Goal: Task Accomplishment & Management: Manage account settings

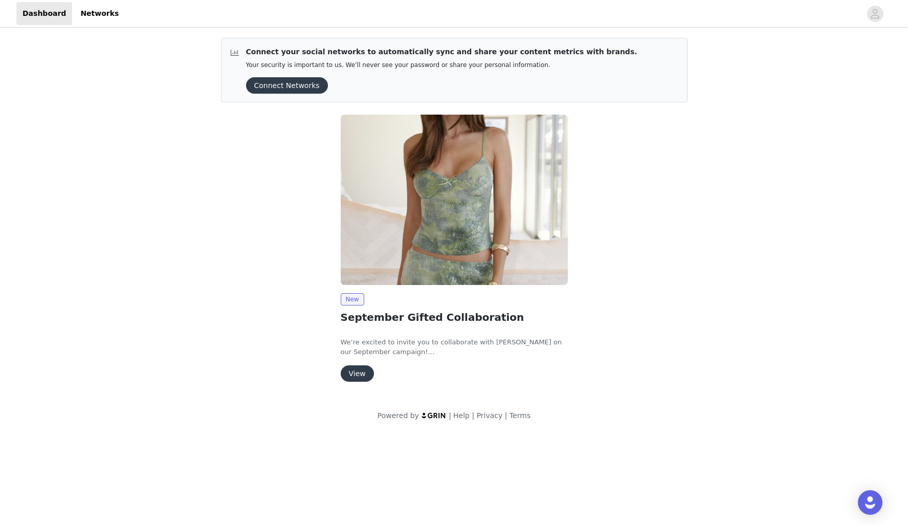
click at [357, 369] on button "View" at bounding box center [357, 373] width 33 height 16
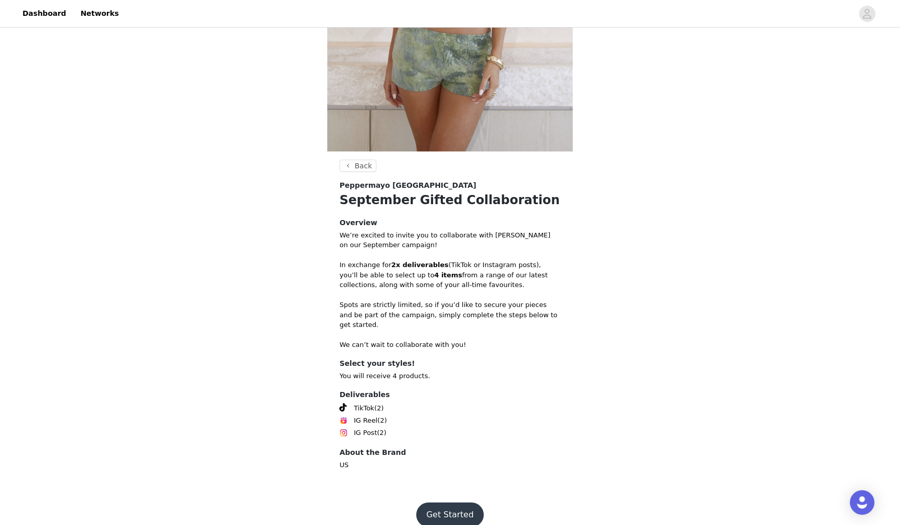
scroll to position [251, 0]
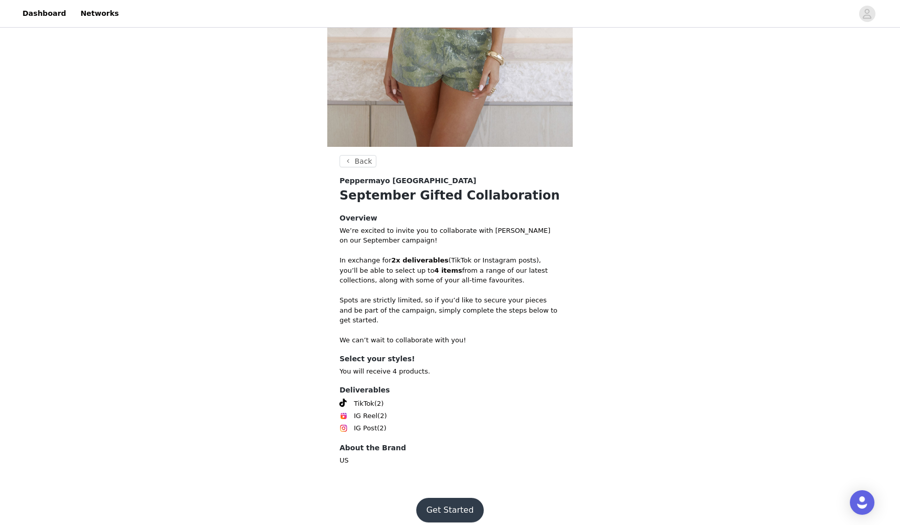
click at [448, 498] on button "Get Started" at bounding box center [450, 510] width 68 height 25
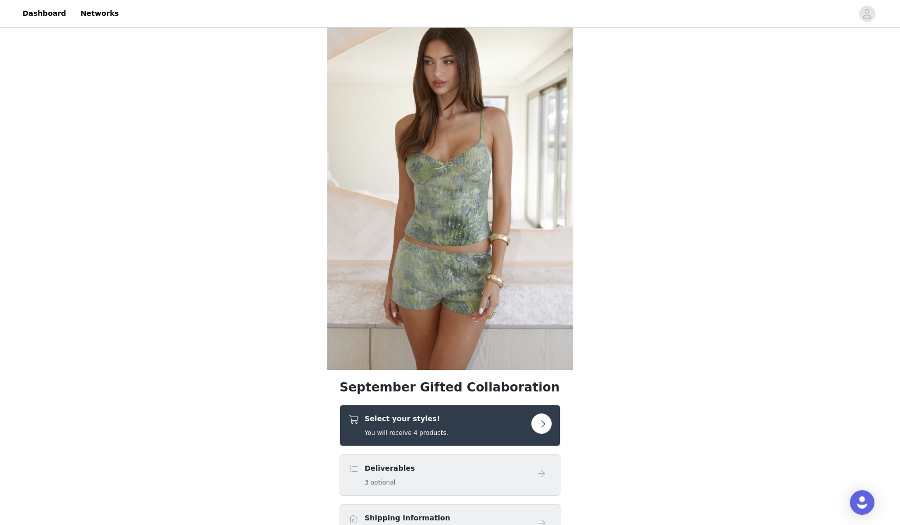
scroll to position [153, 0]
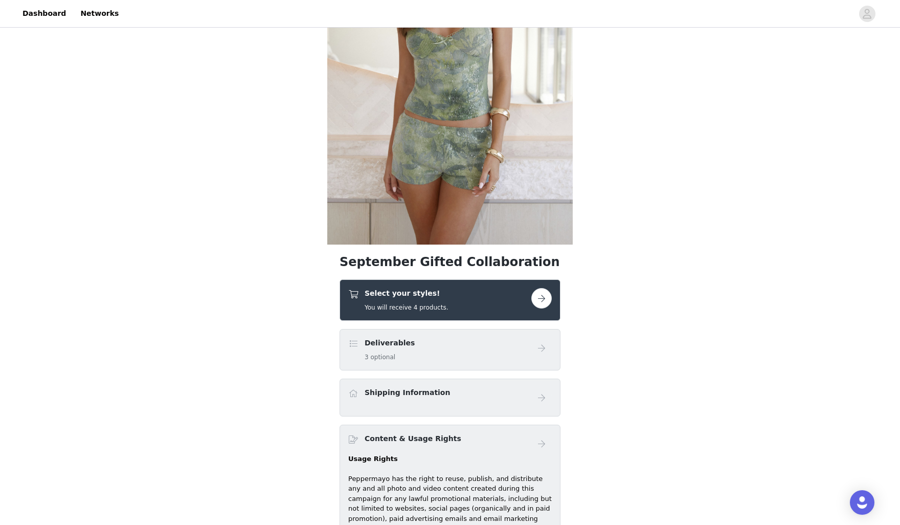
click at [543, 299] on button "button" at bounding box center [542, 298] width 20 height 20
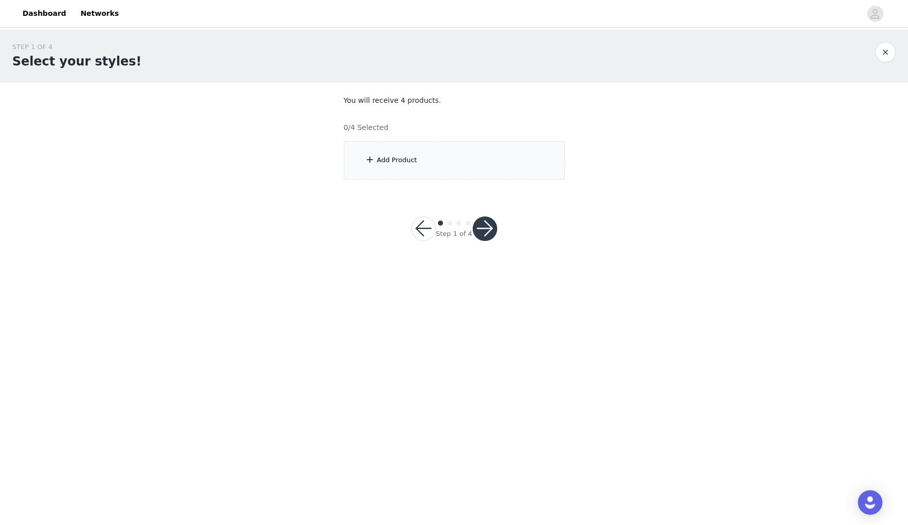
click at [399, 164] on div "Add Product" at bounding box center [397, 160] width 40 height 10
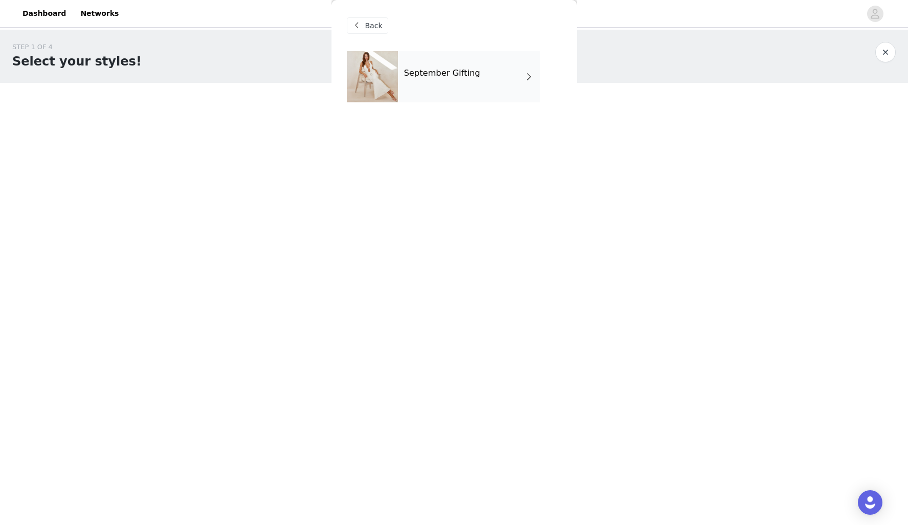
click at [455, 76] on h4 "September Gifting" at bounding box center [442, 73] width 76 height 9
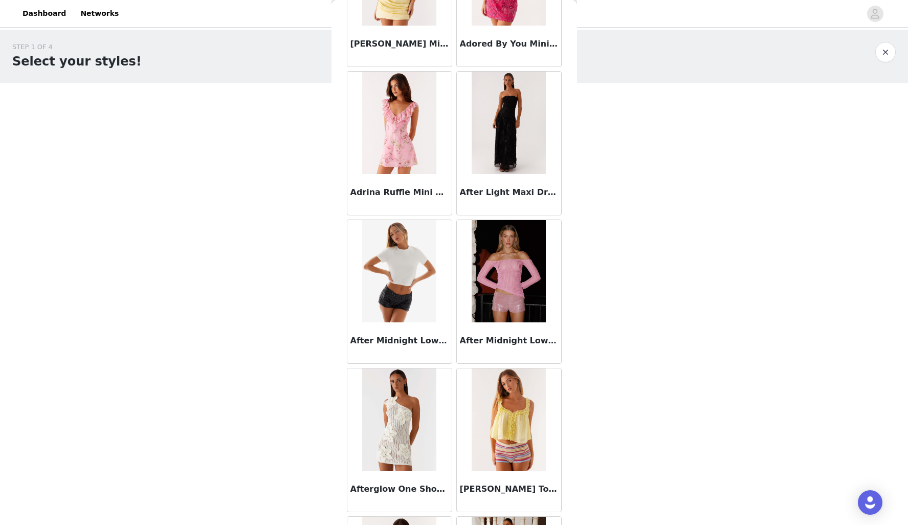
scroll to position [358, 0]
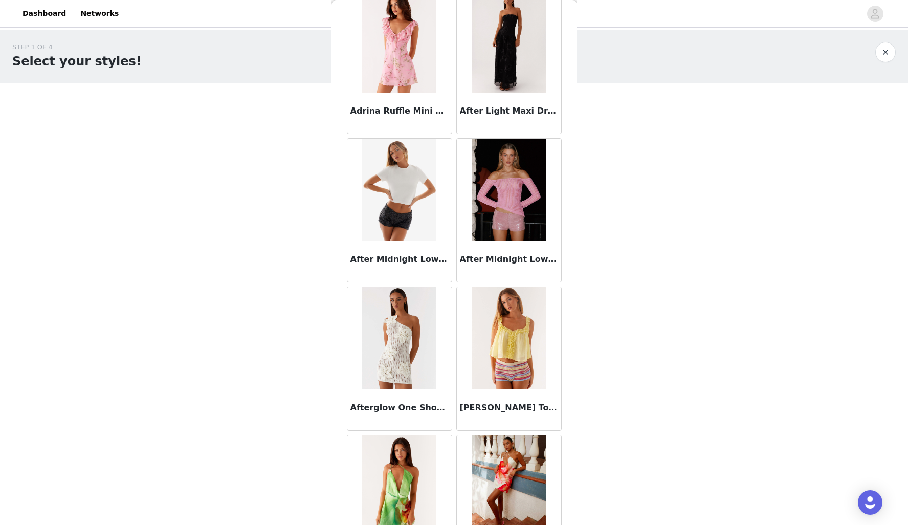
click at [487, 263] on h3 "After Midnight Low Rise Sequin Mini Shorts - Pink" at bounding box center [509, 259] width 98 height 12
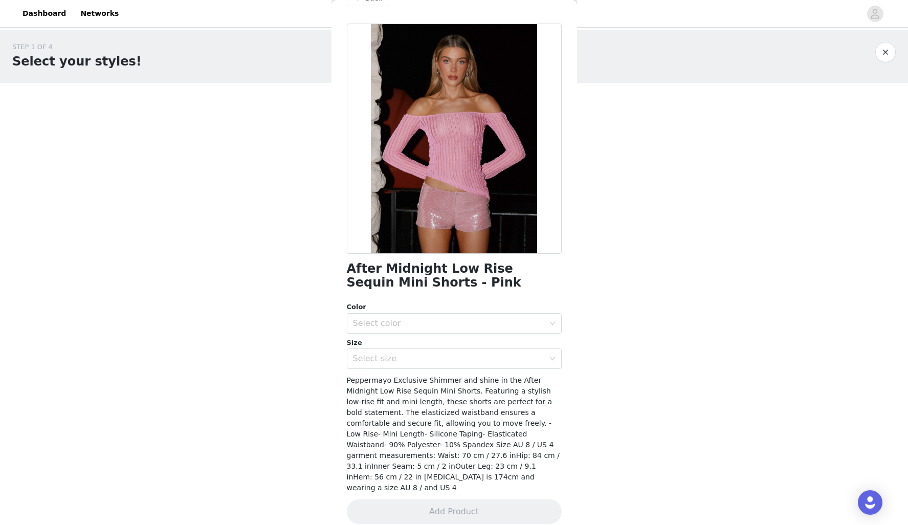
scroll to position [28, 0]
click at [438, 323] on div "Select color" at bounding box center [448, 323] width 191 height 10
click at [424, 345] on li "Pink" at bounding box center [450, 345] width 207 height 16
click at [424, 360] on div "Select size" at bounding box center [448, 358] width 191 height 10
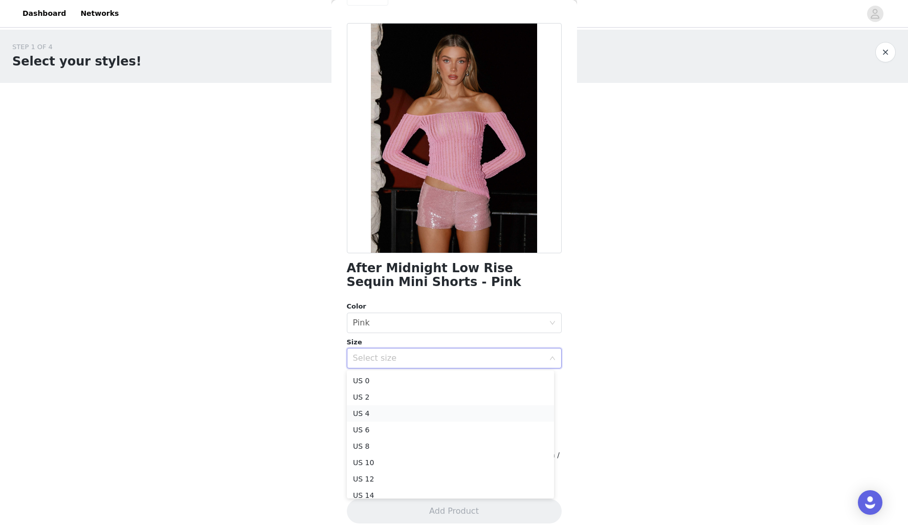
click at [412, 414] on li "US 4" at bounding box center [450, 413] width 207 height 16
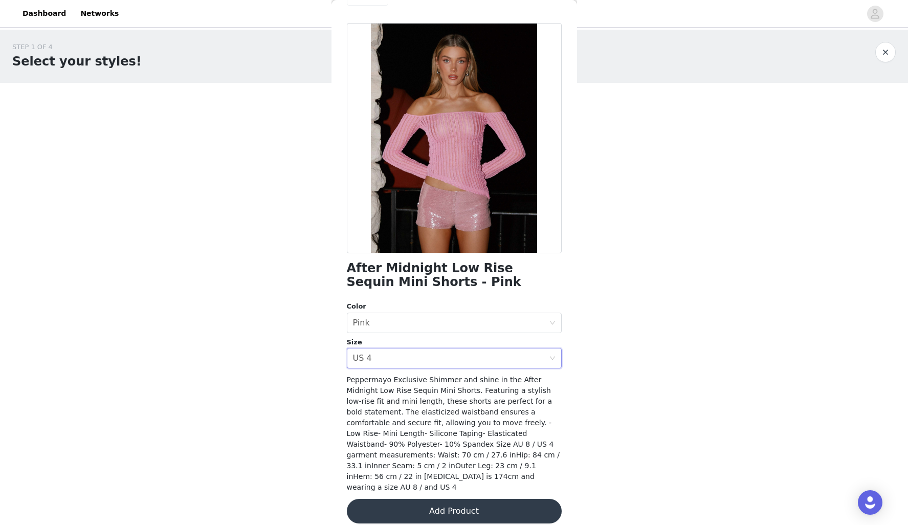
click at [448, 499] on button "Add Product" at bounding box center [454, 511] width 215 height 25
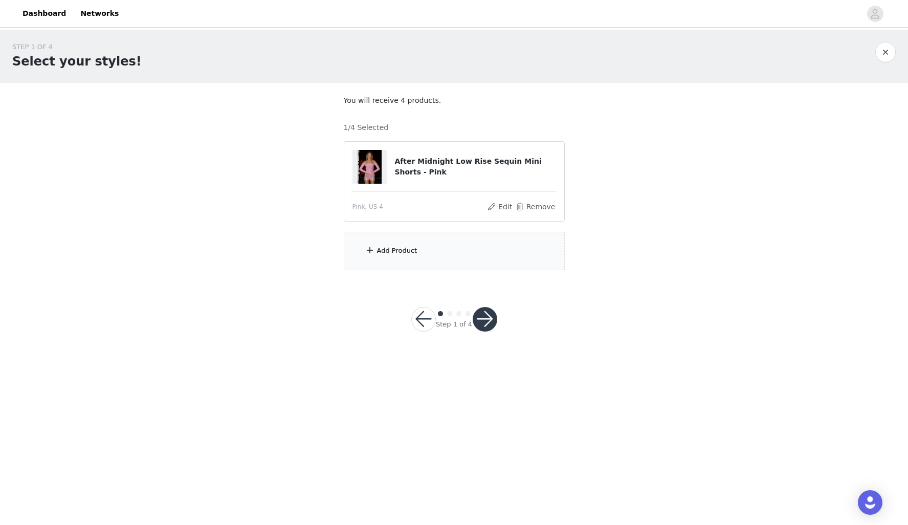
click at [421, 247] on div "Add Product" at bounding box center [454, 251] width 221 height 38
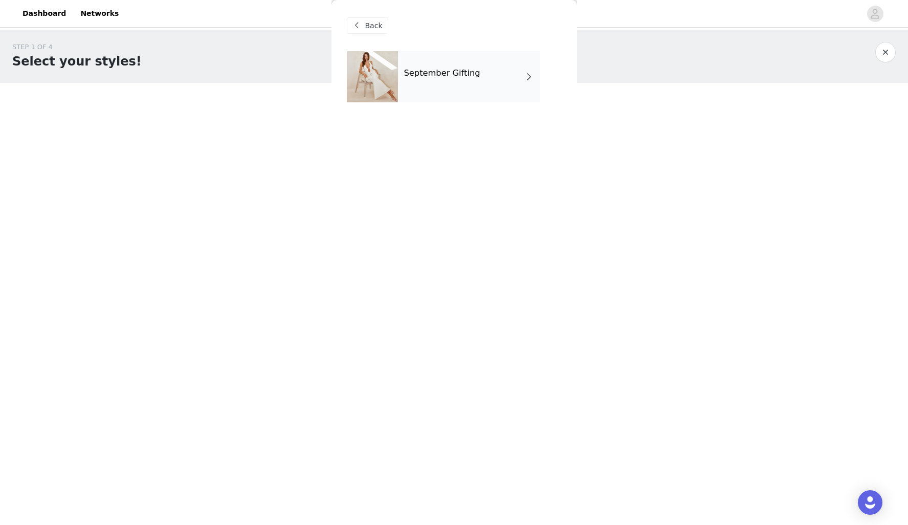
click at [488, 81] on div "September Gifting" at bounding box center [469, 76] width 142 height 51
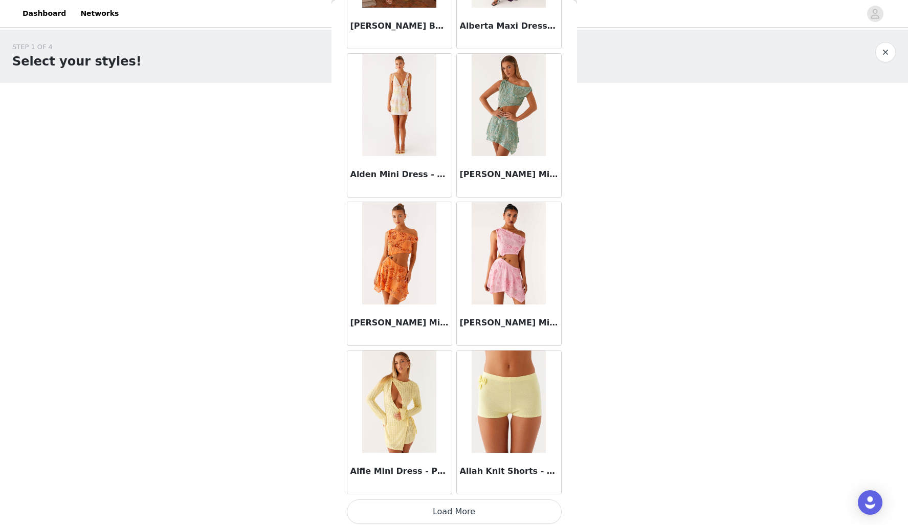
scroll to position [1041, 0]
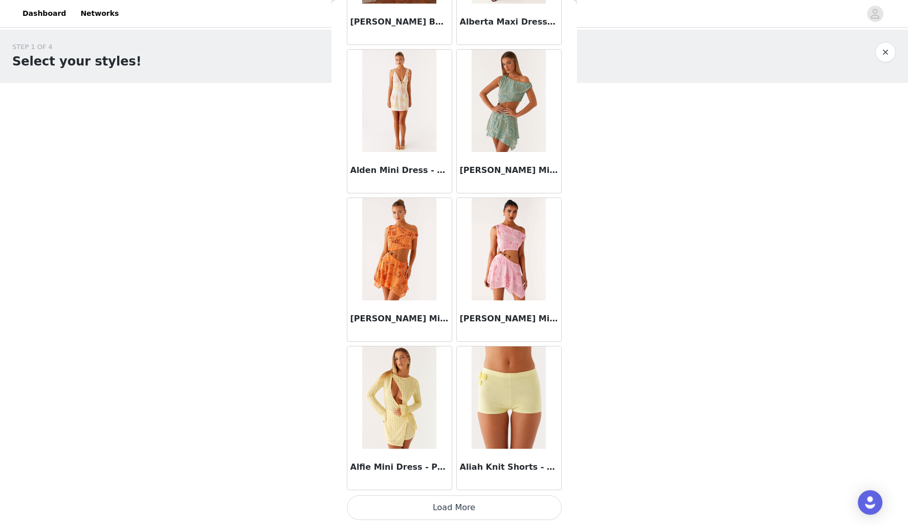
click at [461, 501] on button "Load More" at bounding box center [454, 507] width 215 height 25
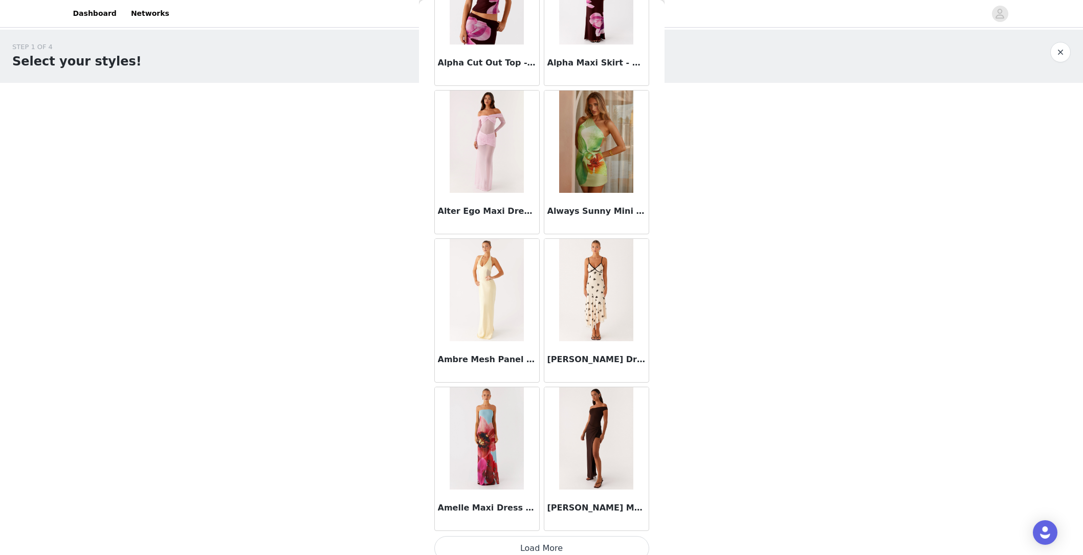
scroll to position [2494, 0]
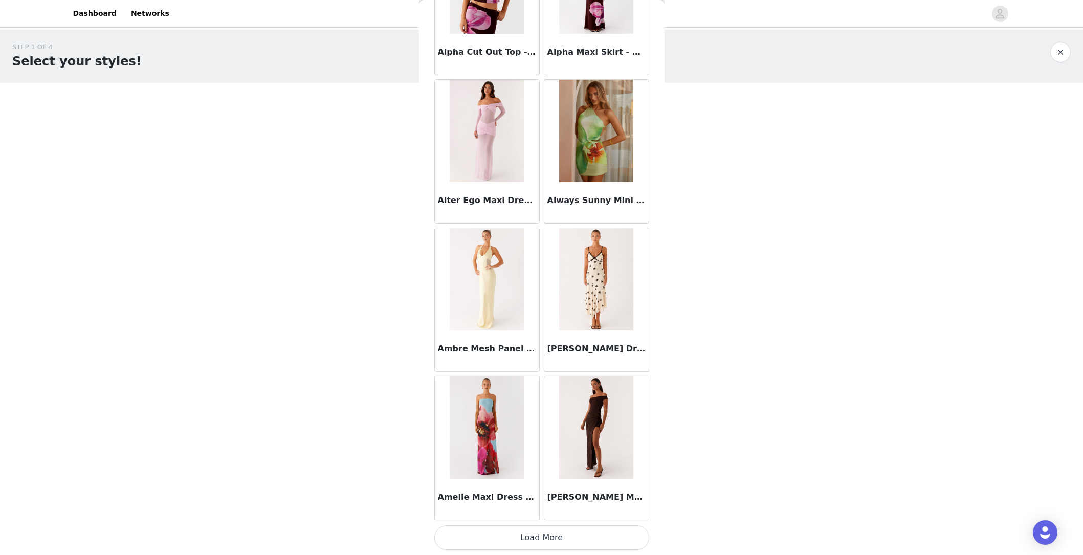
click at [545, 524] on button "Load More" at bounding box center [541, 537] width 215 height 25
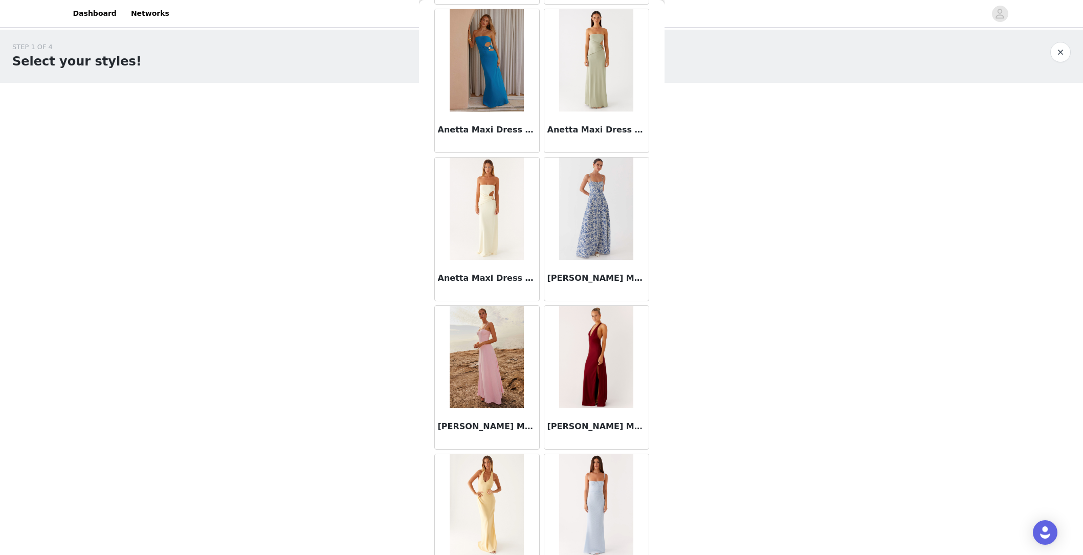
scroll to position [3978, 0]
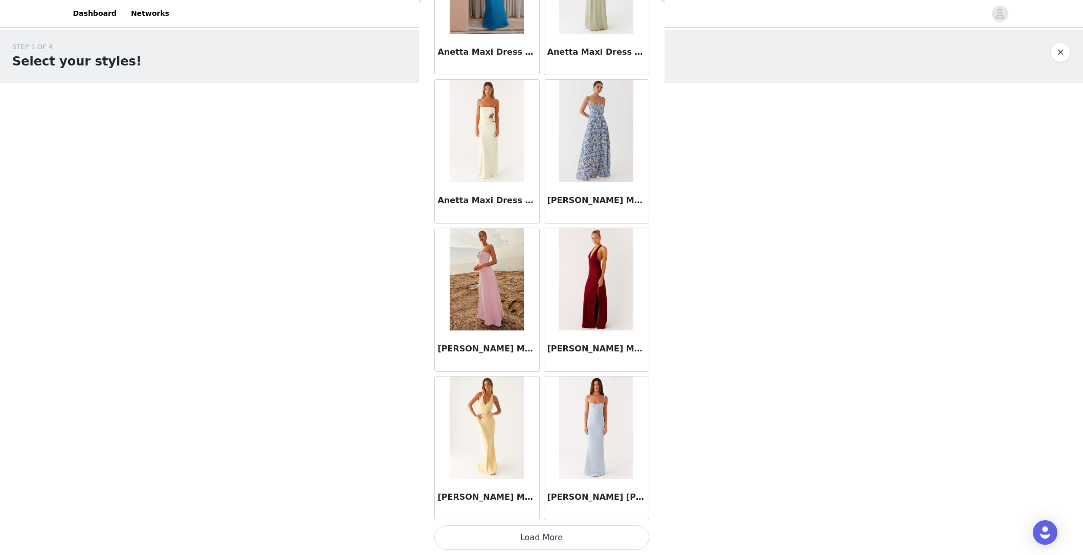
click at [540, 524] on button "Load More" at bounding box center [541, 537] width 215 height 25
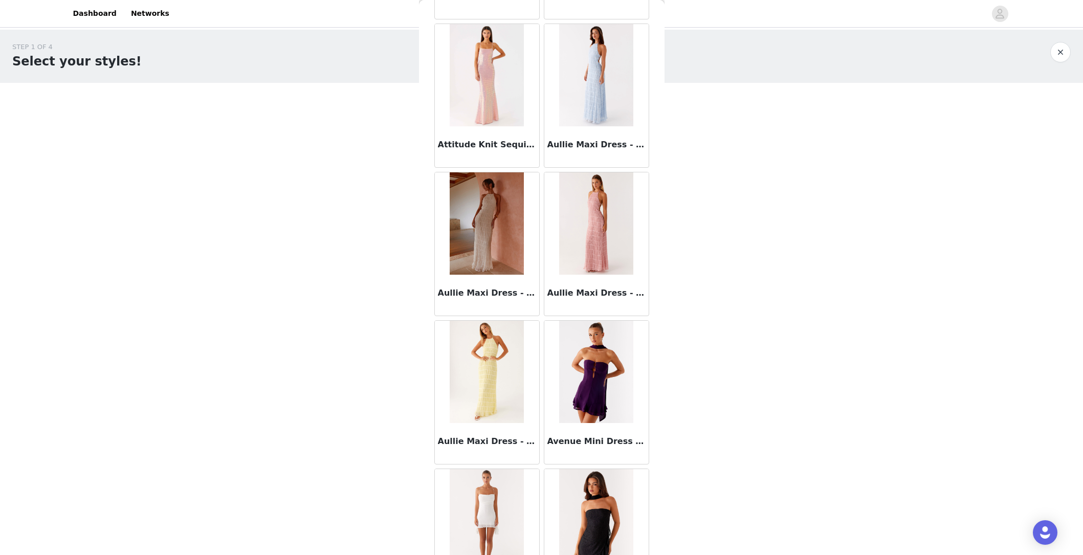
scroll to position [5461, 0]
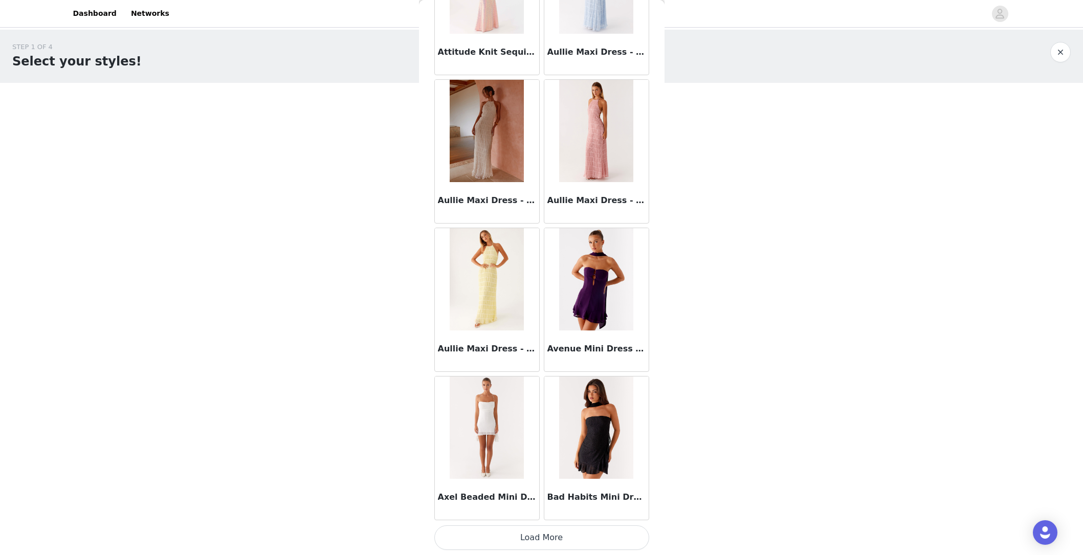
drag, startPoint x: 533, startPoint y: 531, endPoint x: 538, endPoint y: 509, distance: 23.1
click at [533, 524] on button "Load More" at bounding box center [541, 537] width 215 height 25
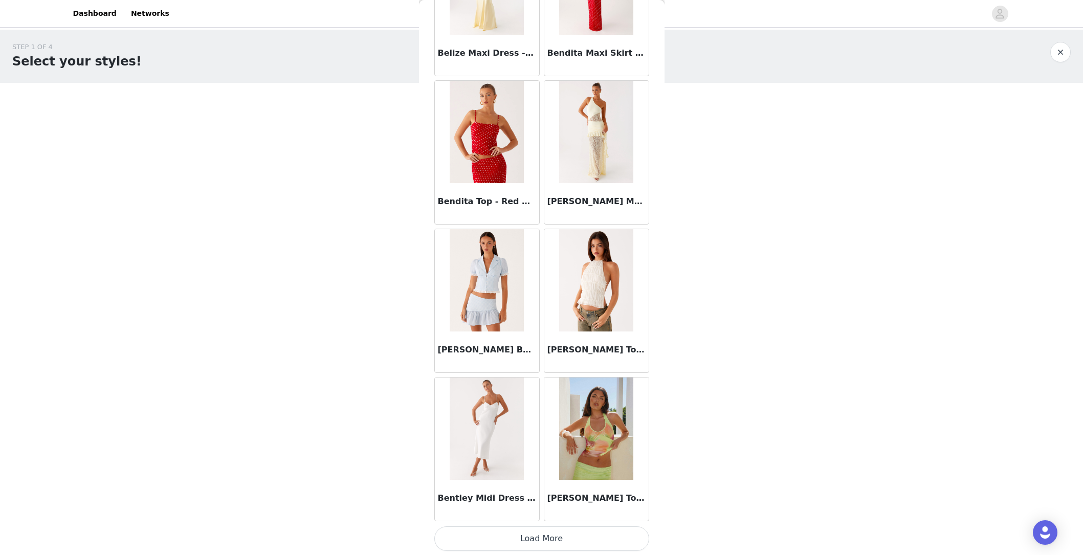
scroll to position [6945, 0]
click at [539, 524] on button "Load More" at bounding box center [541, 537] width 215 height 25
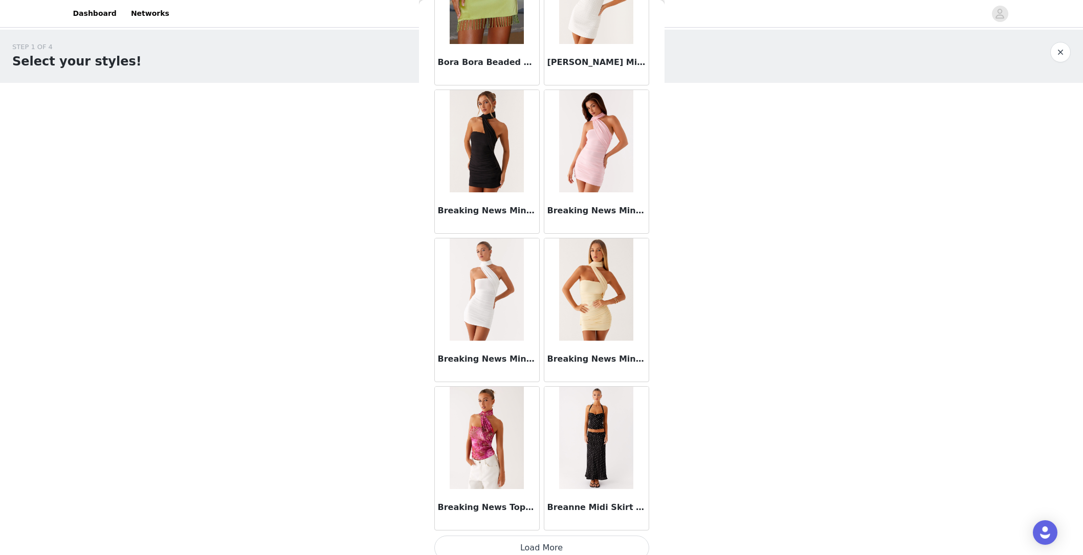
scroll to position [8428, 0]
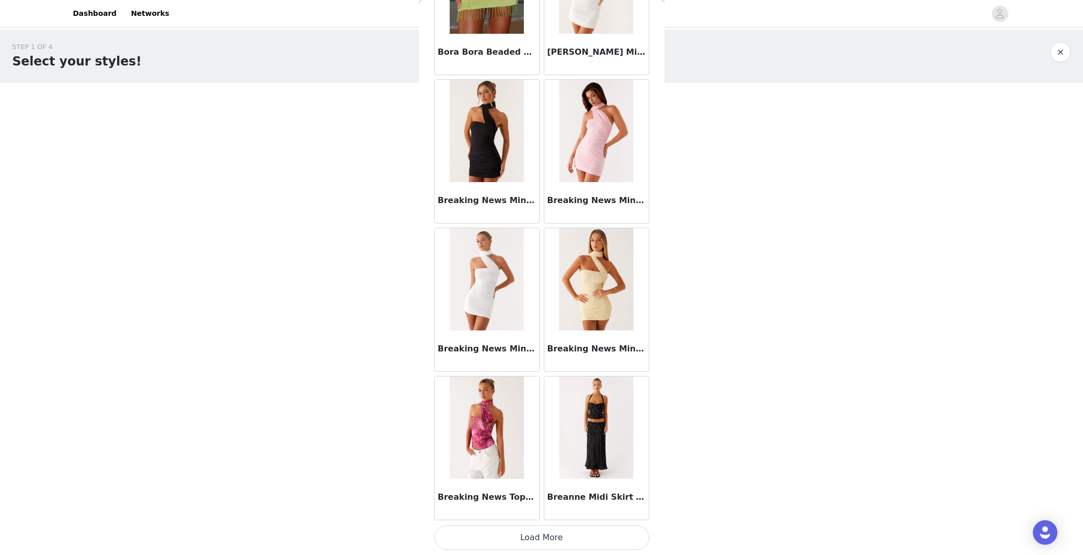
drag, startPoint x: 542, startPoint y: 537, endPoint x: 521, endPoint y: 461, distance: 78.9
click at [541, 524] on button "Load More" at bounding box center [541, 537] width 215 height 25
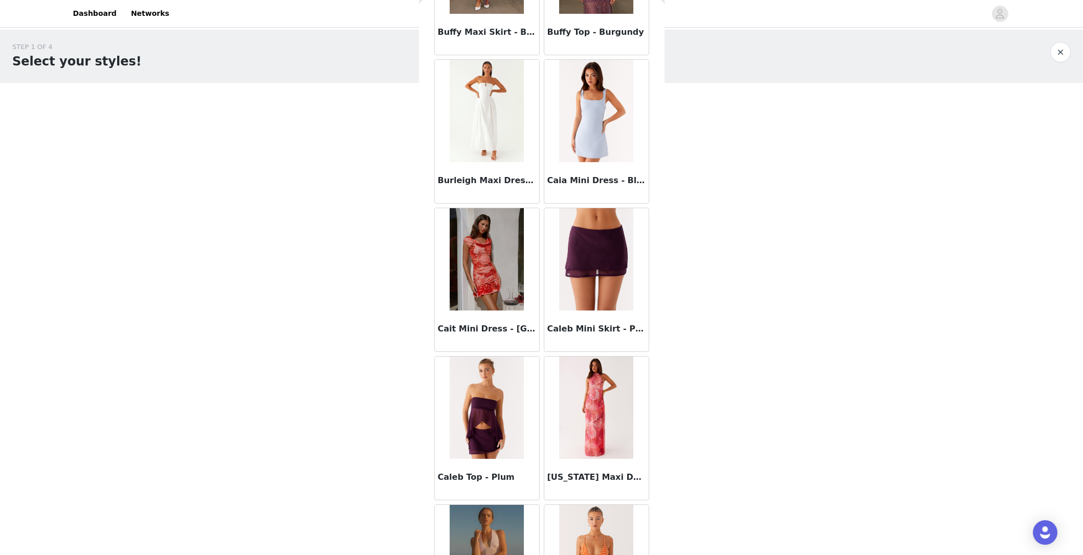
scroll to position [9912, 0]
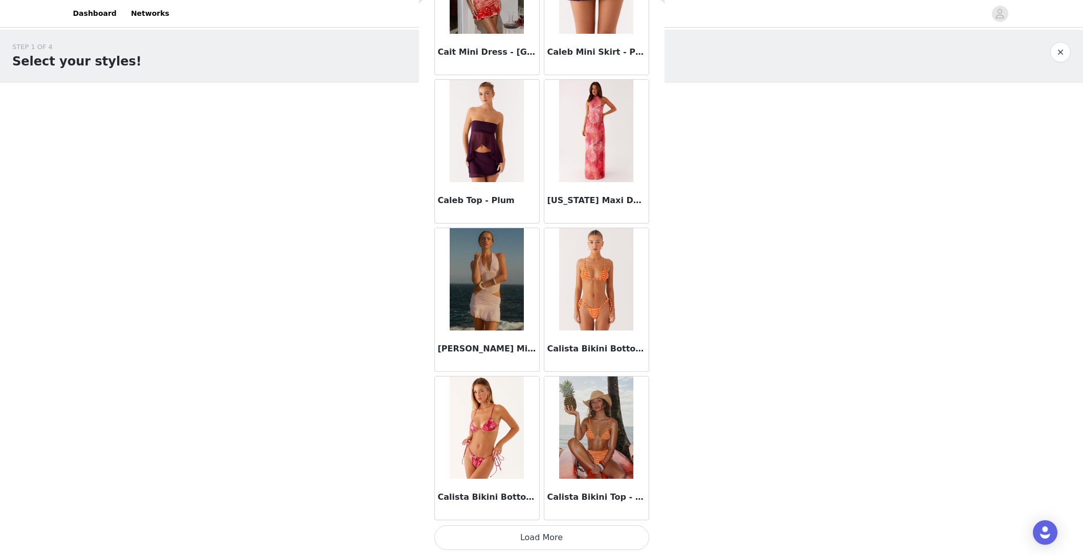
click at [536, 524] on button "Load More" at bounding box center [541, 537] width 215 height 25
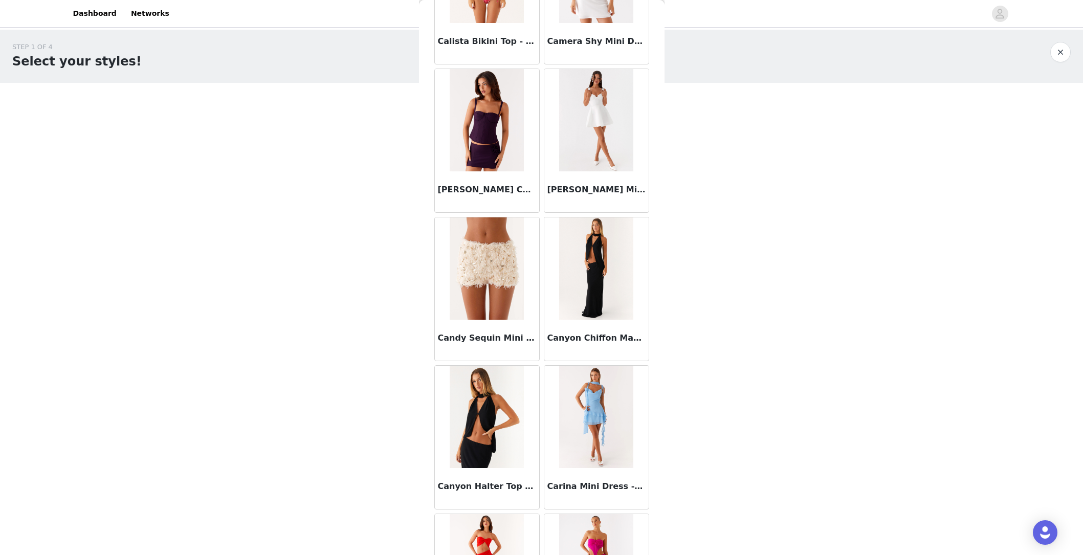
scroll to position [10730, 0]
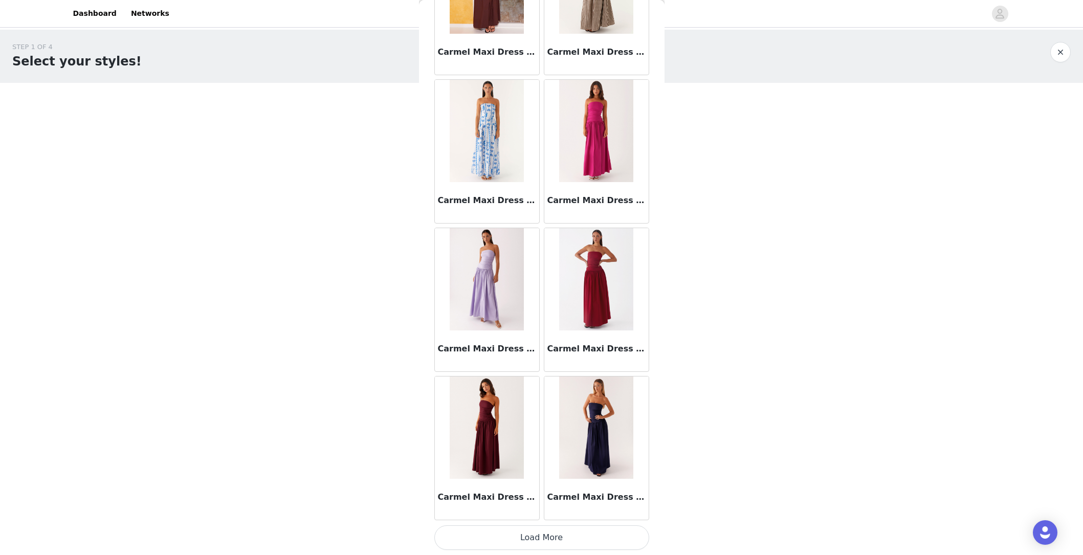
click at [537, 524] on button "Load More" at bounding box center [541, 537] width 215 height 25
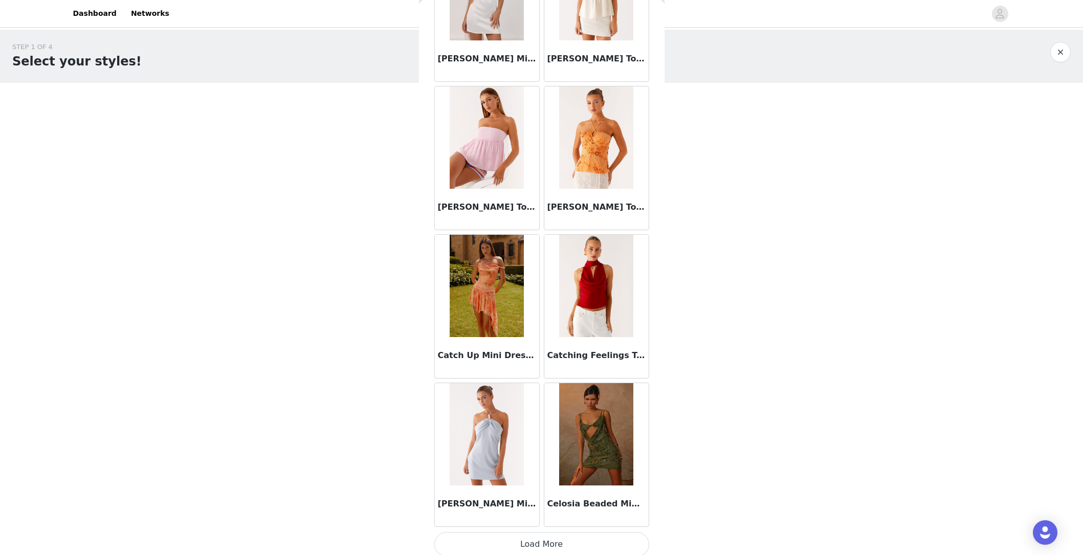
scroll to position [12879, 0]
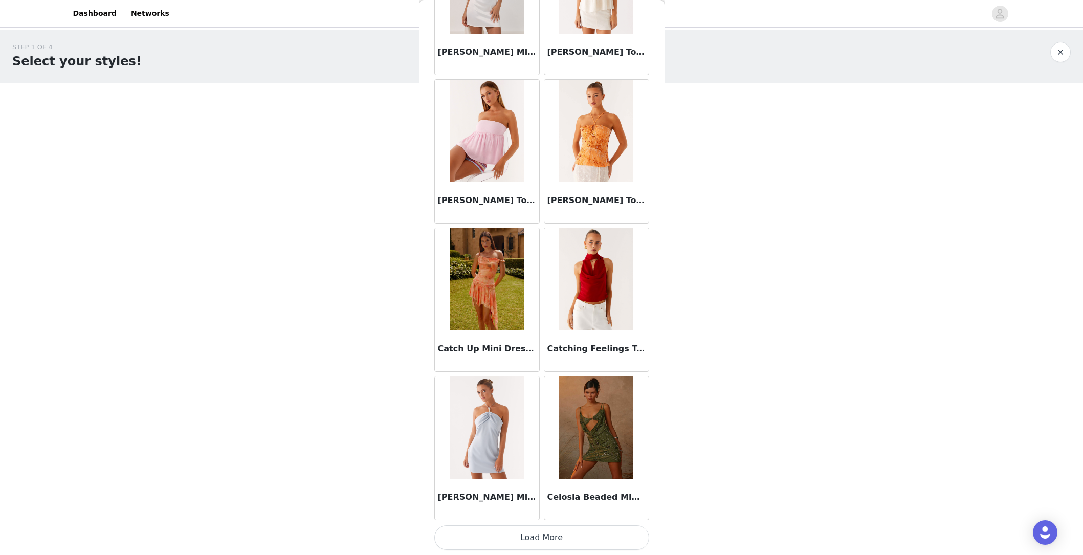
click at [535, 524] on button "Load More" at bounding box center [541, 537] width 215 height 25
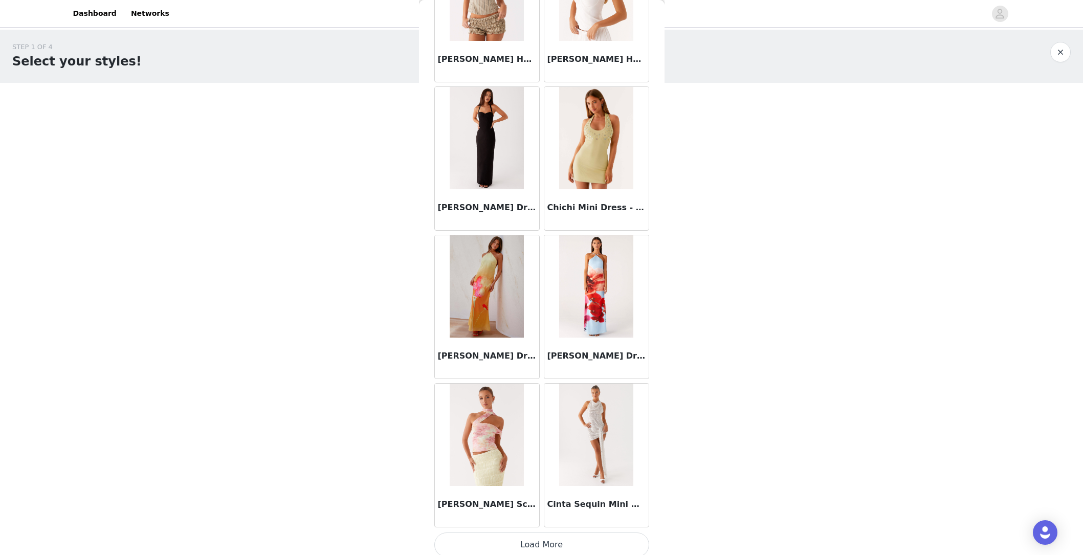
scroll to position [14363, 0]
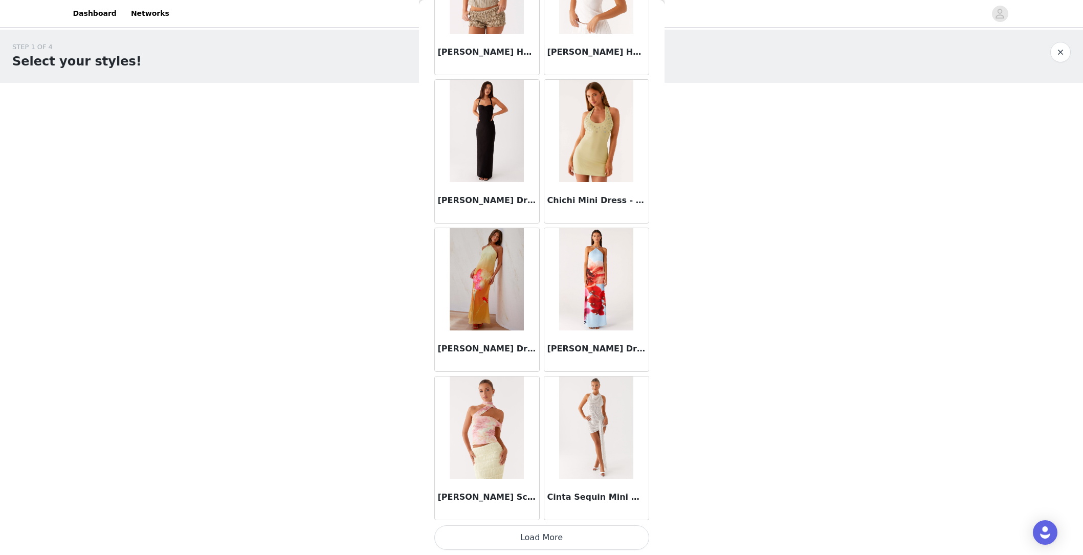
drag, startPoint x: 531, startPoint y: 537, endPoint x: 621, endPoint y: 281, distance: 271.0
click at [531, 524] on button "Load More" at bounding box center [541, 537] width 215 height 25
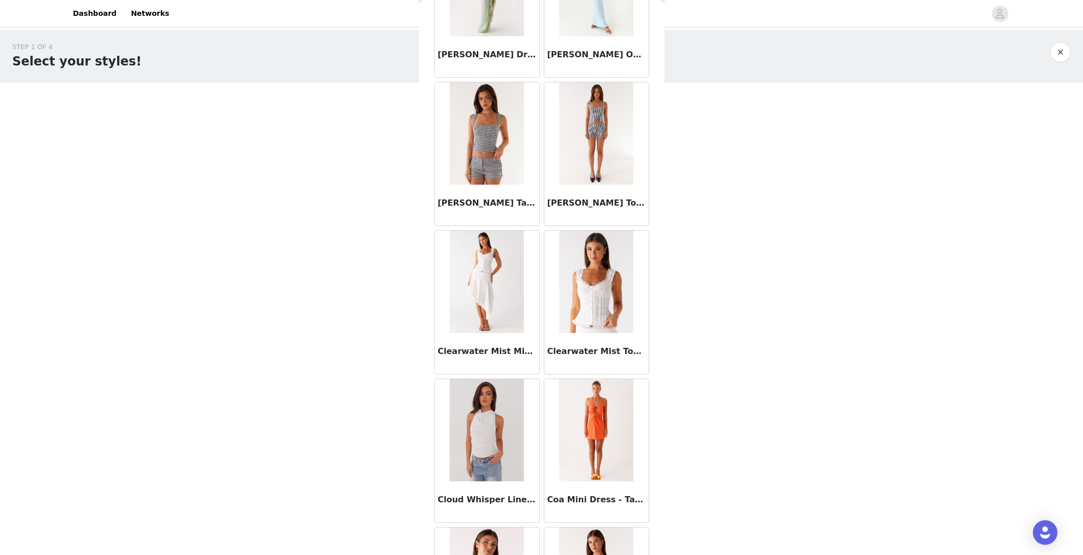
scroll to position [15283, 0]
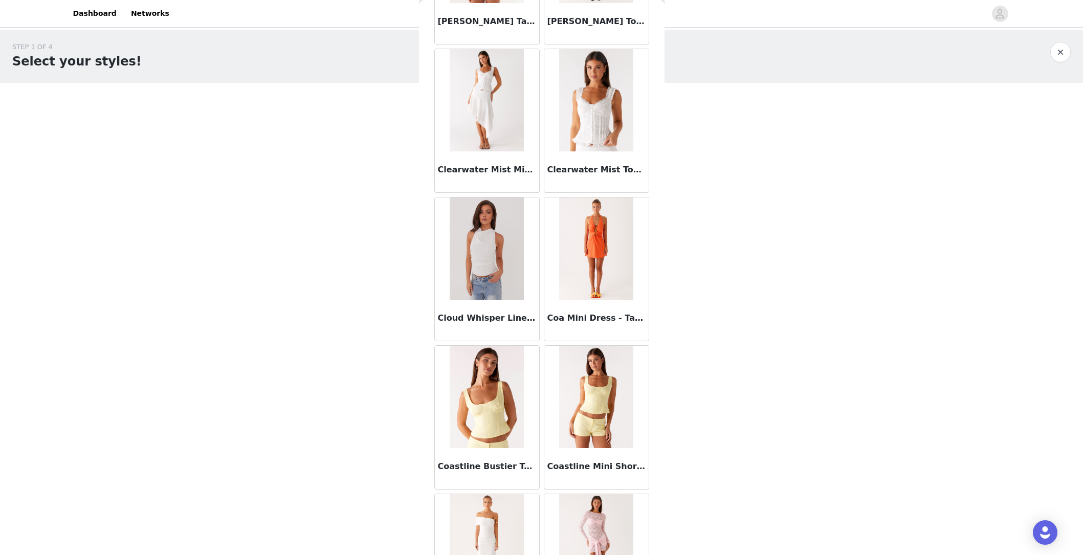
click at [487, 179] on div "Clearwater Mist Midi Skirt - White" at bounding box center [487, 171] width 104 height 41
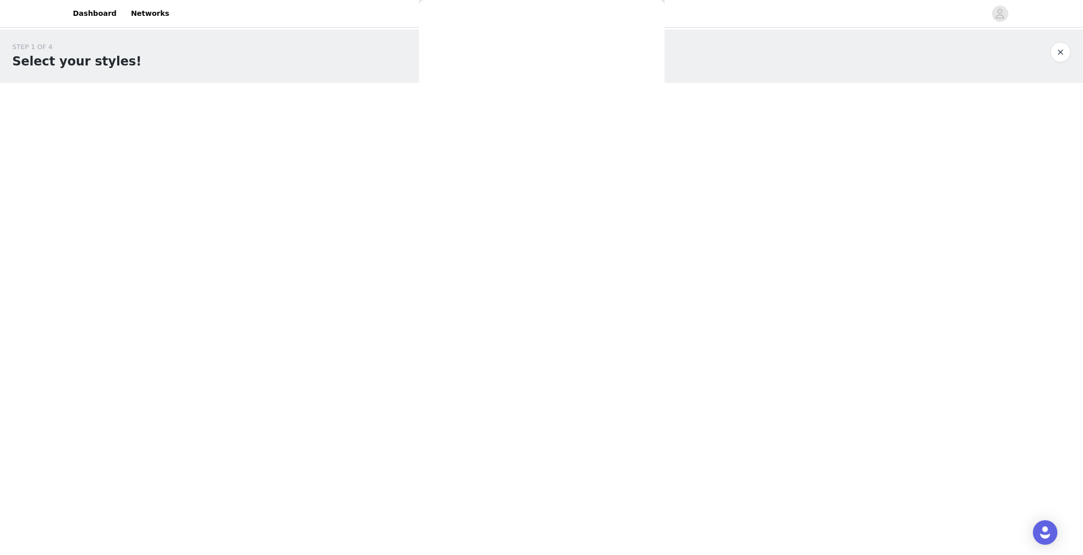
scroll to position [0, 0]
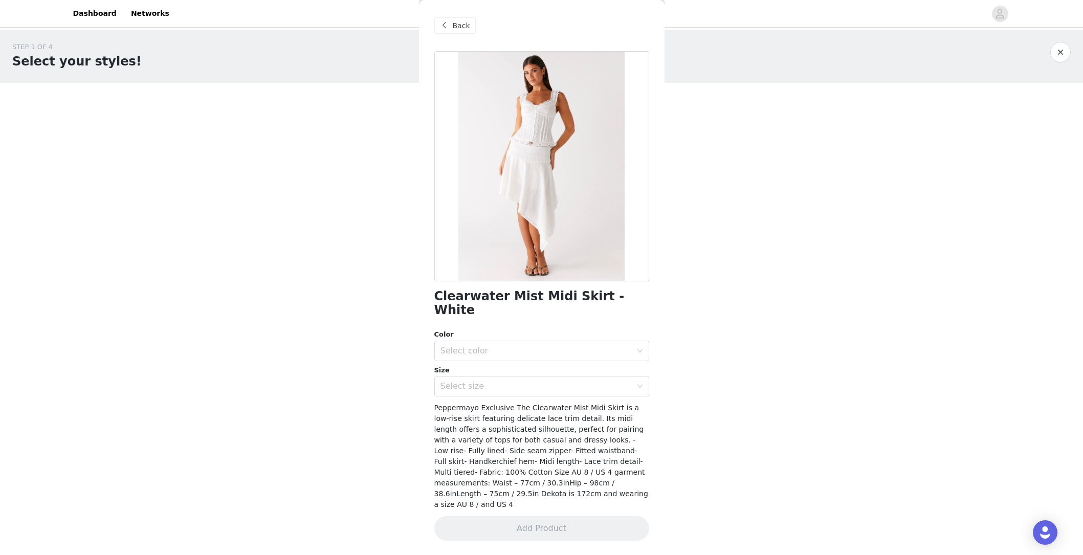
click at [603, 200] on div at bounding box center [541, 166] width 215 height 230
click at [456, 24] on span "Back" at bounding box center [461, 25] width 17 height 11
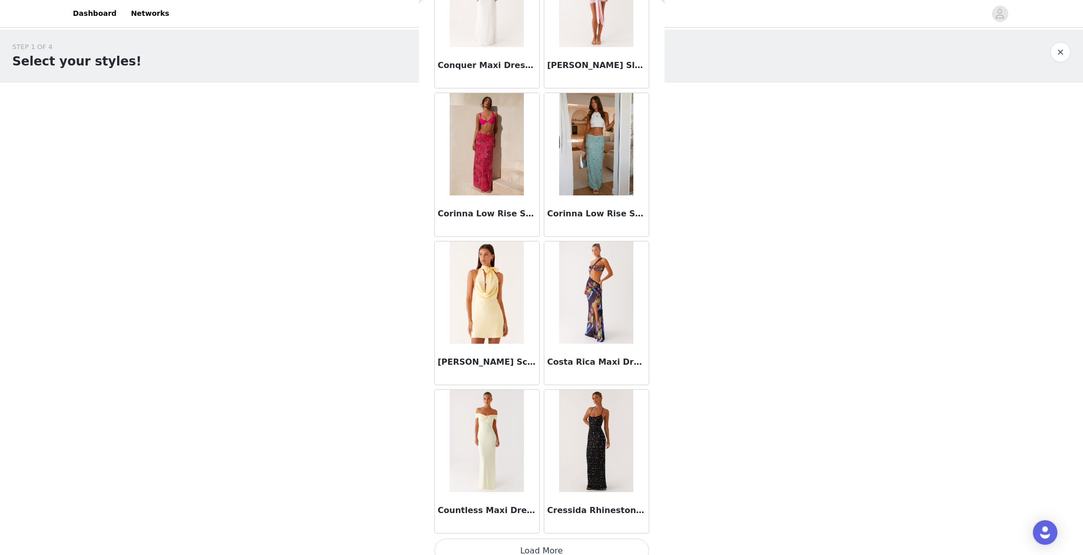
scroll to position [15846, 0]
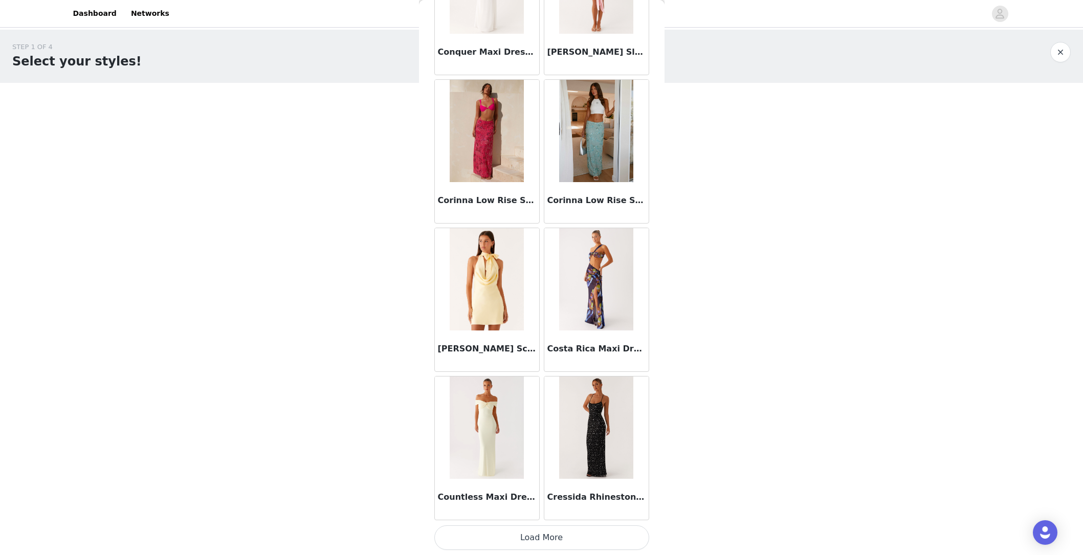
click at [539, 524] on button "Load More" at bounding box center [541, 537] width 215 height 25
click at [908, 524] on body "Dashboard Networks STEP 1 OF 4 Select your styles! You will receive 4 products.…" at bounding box center [541, 277] width 1083 height 555
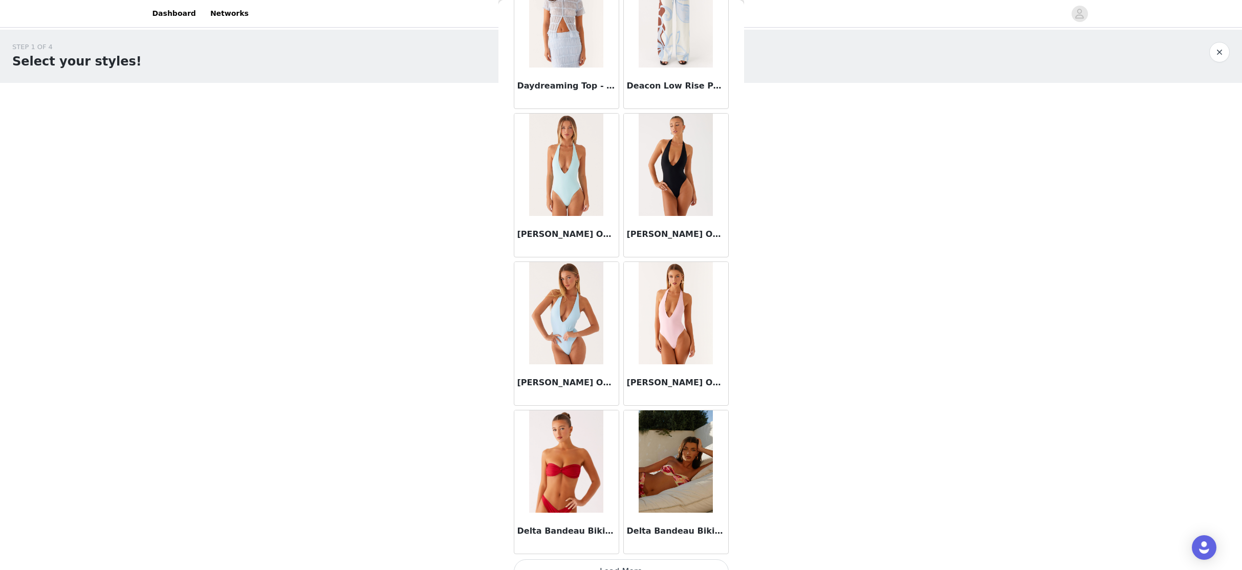
scroll to position [17315, 0]
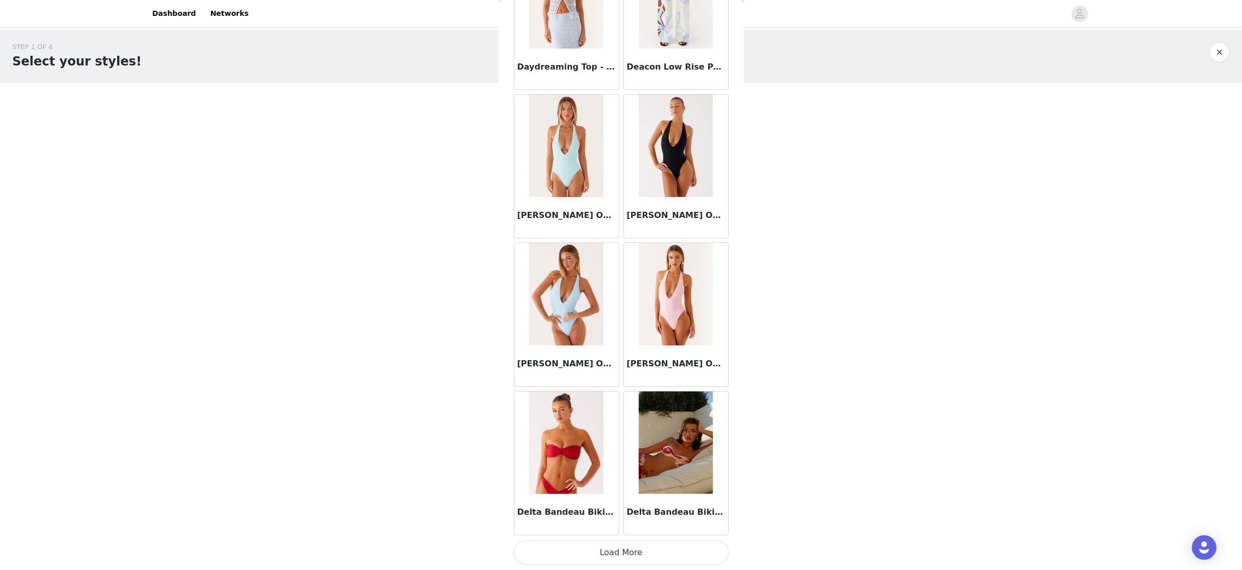
click at [640, 524] on button "Load More" at bounding box center [621, 552] width 215 height 25
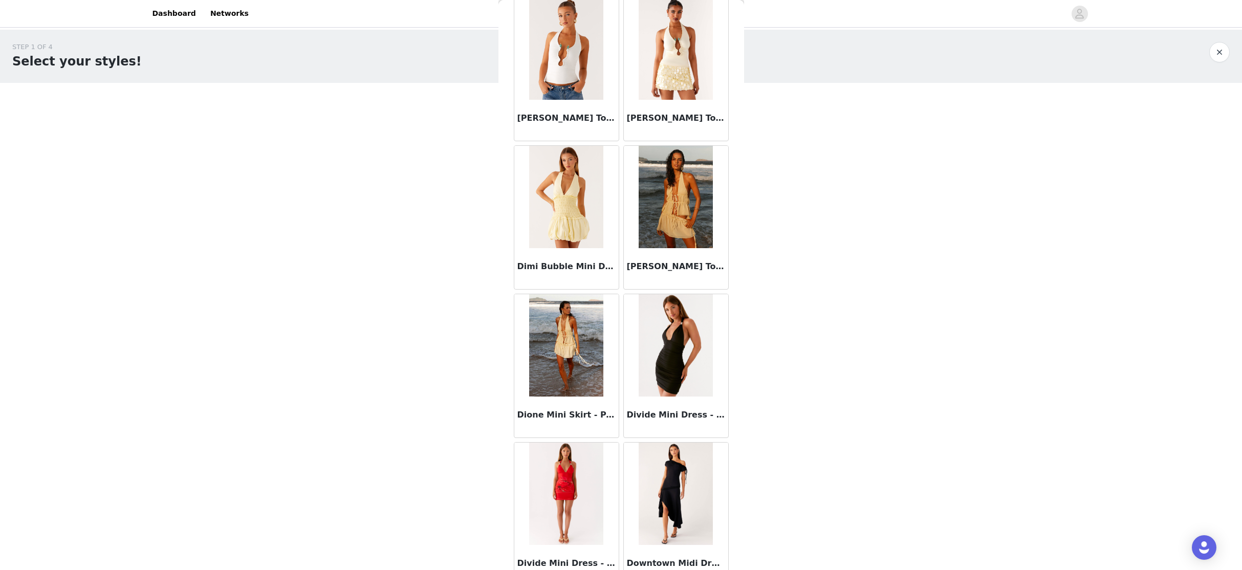
scroll to position [18798, 0]
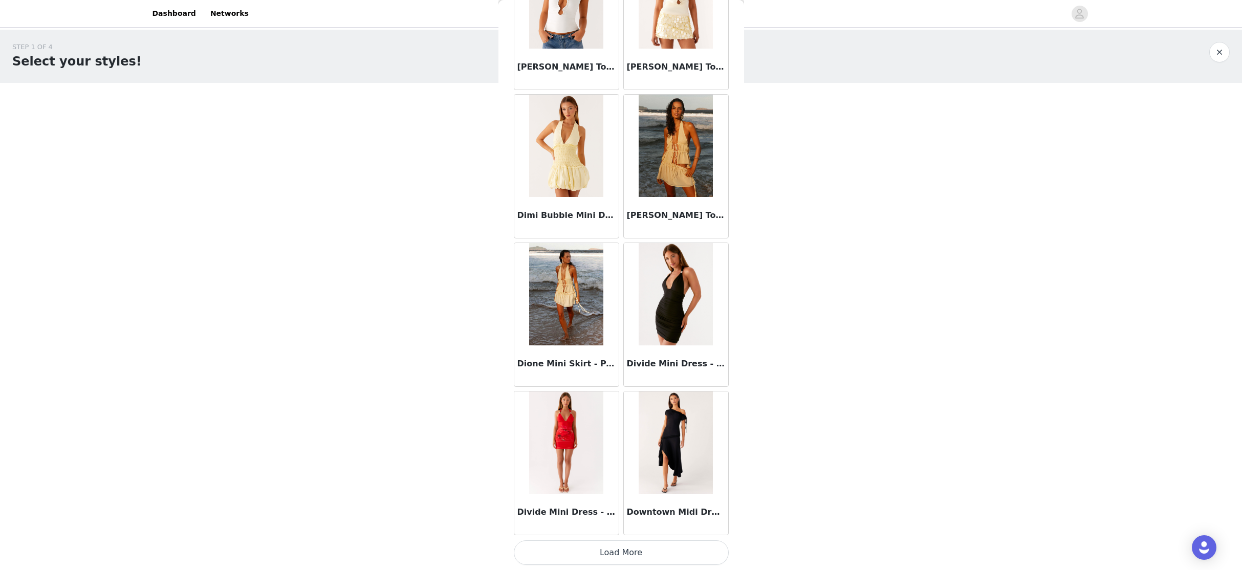
click at [622, 524] on button "Load More" at bounding box center [621, 552] width 215 height 25
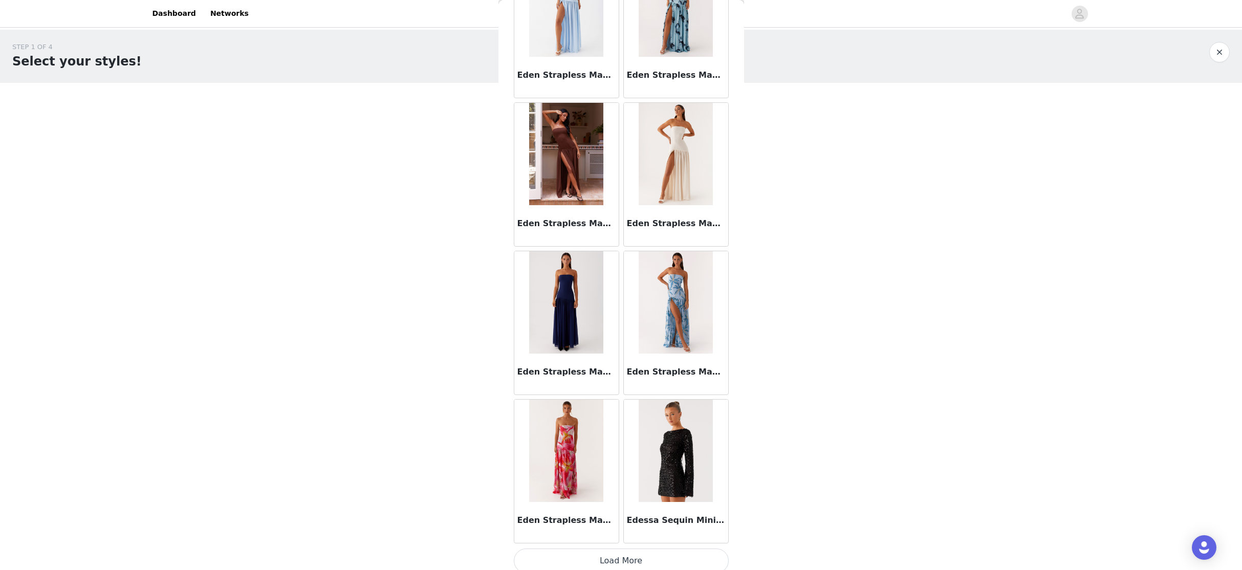
scroll to position [20282, 0]
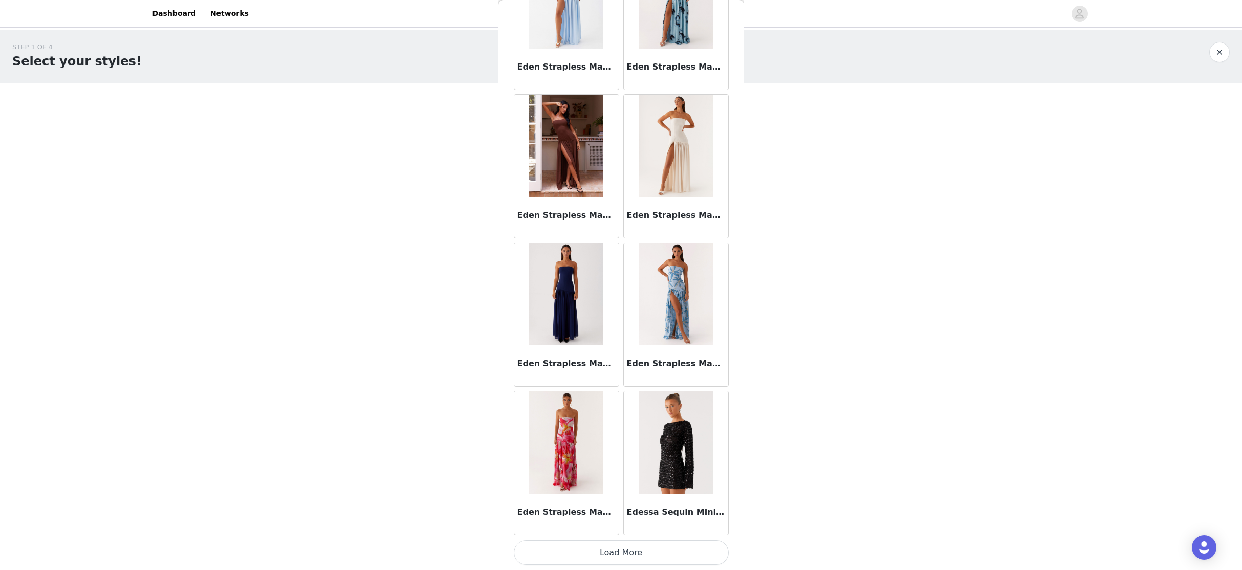
click at [609, 524] on button "Load More" at bounding box center [621, 552] width 215 height 25
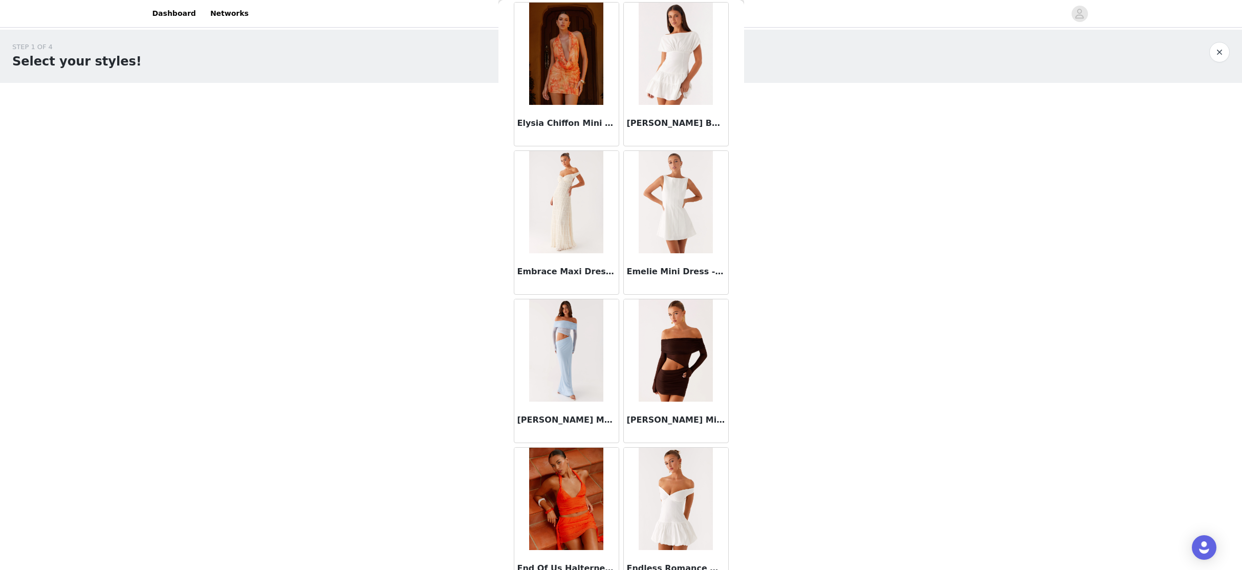
scroll to position [21766, 0]
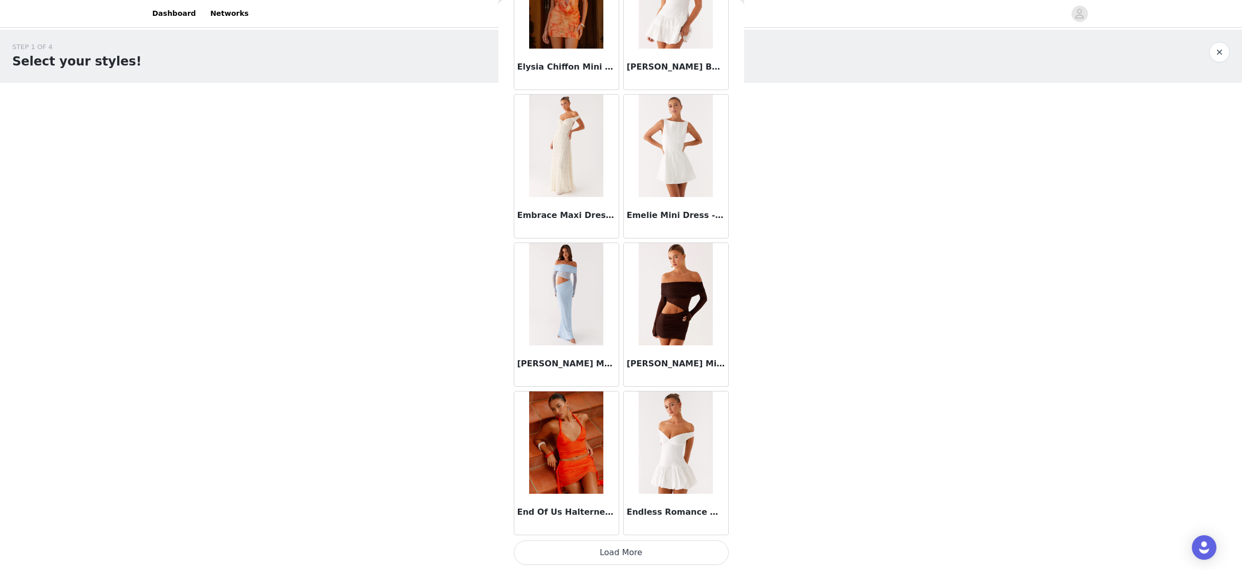
click at [616, 524] on button "Load More" at bounding box center [621, 552] width 215 height 25
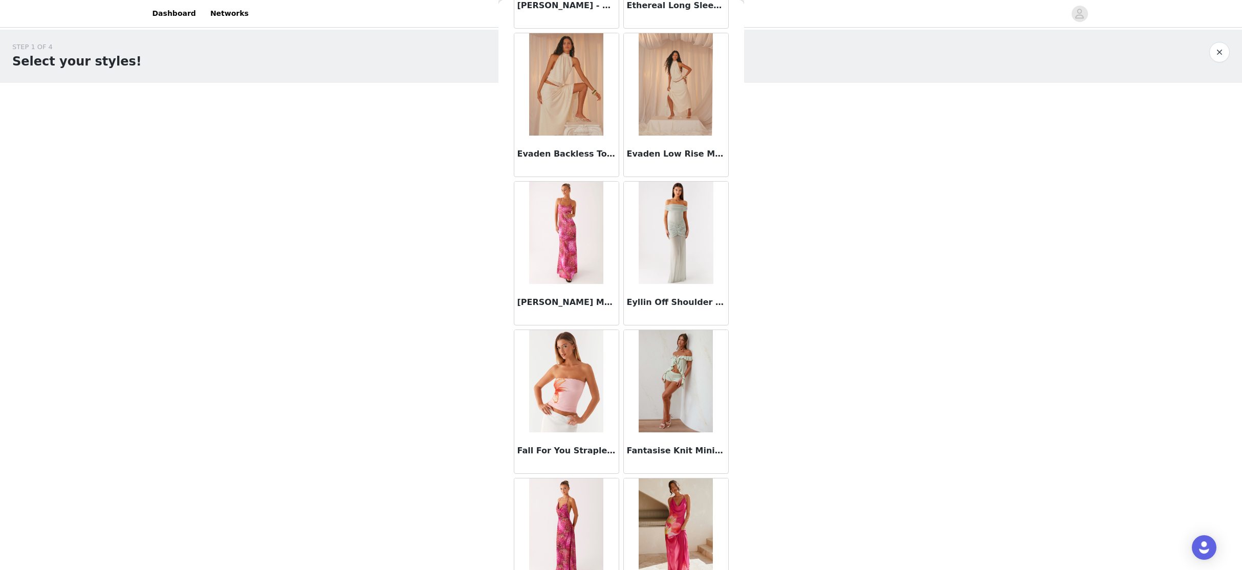
scroll to position [23249, 0]
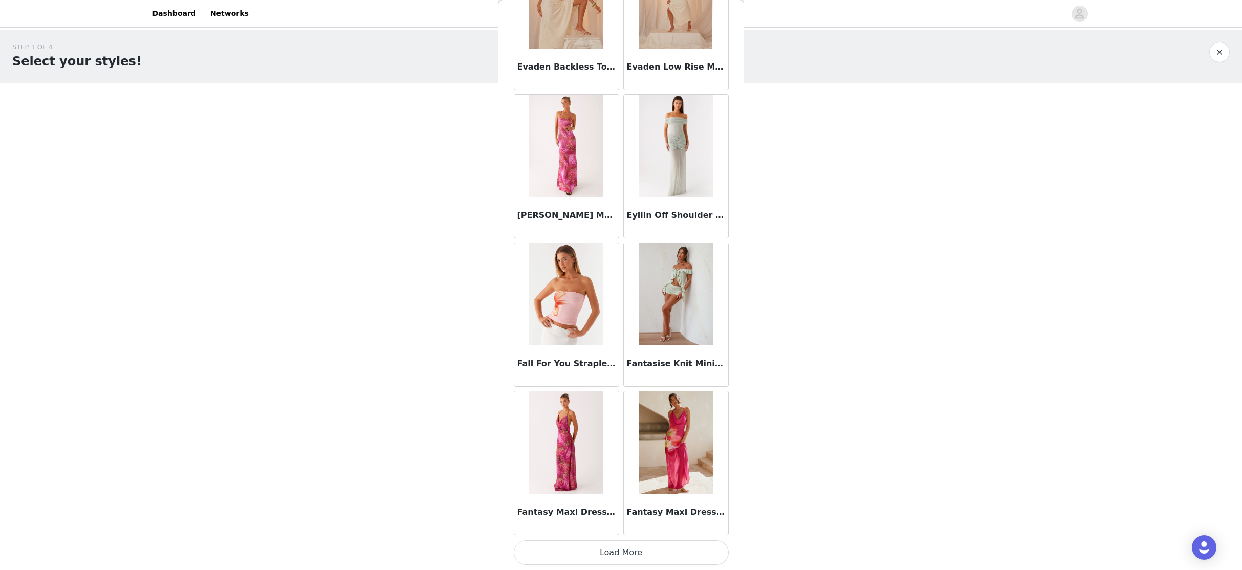
click at [620, 524] on button "Load More" at bounding box center [621, 552] width 215 height 25
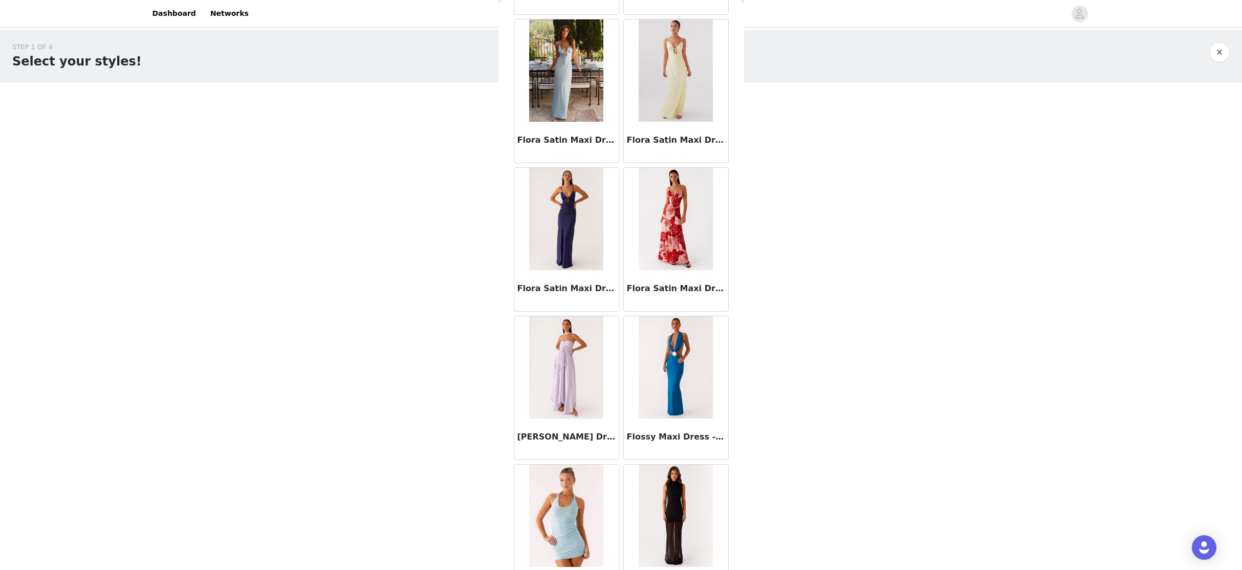
scroll to position [24733, 0]
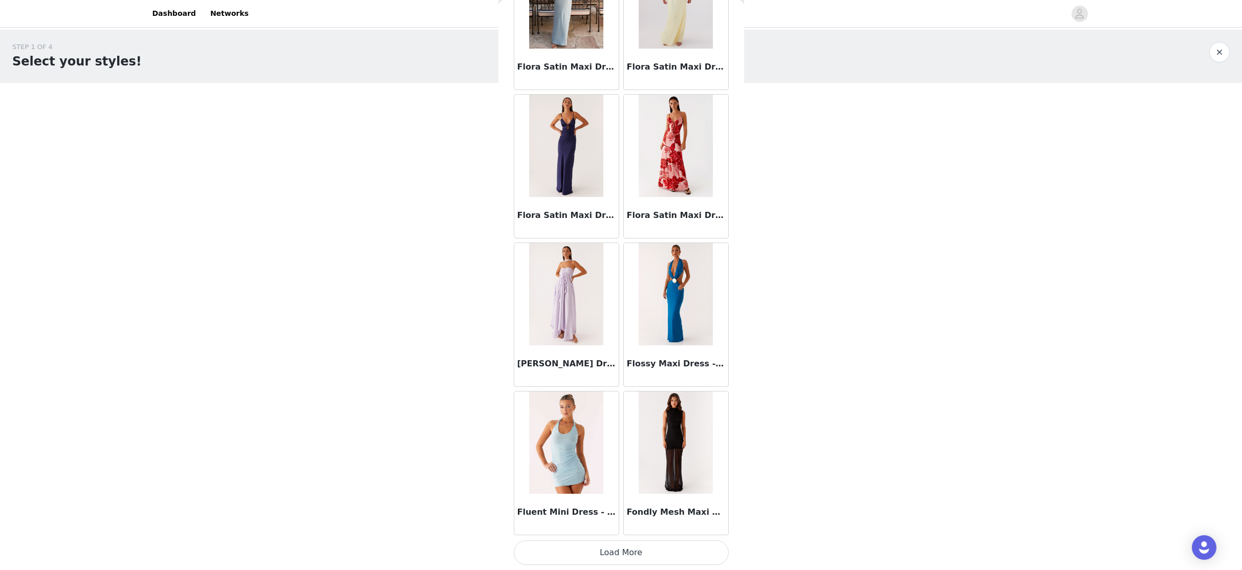
drag, startPoint x: 625, startPoint y: 546, endPoint x: 610, endPoint y: 514, distance: 35.2
click at [625, 524] on button "Load More" at bounding box center [621, 552] width 215 height 25
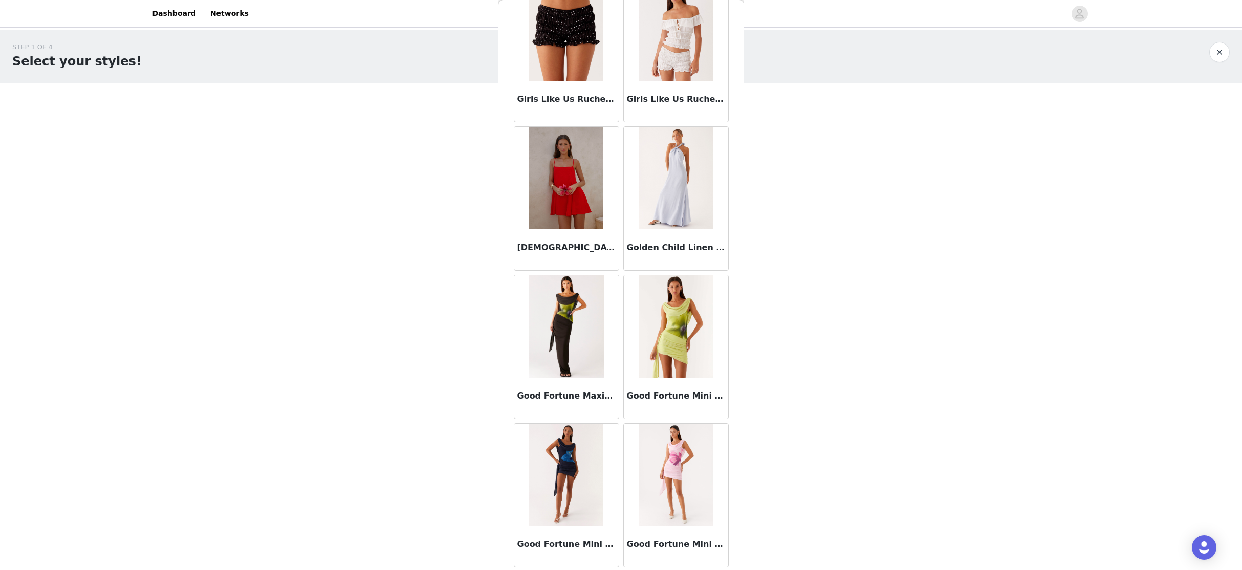
scroll to position [26216, 0]
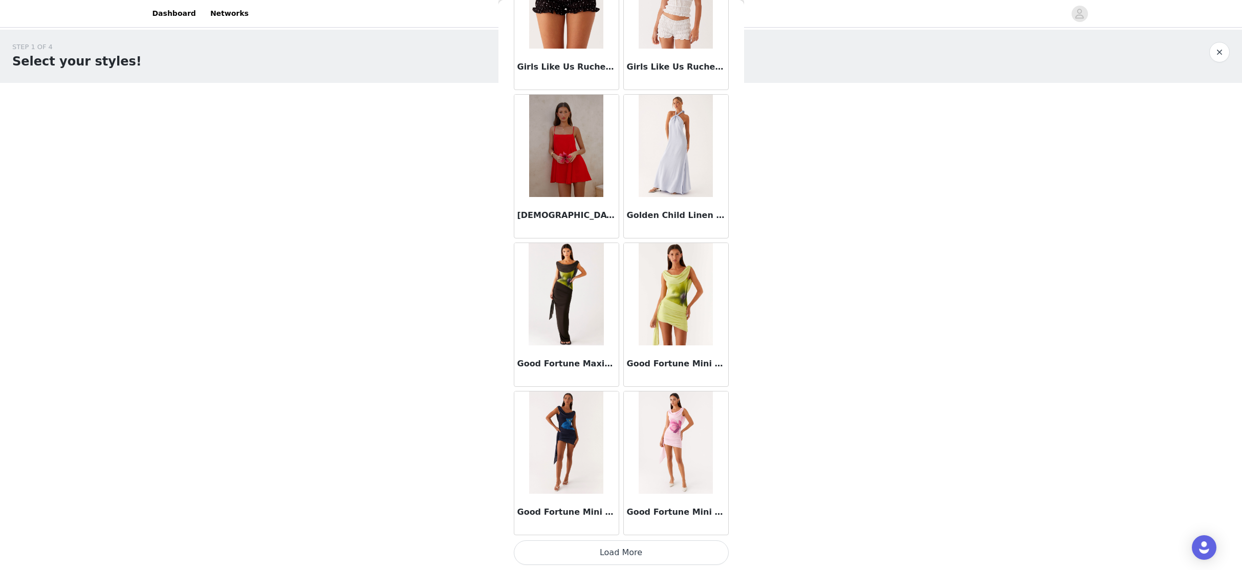
click at [613, 524] on button "Load More" at bounding box center [621, 552] width 215 height 25
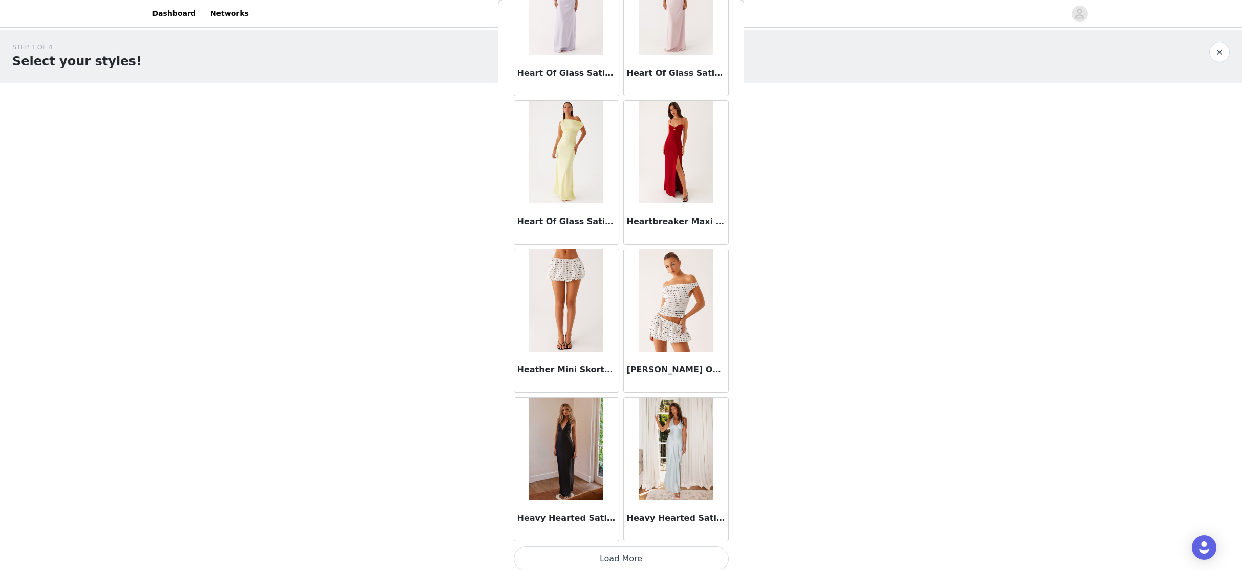
scroll to position [27700, 0]
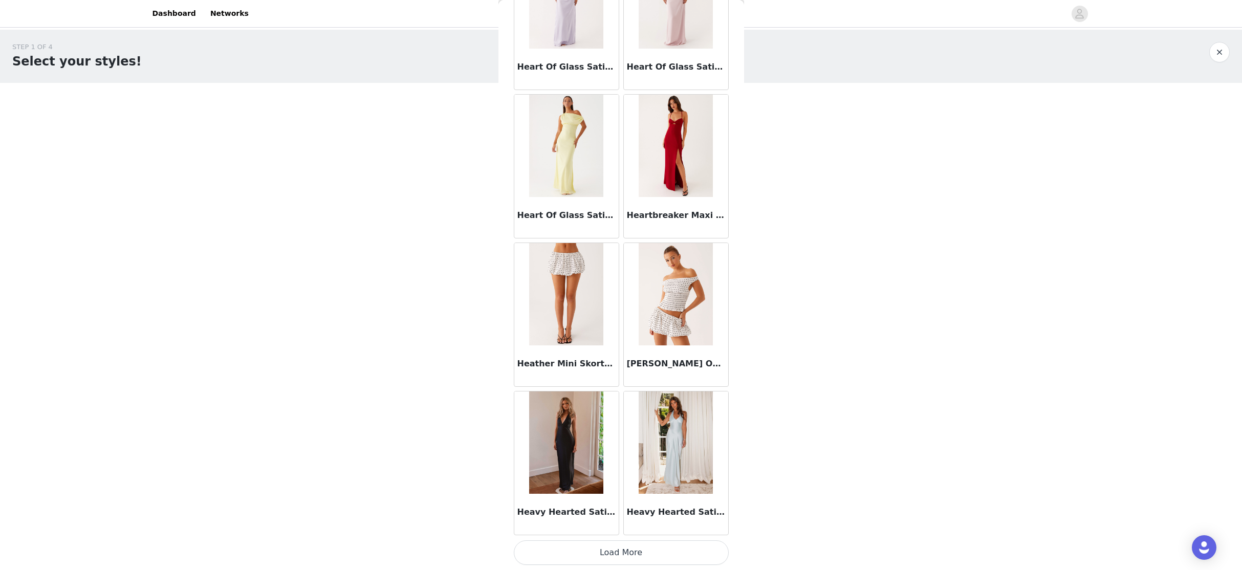
drag, startPoint x: 615, startPoint y: 545, endPoint x: 620, endPoint y: 522, distance: 23.0
click at [615, 524] on button "Load More" at bounding box center [621, 552] width 215 height 25
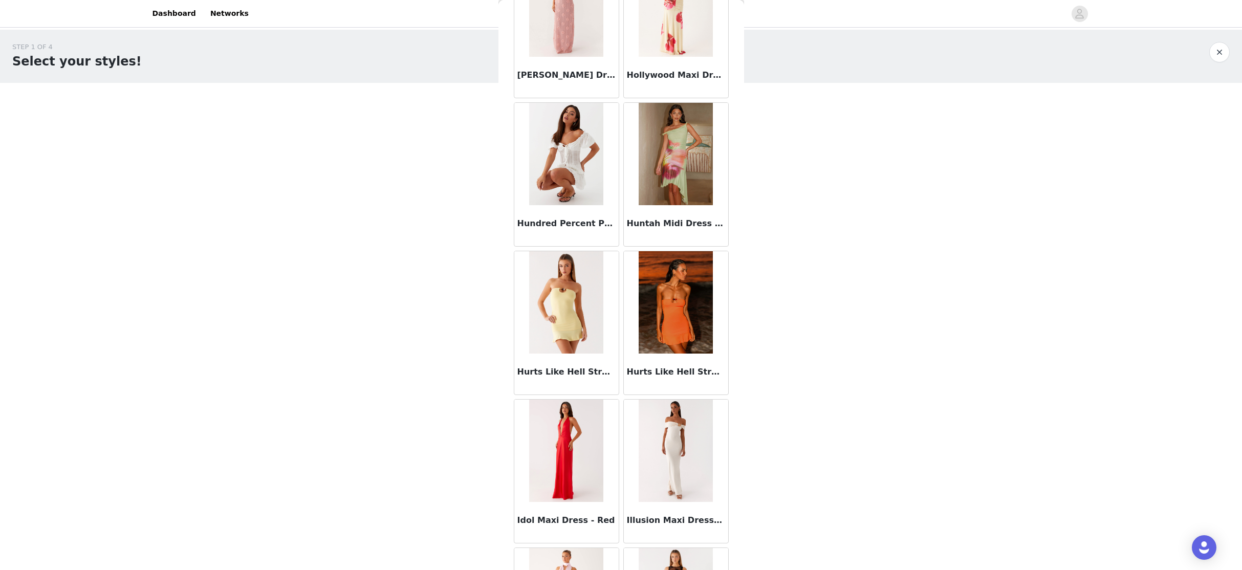
scroll to position [29183, 0]
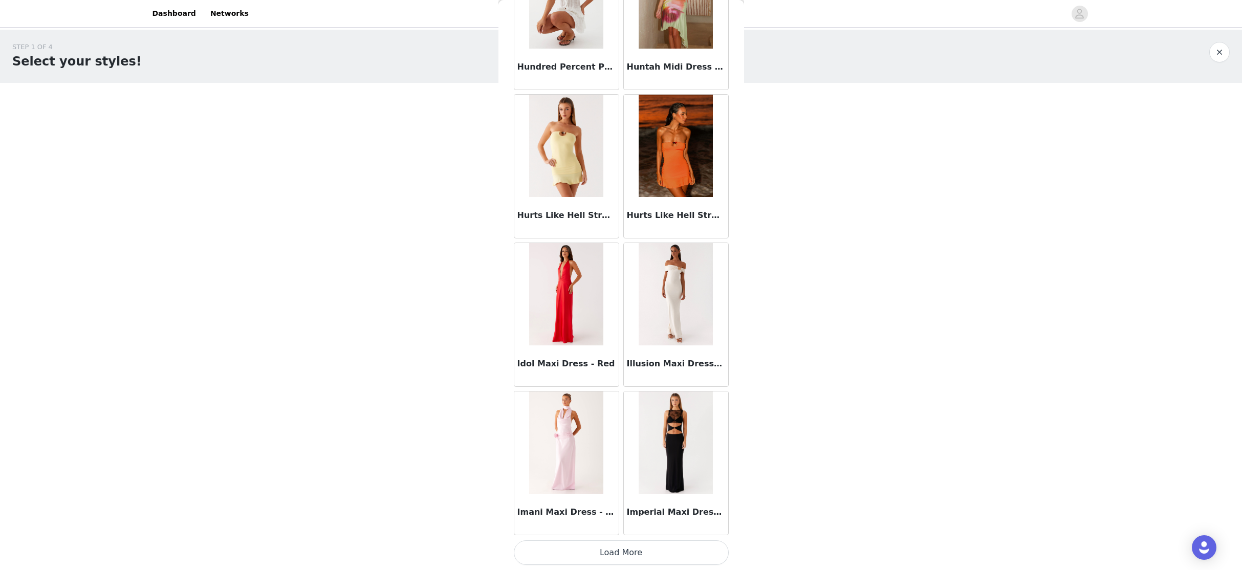
drag, startPoint x: 612, startPoint y: 548, endPoint x: 617, endPoint y: 539, distance: 10.8
click at [612, 524] on button "Load More" at bounding box center [621, 552] width 215 height 25
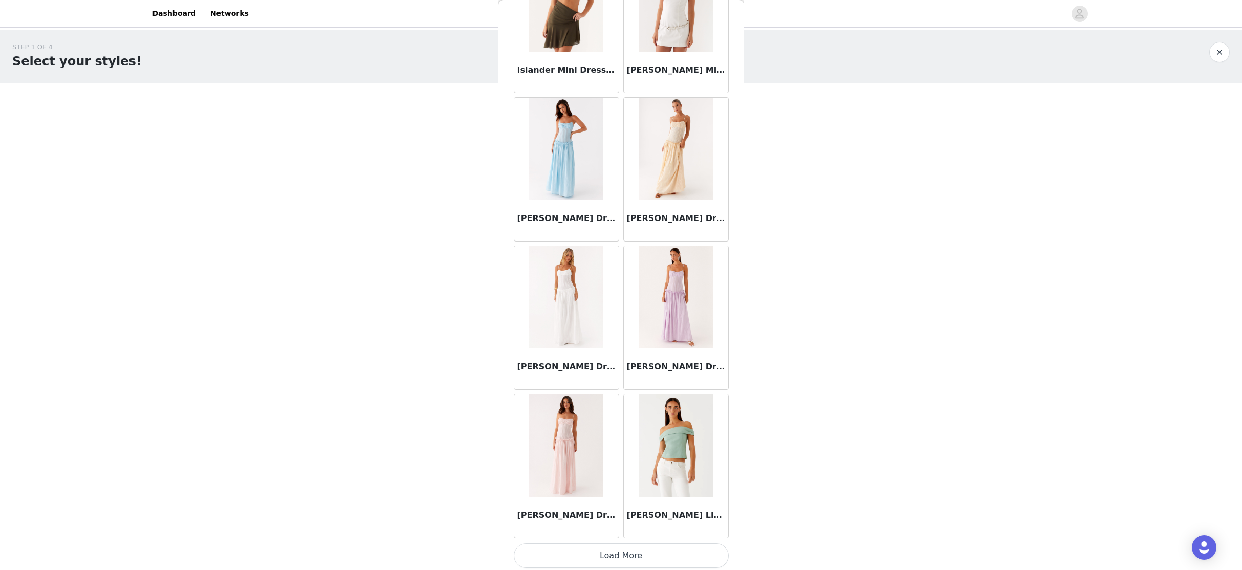
scroll to position [30667, 0]
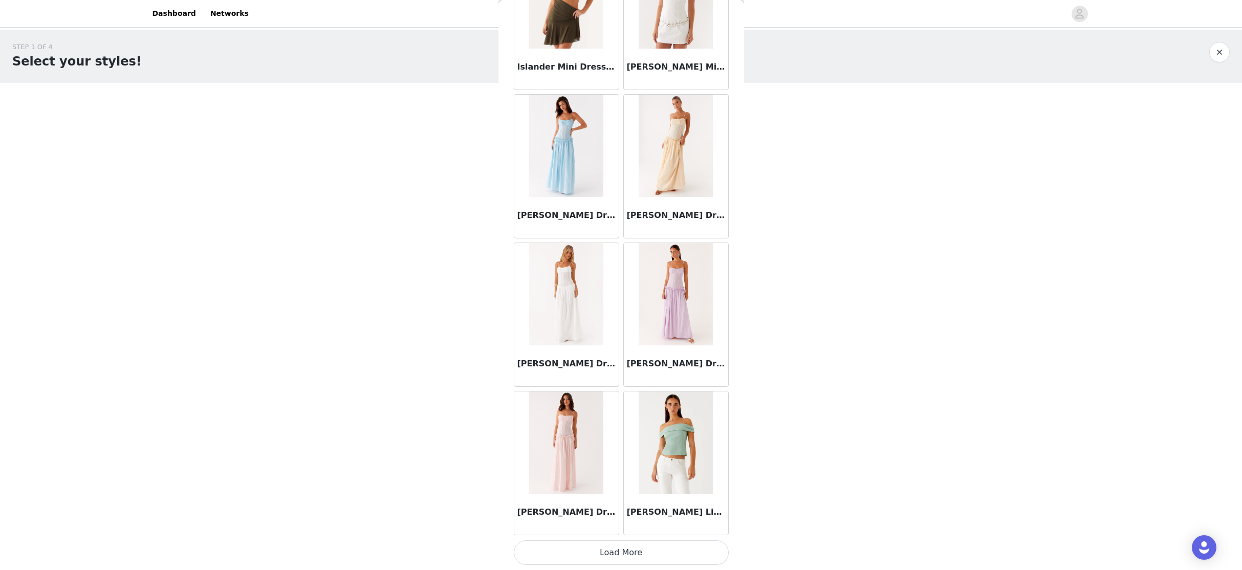
click at [613, 524] on button "Load More" at bounding box center [621, 552] width 215 height 25
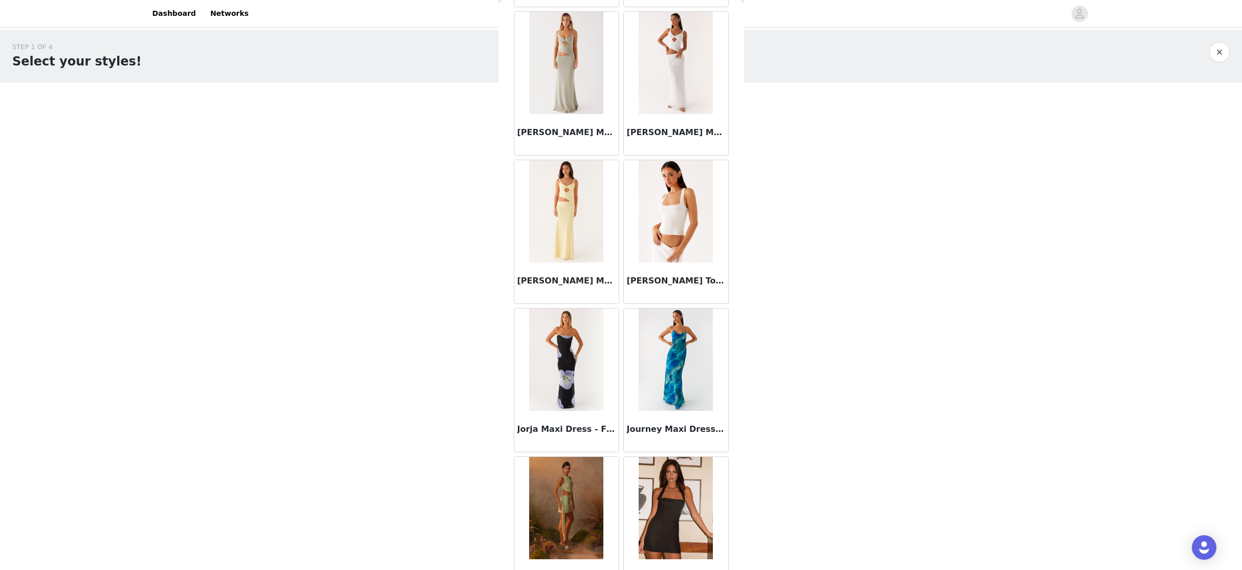
scroll to position [32151, 0]
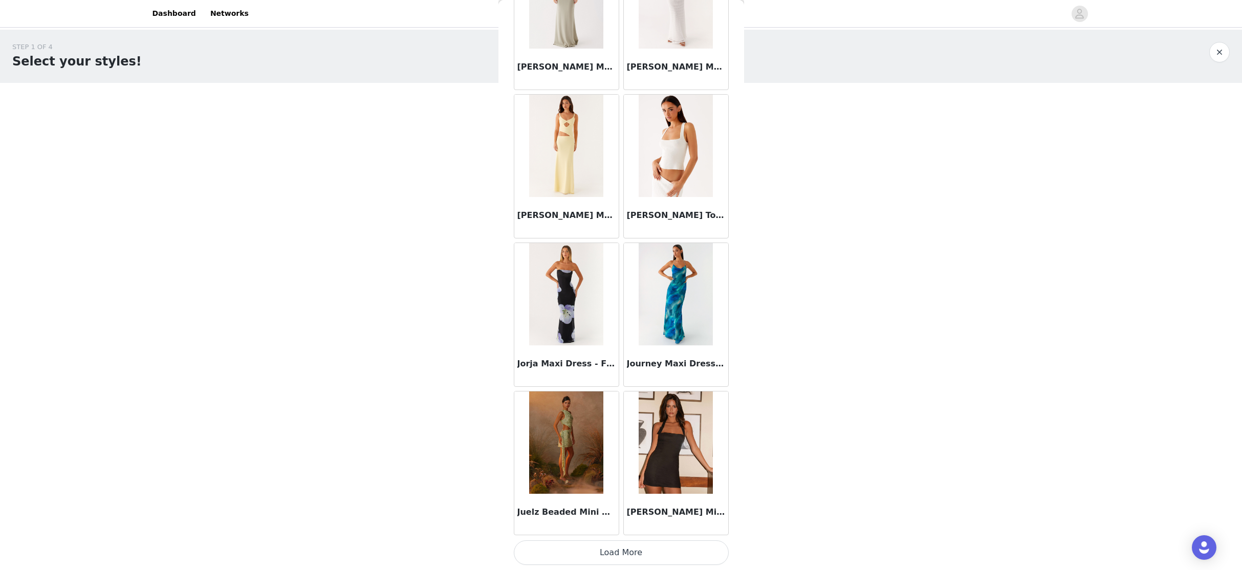
click at [622, 524] on button "Load More" at bounding box center [621, 552] width 215 height 25
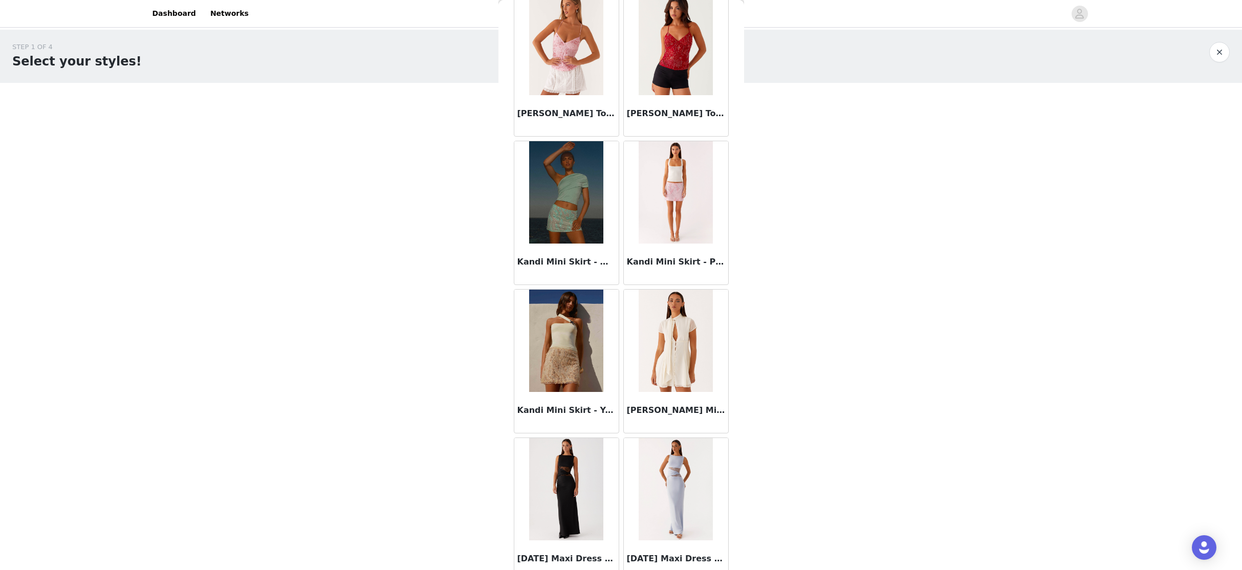
scroll to position [33634, 0]
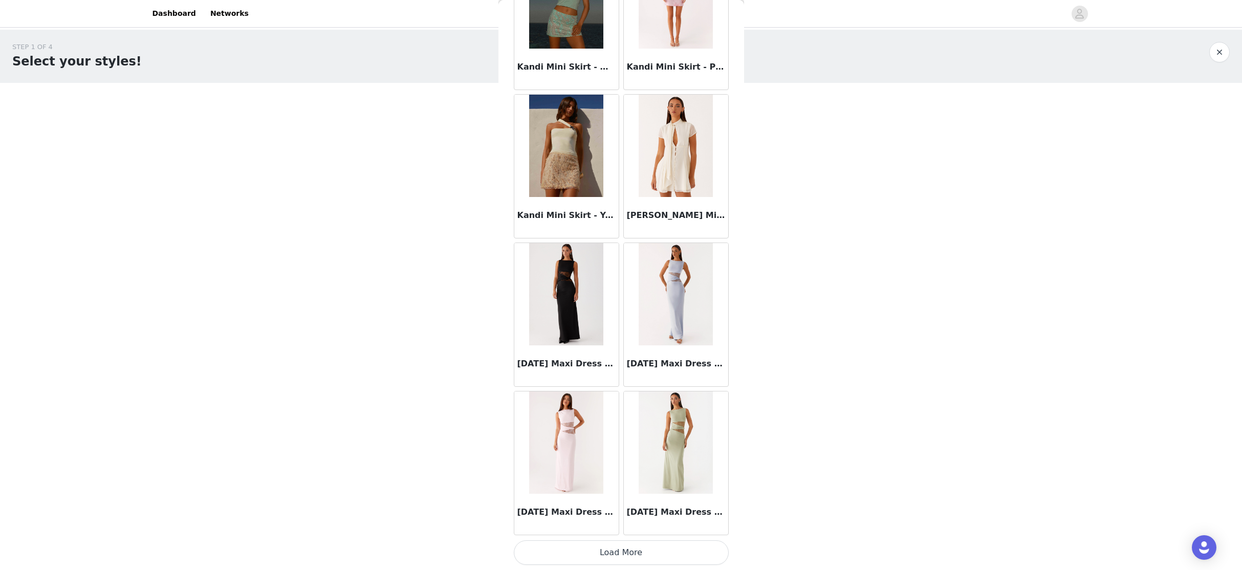
click at [617, 524] on button "Load More" at bounding box center [621, 552] width 215 height 25
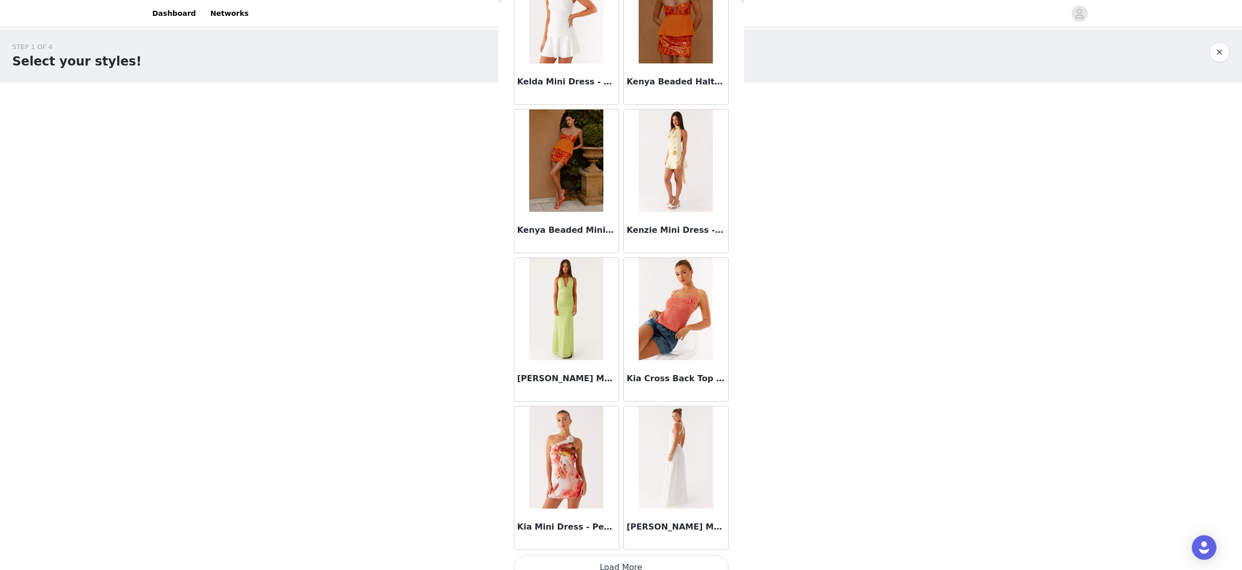
scroll to position [35118, 0]
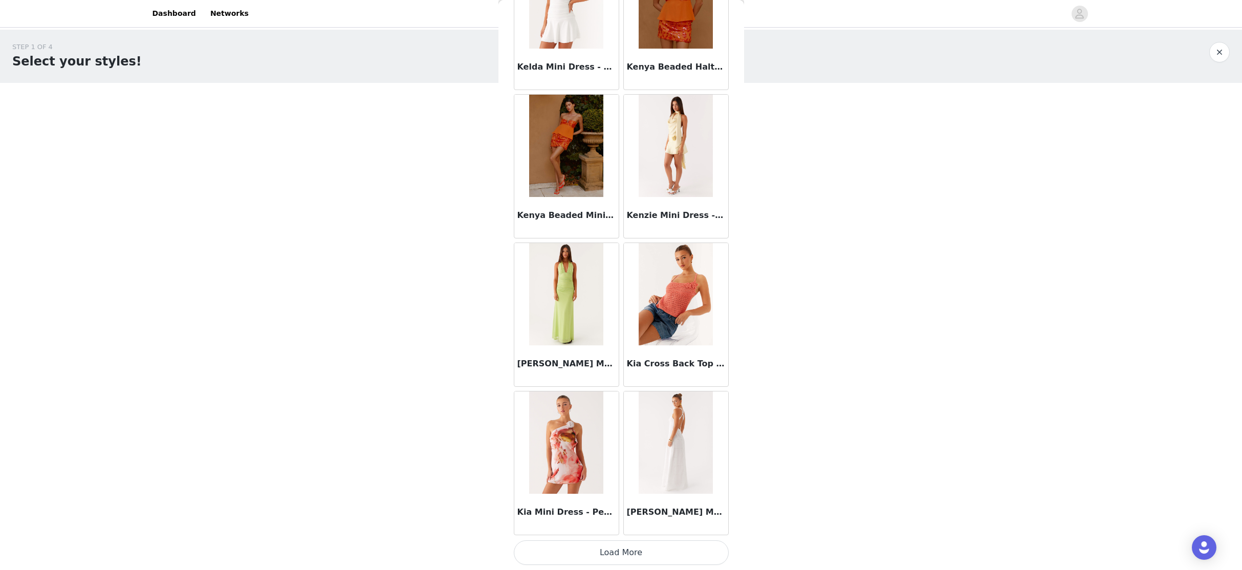
click at [618, 524] on button "Load More" at bounding box center [621, 552] width 215 height 25
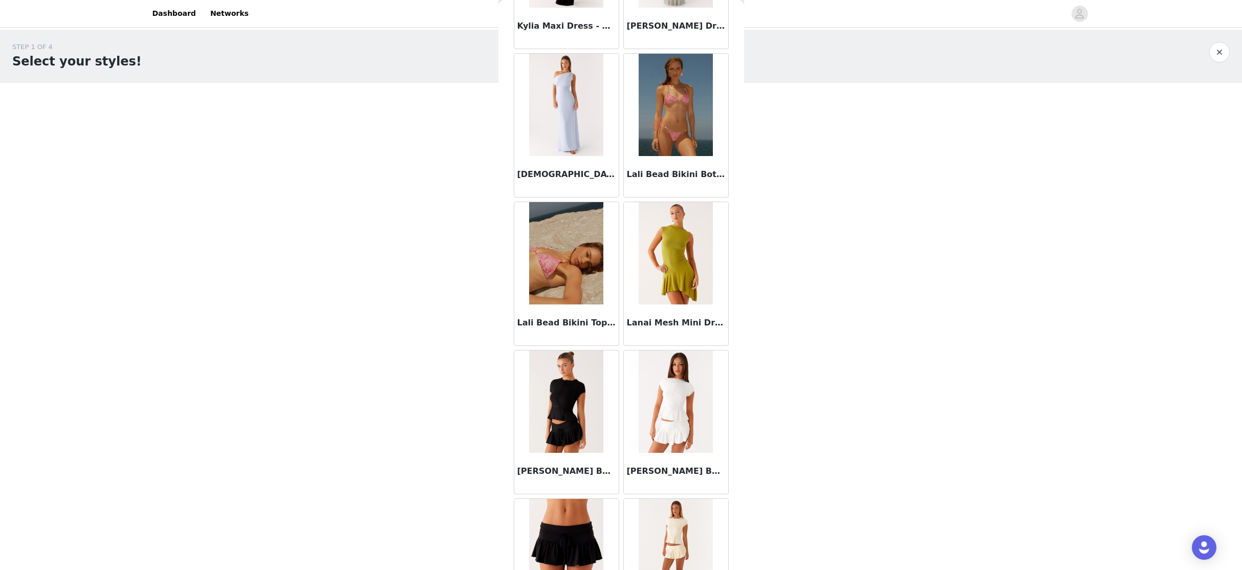
scroll to position [36601, 0]
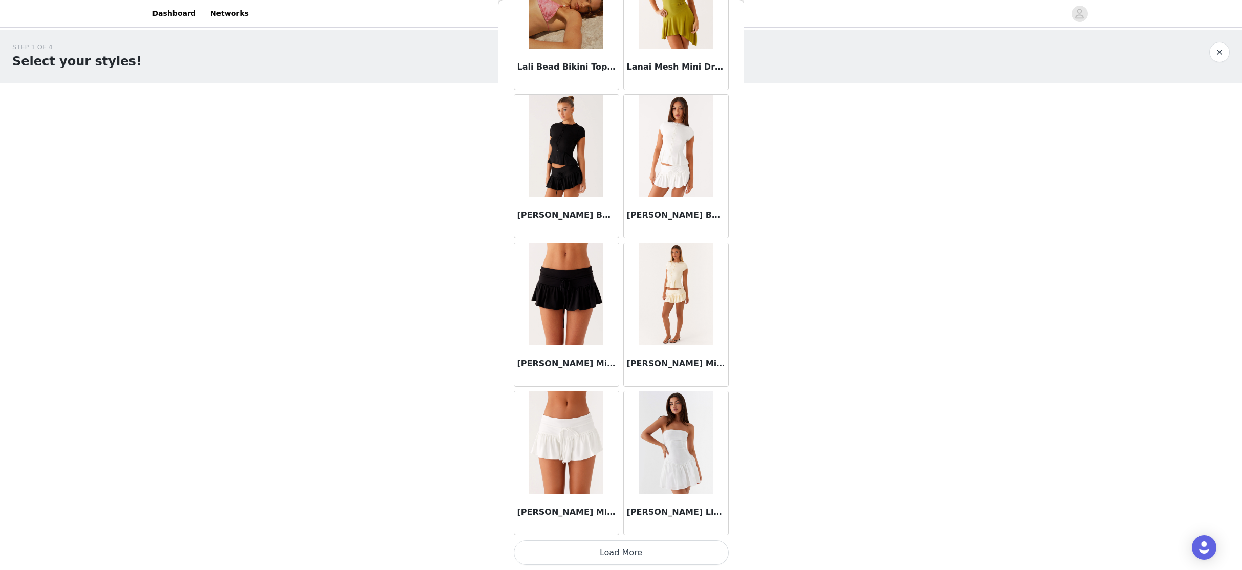
click at [617, 524] on button "Load More" at bounding box center [621, 552] width 215 height 25
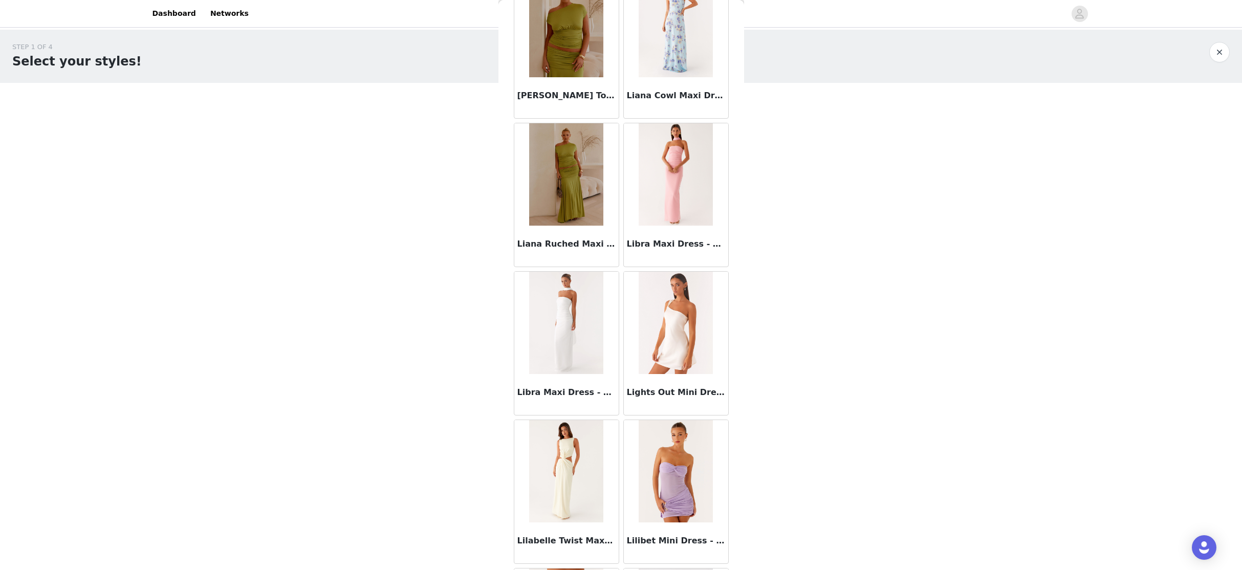
scroll to position [38085, 0]
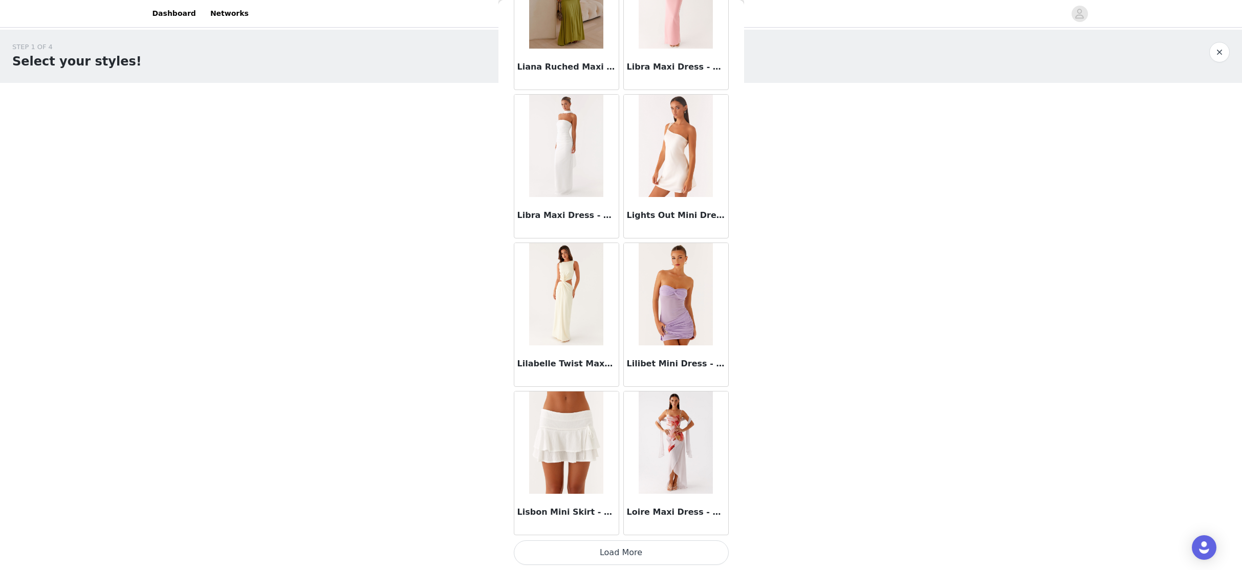
drag, startPoint x: 611, startPoint y: 559, endPoint x: 612, endPoint y: 485, distance: 73.7
click at [612, 524] on button "Load More" at bounding box center [621, 552] width 215 height 25
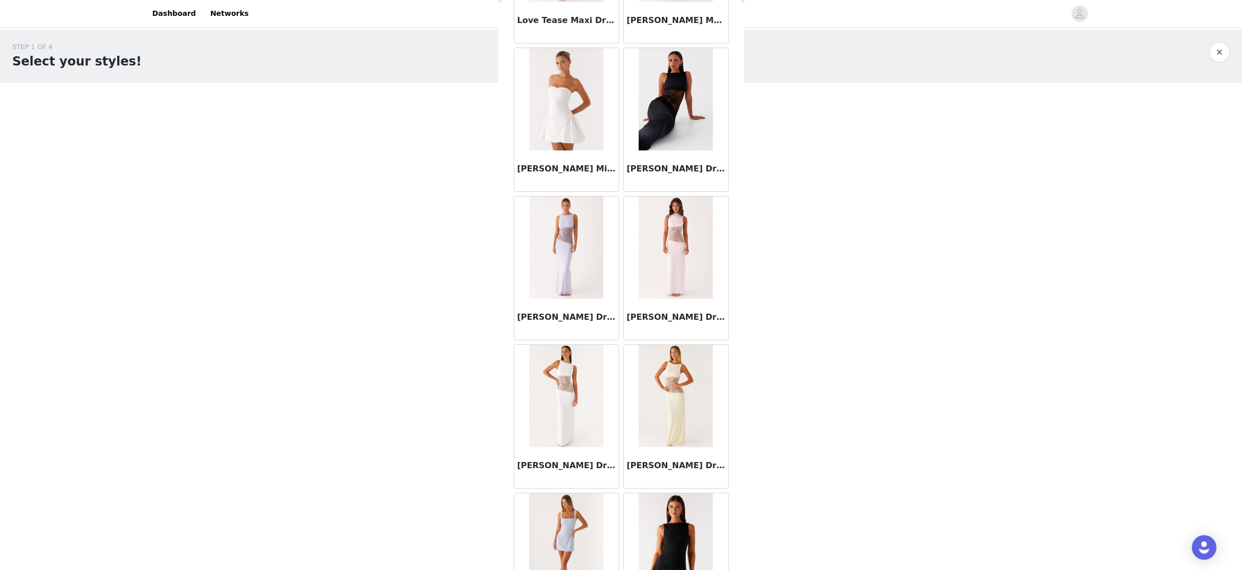
scroll to position [39568, 0]
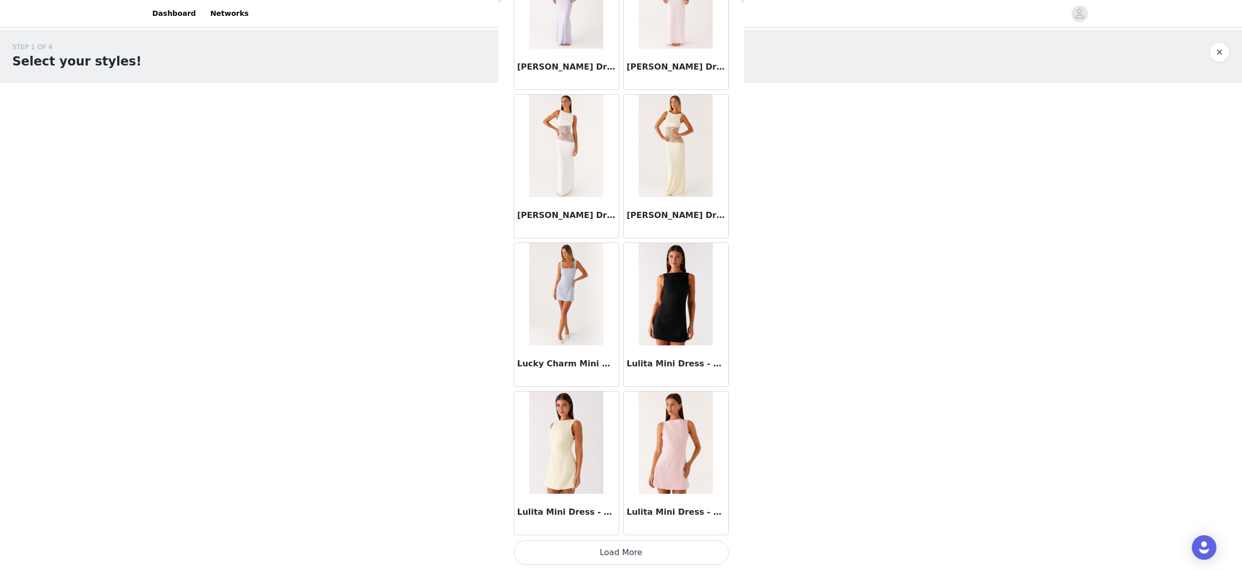
drag, startPoint x: 619, startPoint y: 551, endPoint x: 623, endPoint y: 518, distance: 34.0
click at [620, 524] on button "Load More" at bounding box center [621, 552] width 215 height 25
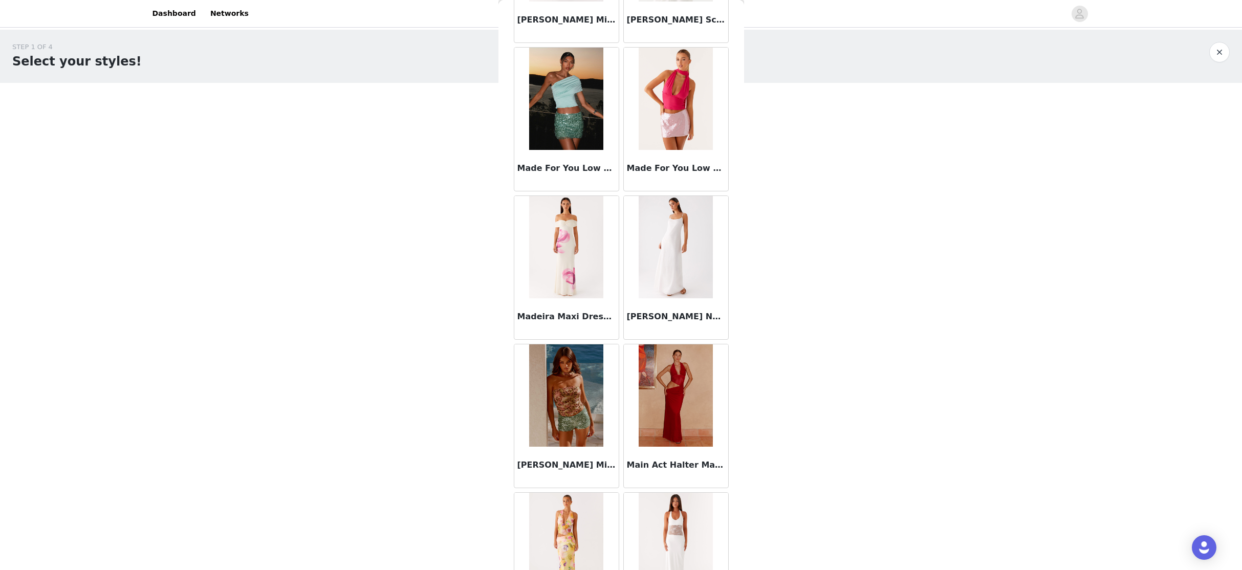
scroll to position [41052, 0]
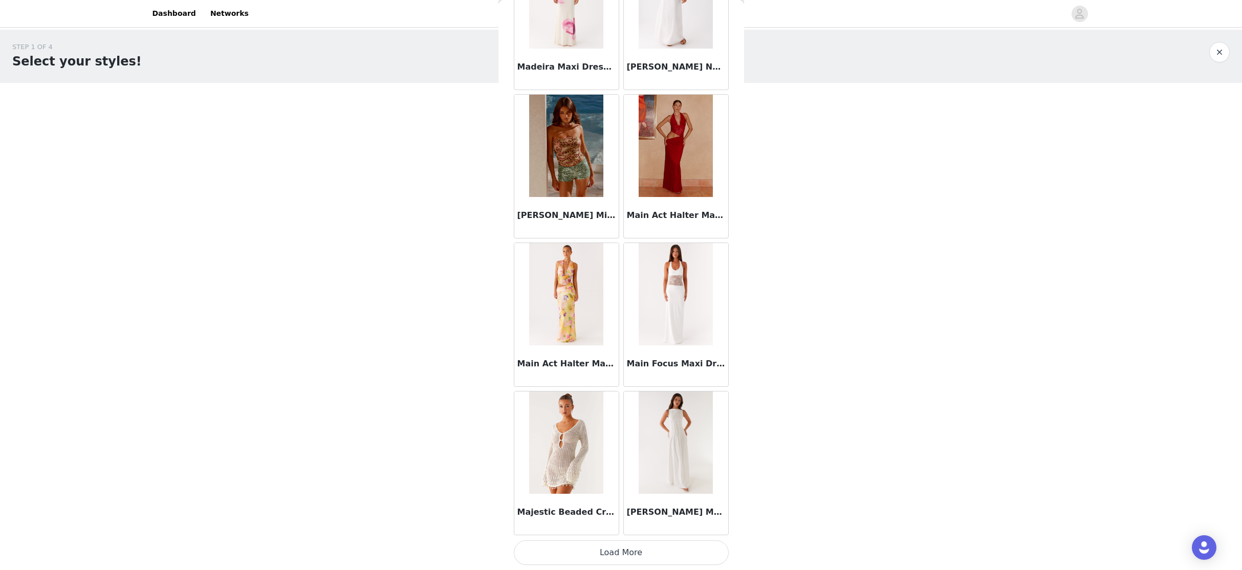
click at [614, 524] on button "Load More" at bounding box center [621, 552] width 215 height 25
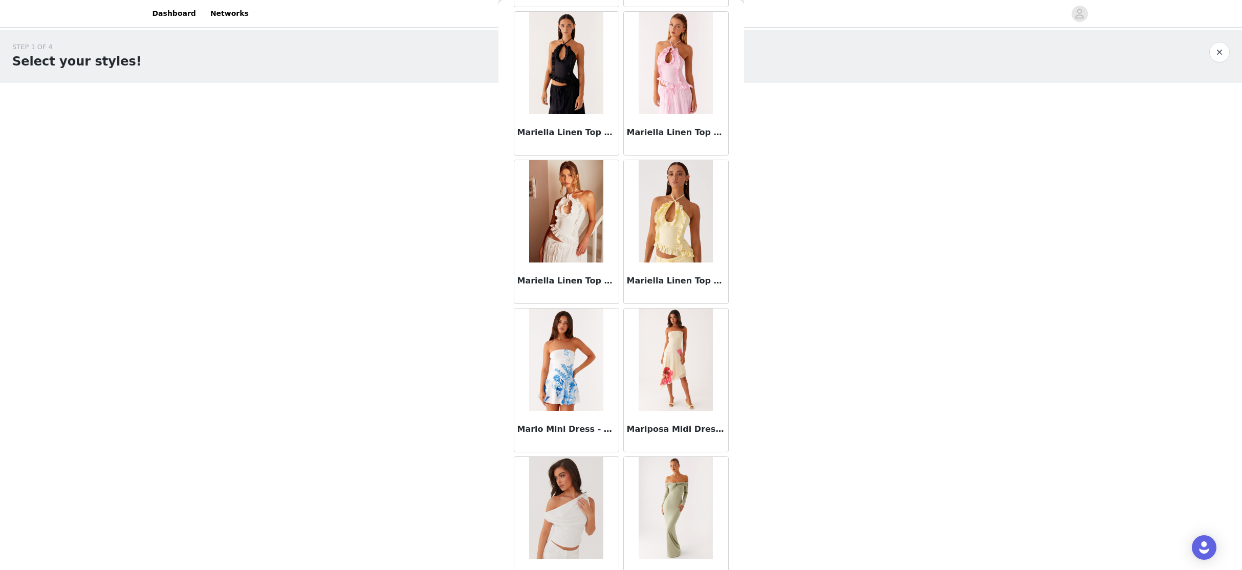
scroll to position [42536, 0]
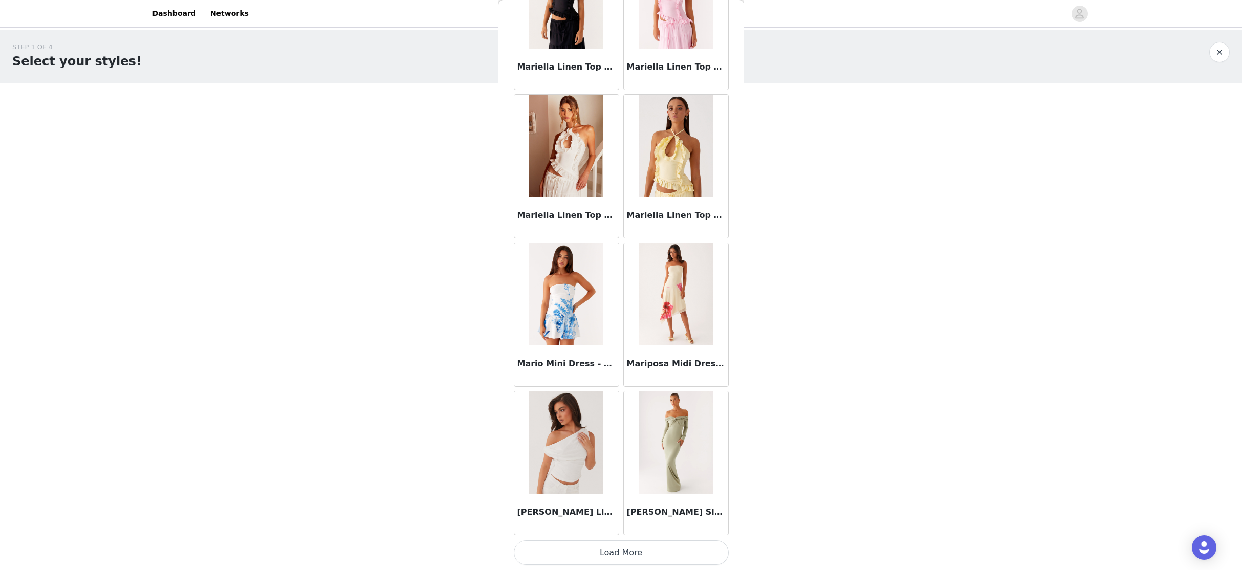
drag, startPoint x: 611, startPoint y: 556, endPoint x: 616, endPoint y: 525, distance: 31.0
click at [611, 524] on button "Load More" at bounding box center [621, 552] width 215 height 25
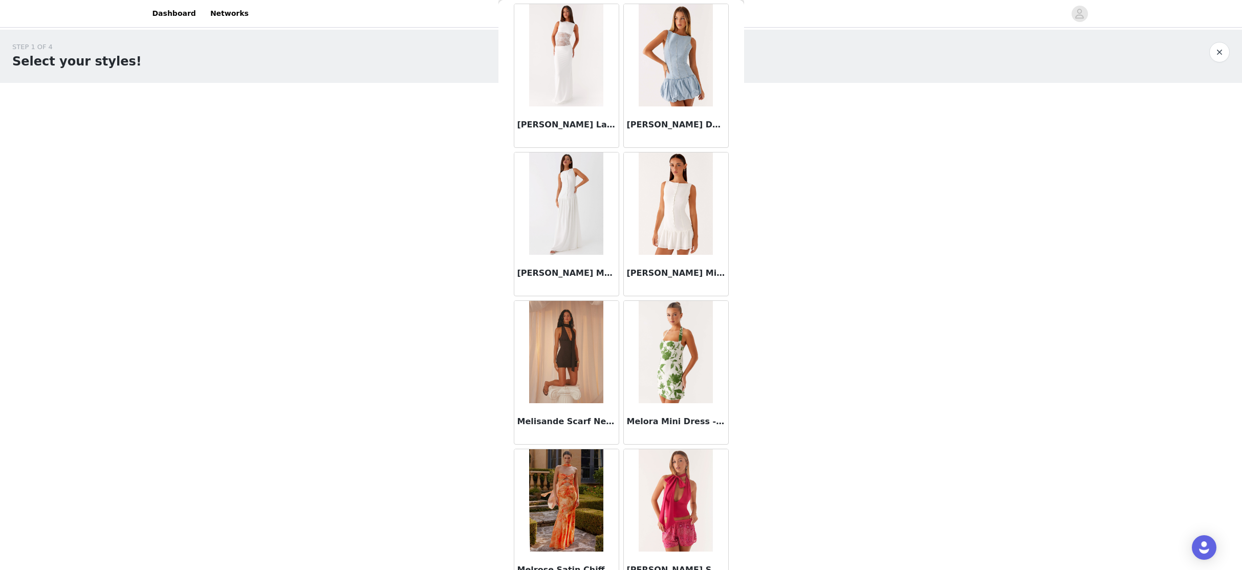
scroll to position [44019, 0]
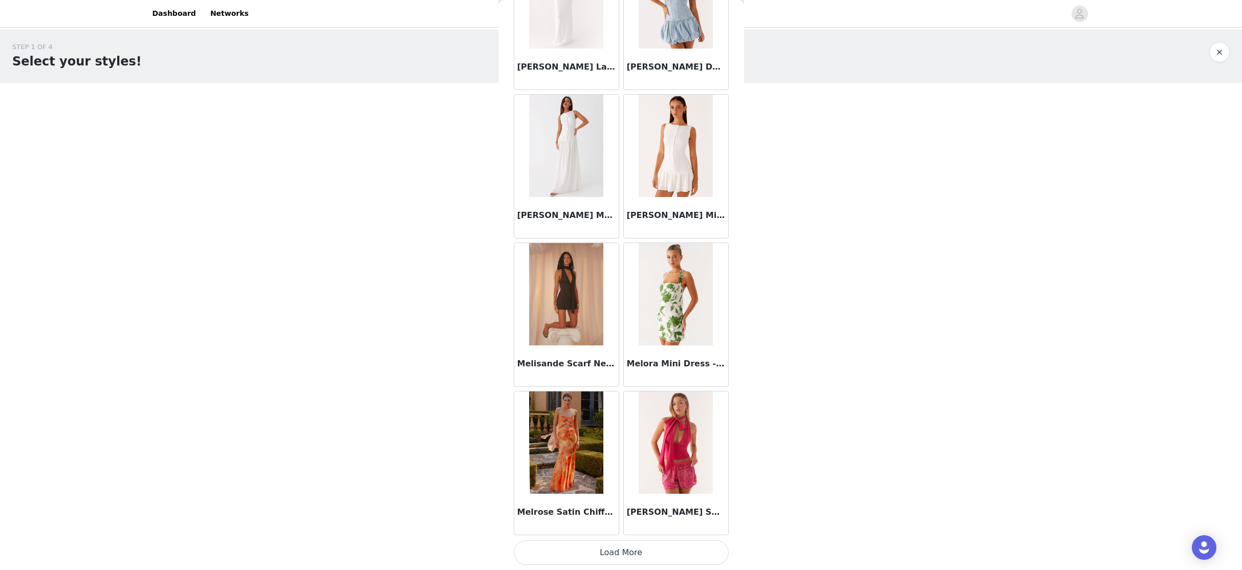
click at [609, 524] on button "Load More" at bounding box center [621, 552] width 215 height 25
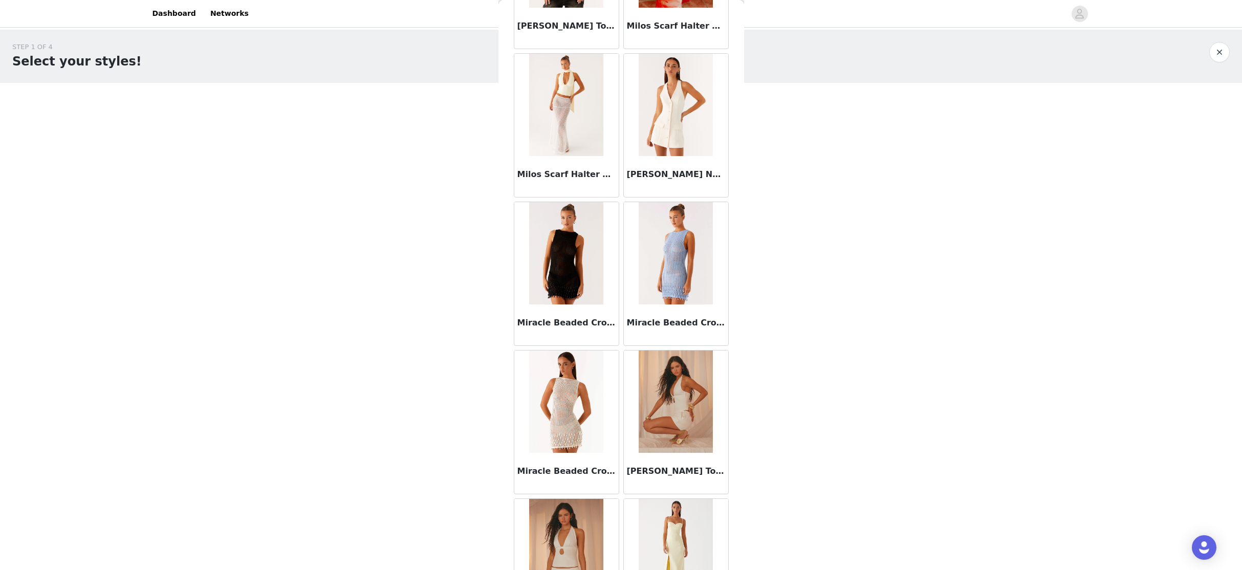
scroll to position [45503, 0]
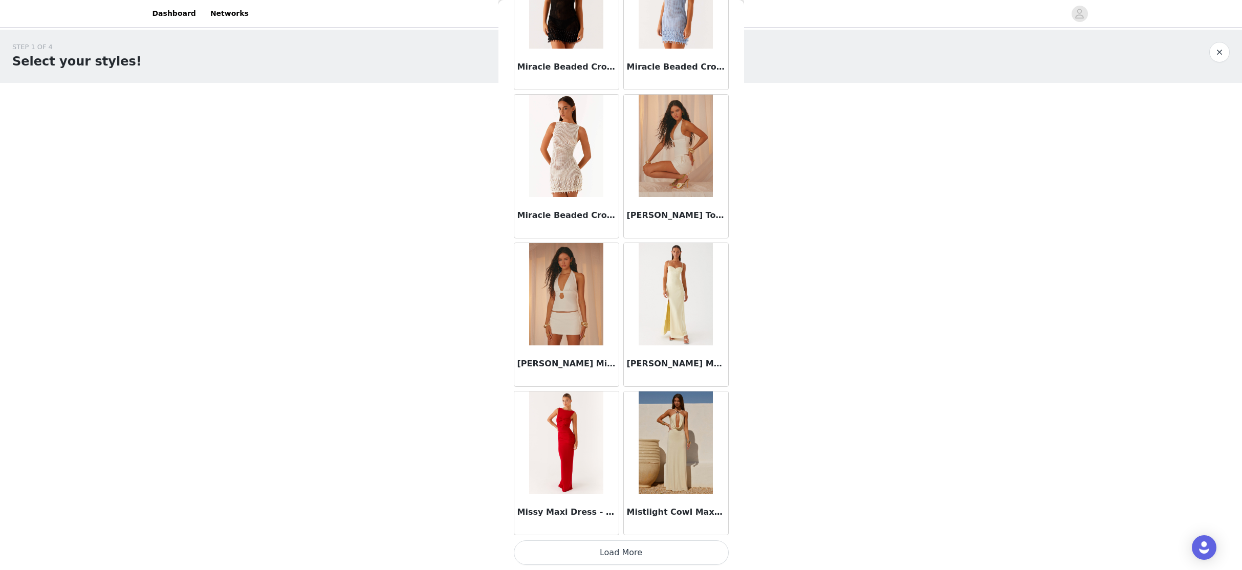
click at [619, 524] on button "Load More" at bounding box center [621, 552] width 215 height 25
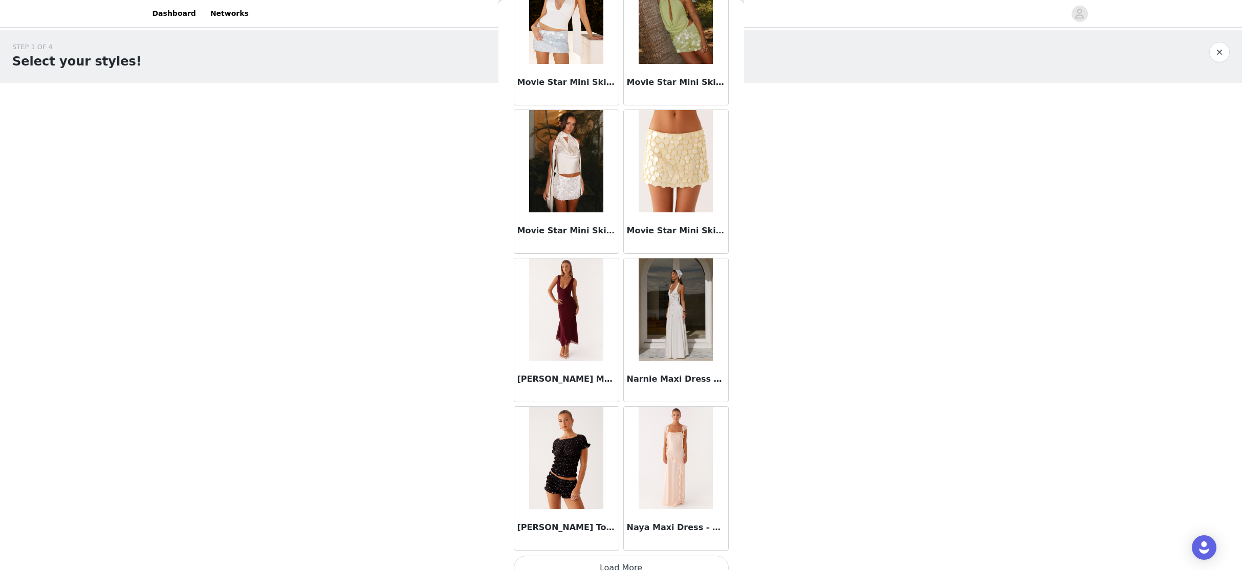
scroll to position [46986, 0]
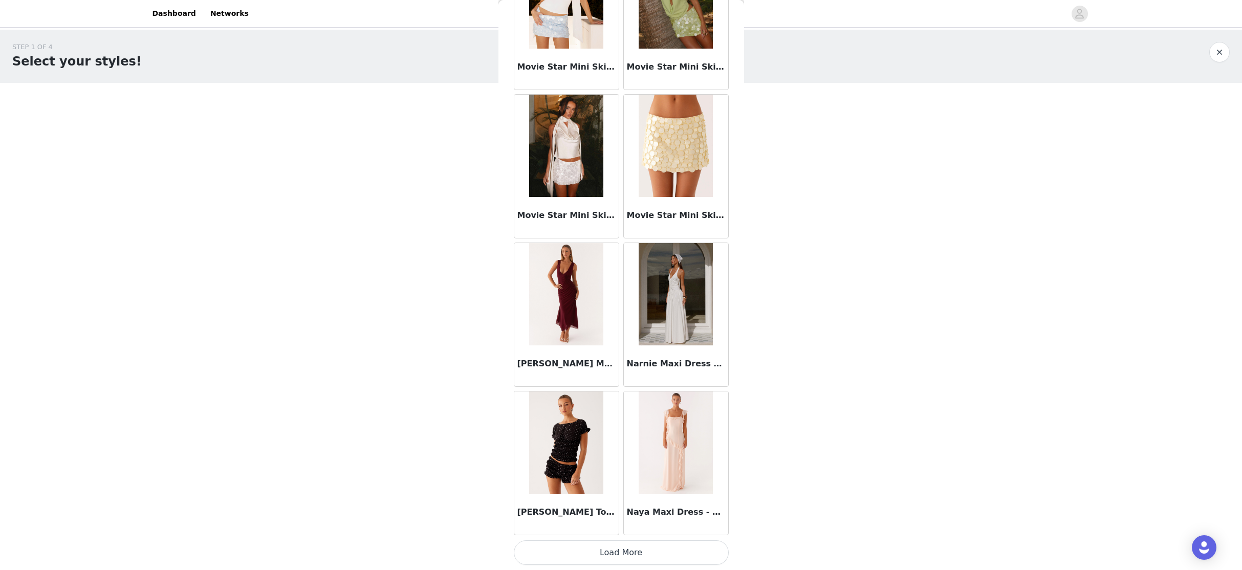
click at [611, 524] on button "Load More" at bounding box center [621, 552] width 215 height 25
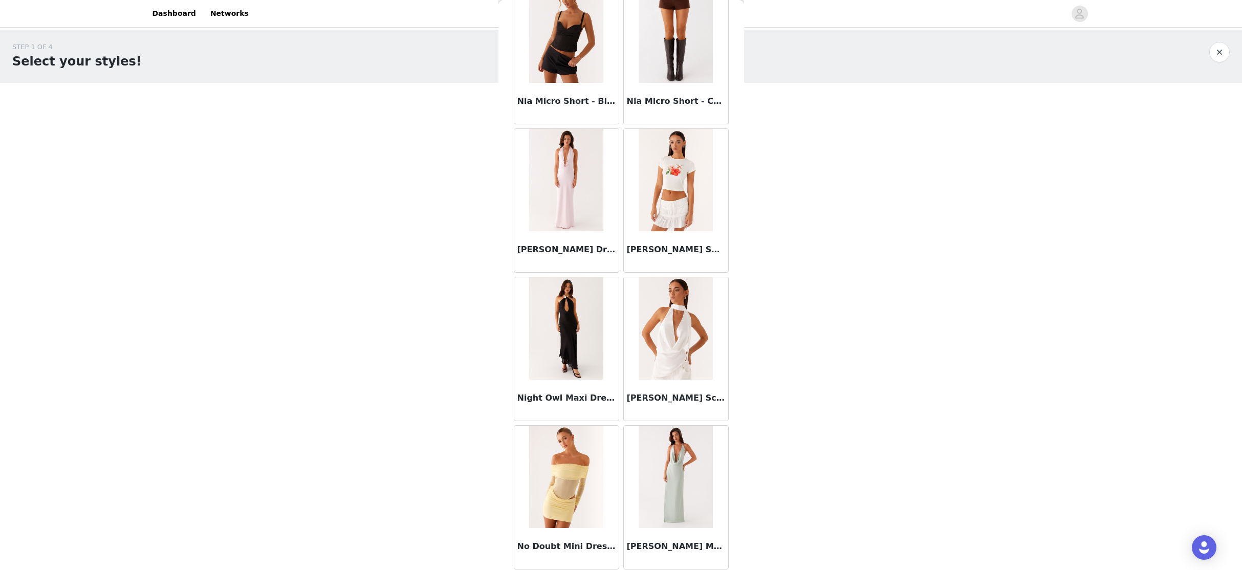
scroll to position [47907, 0]
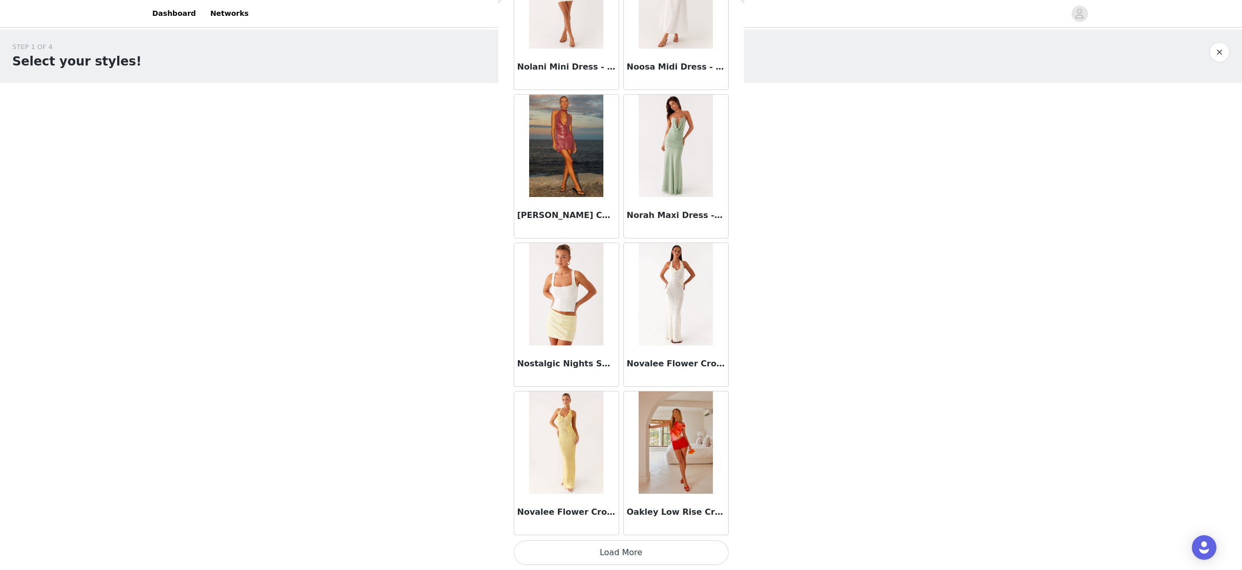
click at [624, 524] on button "Load More" at bounding box center [621, 552] width 215 height 25
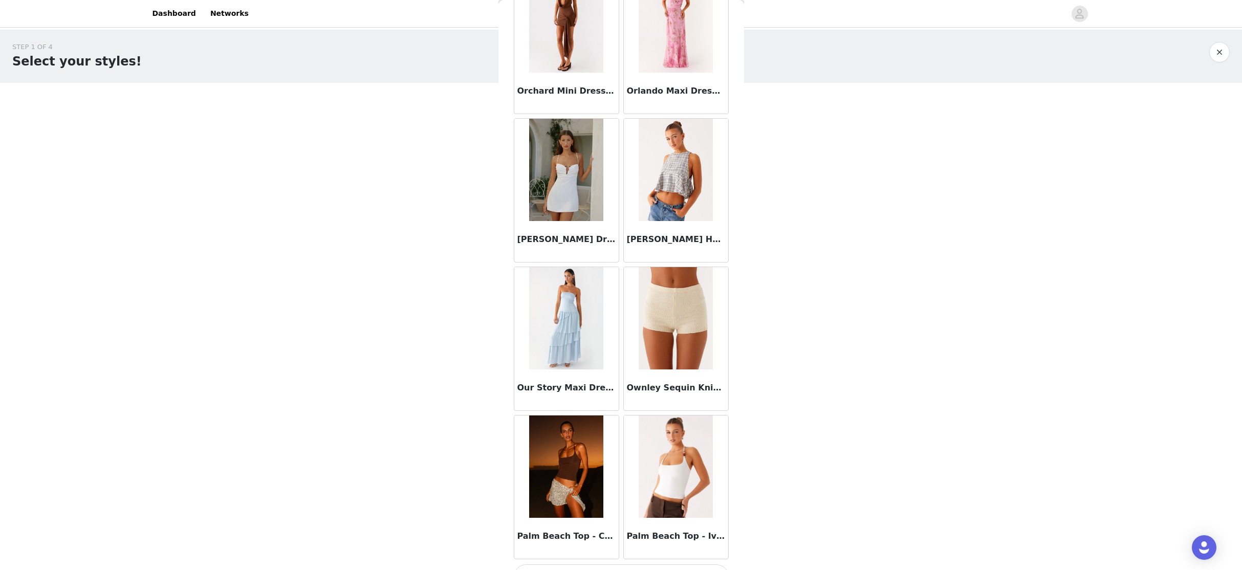
scroll to position [49953, 0]
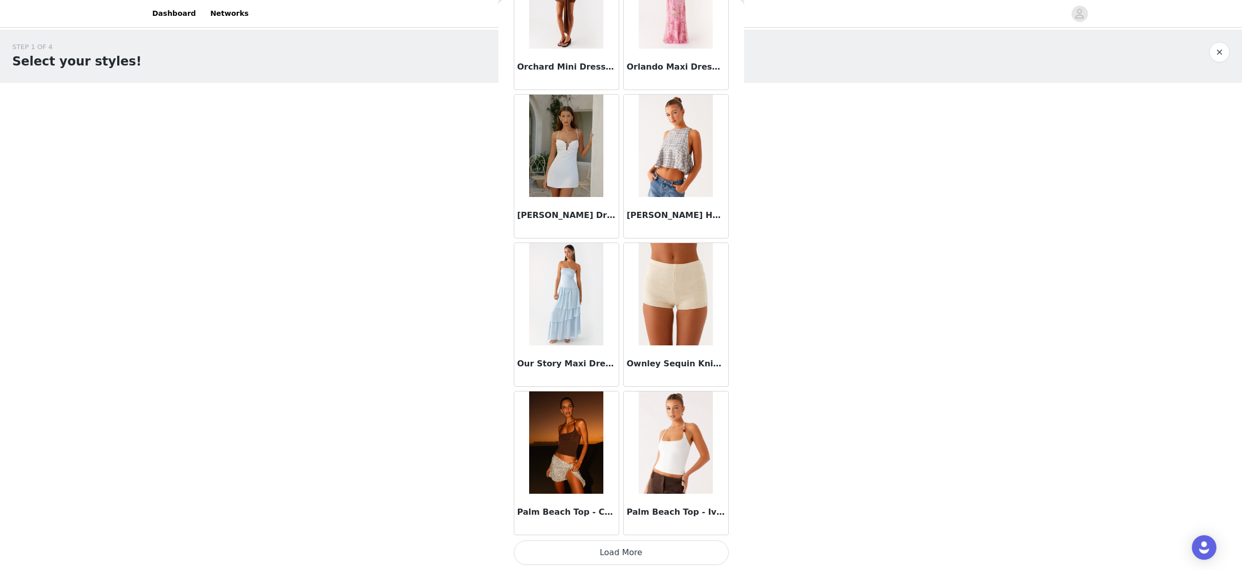
click at [614, 524] on button "Load More" at bounding box center [621, 552] width 215 height 25
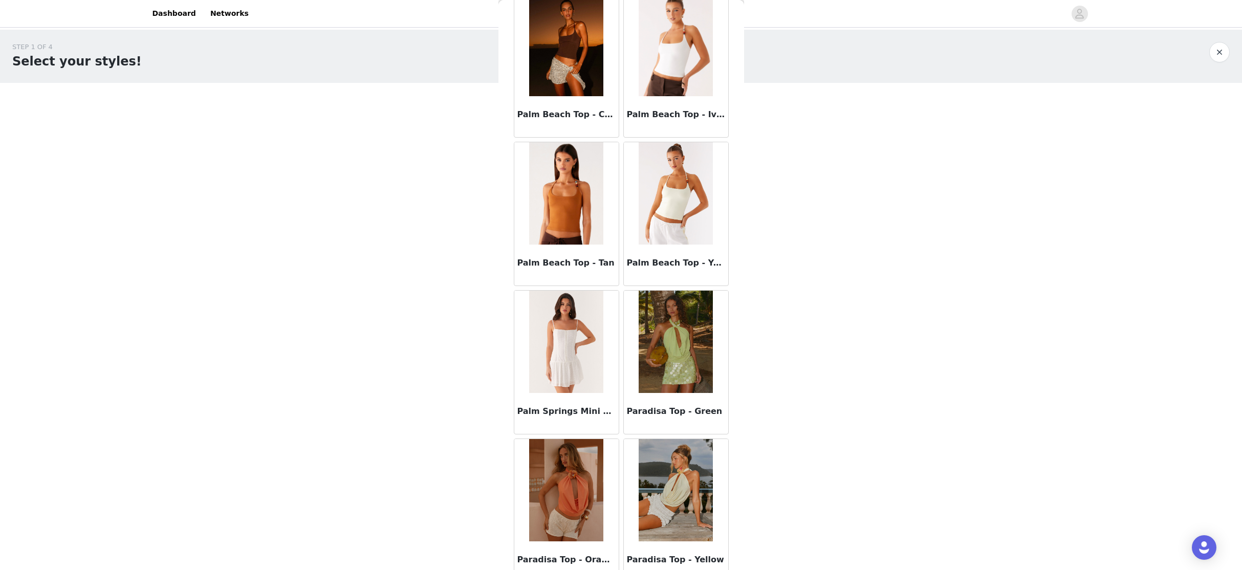
scroll to position [50465, 0]
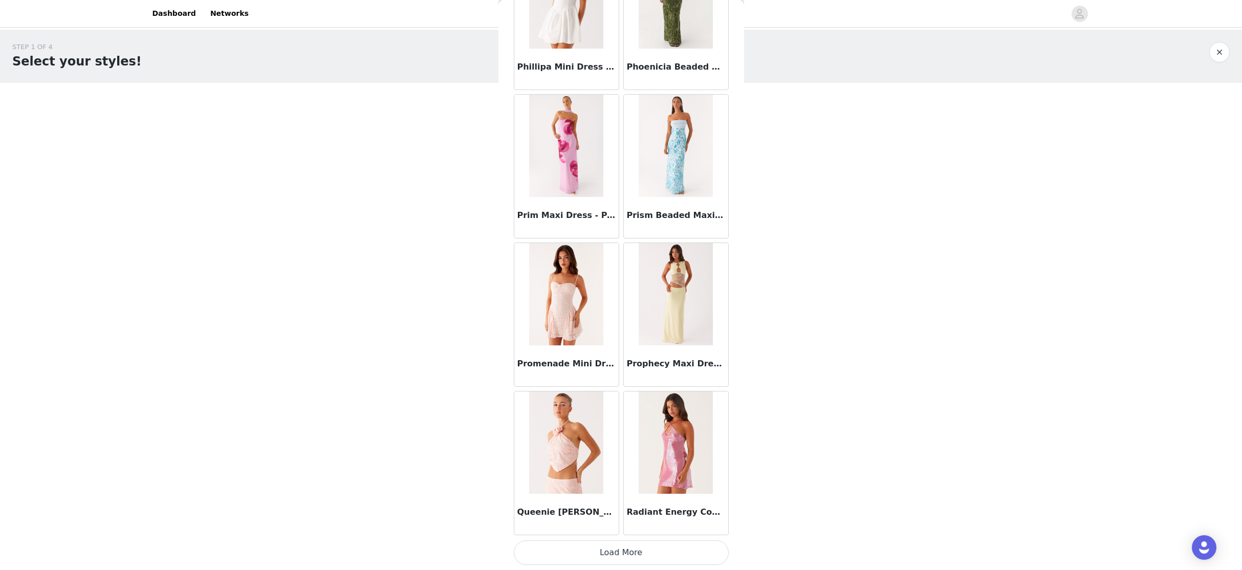
drag, startPoint x: 614, startPoint y: 551, endPoint x: 619, endPoint y: 506, distance: 45.8
click at [614, 524] on button "Load More" at bounding box center [621, 552] width 215 height 25
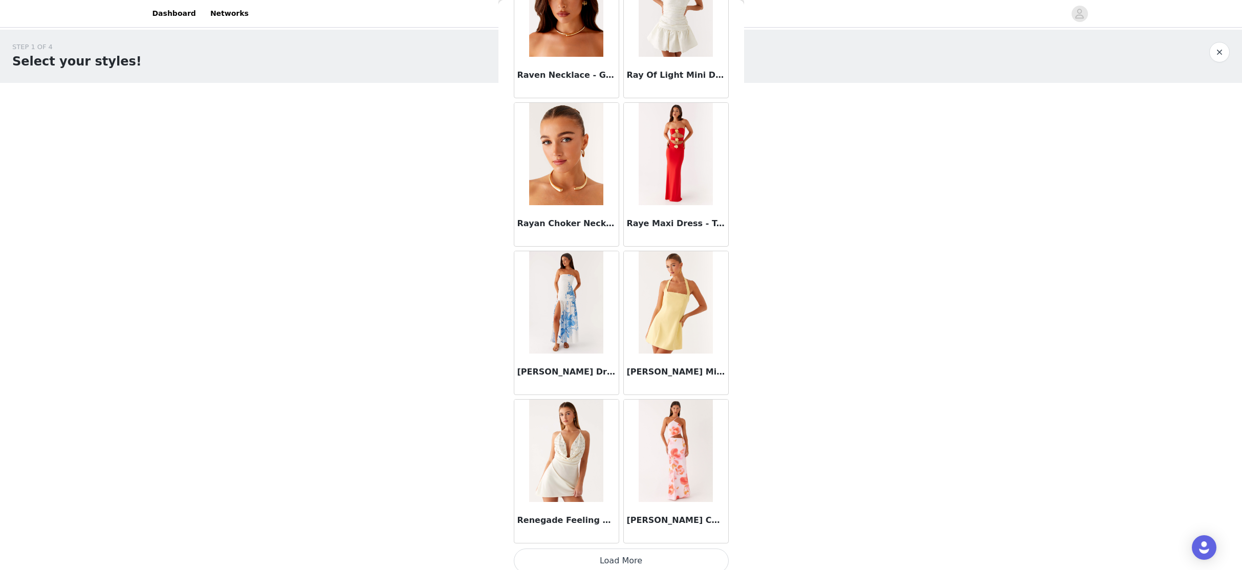
scroll to position [52921, 0]
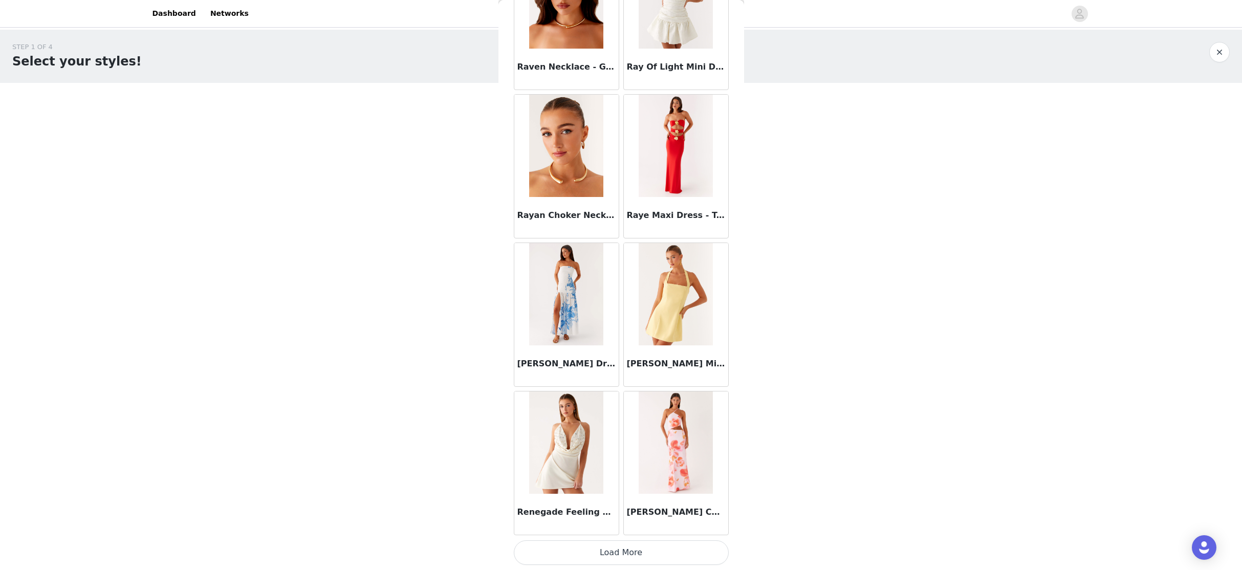
click at [628, 524] on button "Load More" at bounding box center [621, 552] width 215 height 25
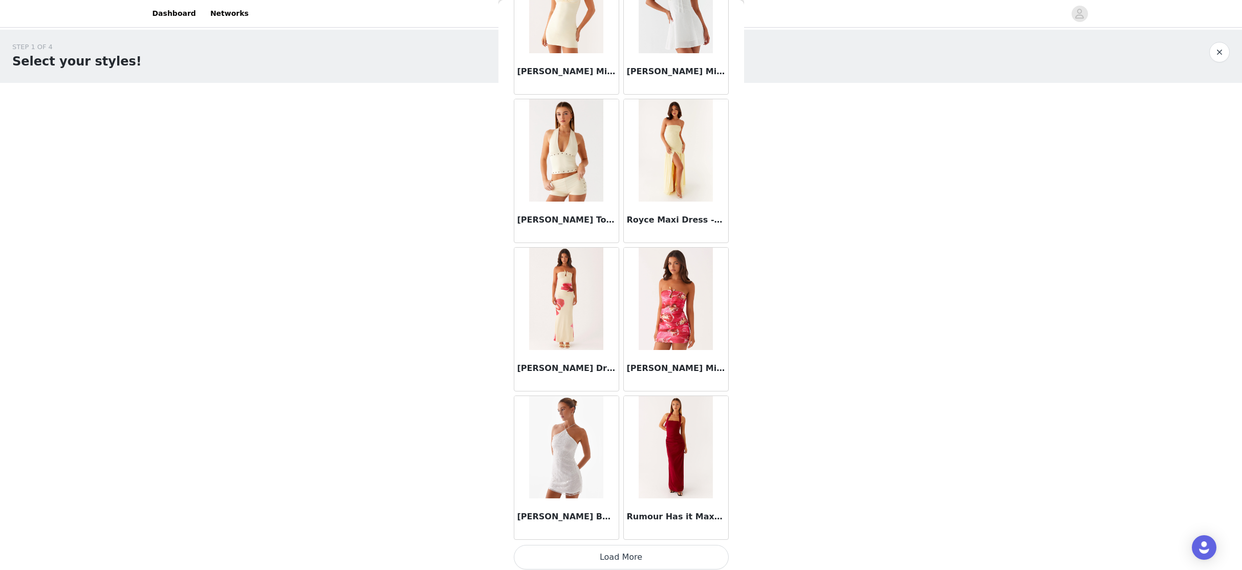
scroll to position [54404, 0]
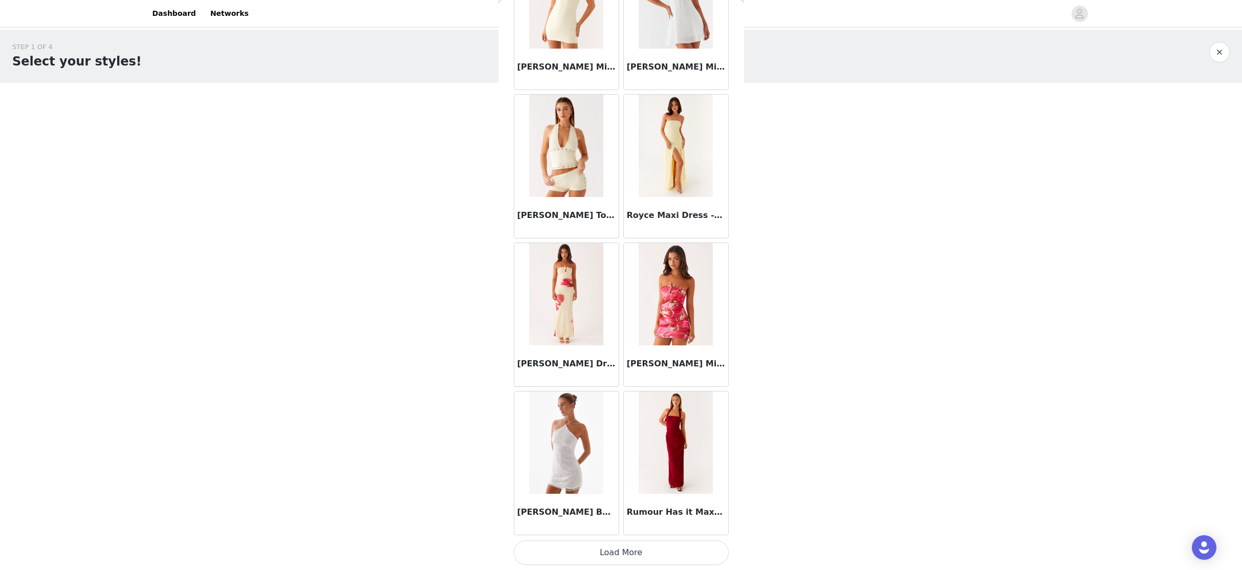
drag, startPoint x: 620, startPoint y: 551, endPoint x: 610, endPoint y: 335, distance: 216.1
click at [620, 524] on button "Load More" at bounding box center [621, 552] width 215 height 25
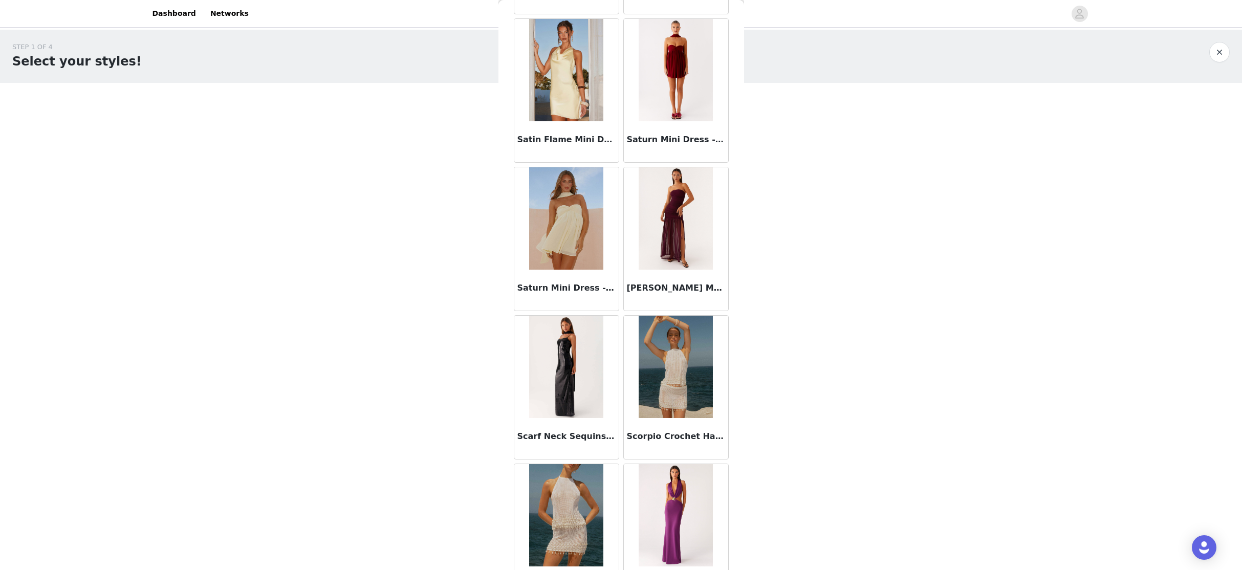
scroll to position [55888, 0]
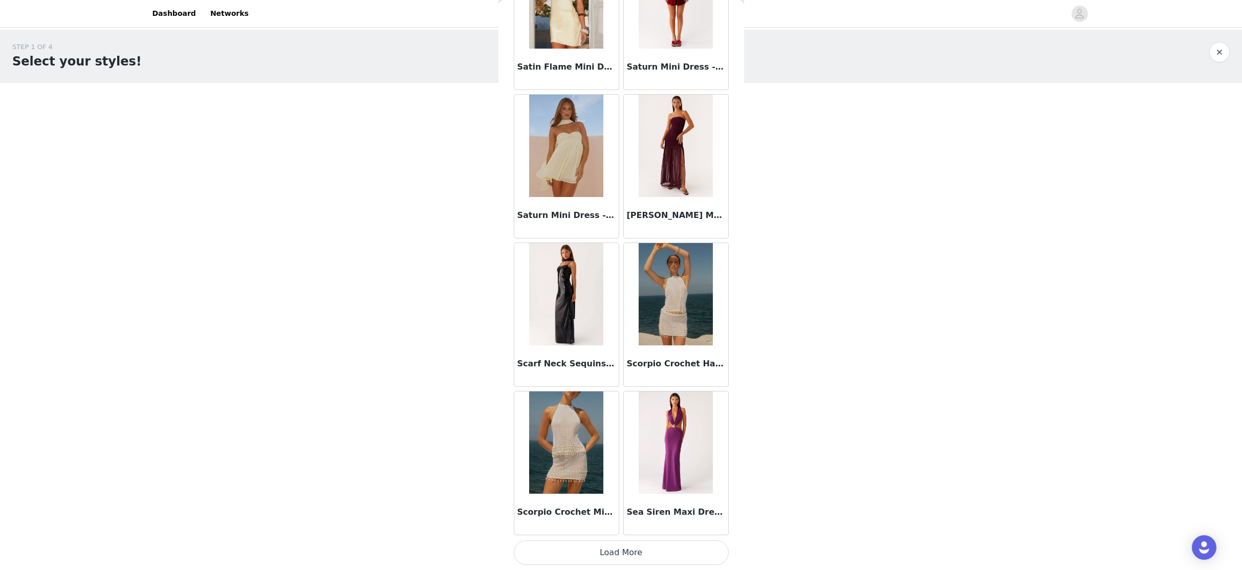
click at [619, 524] on button "Load More" at bounding box center [621, 552] width 215 height 25
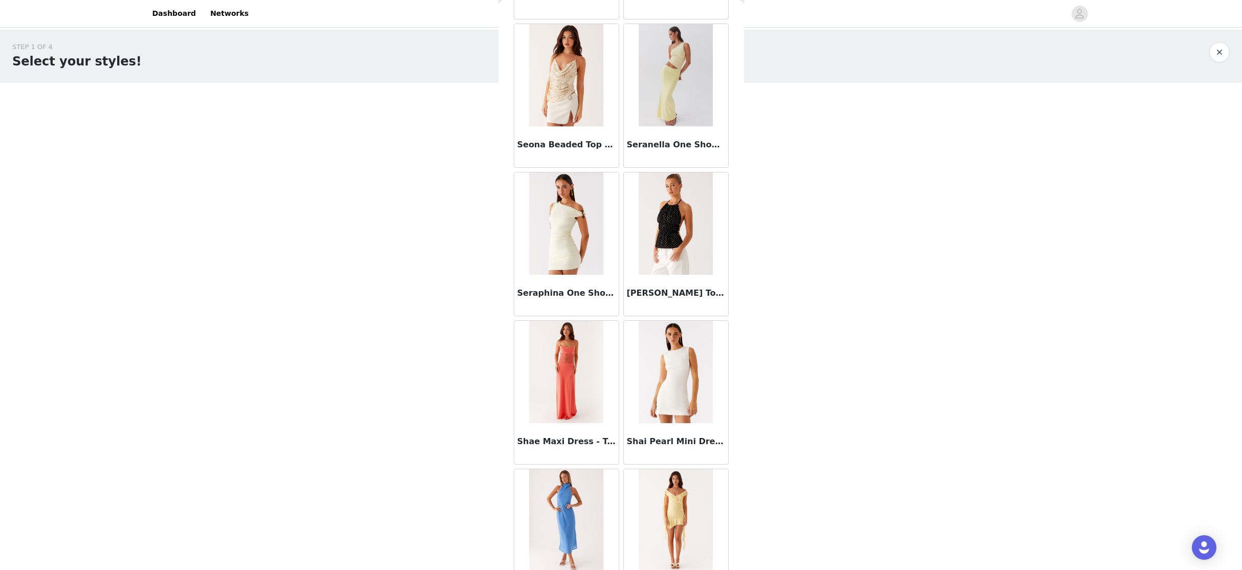
scroll to position [56655, 0]
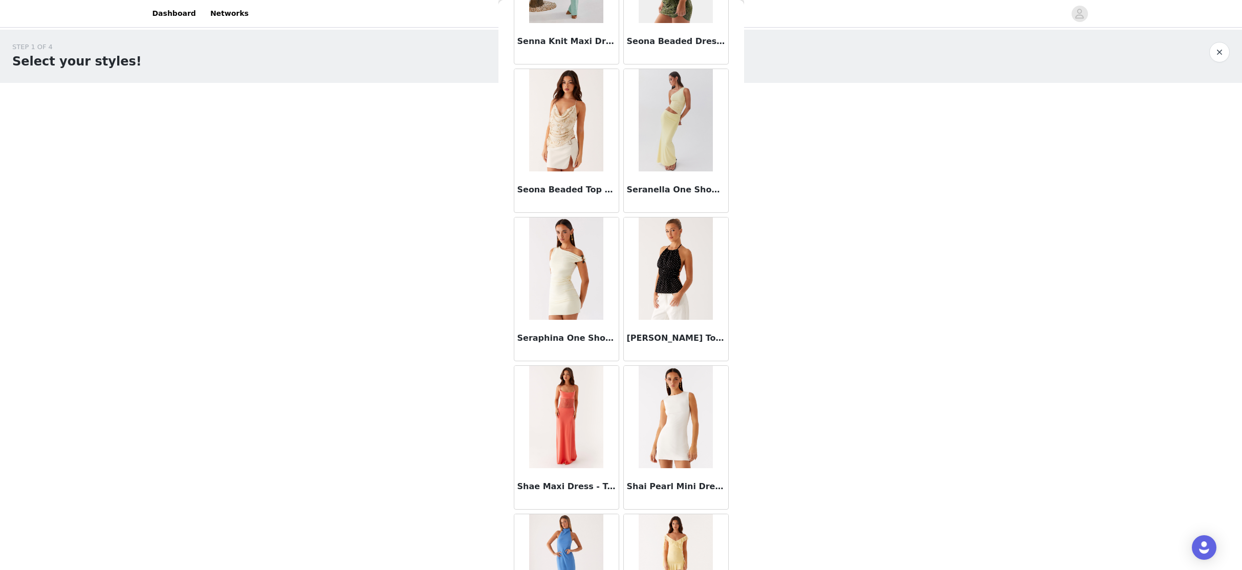
click at [670, 339] on h3 "[PERSON_NAME] Top - Black Polka Dot" at bounding box center [676, 338] width 98 height 12
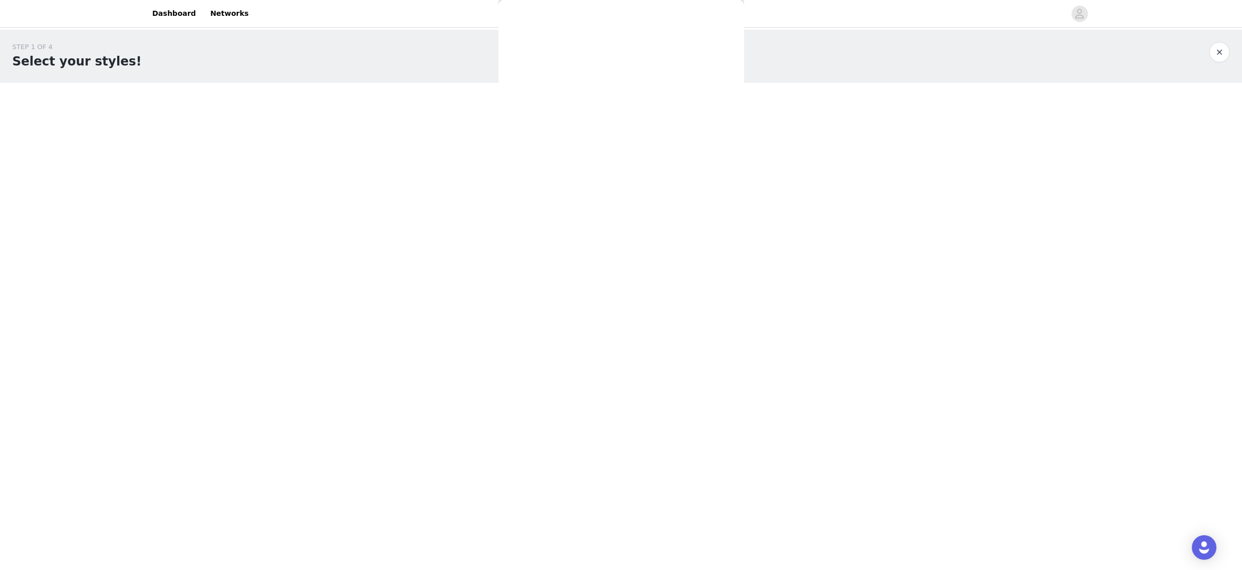
scroll to position [0, 0]
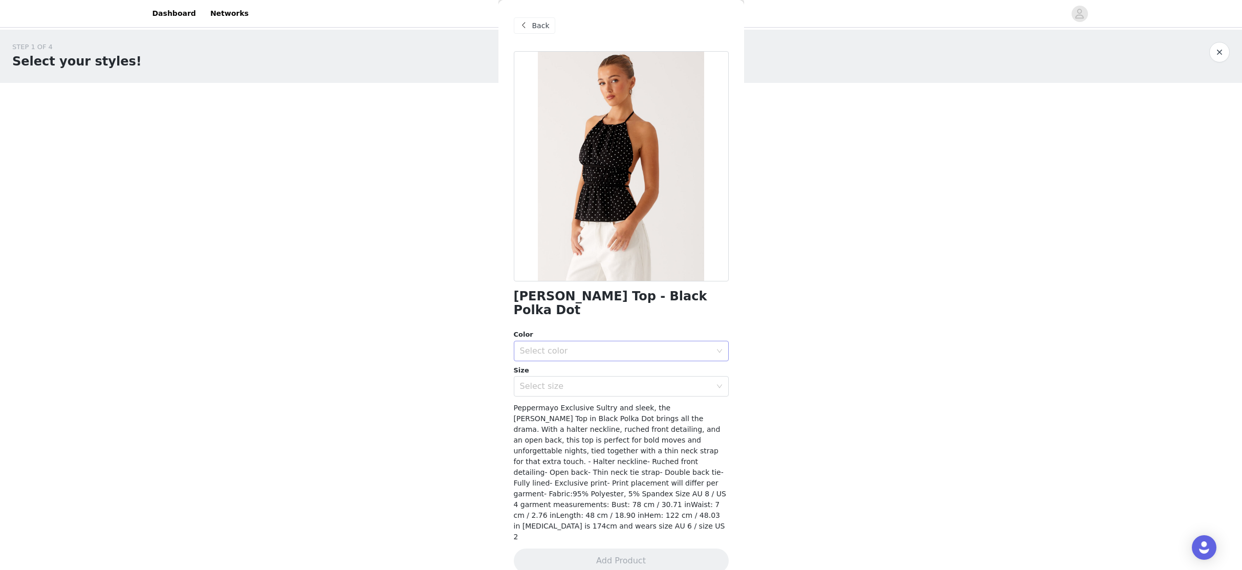
click at [618, 346] on div "Select color" at bounding box center [615, 351] width 191 height 10
click at [597, 366] on li "Black Polka Dot" at bounding box center [621, 359] width 215 height 16
click at [601, 381] on div "Select size" at bounding box center [615, 386] width 191 height 10
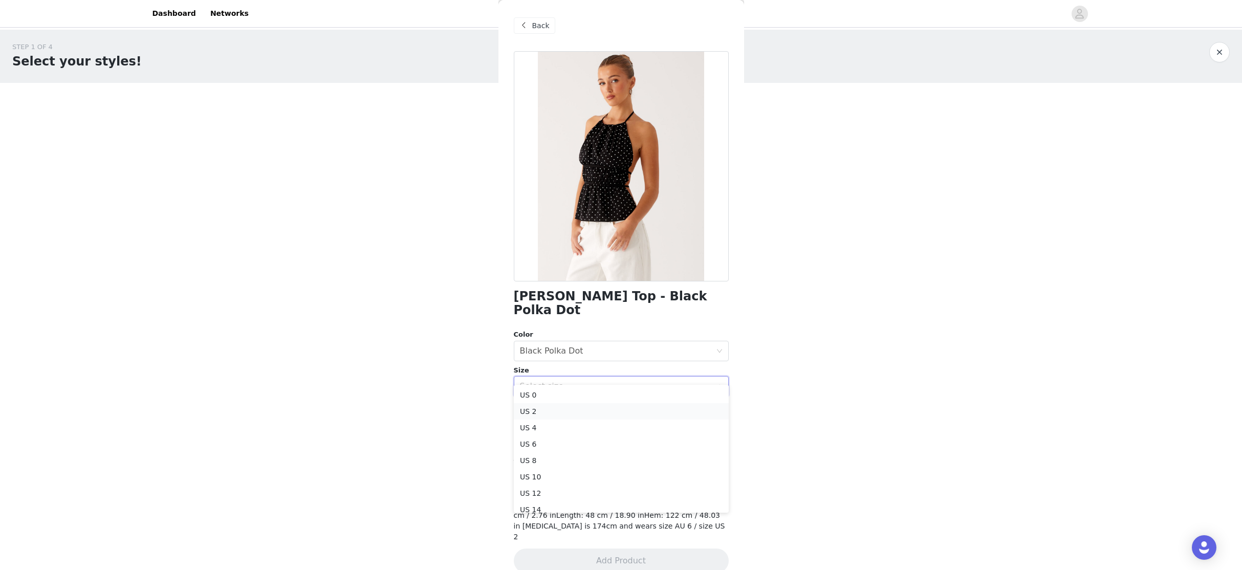
click at [590, 412] on li "US 2" at bounding box center [621, 411] width 215 height 16
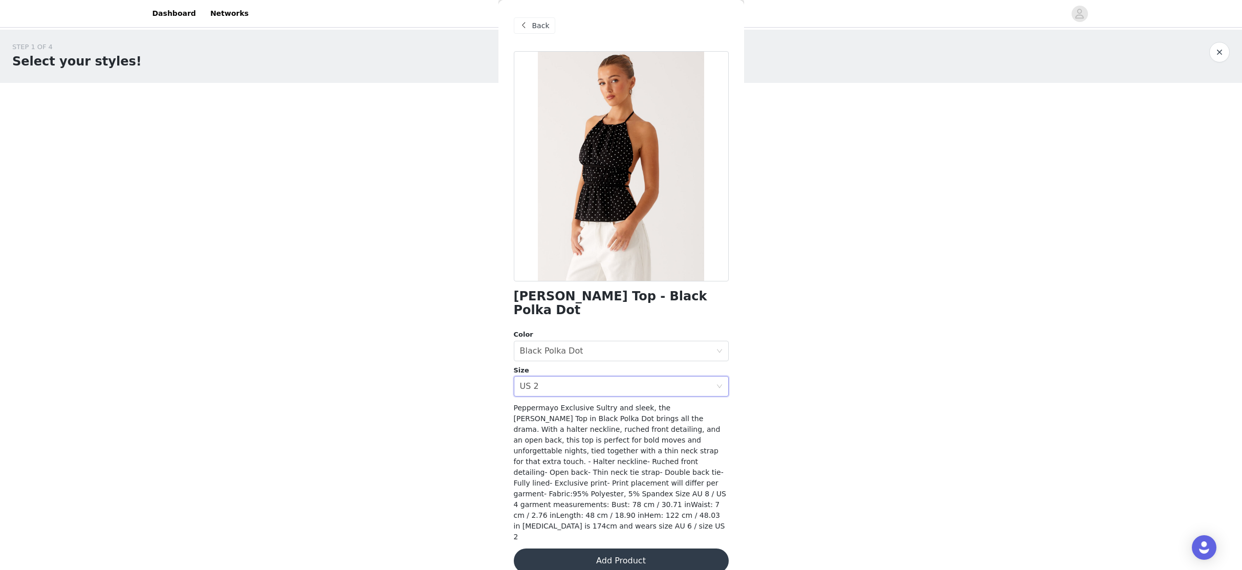
click at [688, 524] on button "Add Product" at bounding box center [621, 560] width 215 height 25
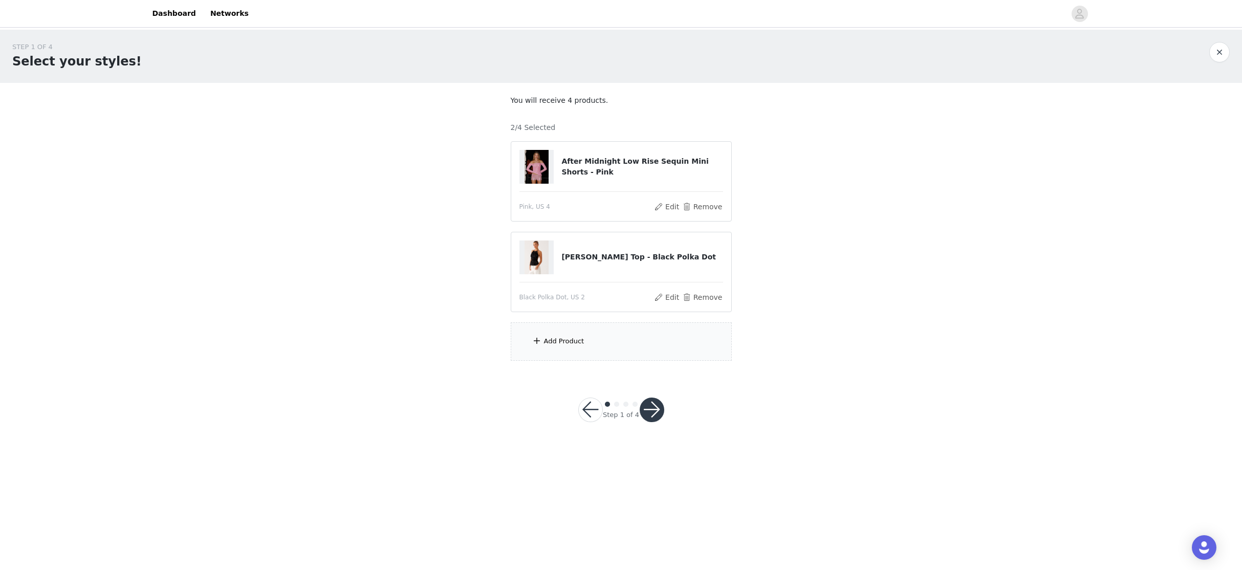
click at [577, 349] on div "Add Product" at bounding box center [621, 341] width 221 height 38
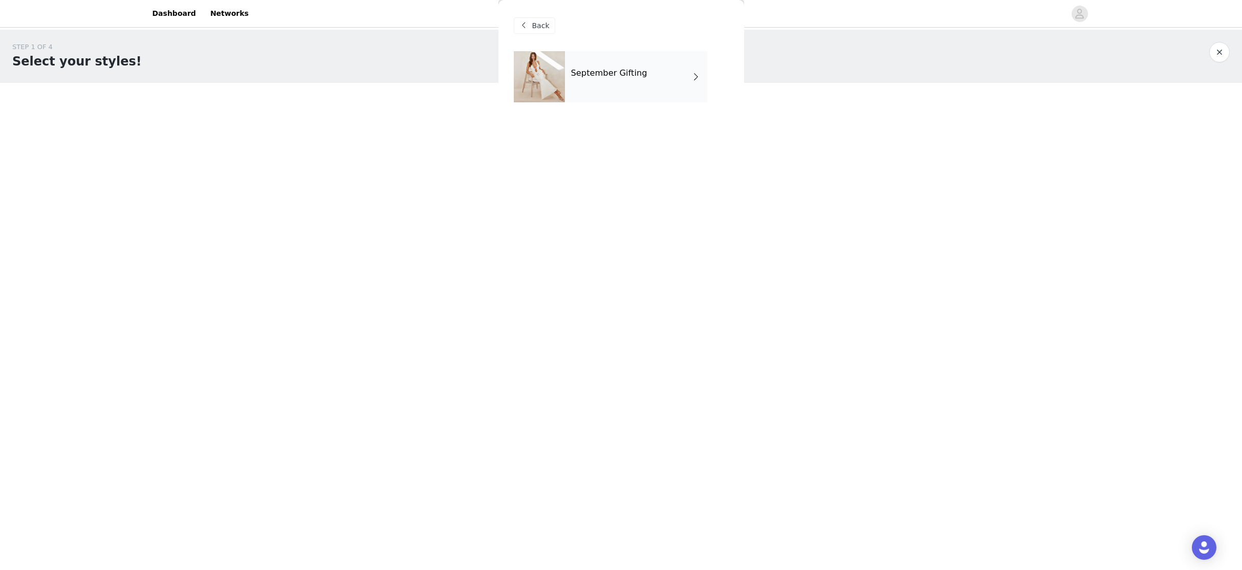
click at [595, 69] on h4 "September Gifting" at bounding box center [609, 73] width 76 height 9
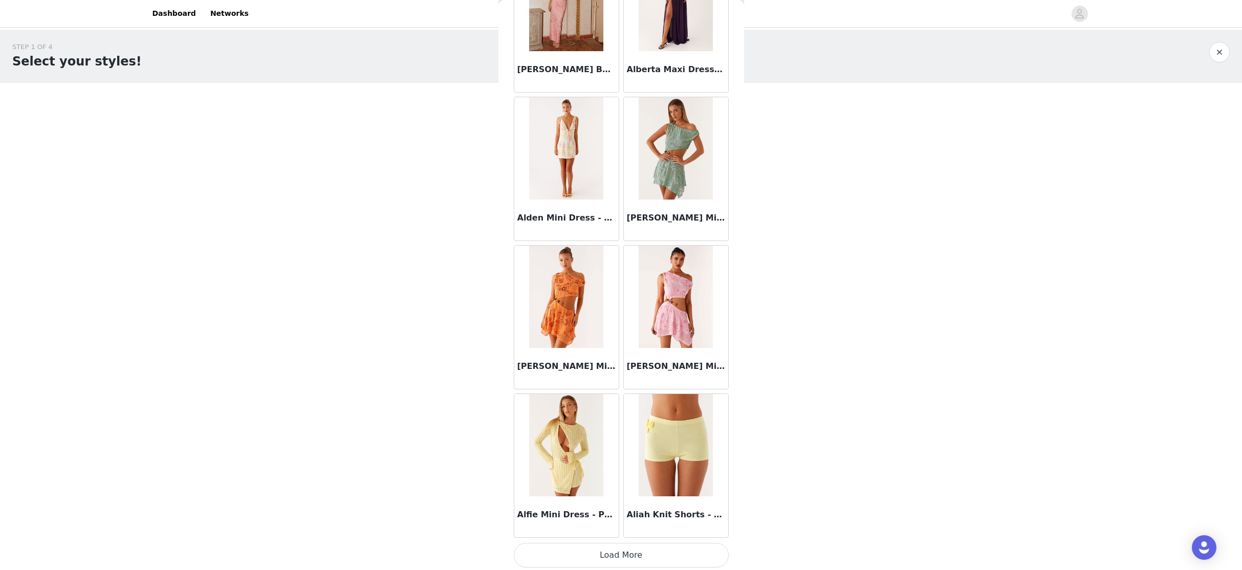
scroll to position [996, 0]
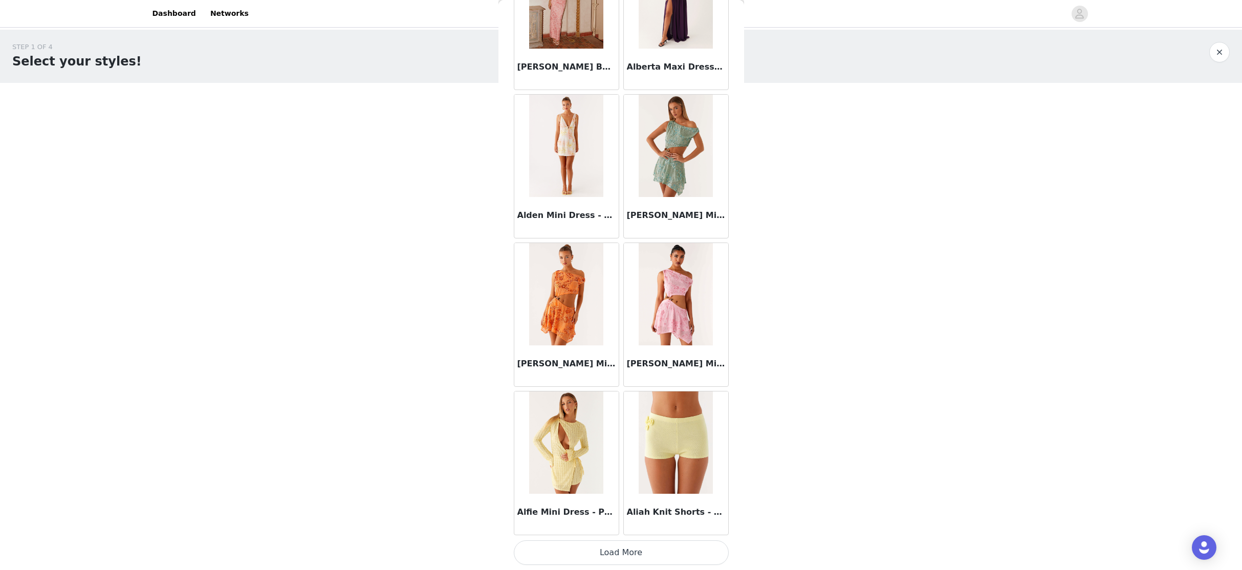
click at [617, 524] on button "Load More" at bounding box center [621, 552] width 215 height 25
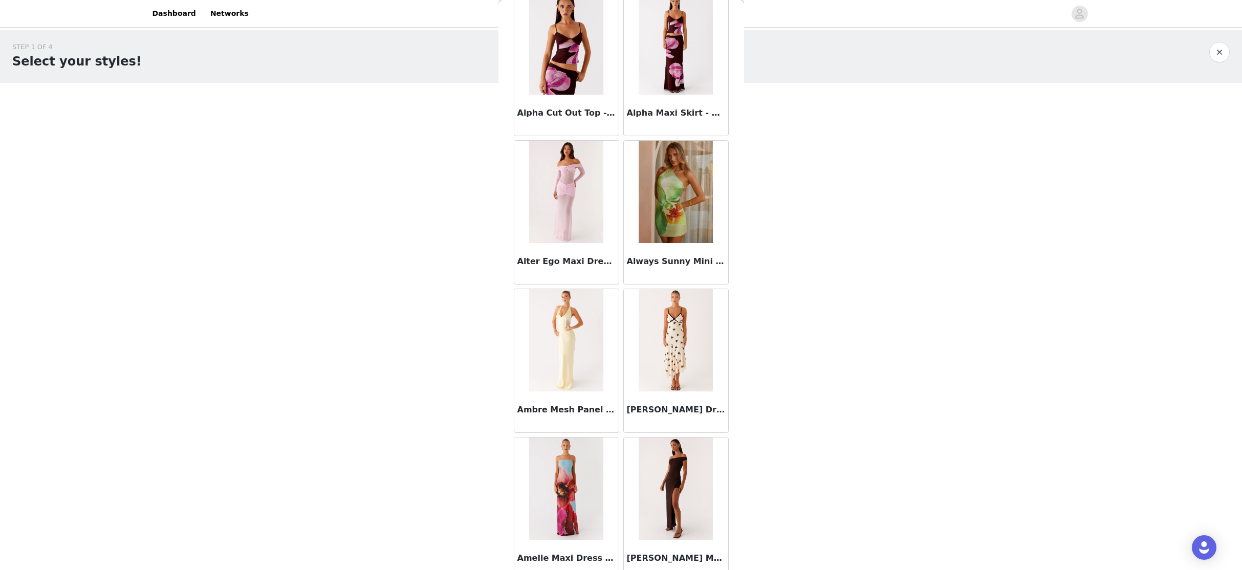
scroll to position [2479, 0]
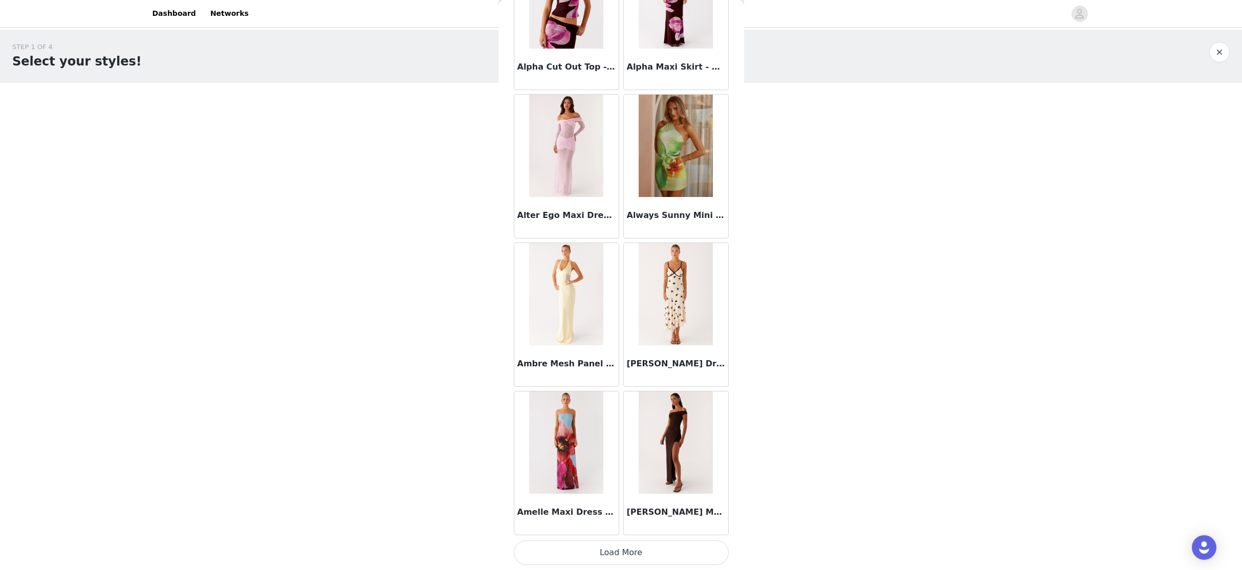
click at [620, 524] on button "Load More" at bounding box center [621, 552] width 215 height 25
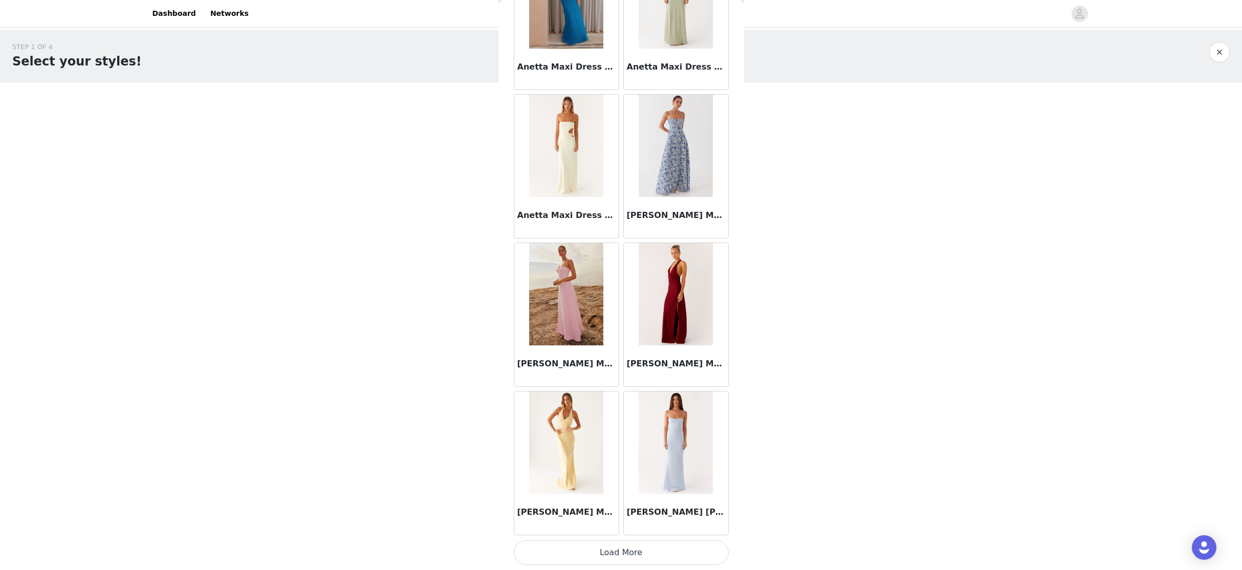
drag, startPoint x: 615, startPoint y: 556, endPoint x: 626, endPoint y: 495, distance: 61.8
click at [615, 524] on button "Load More" at bounding box center [621, 552] width 215 height 25
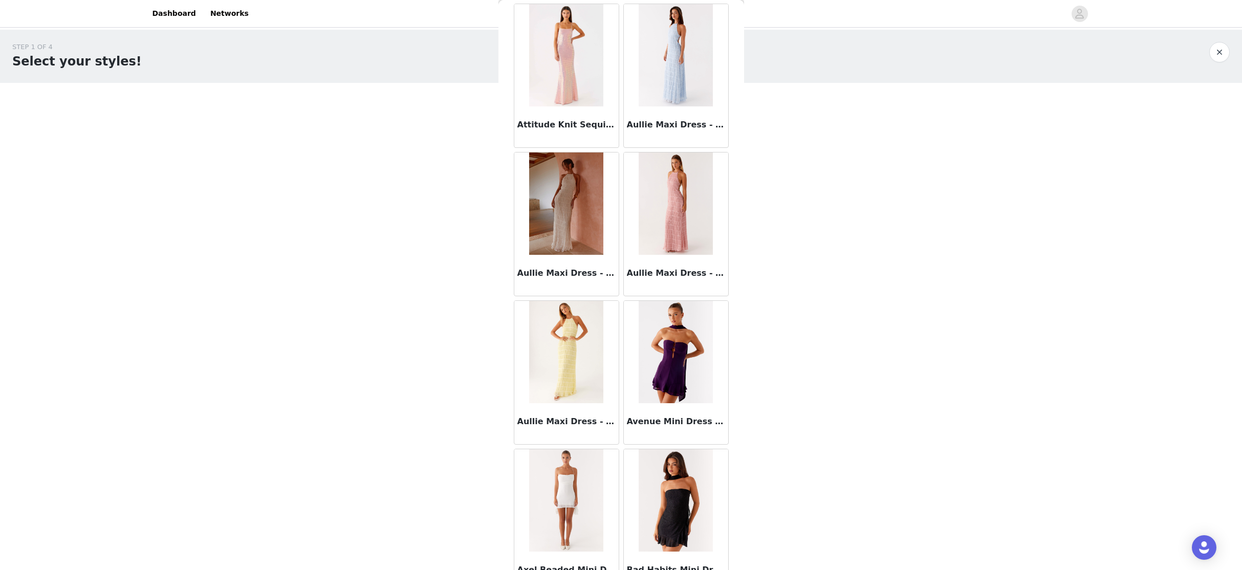
scroll to position [5446, 0]
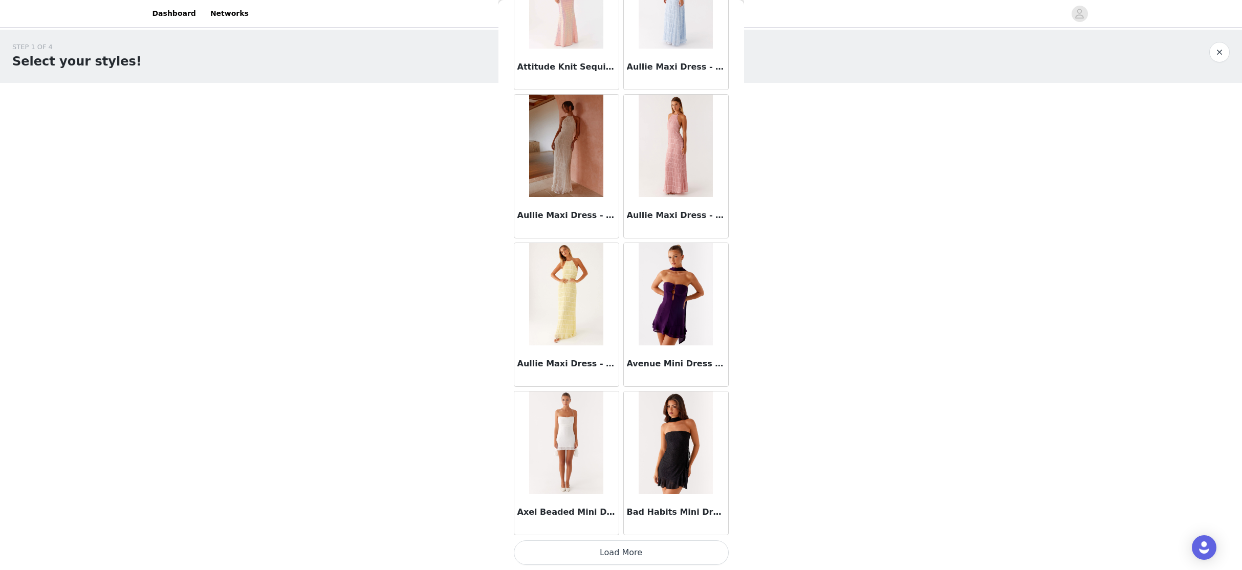
drag, startPoint x: 609, startPoint y: 555, endPoint x: 607, endPoint y: 500, distance: 54.8
click at [609, 524] on button "Load More" at bounding box center [621, 552] width 215 height 25
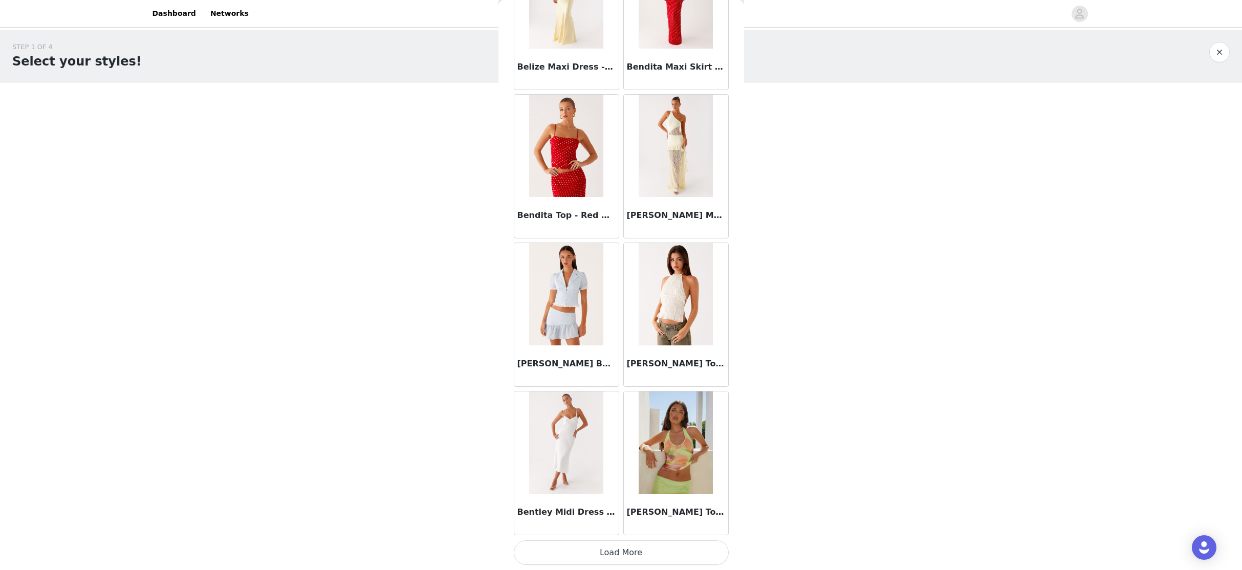
click at [608, 524] on button "Load More" at bounding box center [621, 552] width 215 height 25
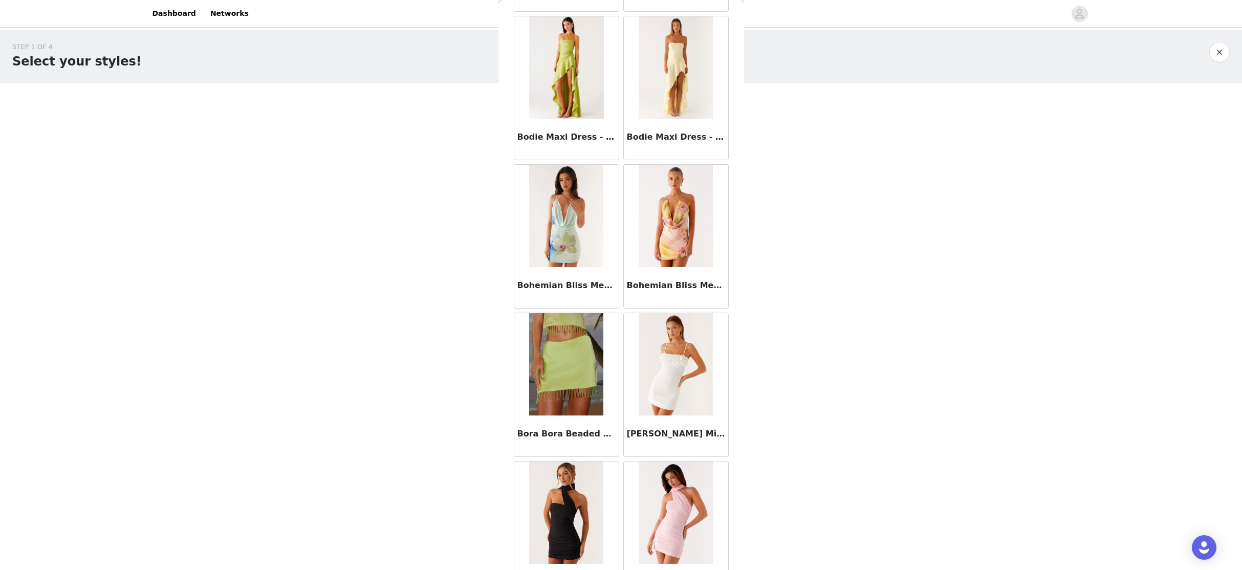
scroll to position [8413, 0]
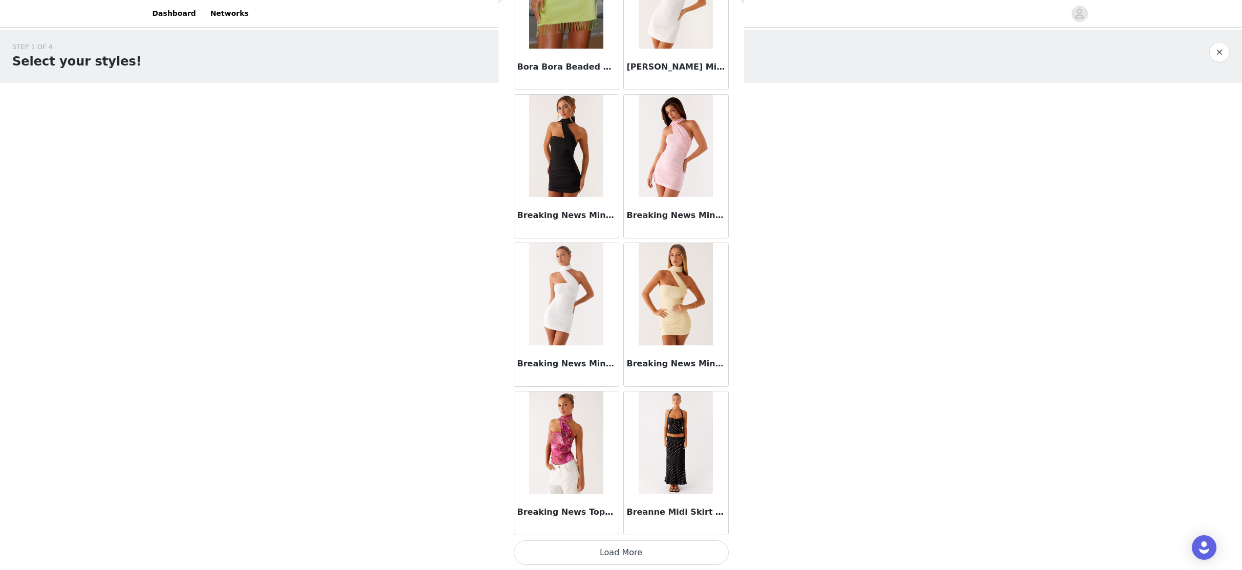
click at [615, 524] on button "Load More" at bounding box center [621, 552] width 215 height 25
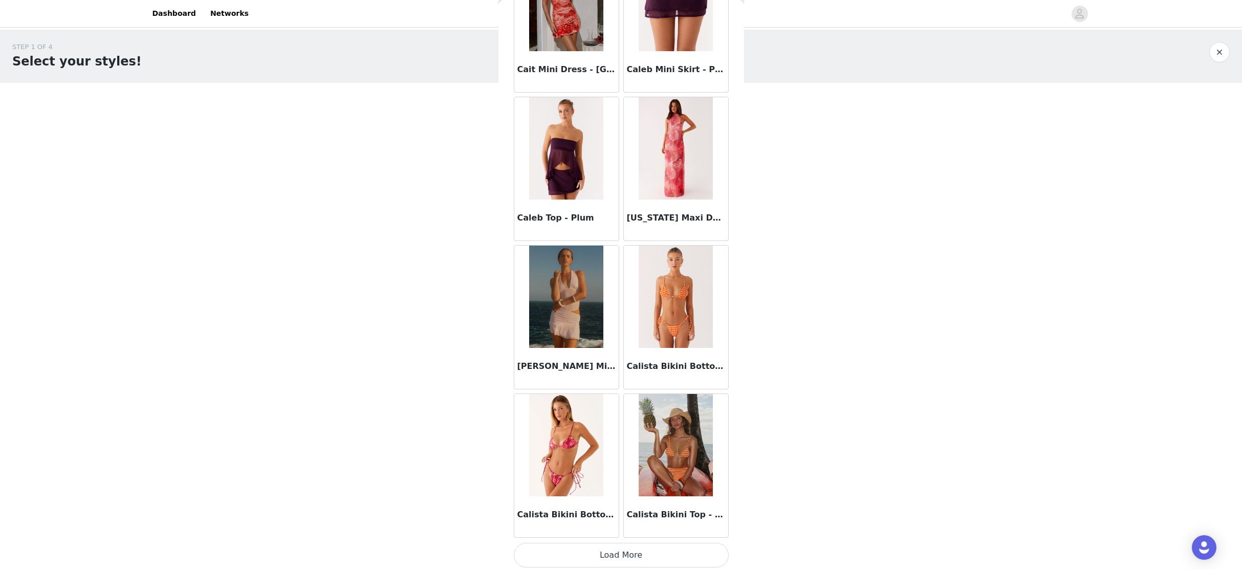
scroll to position [9897, 0]
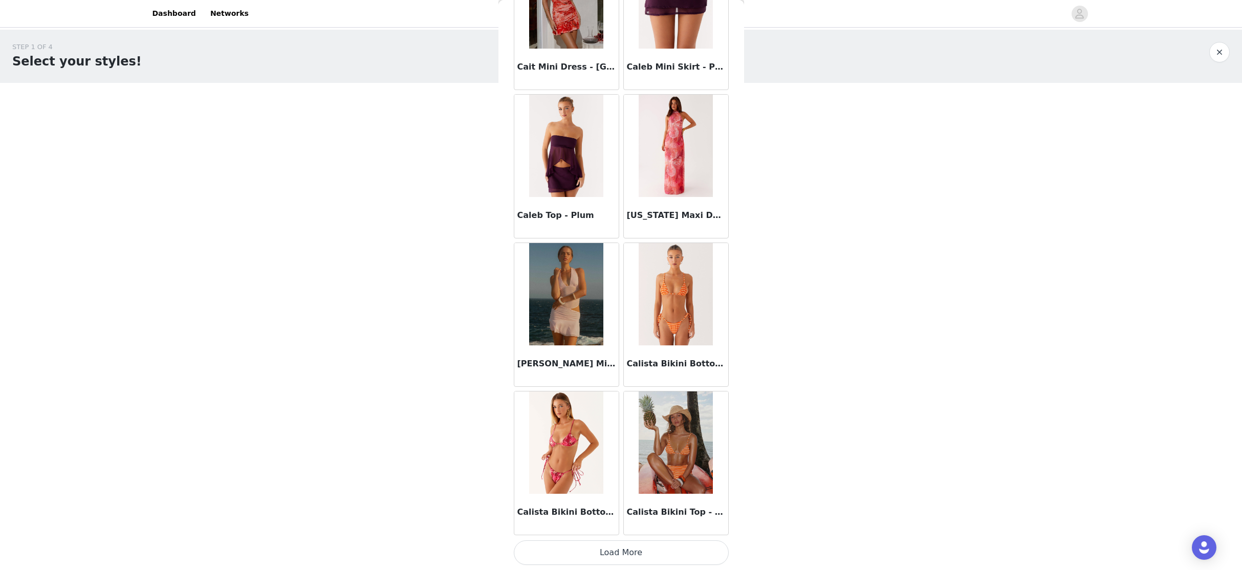
click at [612, 524] on button "Load More" at bounding box center [621, 552] width 215 height 25
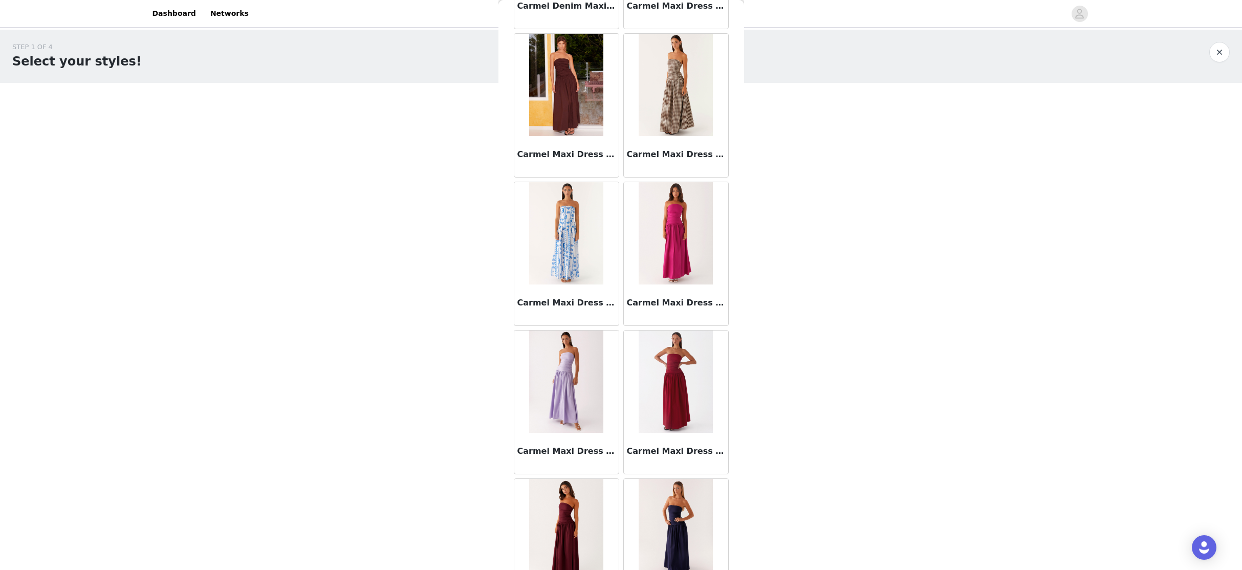
scroll to position [11381, 0]
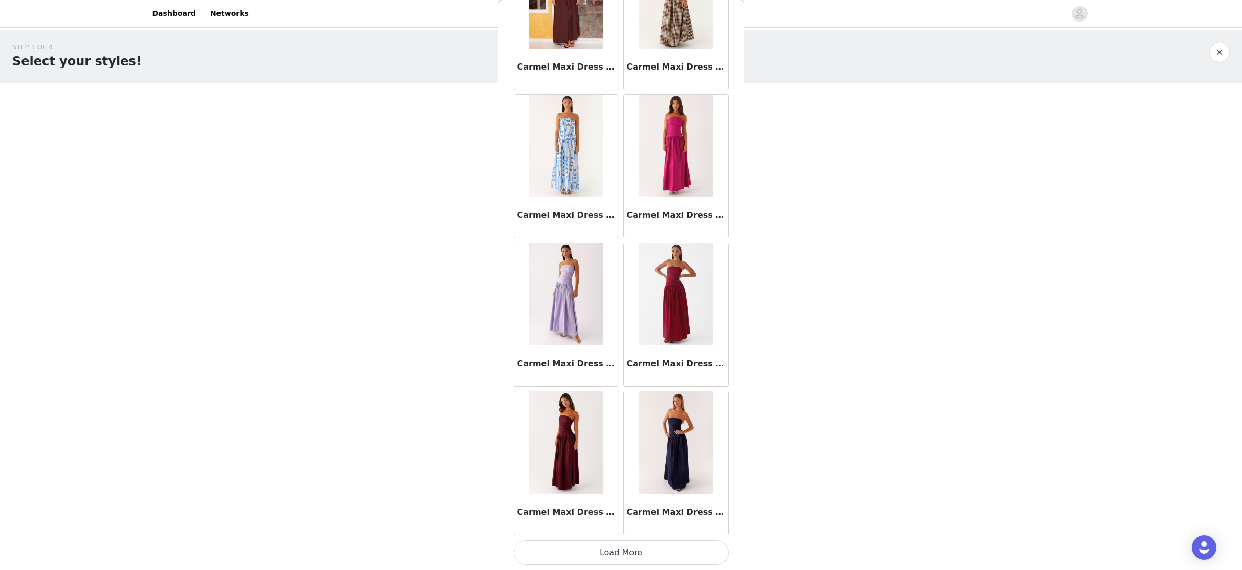
drag, startPoint x: 621, startPoint y: 549, endPoint x: 611, endPoint y: 513, distance: 38.1
click at [621, 524] on button "Load More" at bounding box center [621, 552] width 215 height 25
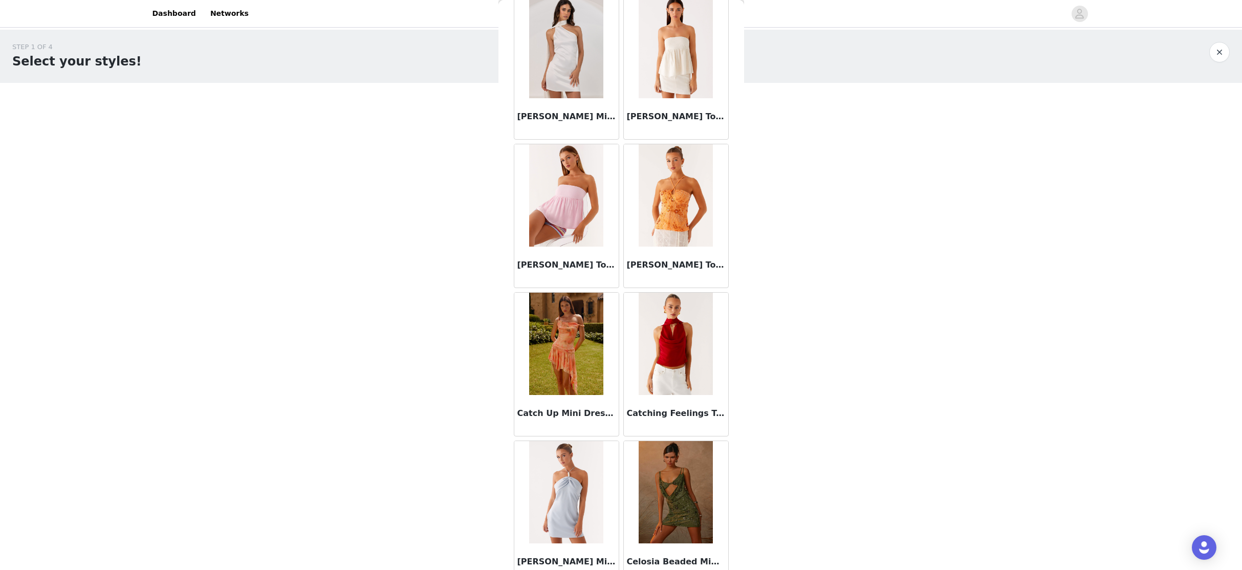
scroll to position [12864, 0]
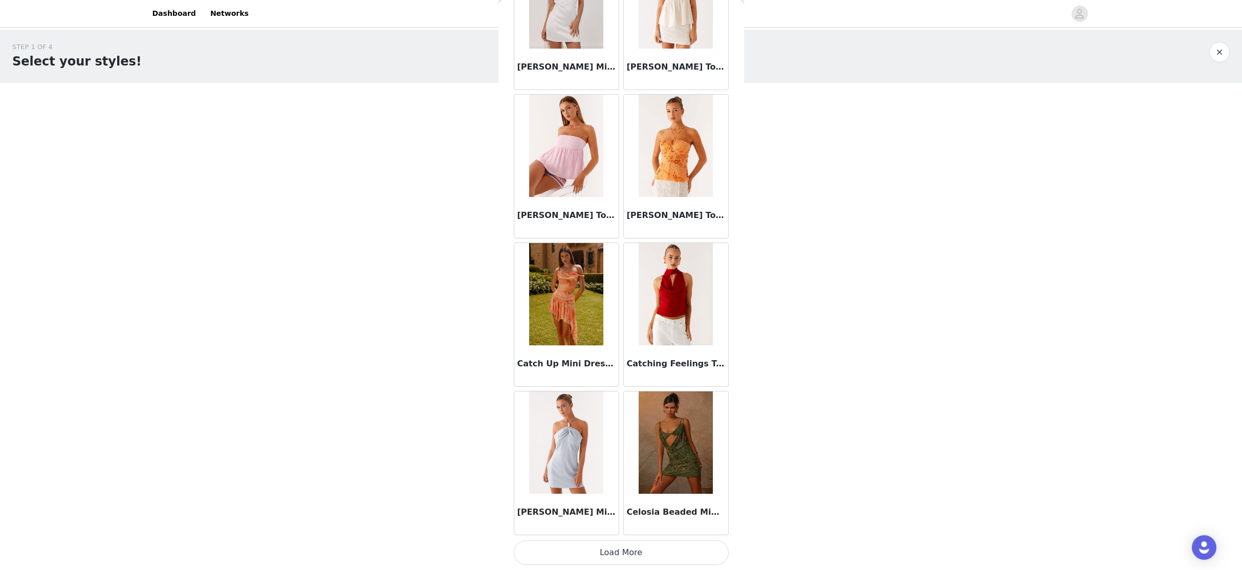
click at [626, 524] on button "Load More" at bounding box center [621, 552] width 215 height 25
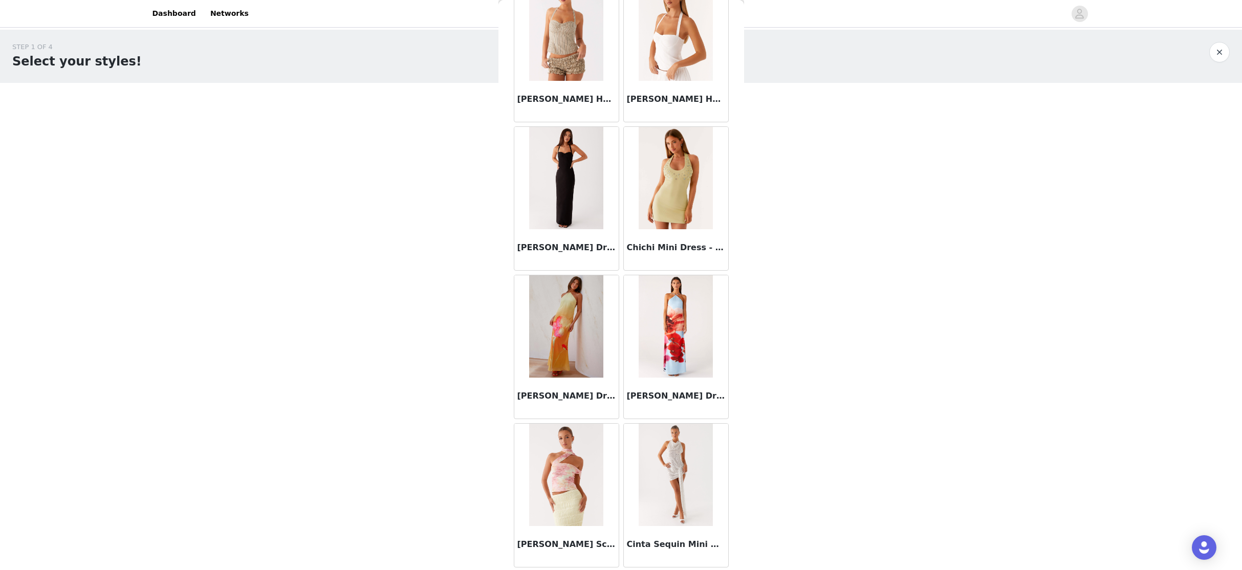
scroll to position [14348, 0]
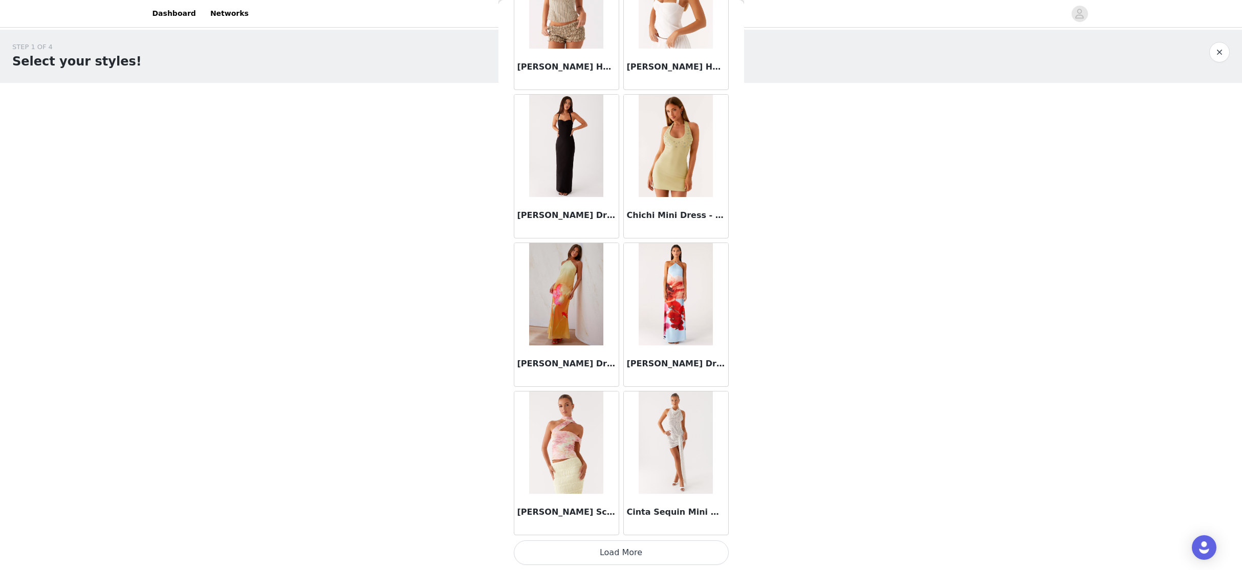
click at [649, 216] on h3 "Chichi Mini Dress - Green" at bounding box center [676, 215] width 98 height 12
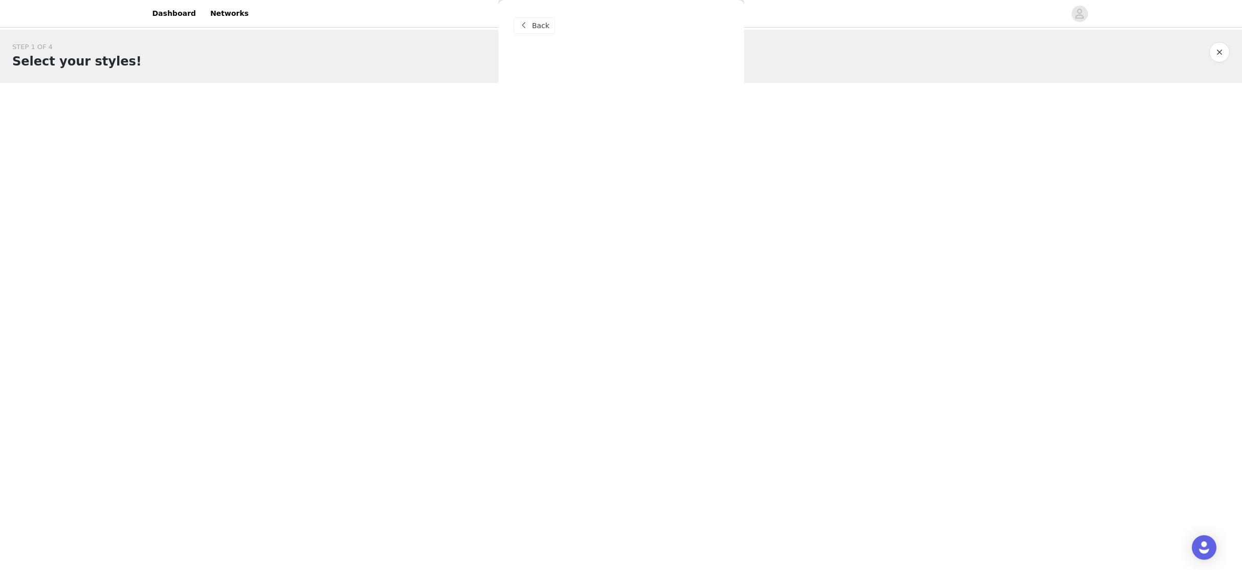
scroll to position [0, 0]
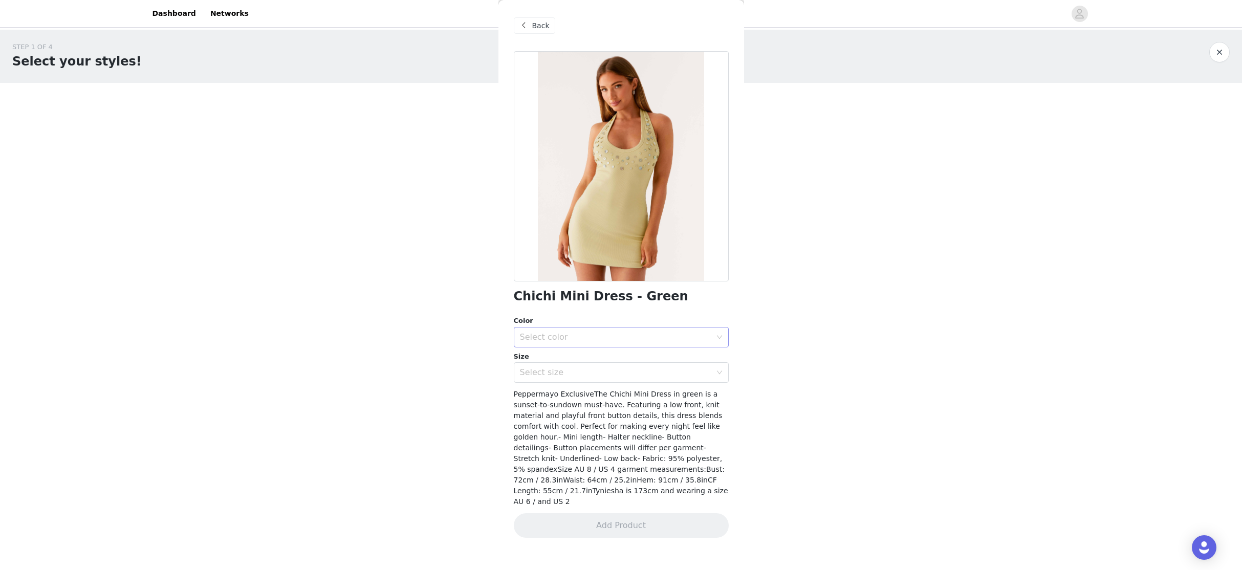
click at [617, 340] on div "Select color" at bounding box center [615, 337] width 191 height 10
click at [607, 359] on li "Green" at bounding box center [621, 359] width 215 height 16
click at [605, 380] on div "Select size" at bounding box center [618, 372] width 196 height 19
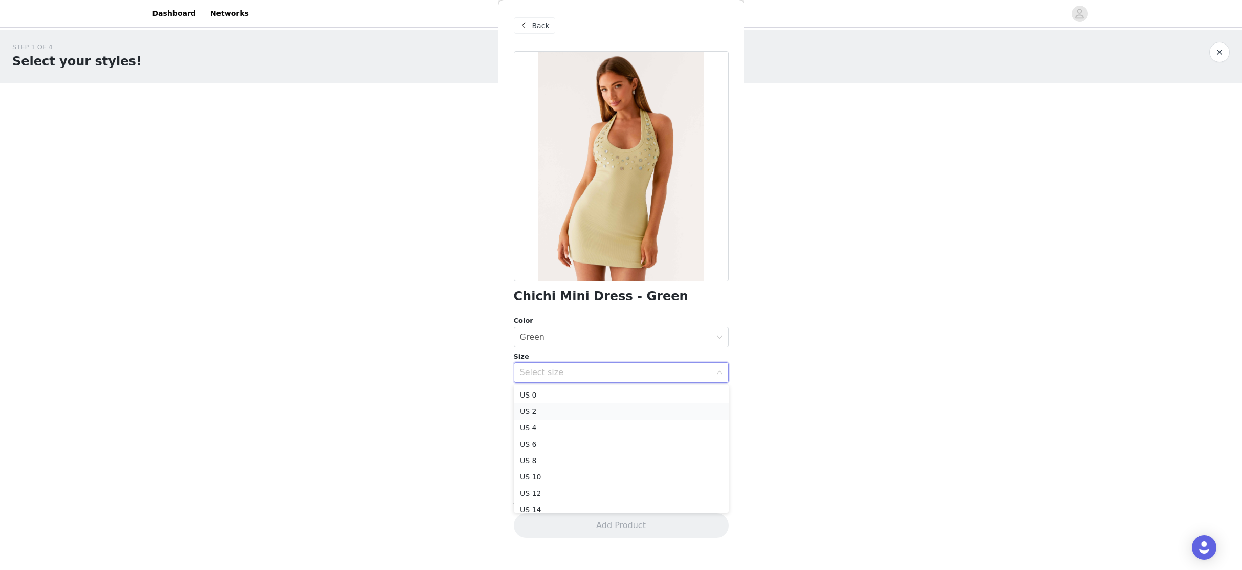
click at [599, 408] on li "US 2" at bounding box center [621, 411] width 215 height 16
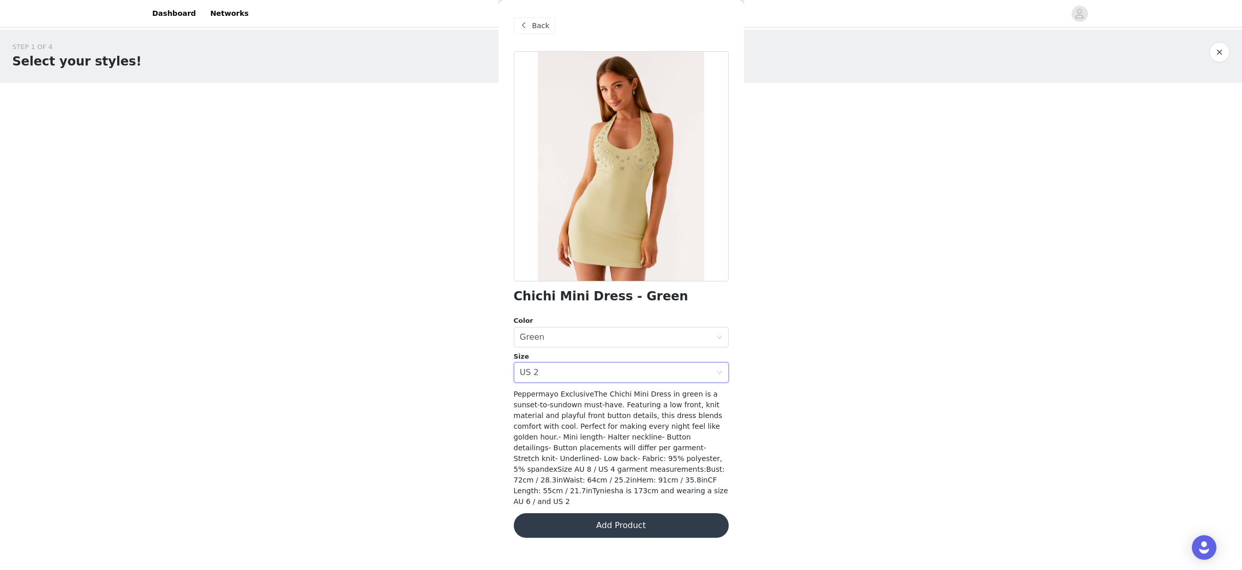
click at [620, 513] on button "Add Product" at bounding box center [621, 525] width 215 height 25
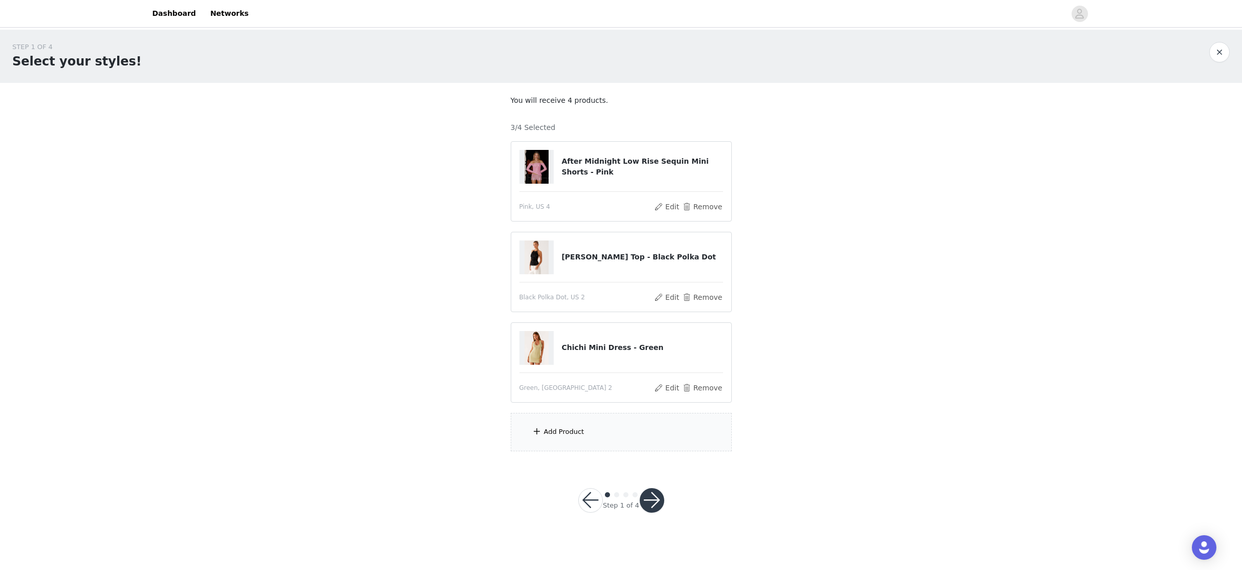
click at [616, 433] on div "Add Product" at bounding box center [621, 432] width 221 height 38
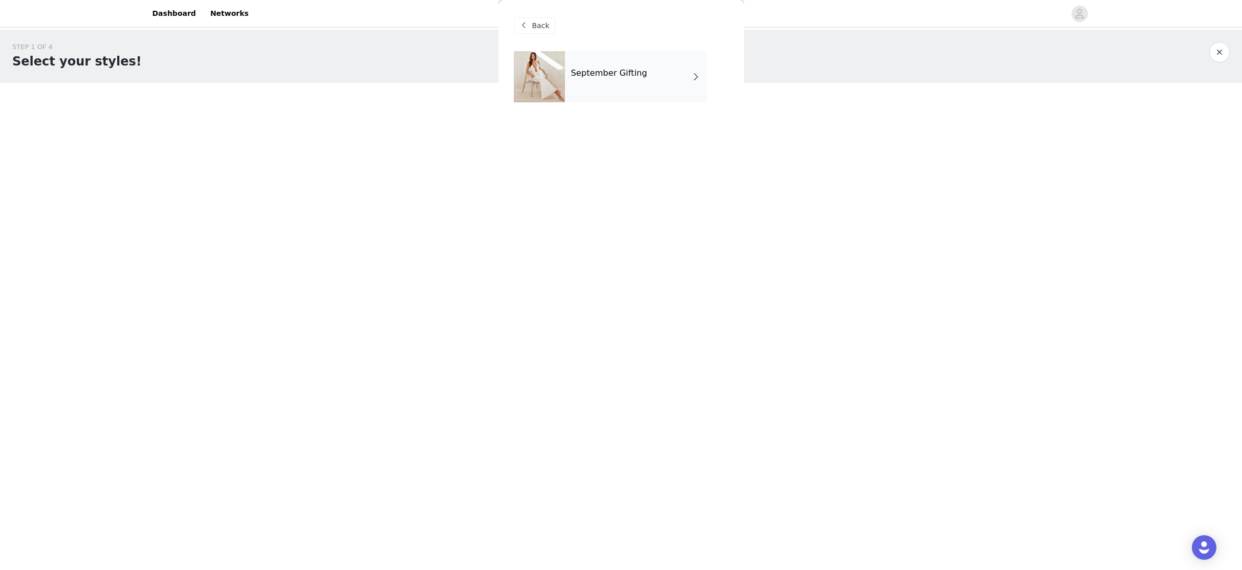
click at [597, 90] on div "September Gifting" at bounding box center [636, 76] width 142 height 51
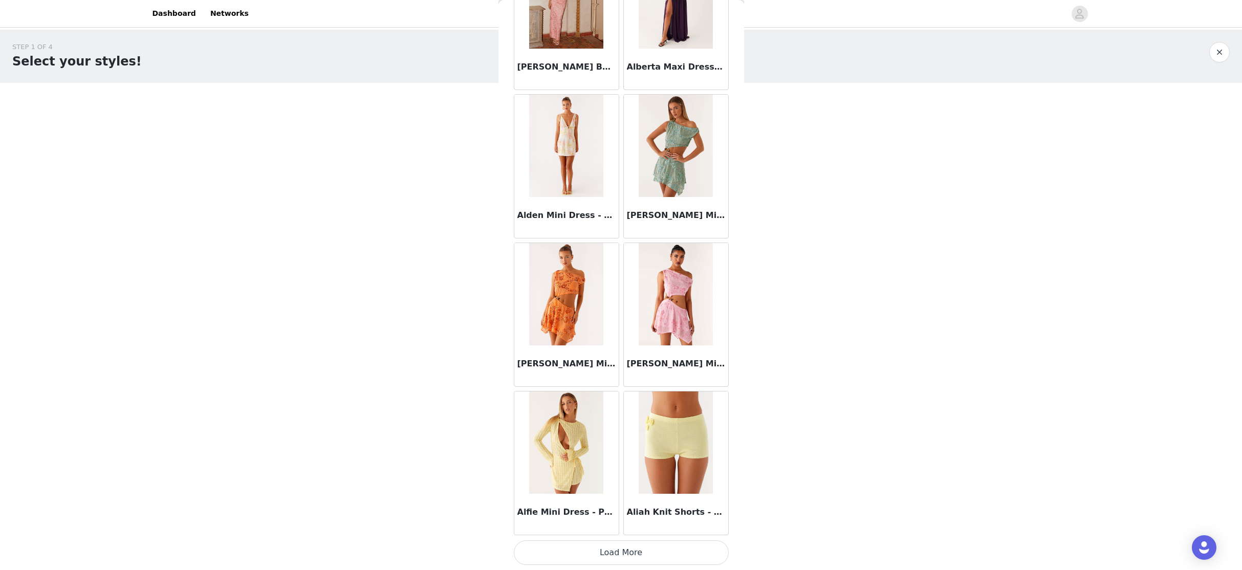
click at [616, 524] on button "Load More" at bounding box center [621, 552] width 215 height 25
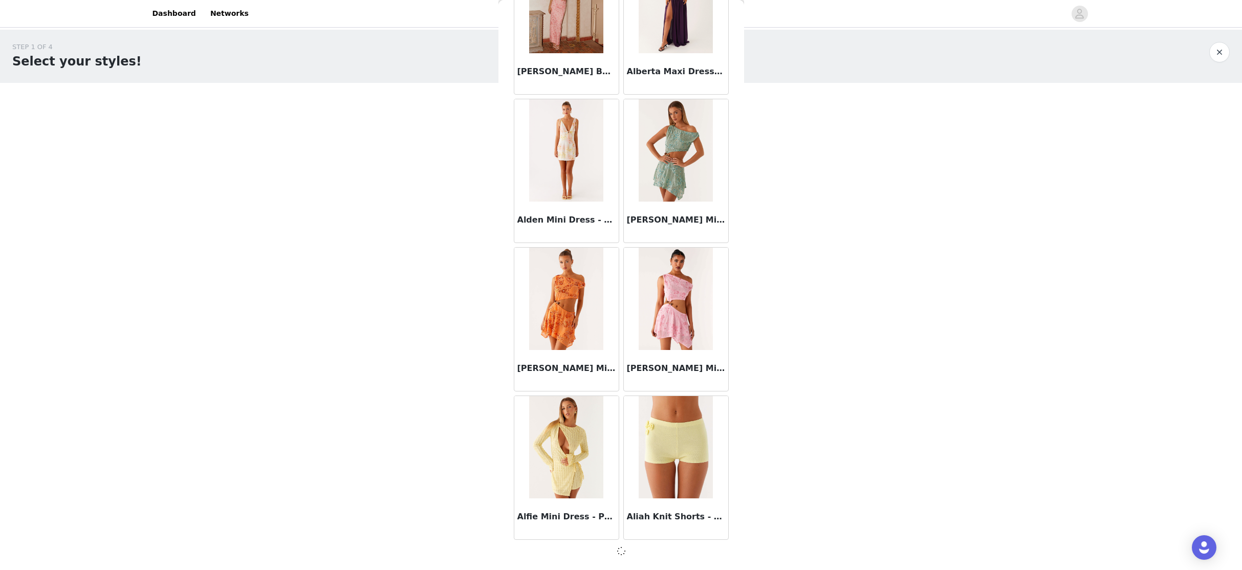
scroll to position [996, 0]
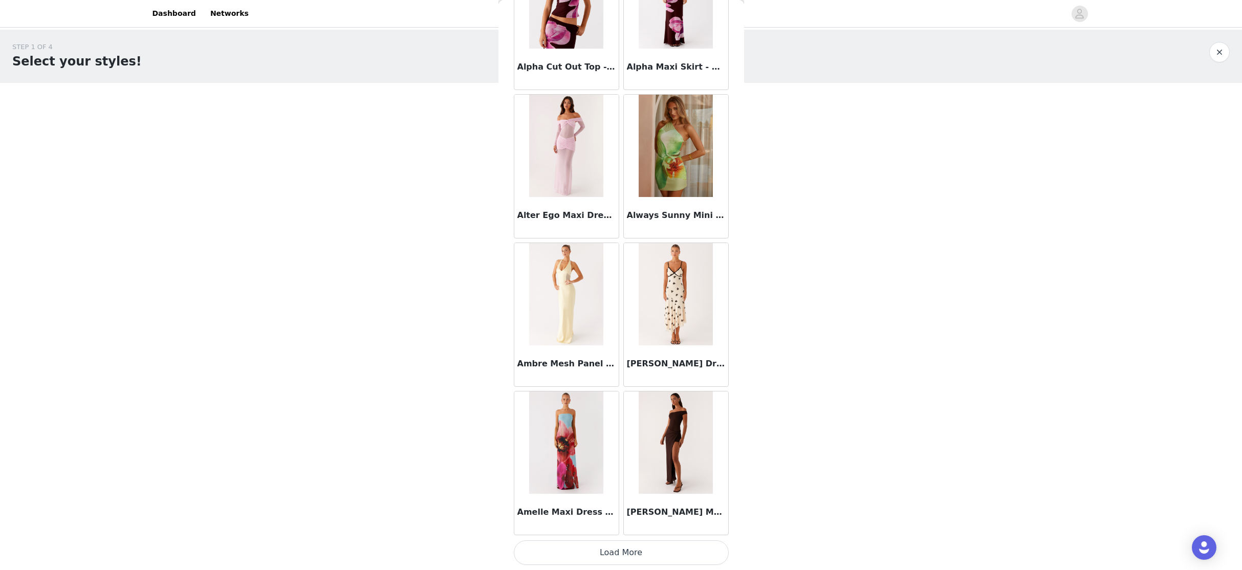
click at [612, 524] on button "Load More" at bounding box center [621, 552] width 215 height 25
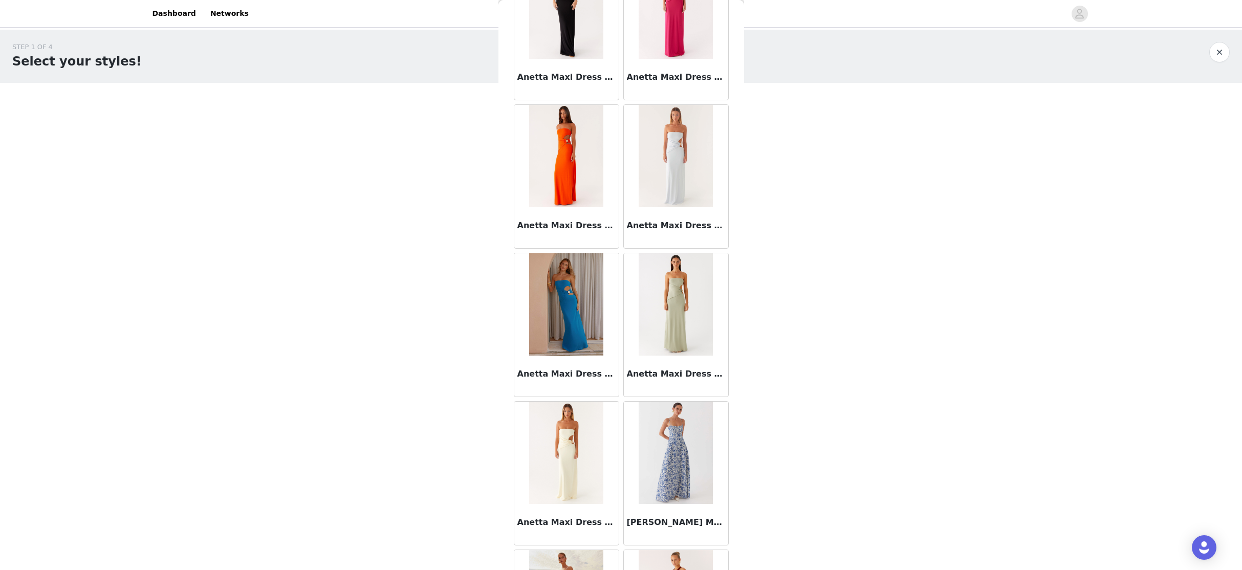
scroll to position [3963, 0]
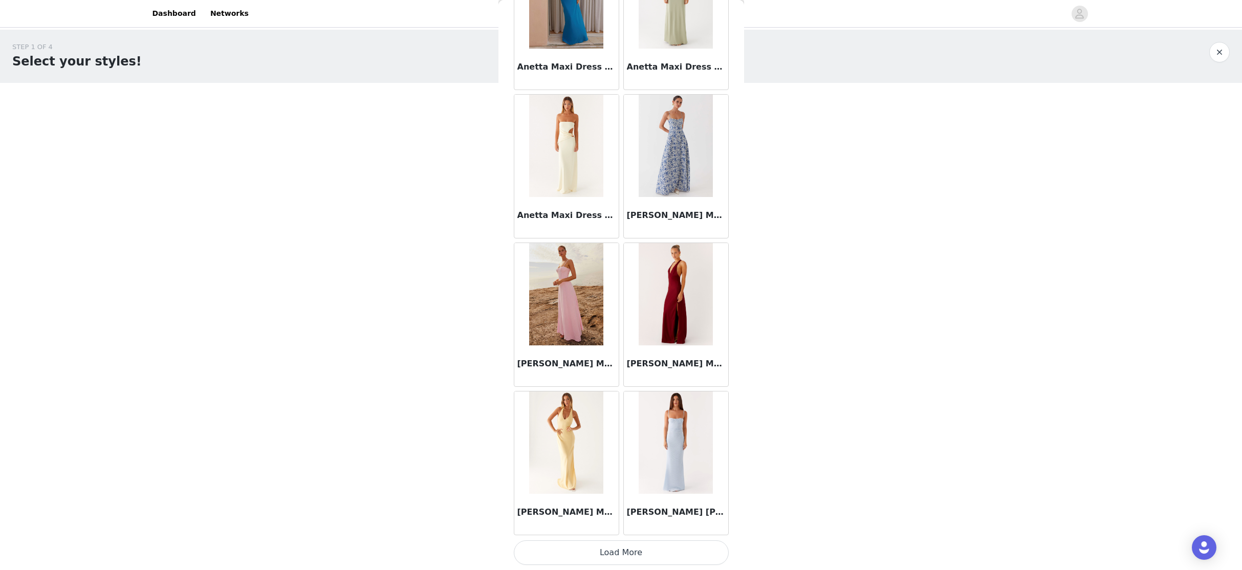
drag, startPoint x: 615, startPoint y: 550, endPoint x: 623, endPoint y: 518, distance: 33.1
click at [615, 524] on button "Load More" at bounding box center [621, 552] width 215 height 25
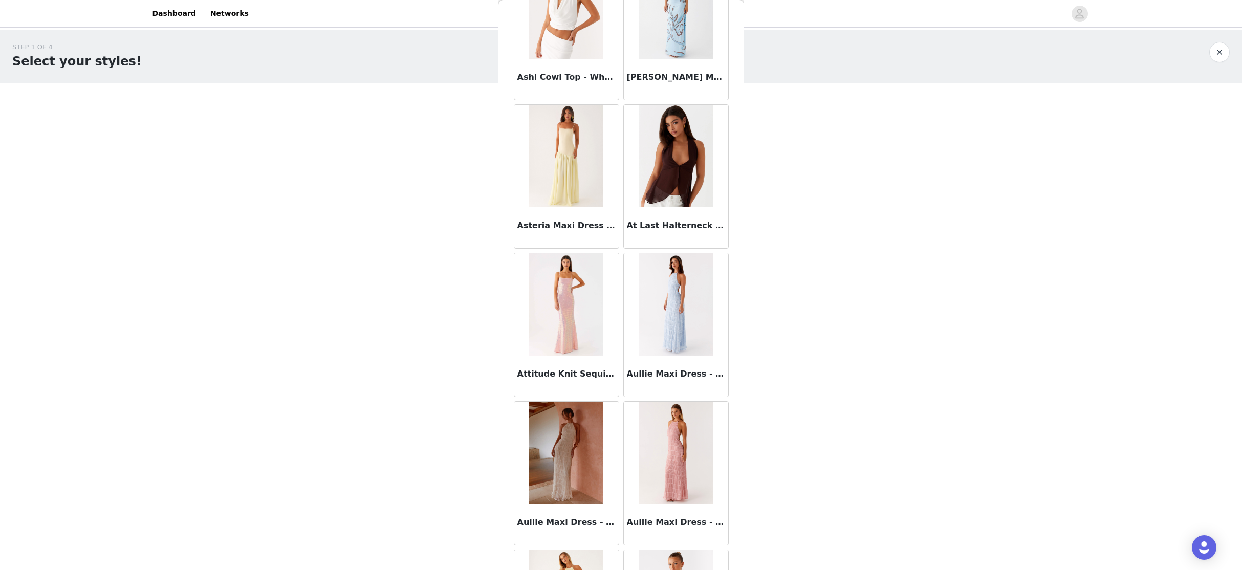
scroll to position [5446, 0]
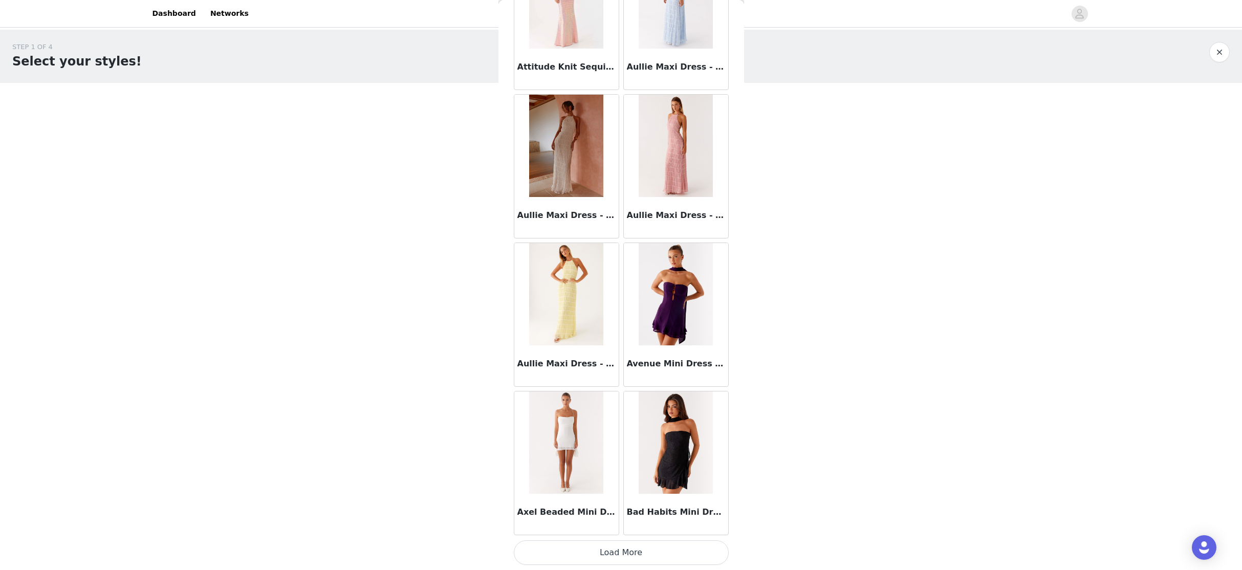
click at [615, 524] on button "Load More" at bounding box center [621, 552] width 215 height 25
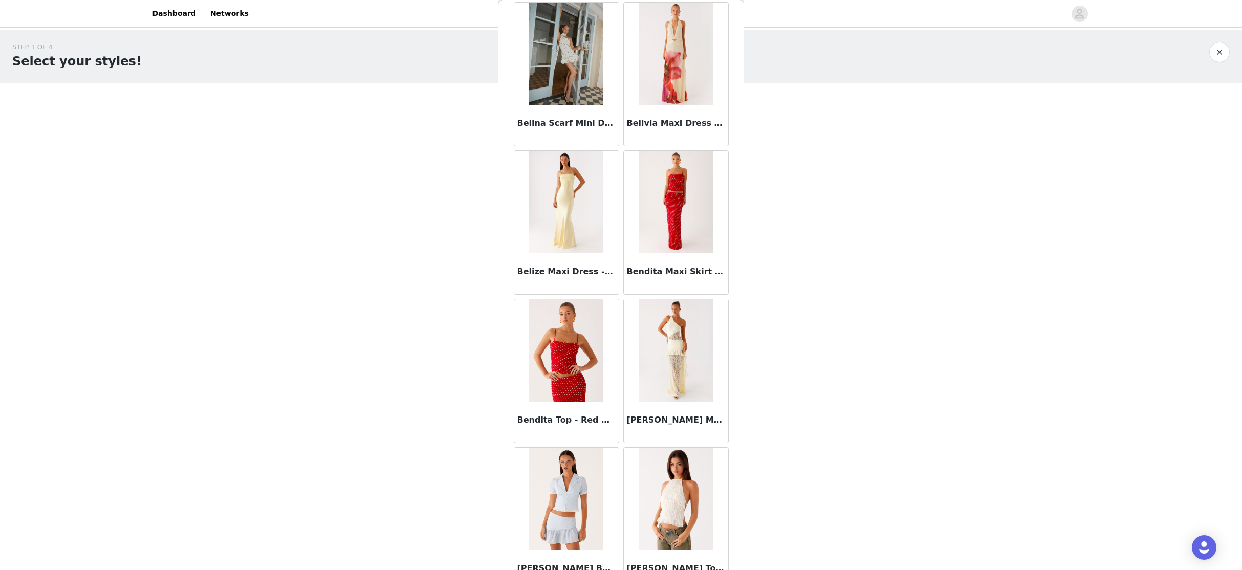
scroll to position [6930, 0]
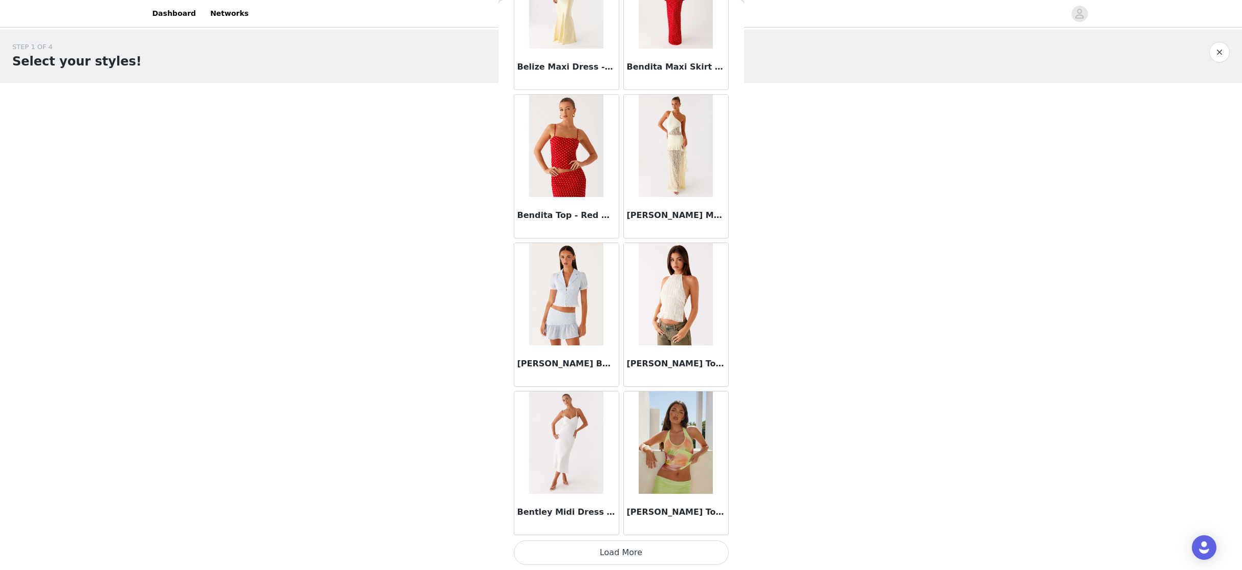
drag, startPoint x: 621, startPoint y: 554, endPoint x: 623, endPoint y: 527, distance: 26.7
click at [622, 524] on button "Load More" at bounding box center [621, 552] width 215 height 25
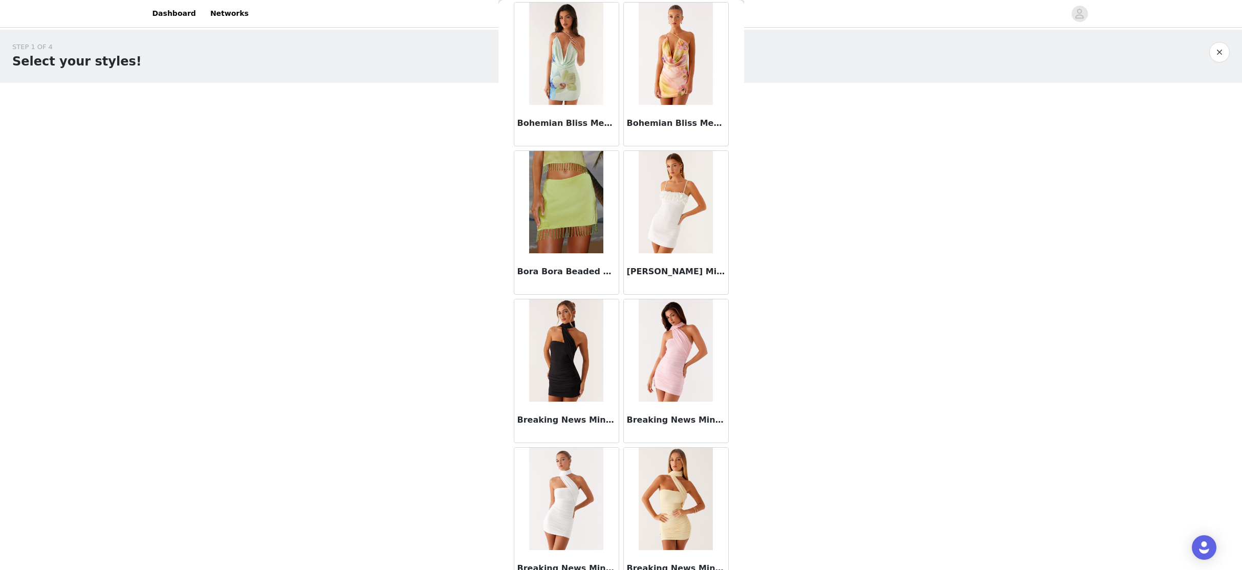
scroll to position [8413, 0]
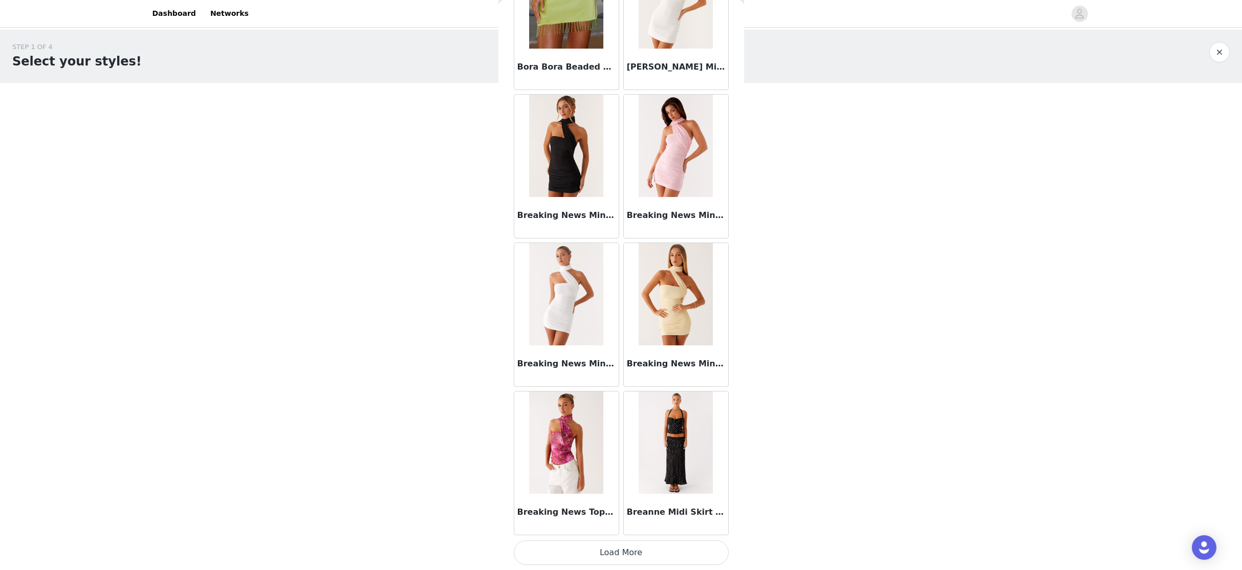
click at [615, 524] on button "Load More" at bounding box center [621, 552] width 215 height 25
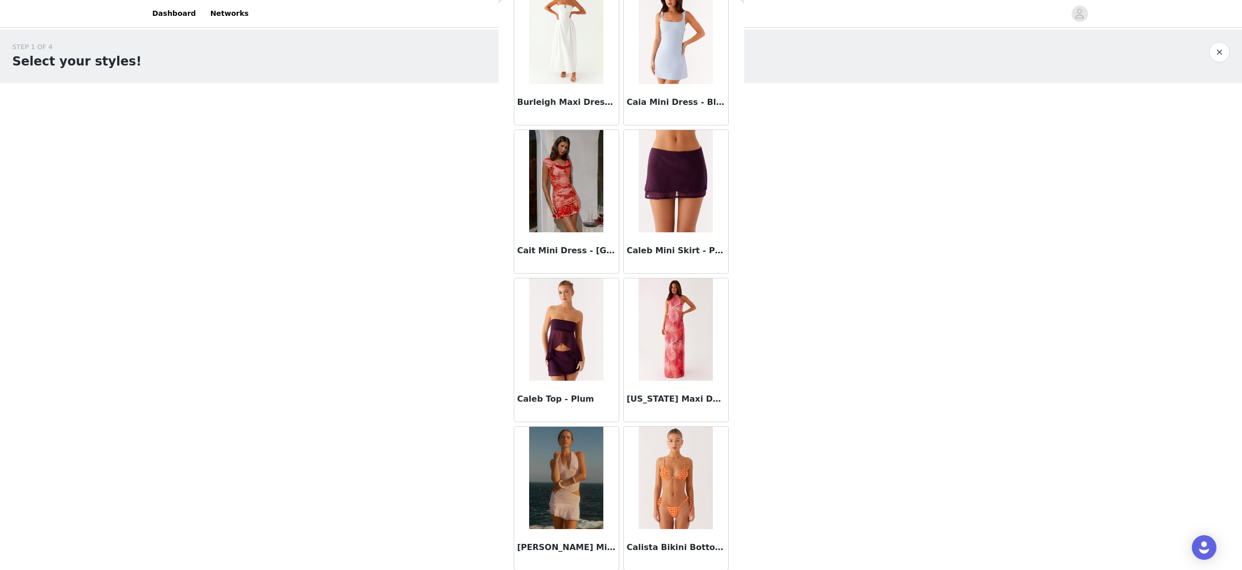
scroll to position [9897, 0]
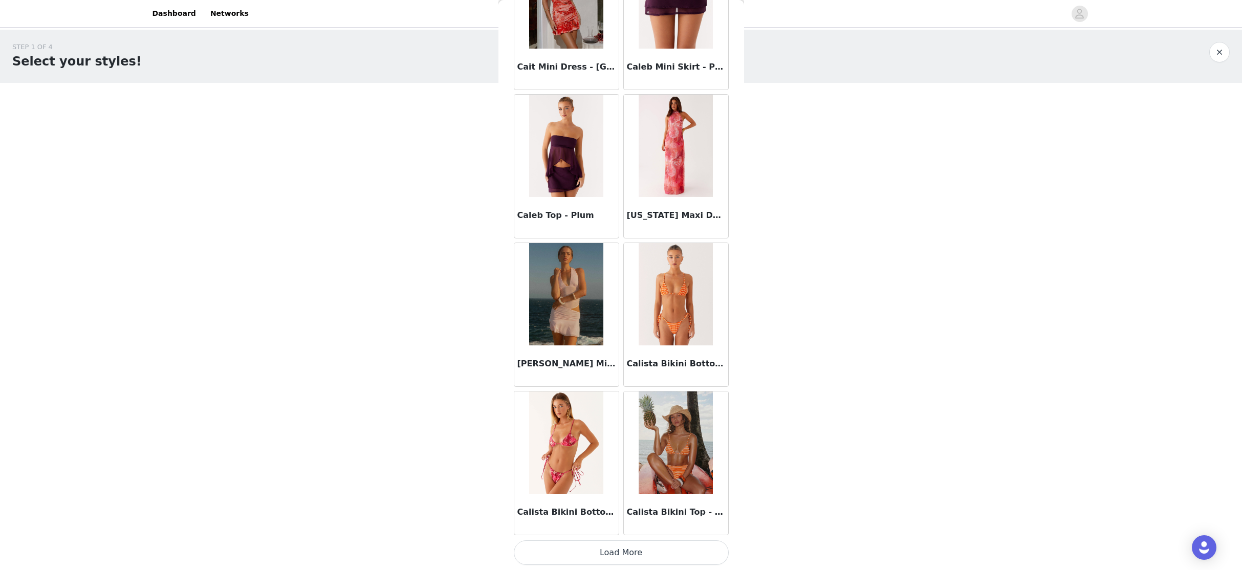
click at [620, 524] on button "Load More" at bounding box center [621, 552] width 215 height 25
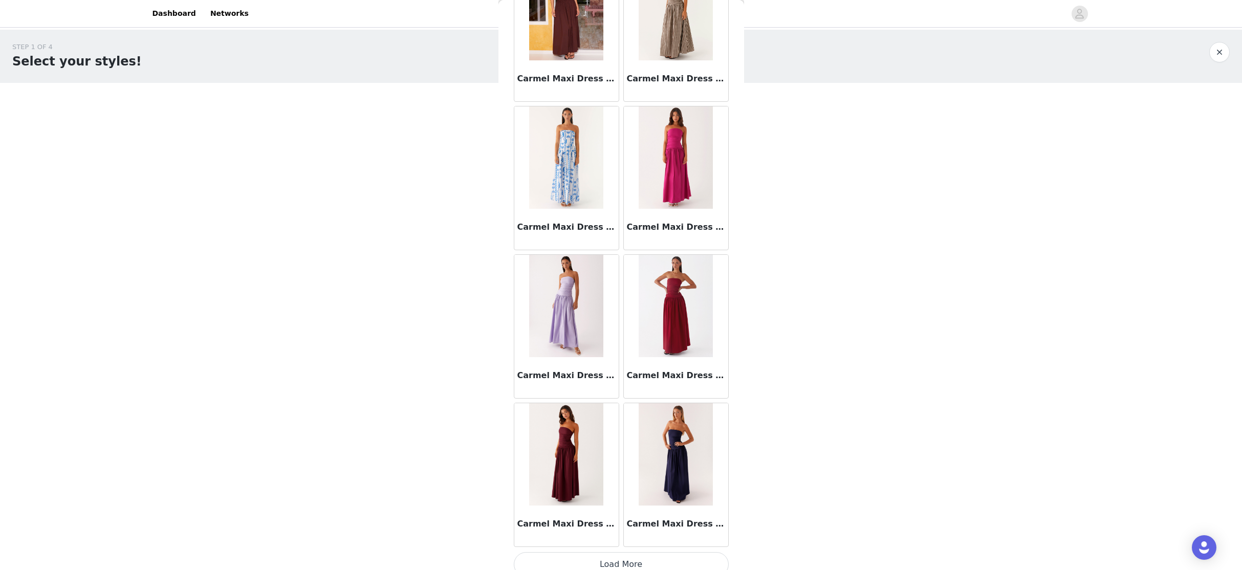
scroll to position [11381, 0]
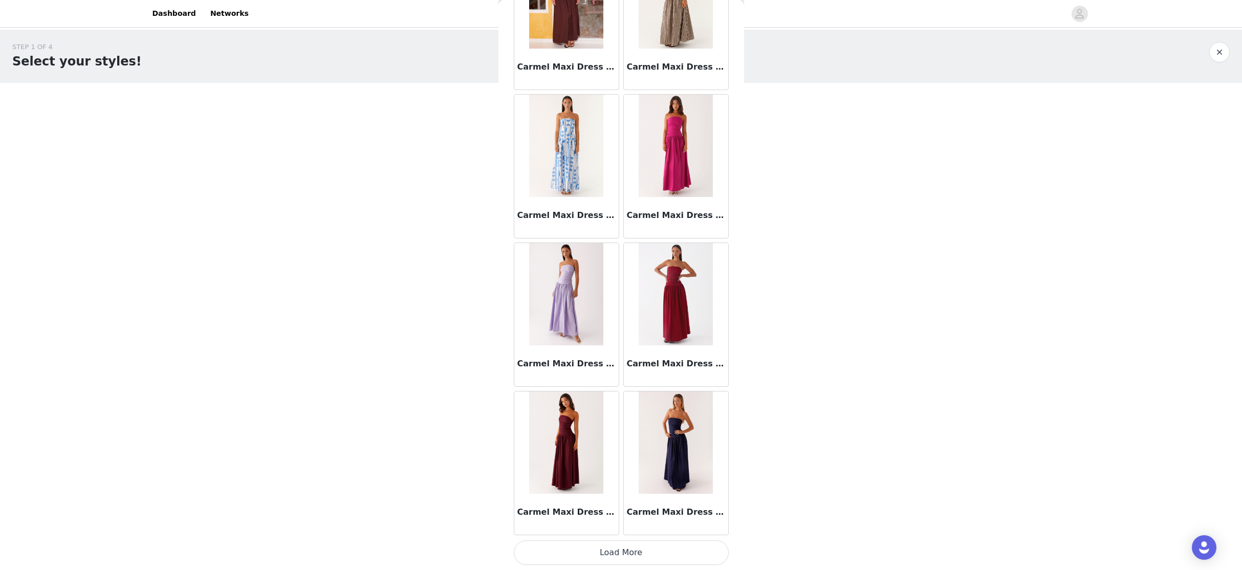
click at [620, 524] on button "Load More" at bounding box center [621, 552] width 215 height 25
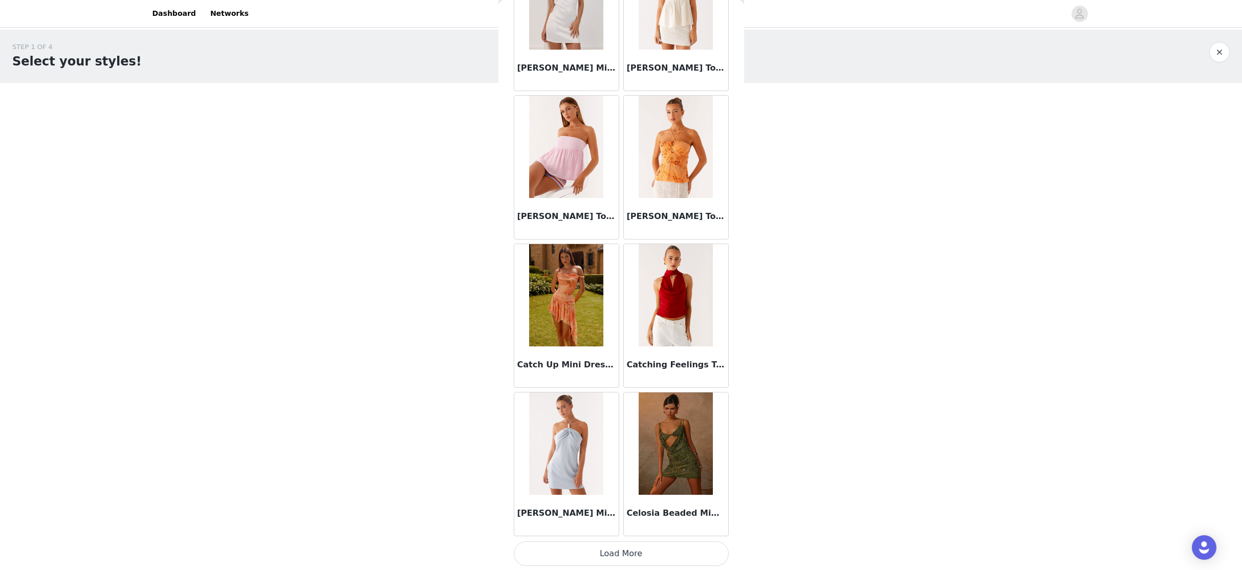
scroll to position [12864, 0]
click at [617, 524] on button "Load More" at bounding box center [621, 552] width 215 height 25
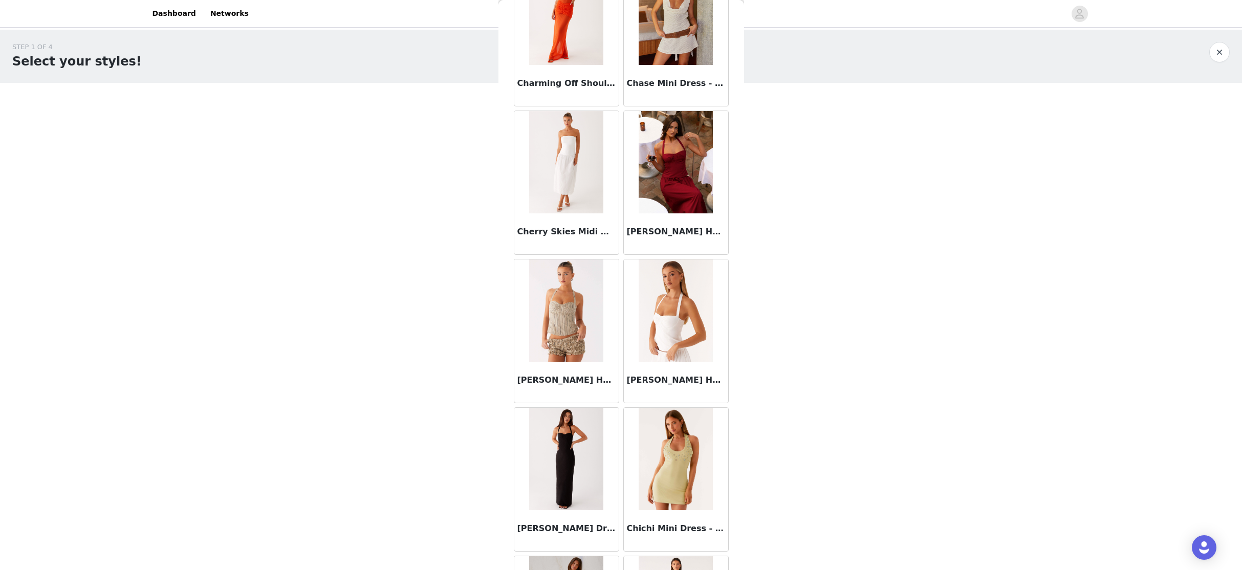
scroll to position [14348, 0]
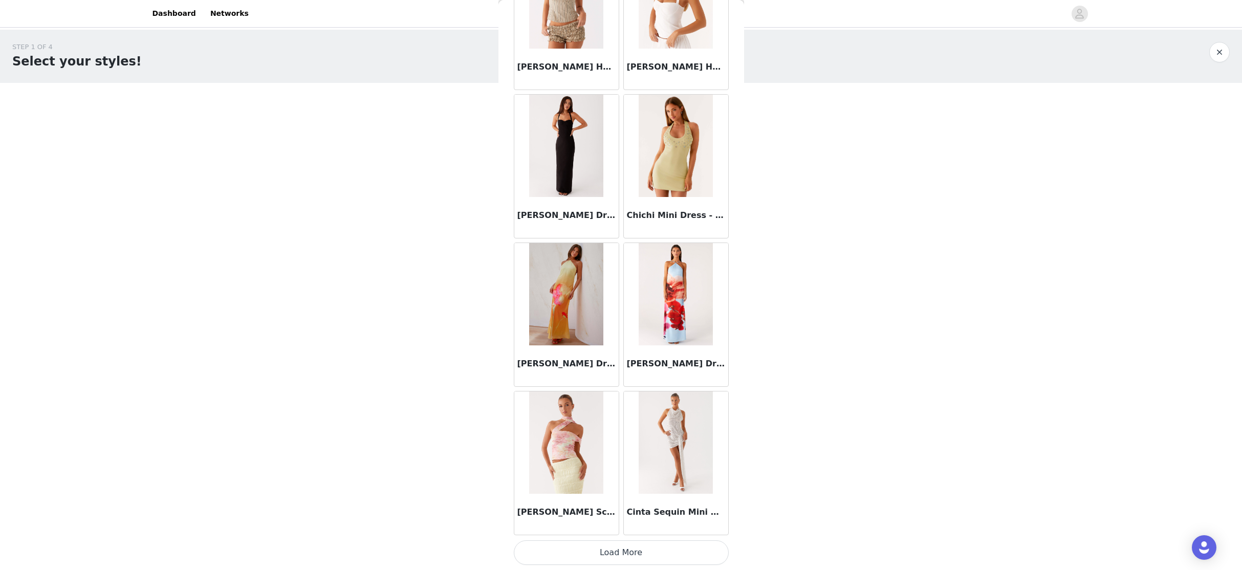
click at [618, 524] on button "Load More" at bounding box center [621, 552] width 215 height 25
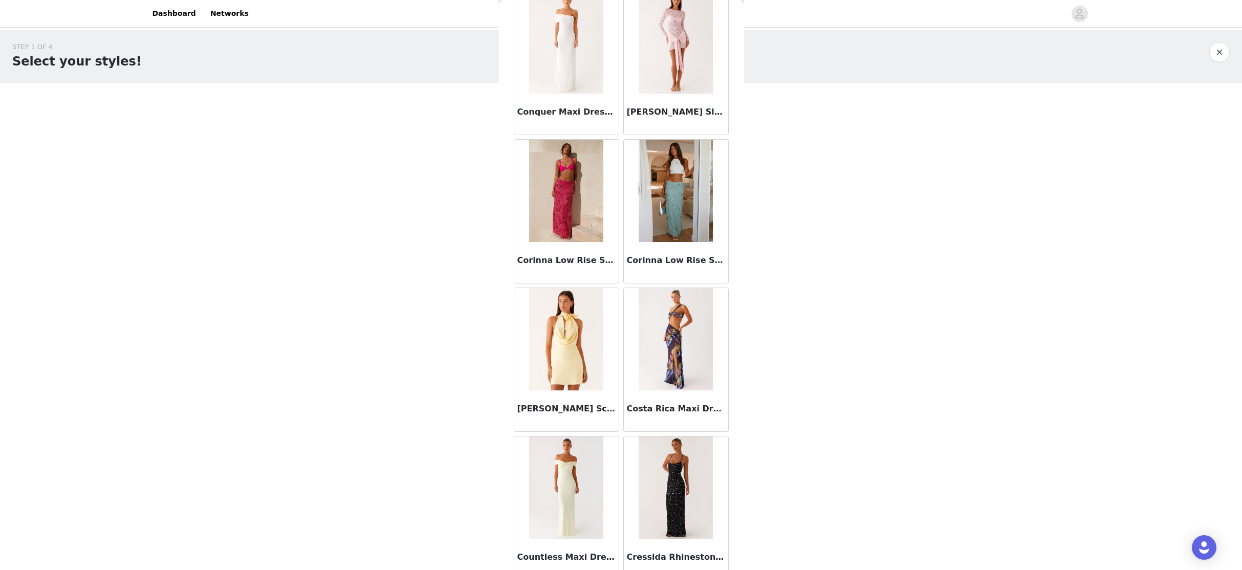
scroll to position [15831, 0]
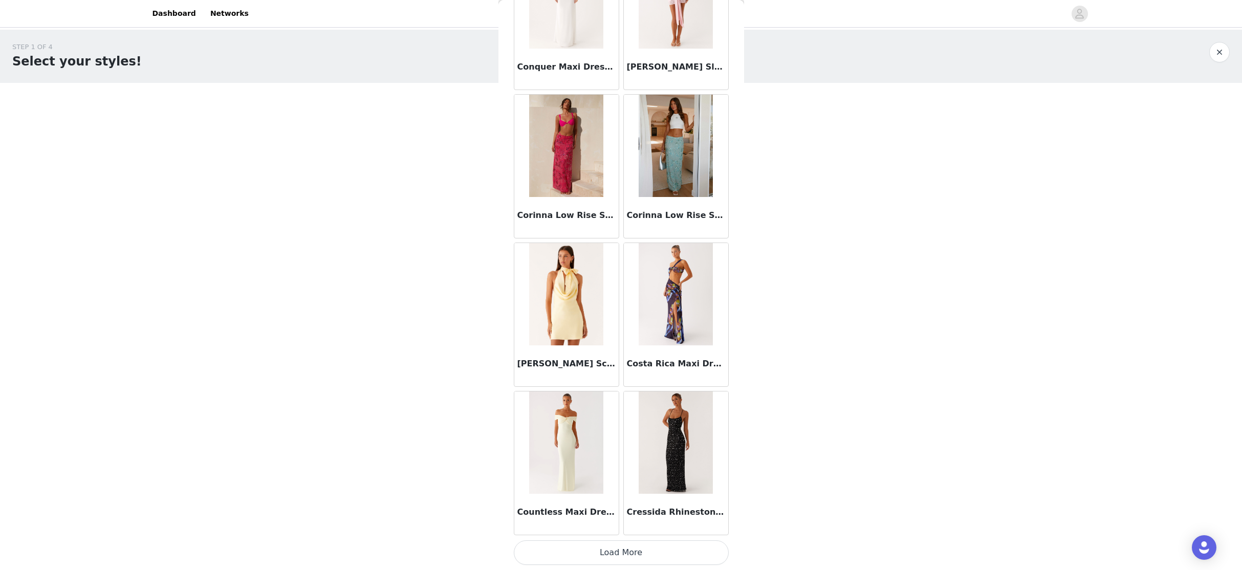
drag, startPoint x: 638, startPoint y: 556, endPoint x: 635, endPoint y: 529, distance: 26.7
click at [637, 524] on button "Load More" at bounding box center [621, 552] width 215 height 25
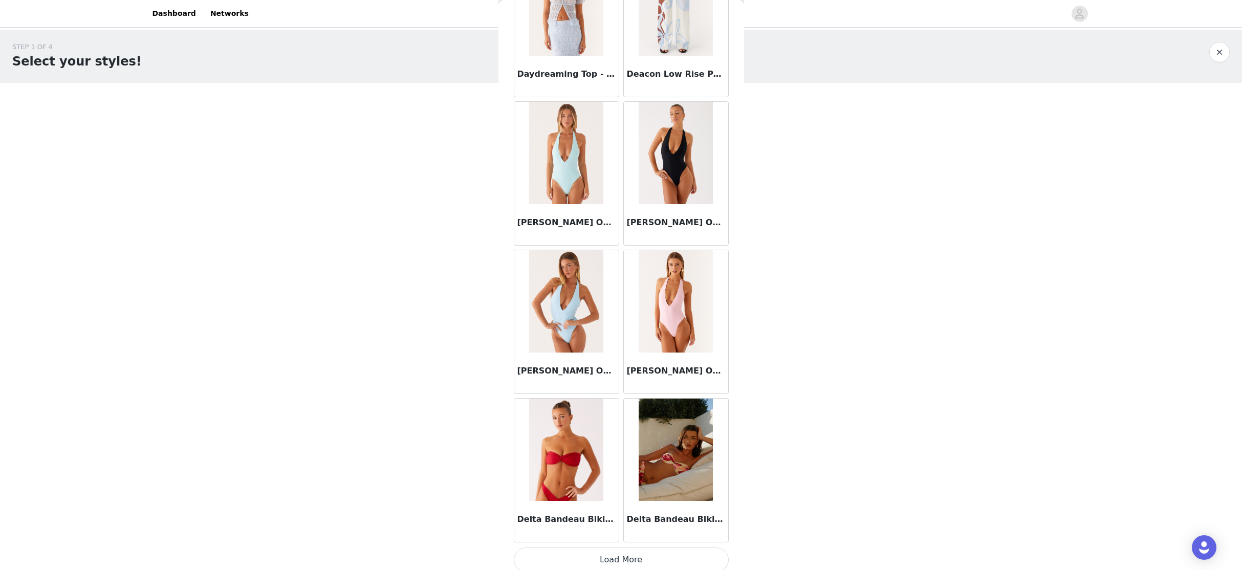
scroll to position [17315, 0]
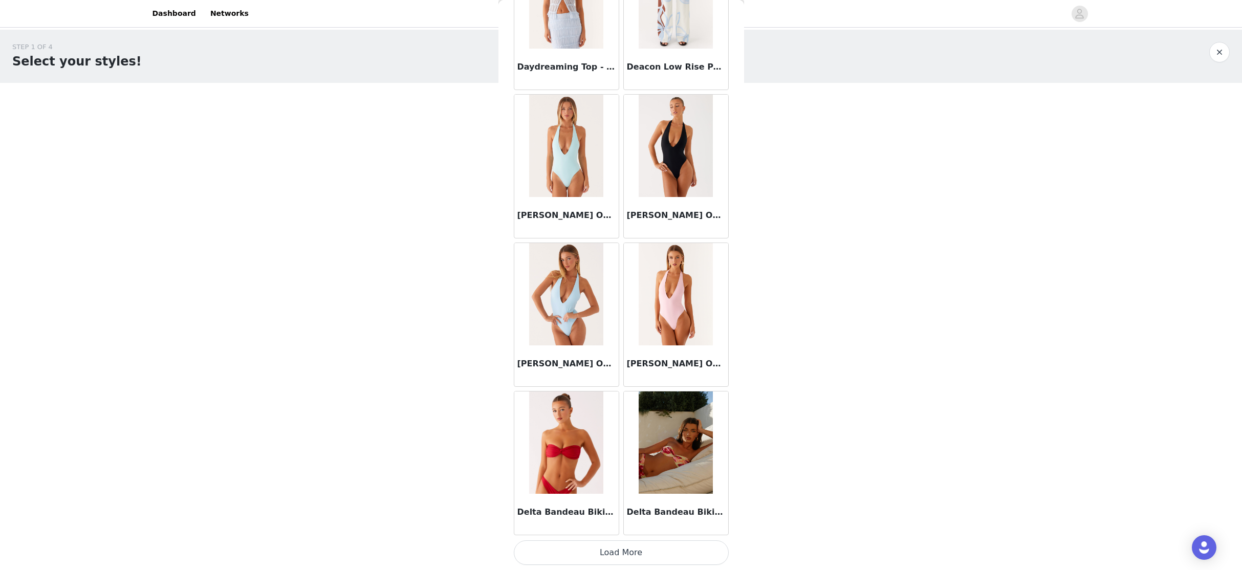
click at [622, 524] on button "Load More" at bounding box center [621, 552] width 215 height 25
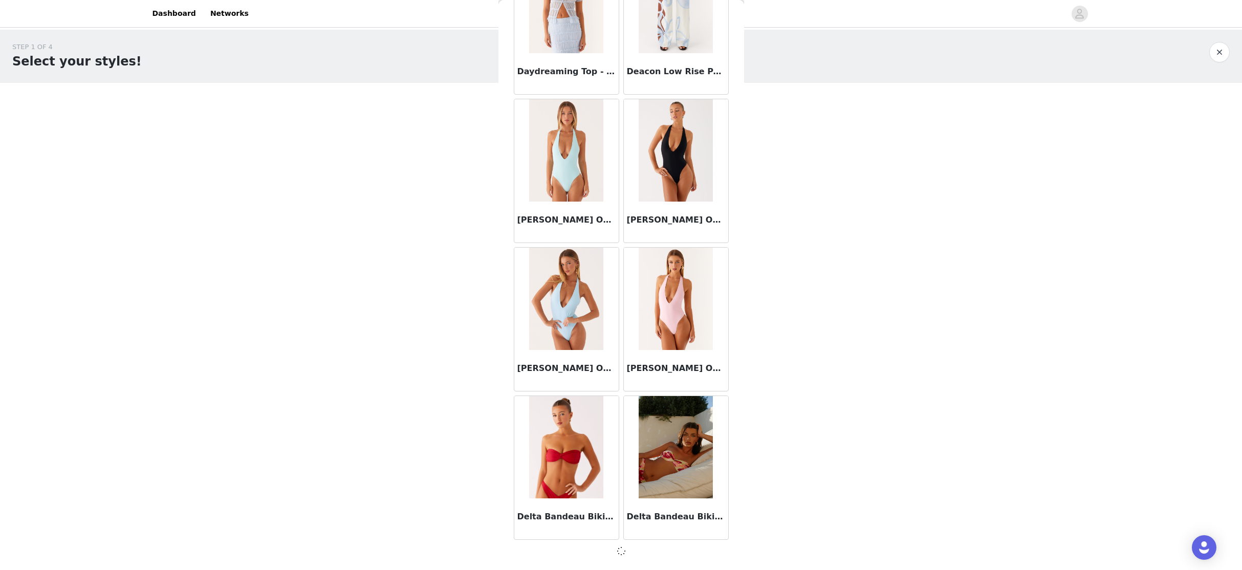
scroll to position [17310, 0]
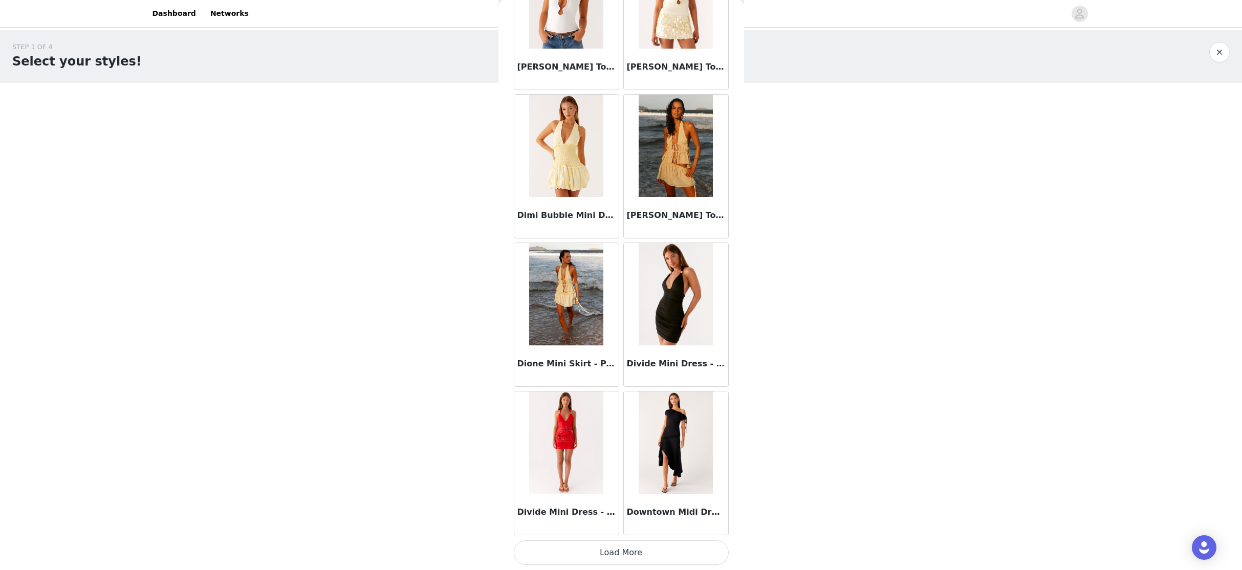
click at [617, 524] on button "Load More" at bounding box center [621, 552] width 215 height 25
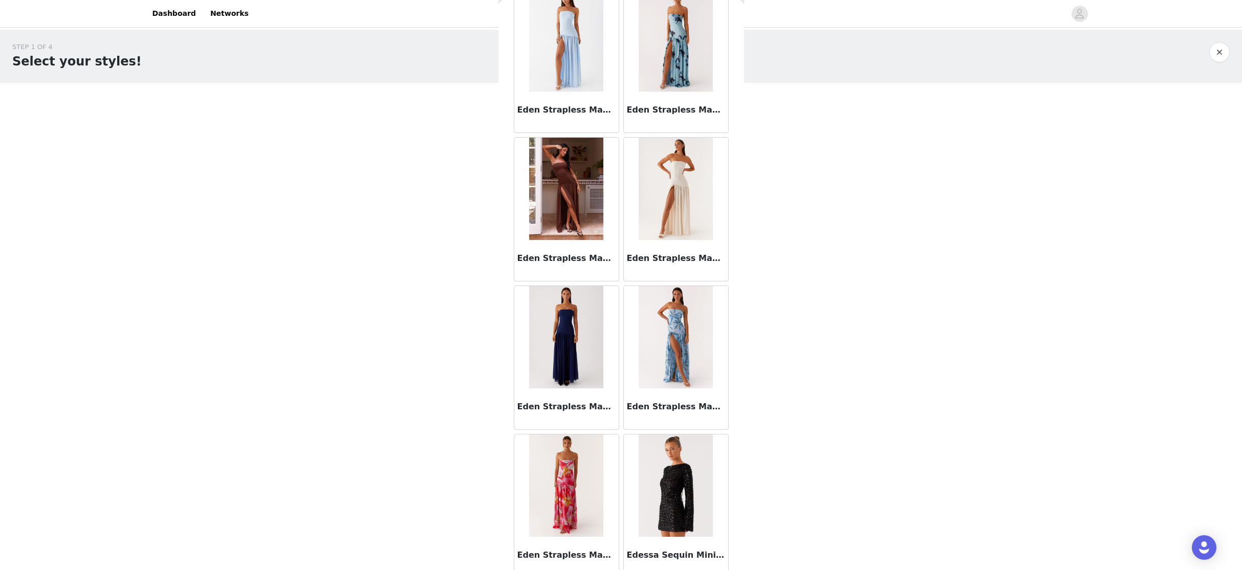
scroll to position [20282, 0]
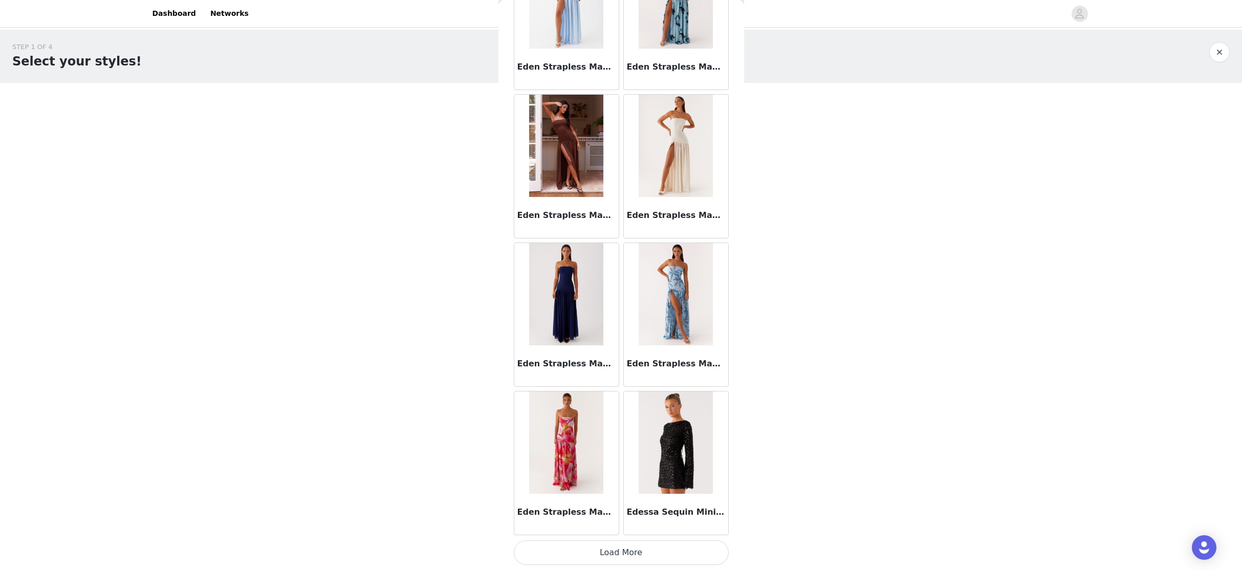
click at [616, 524] on button "Load More" at bounding box center [621, 552] width 215 height 25
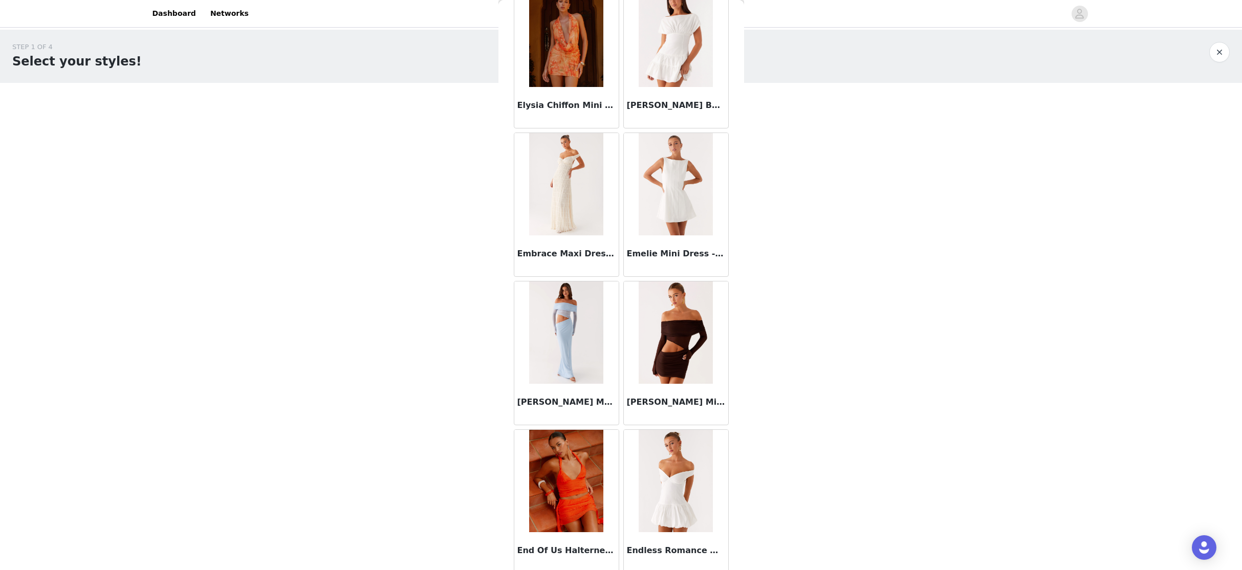
scroll to position [21766, 0]
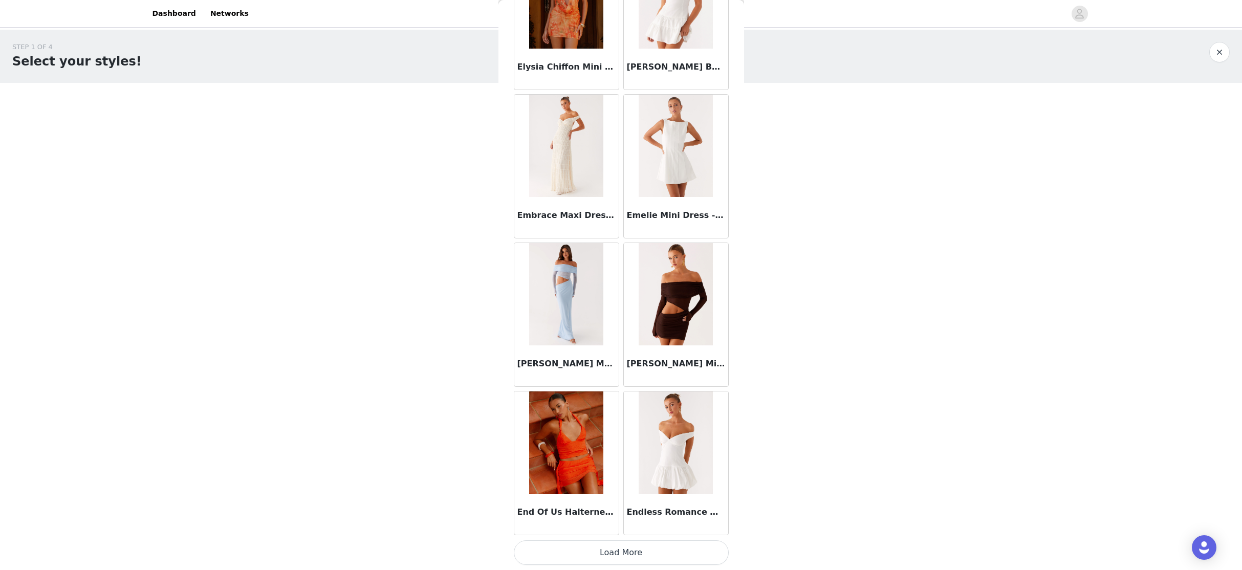
click at [619, 524] on button "Load More" at bounding box center [621, 552] width 215 height 25
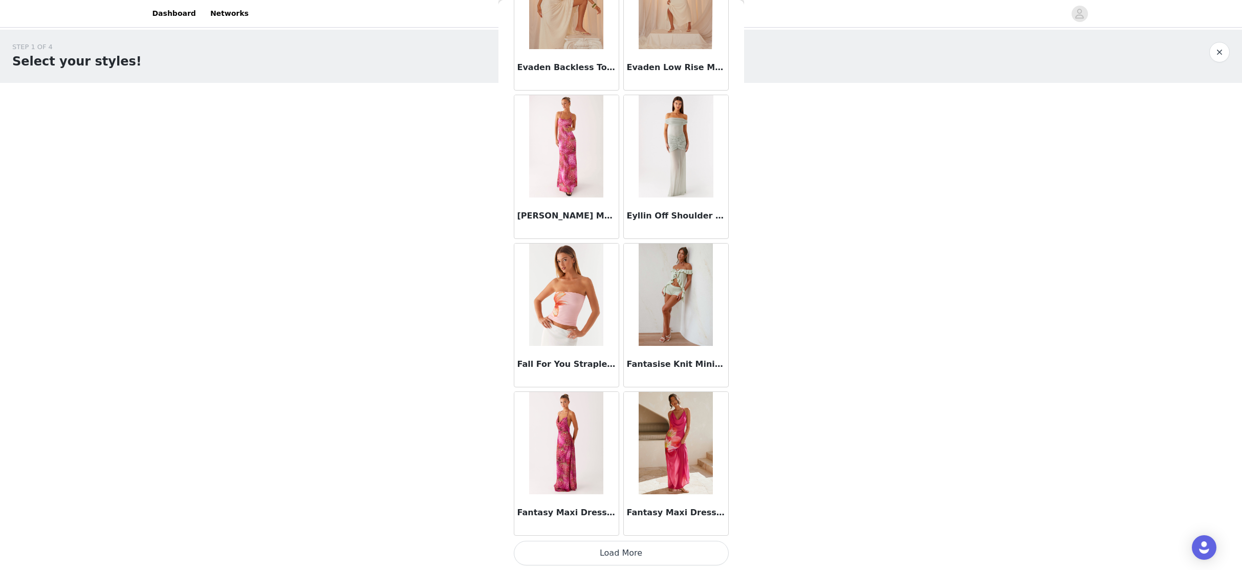
scroll to position [23249, 0]
click at [620, 524] on button "Load More" at bounding box center [621, 552] width 215 height 25
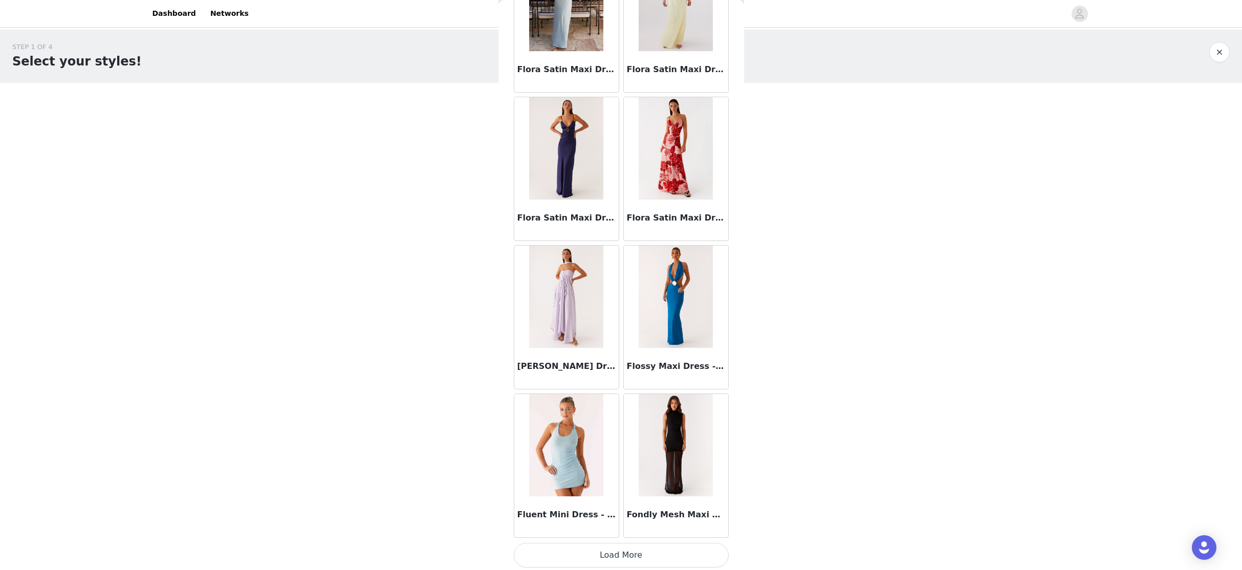
scroll to position [24733, 0]
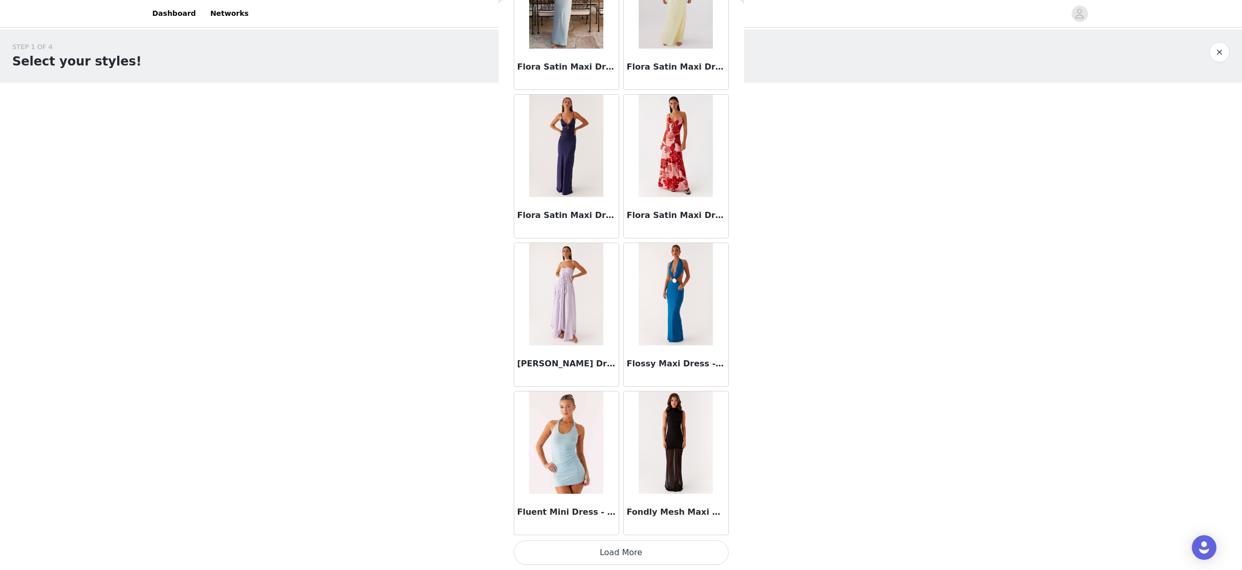
click at [610, 524] on button "Load More" at bounding box center [621, 552] width 215 height 25
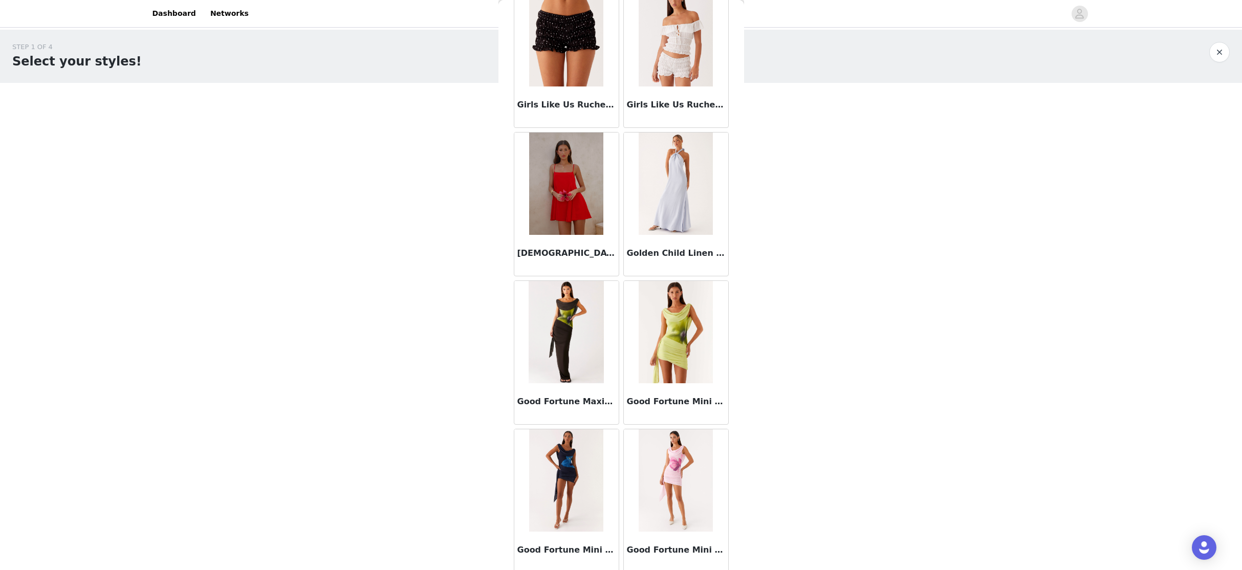
scroll to position [26216, 0]
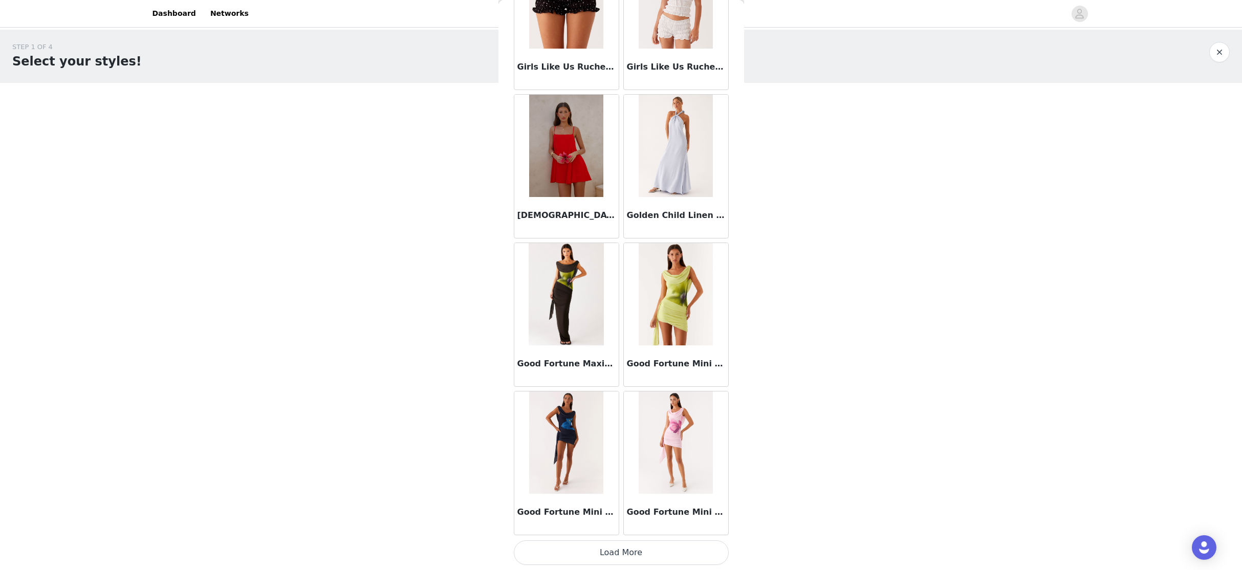
click at [621, 524] on button "Load More" at bounding box center [621, 552] width 215 height 25
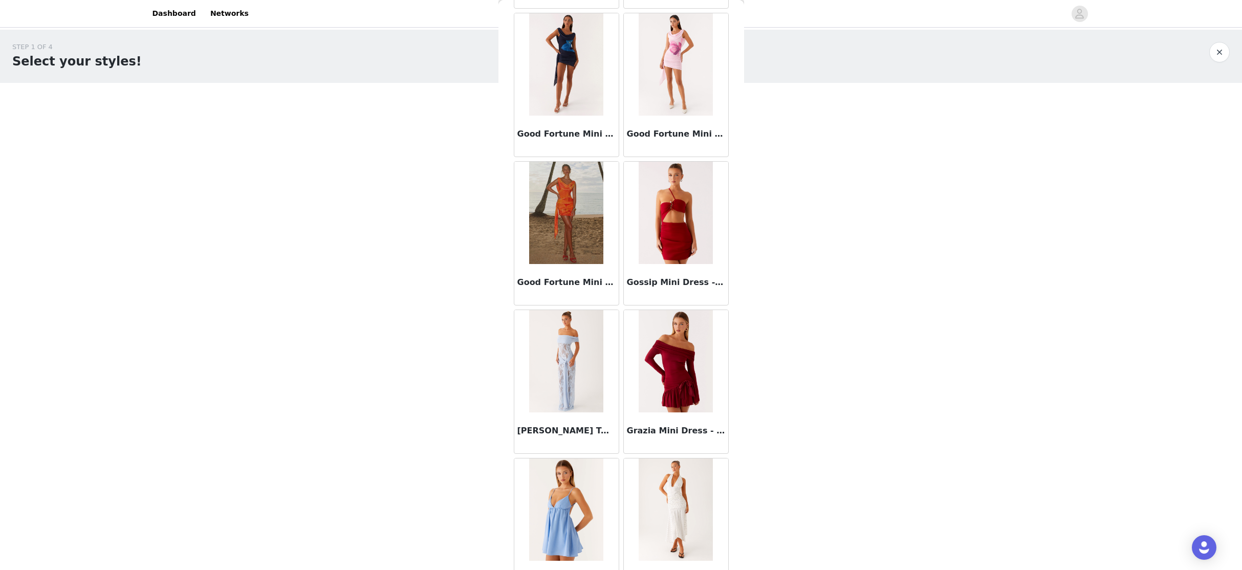
scroll to position [26626, 0]
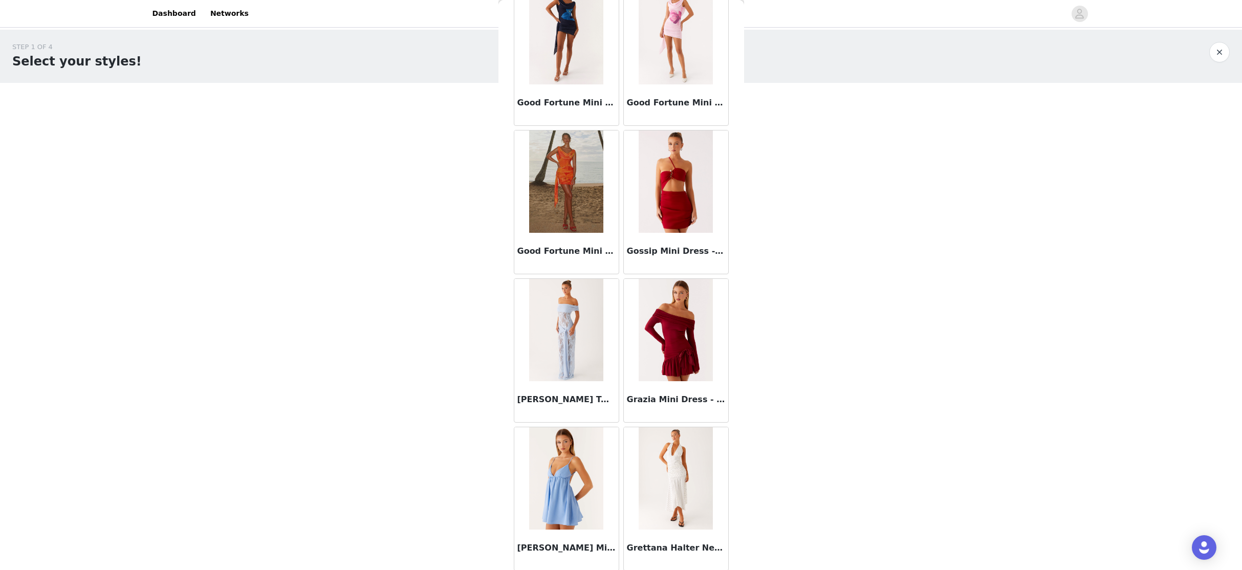
click at [563, 524] on h3 "[PERSON_NAME] Mini Dress - Blue" at bounding box center [566, 548] width 98 height 12
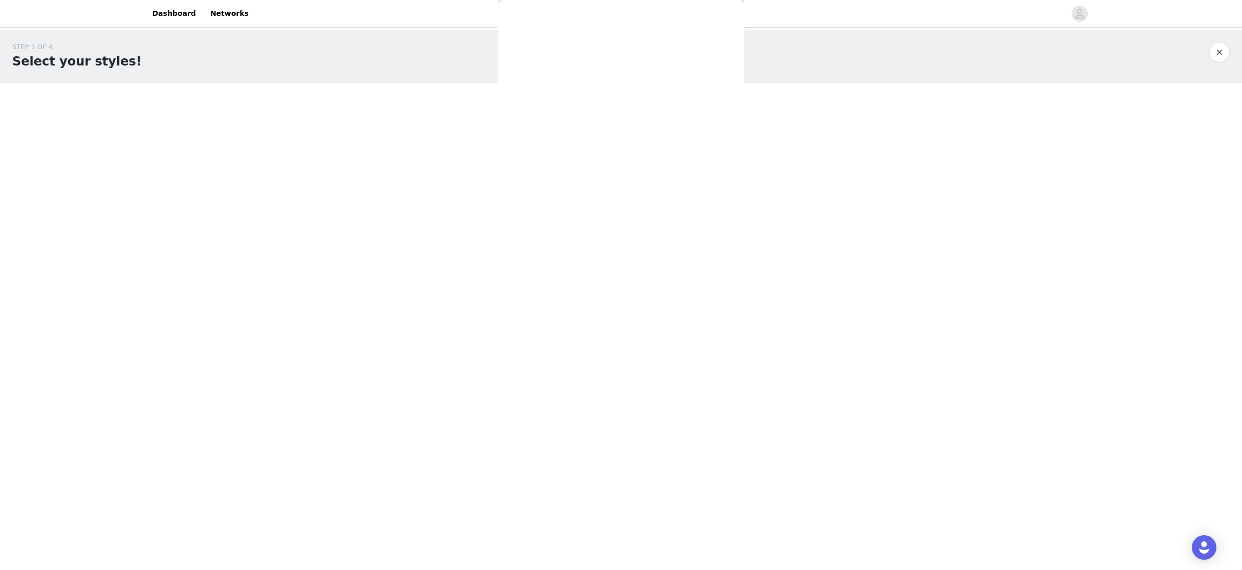
scroll to position [0, 0]
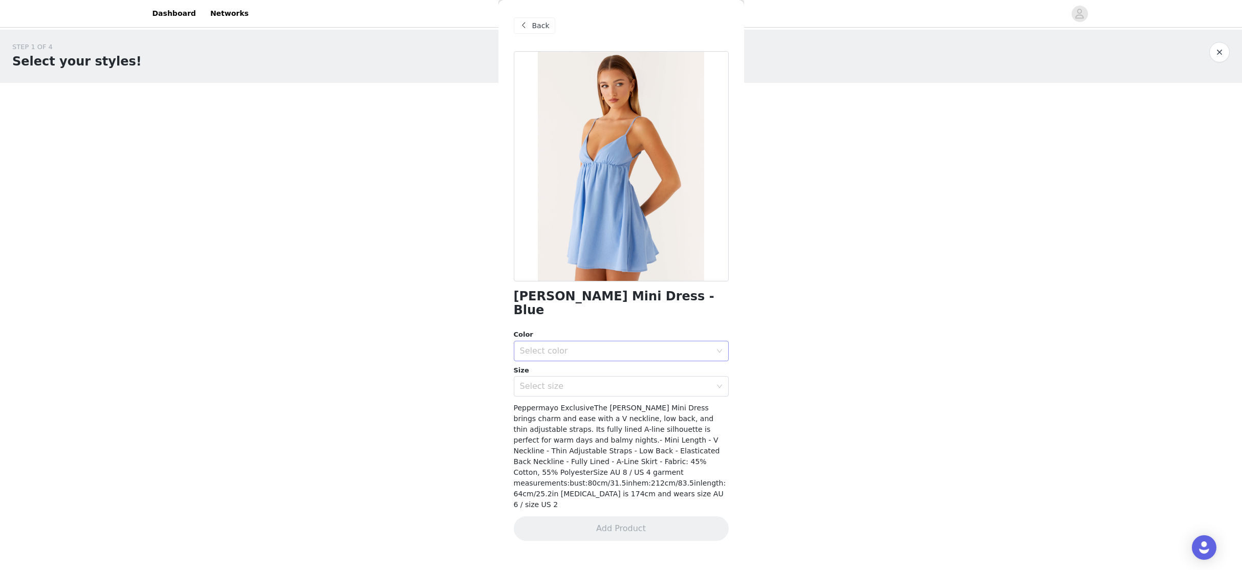
click at [598, 346] on div "Select color" at bounding box center [615, 351] width 191 height 10
click at [599, 365] on li "Blue" at bounding box center [621, 359] width 215 height 16
click at [599, 381] on div "Select size" at bounding box center [615, 386] width 191 height 10
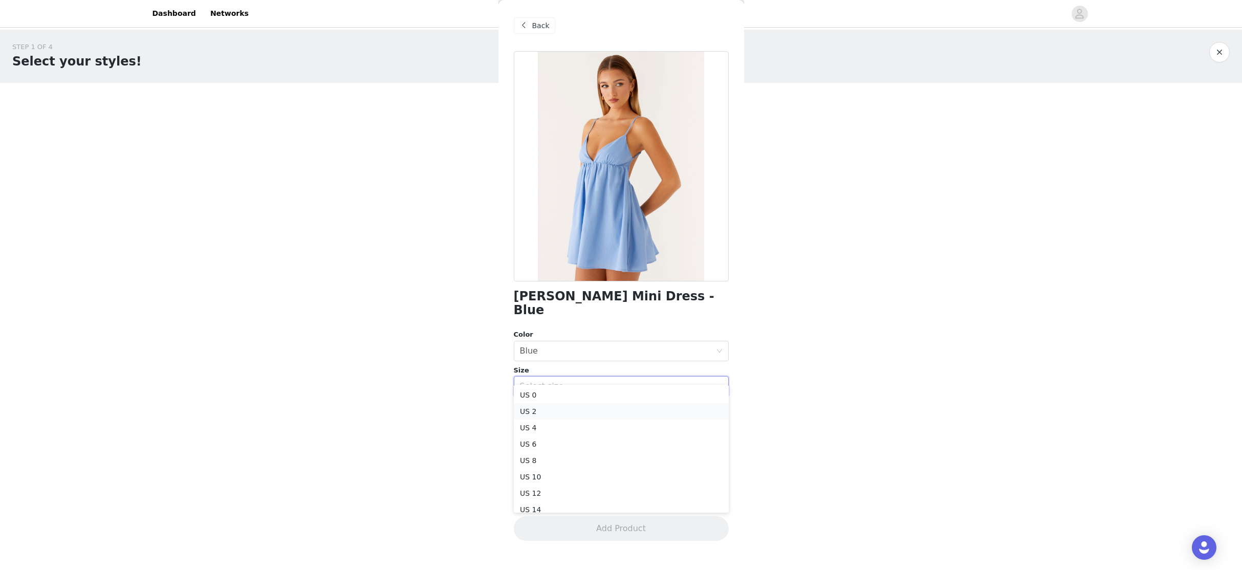
click at [602, 416] on li "US 2" at bounding box center [621, 411] width 215 height 16
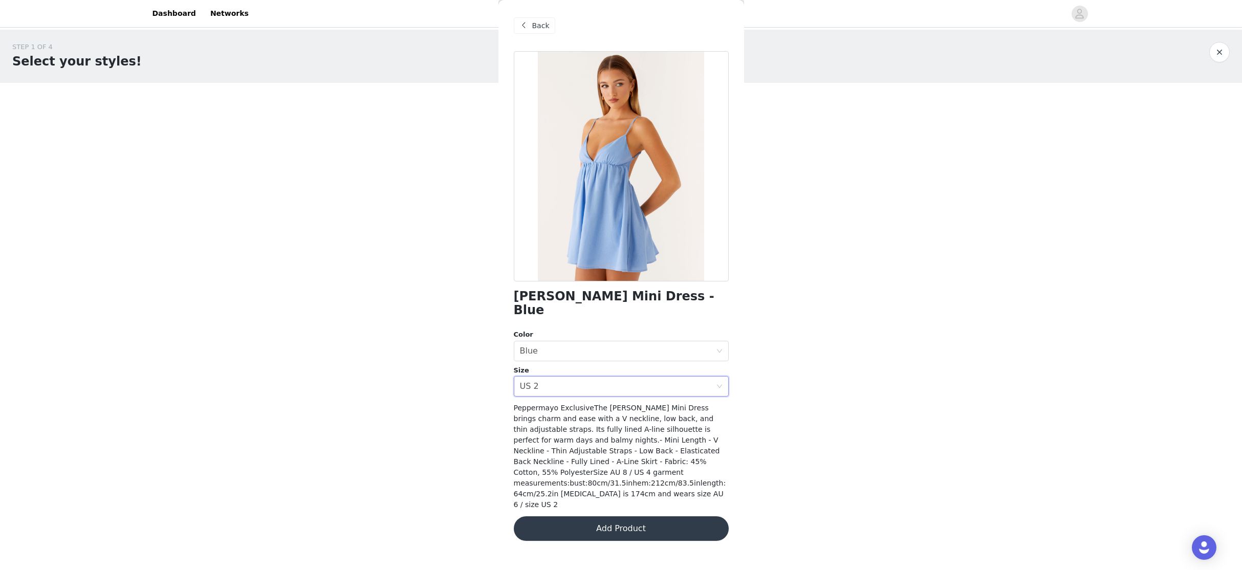
drag, startPoint x: 624, startPoint y: 491, endPoint x: 620, endPoint y: 435, distance: 55.4
click at [624, 516] on button "Add Product" at bounding box center [621, 528] width 215 height 25
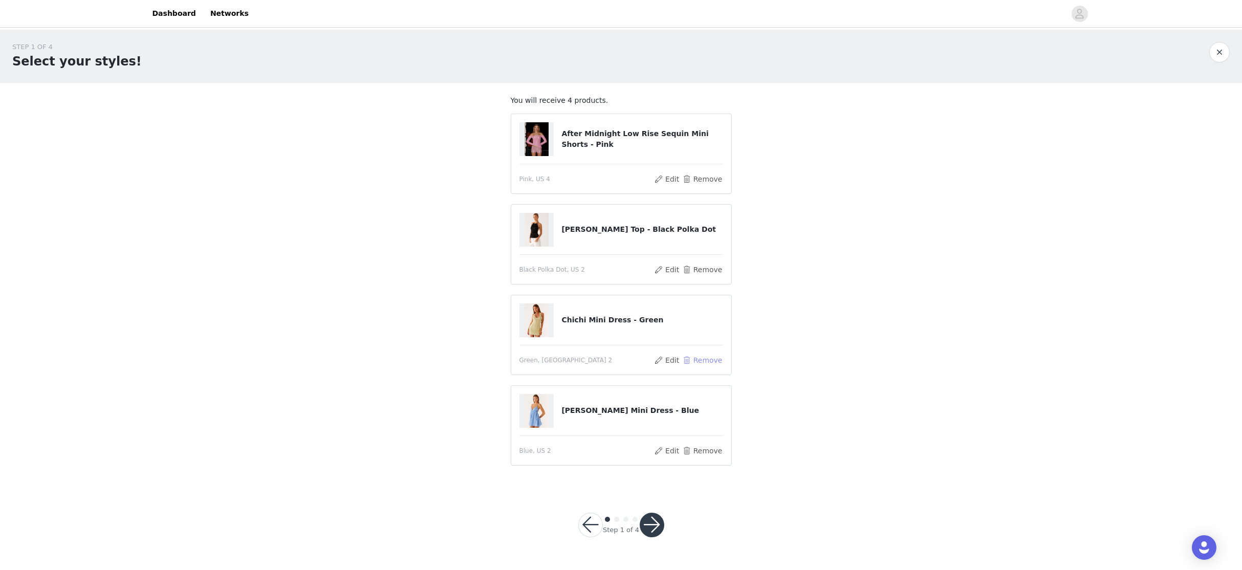
click at [698, 363] on button "Remove" at bounding box center [701, 360] width 41 height 12
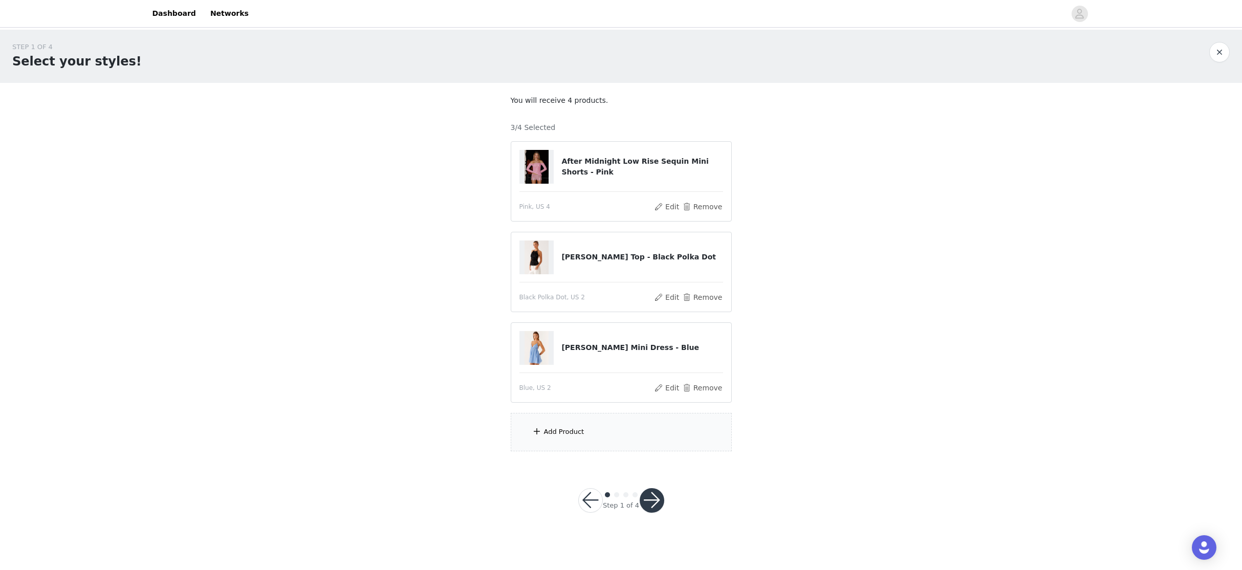
click at [560, 431] on div "Add Product" at bounding box center [564, 432] width 40 height 10
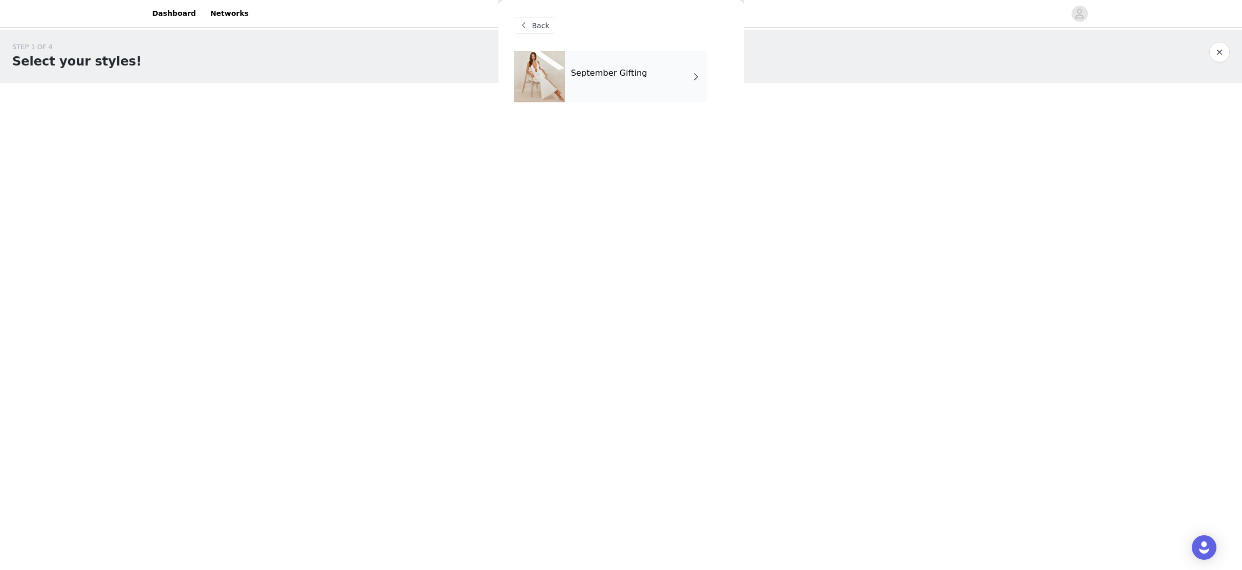
click at [613, 79] on div "September Gifting" at bounding box center [636, 76] width 142 height 51
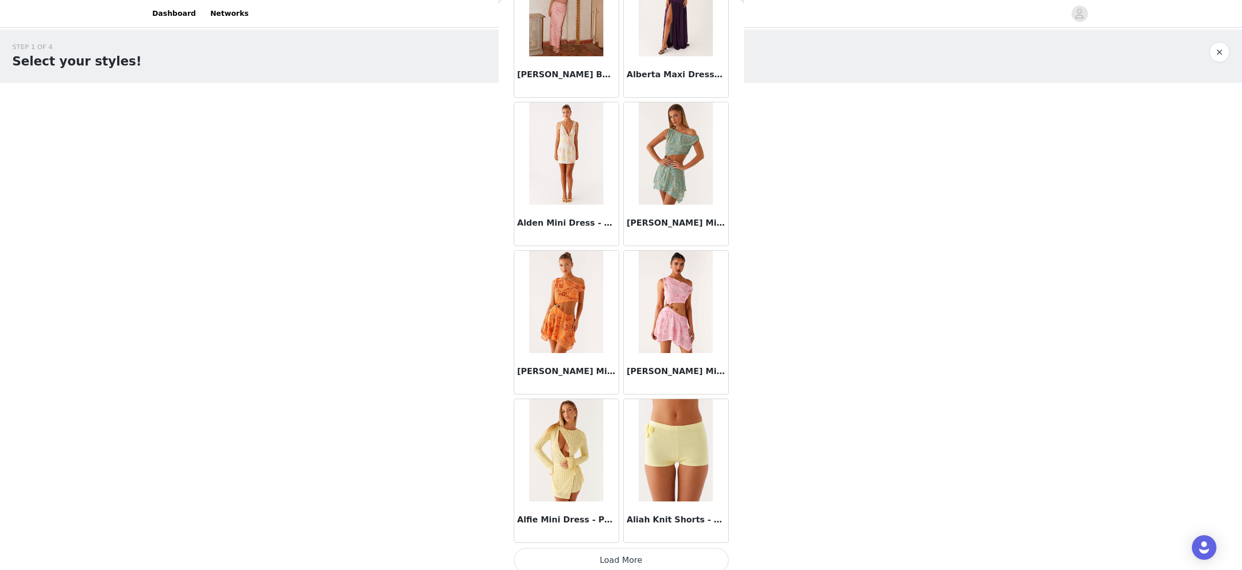
scroll to position [996, 0]
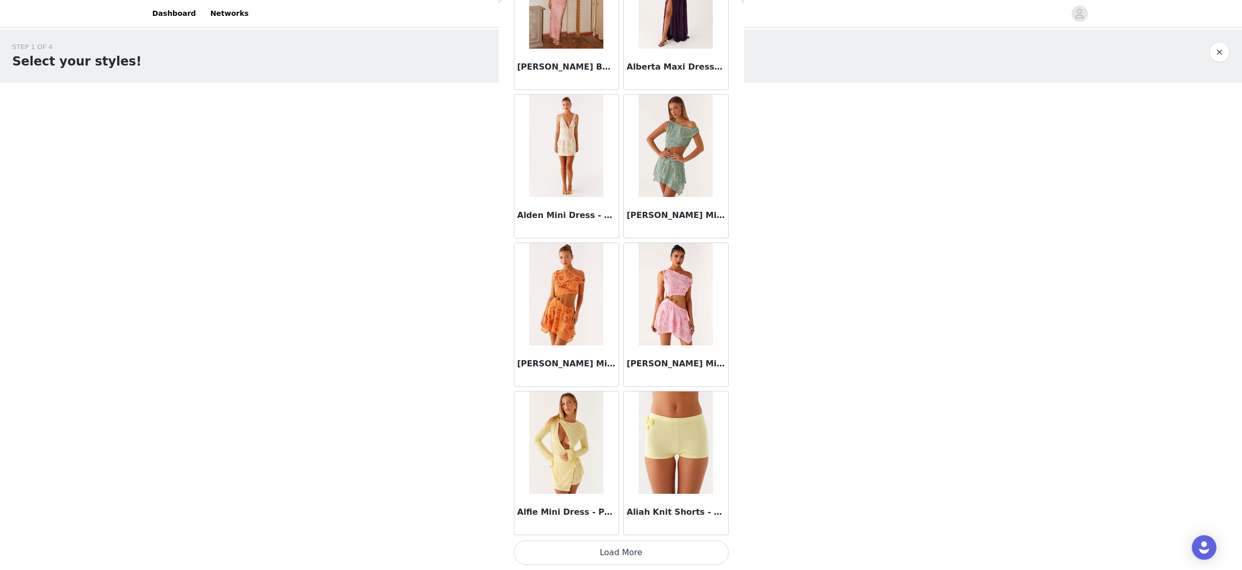
click at [641, 524] on button "Load More" at bounding box center [621, 552] width 215 height 25
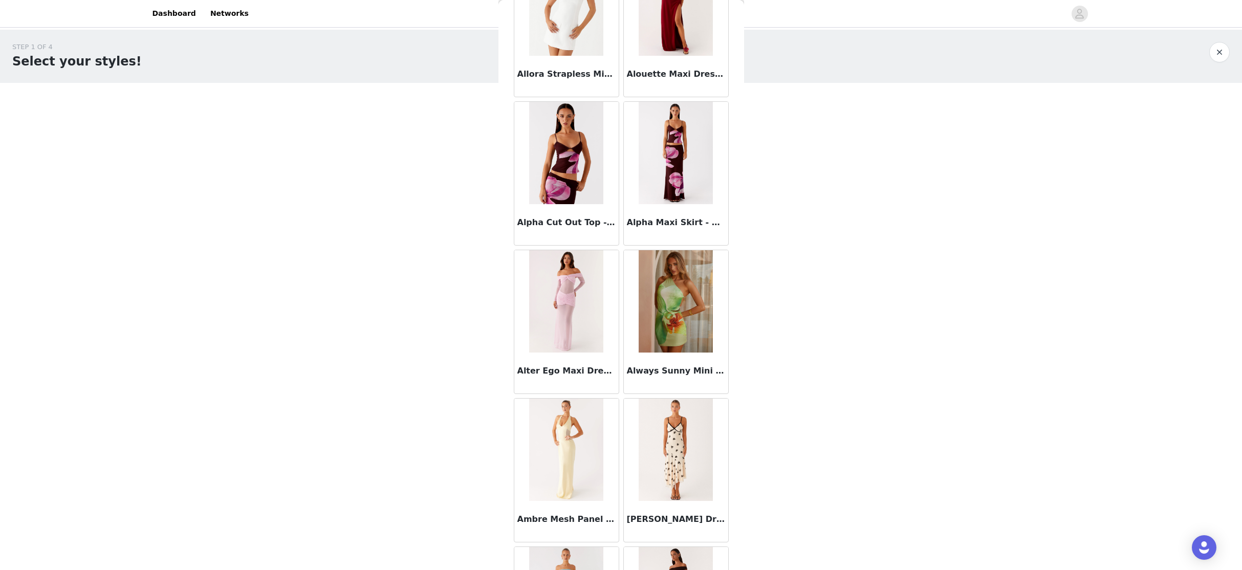
scroll to position [2479, 0]
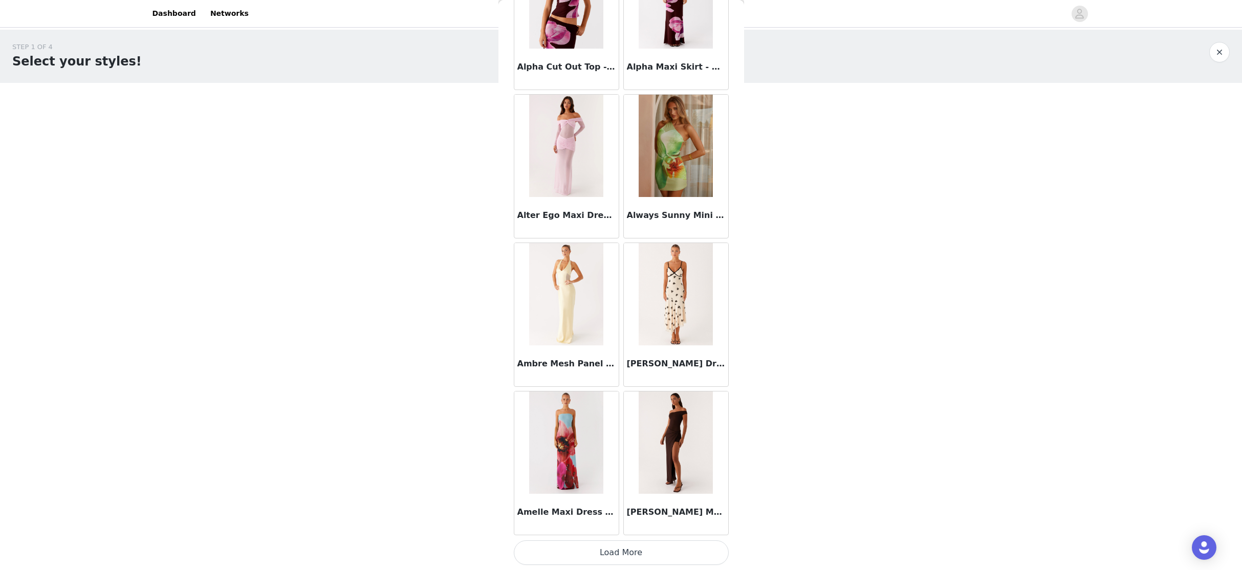
click at [624, 524] on button "Load More" at bounding box center [621, 552] width 215 height 25
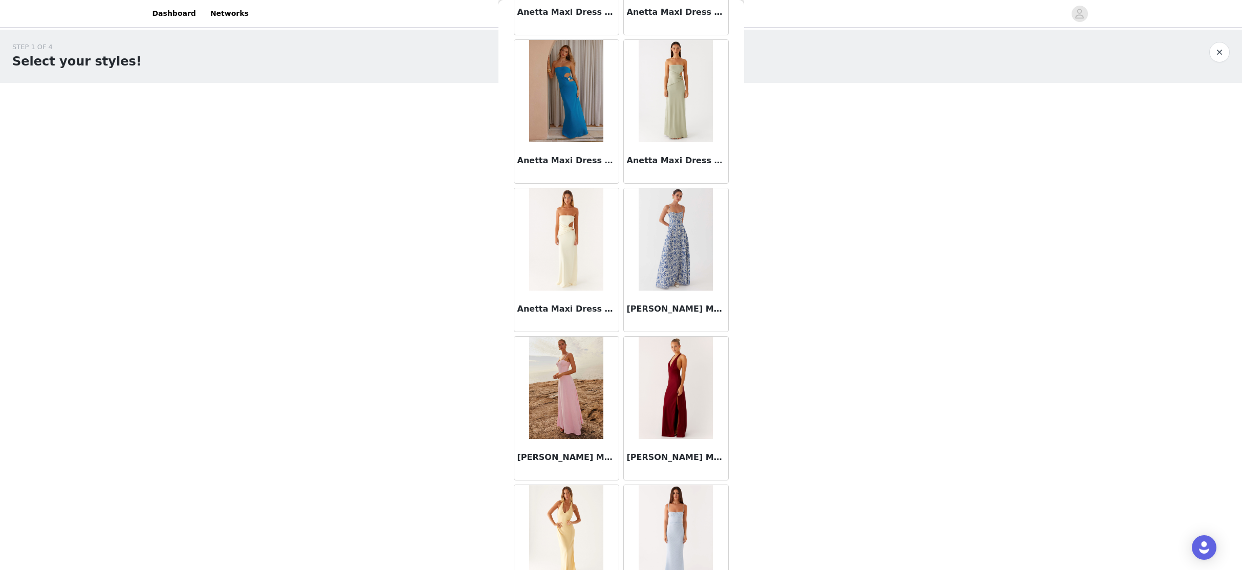
scroll to position [3963, 0]
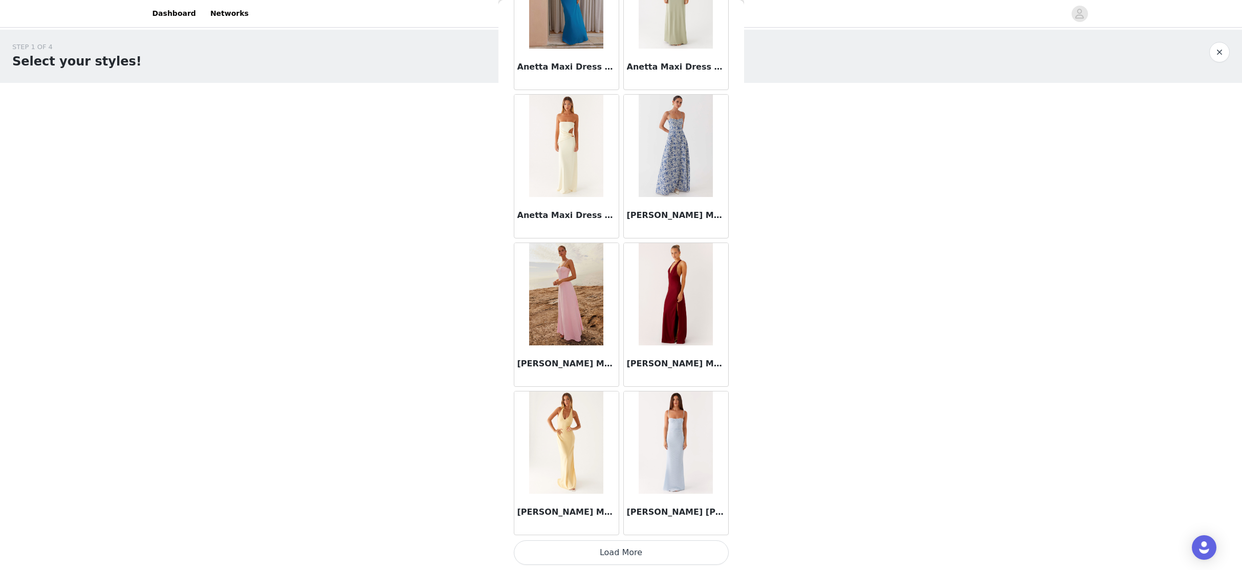
click at [612, 524] on button "Load More" at bounding box center [621, 552] width 215 height 25
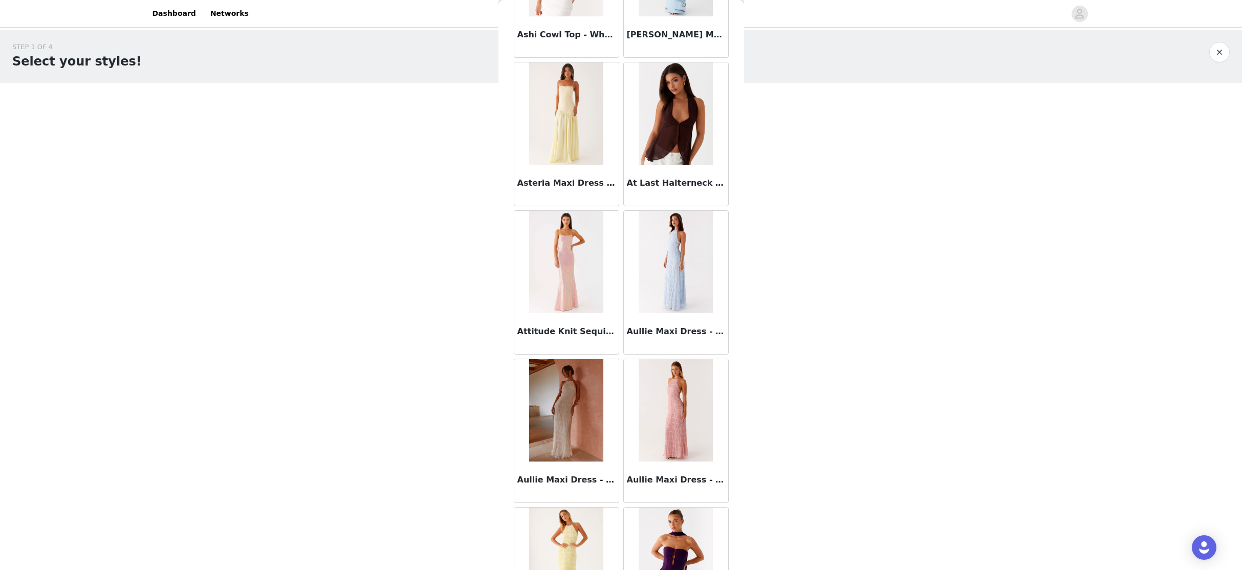
scroll to position [5446, 0]
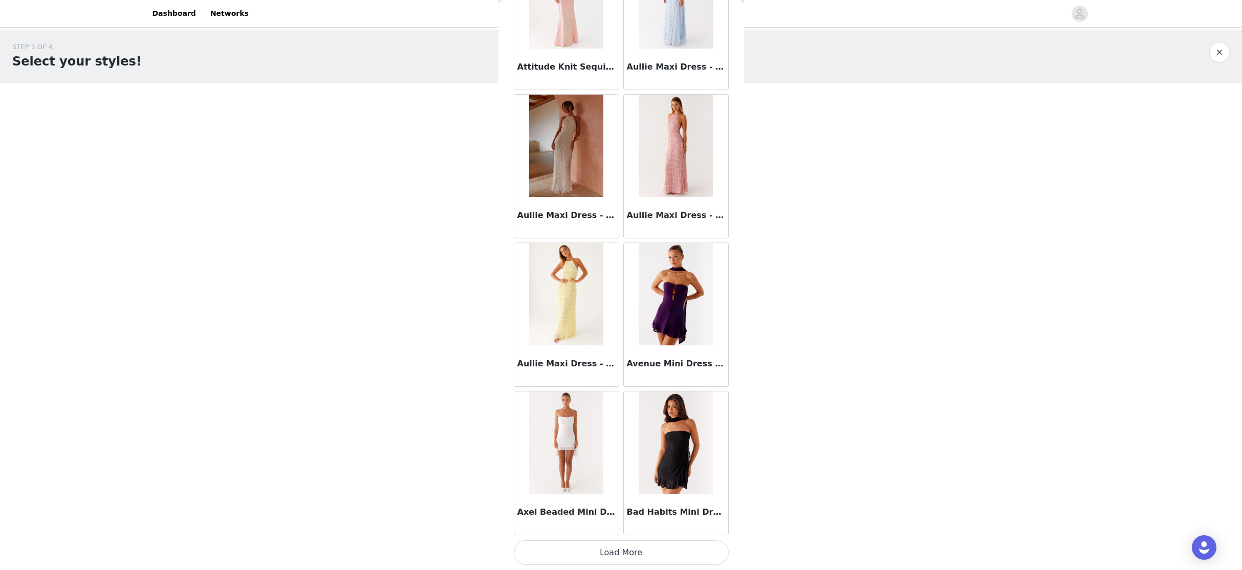
drag, startPoint x: 614, startPoint y: 553, endPoint x: 614, endPoint y: 539, distance: 13.8
click at [613, 524] on button "Load More" at bounding box center [621, 552] width 215 height 25
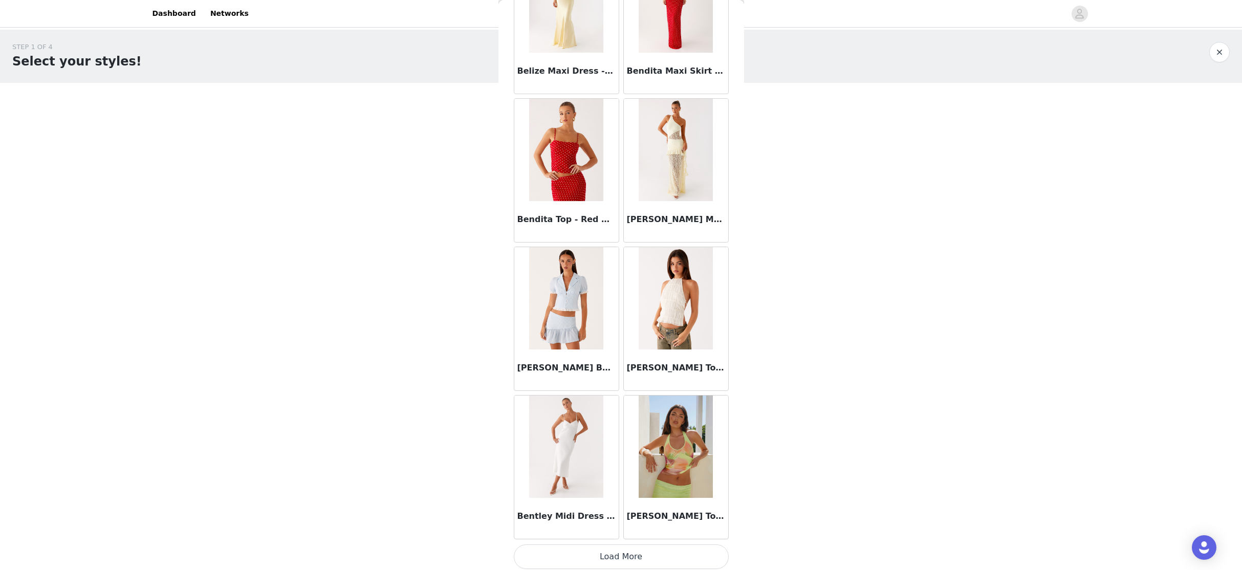
scroll to position [6930, 0]
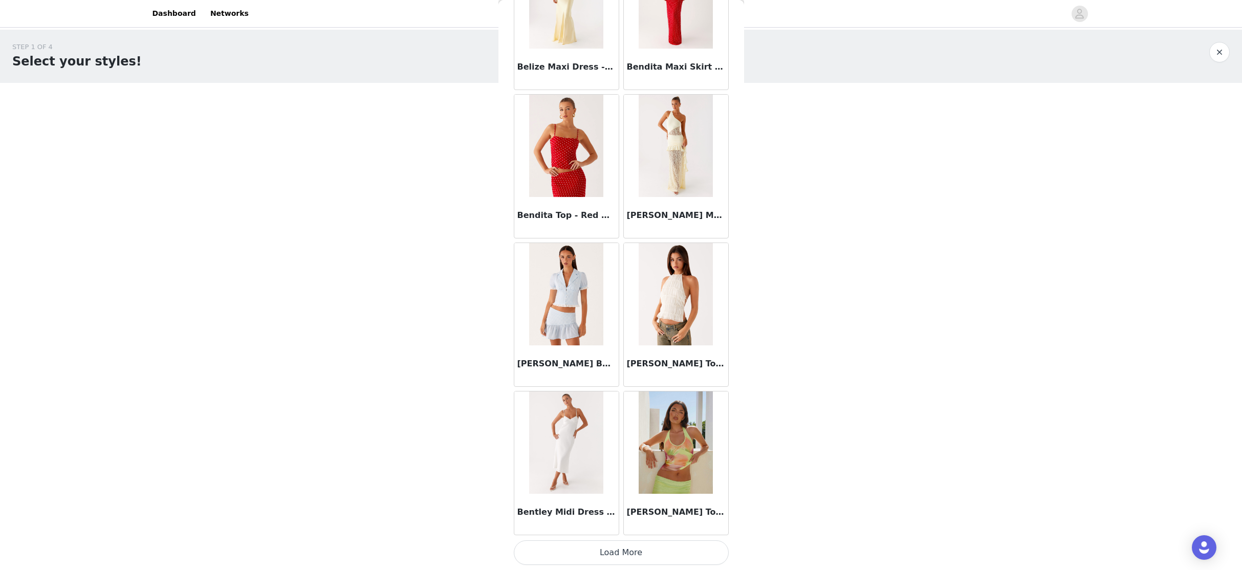
drag, startPoint x: 613, startPoint y: 551, endPoint x: 616, endPoint y: 528, distance: 23.3
click at [613, 524] on button "Load More" at bounding box center [621, 552] width 215 height 25
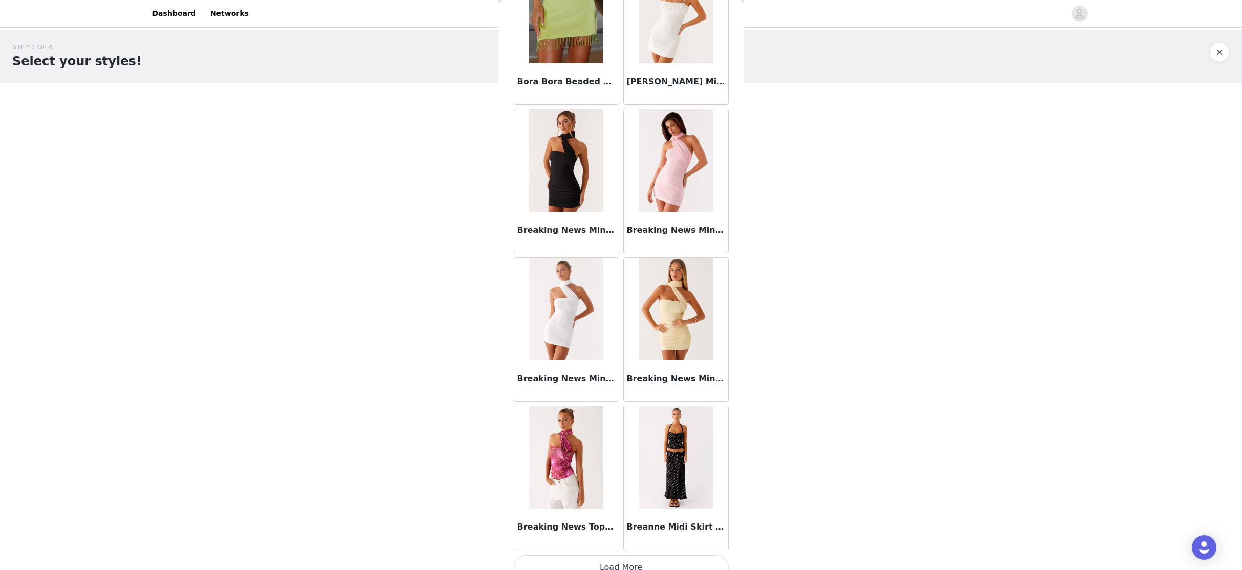
scroll to position [8413, 0]
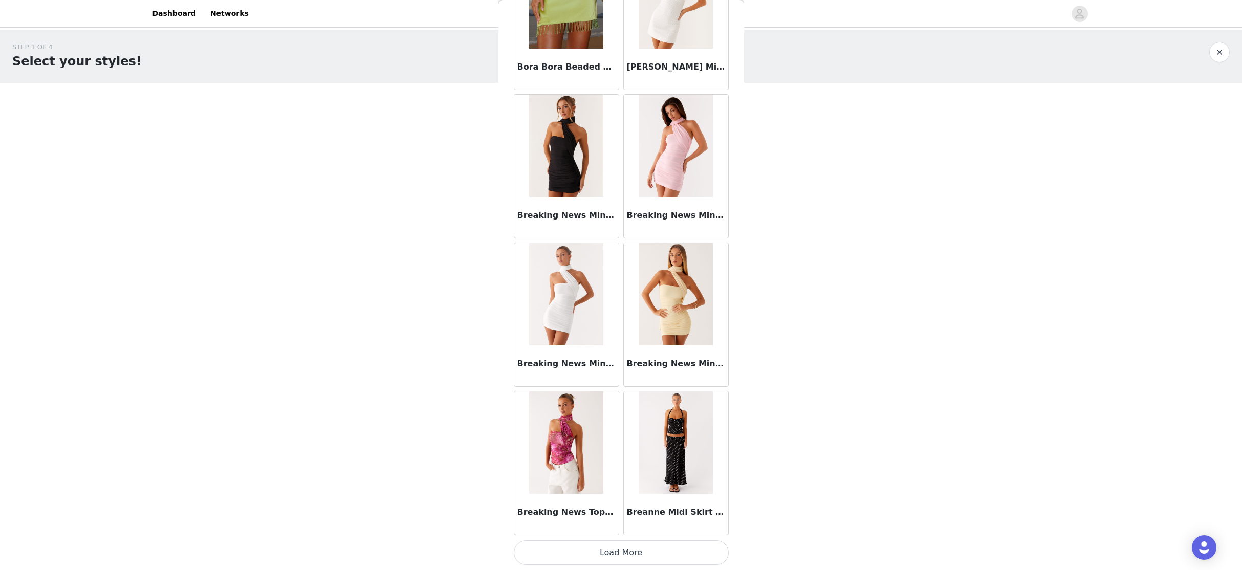
click at [617, 524] on button "Load More" at bounding box center [621, 552] width 215 height 25
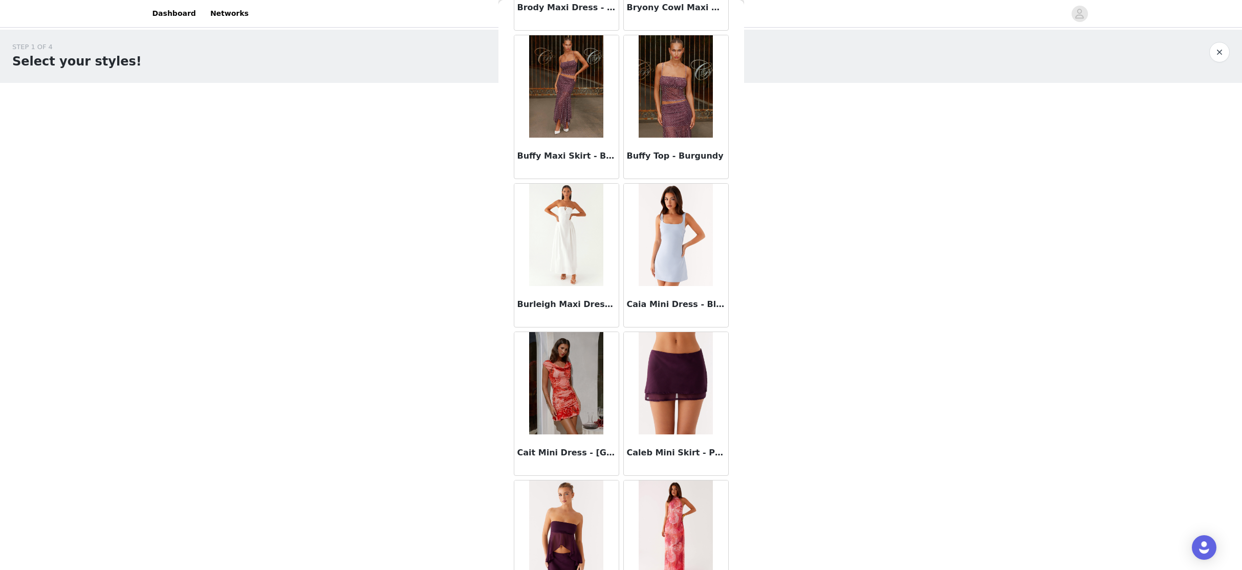
scroll to position [9539, 0]
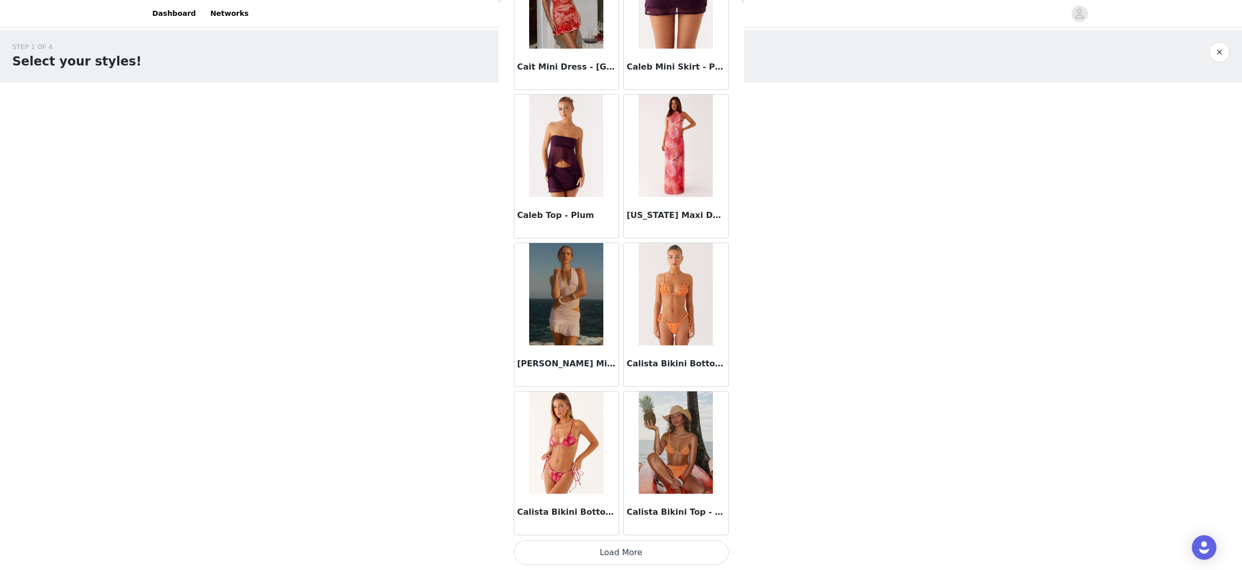
click at [617, 524] on button "Load More" at bounding box center [621, 552] width 215 height 25
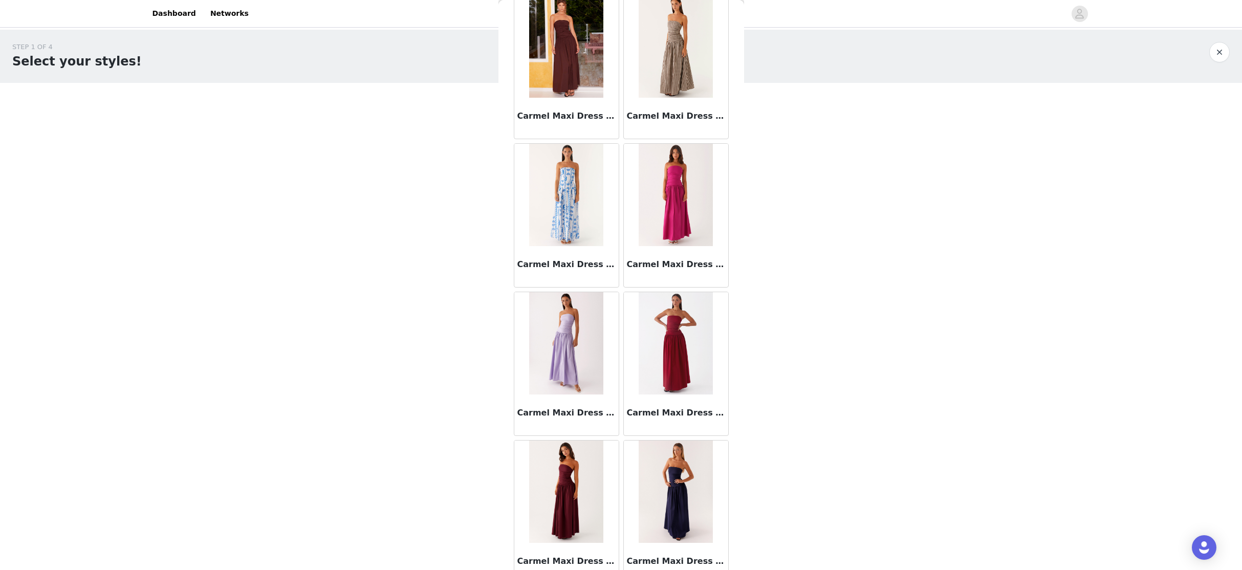
scroll to position [11381, 0]
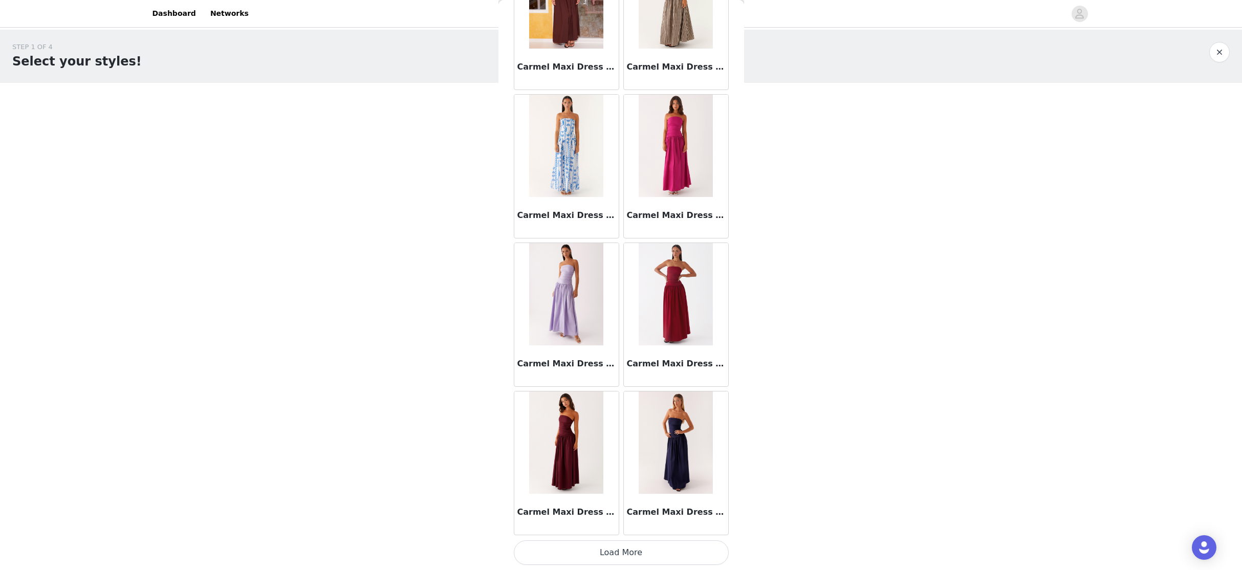
drag, startPoint x: 617, startPoint y: 554, endPoint x: 619, endPoint y: 542, distance: 11.9
click at [617, 524] on button "Load More" at bounding box center [621, 552] width 215 height 25
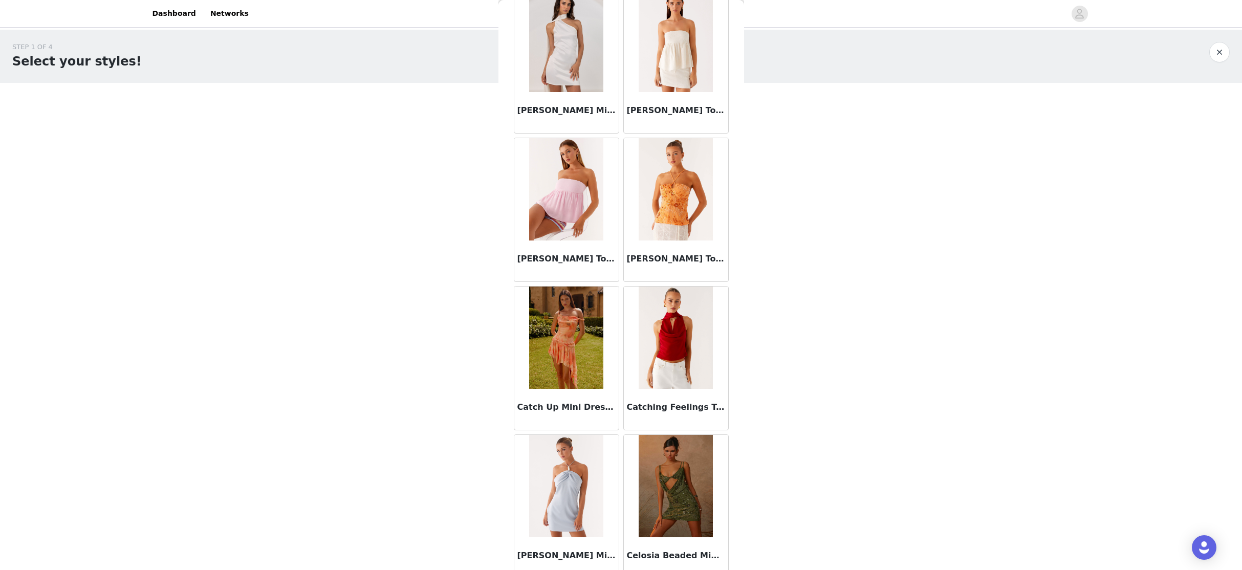
scroll to position [12864, 0]
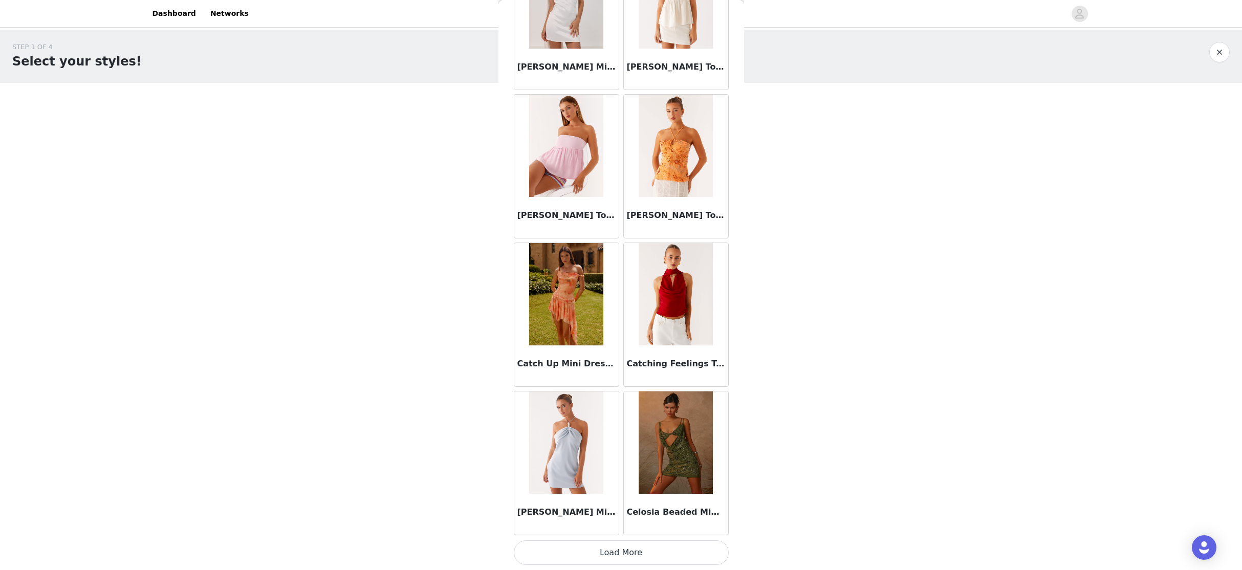
drag, startPoint x: 621, startPoint y: 551, endPoint x: 610, endPoint y: 525, distance: 28.7
click at [618, 524] on button "Load More" at bounding box center [621, 552] width 215 height 25
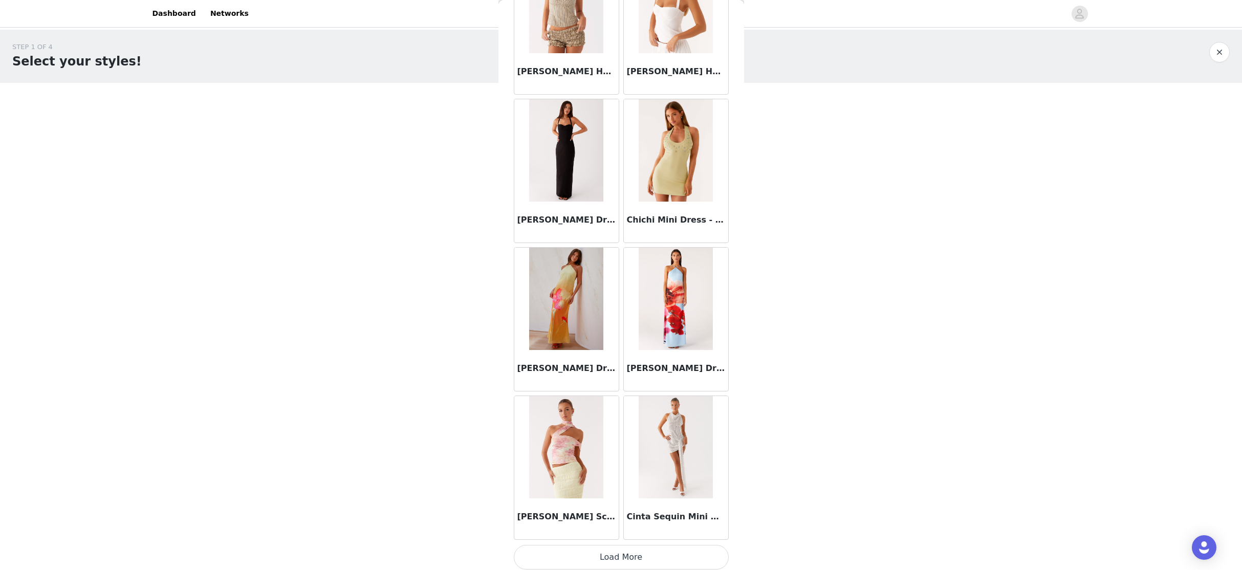
scroll to position [14348, 0]
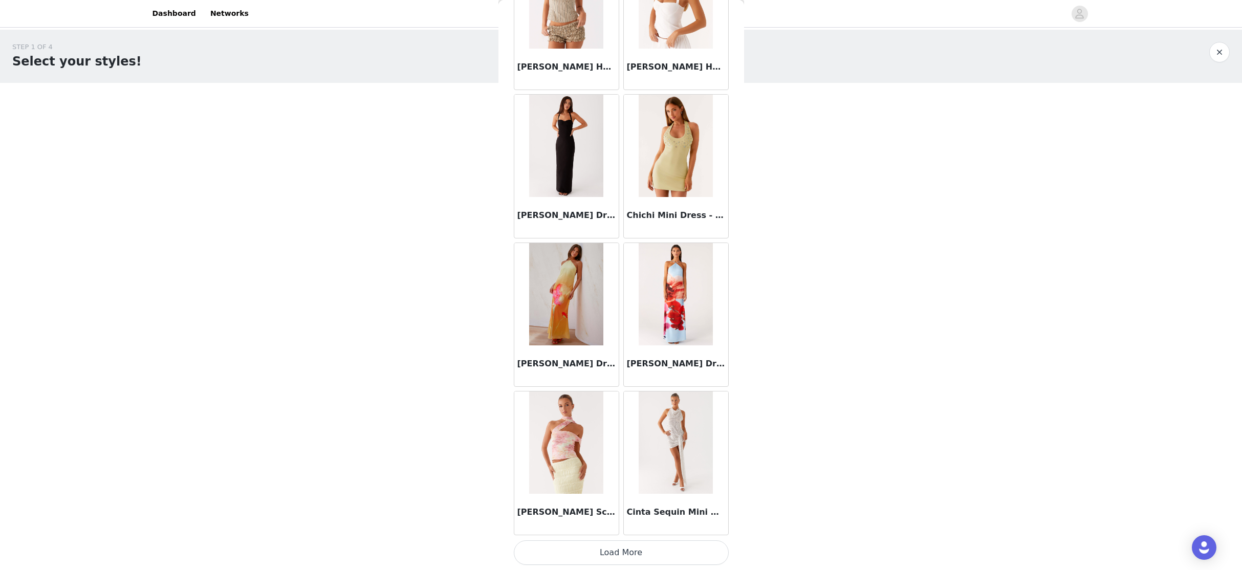
click at [621, 524] on button "Load More" at bounding box center [621, 552] width 215 height 25
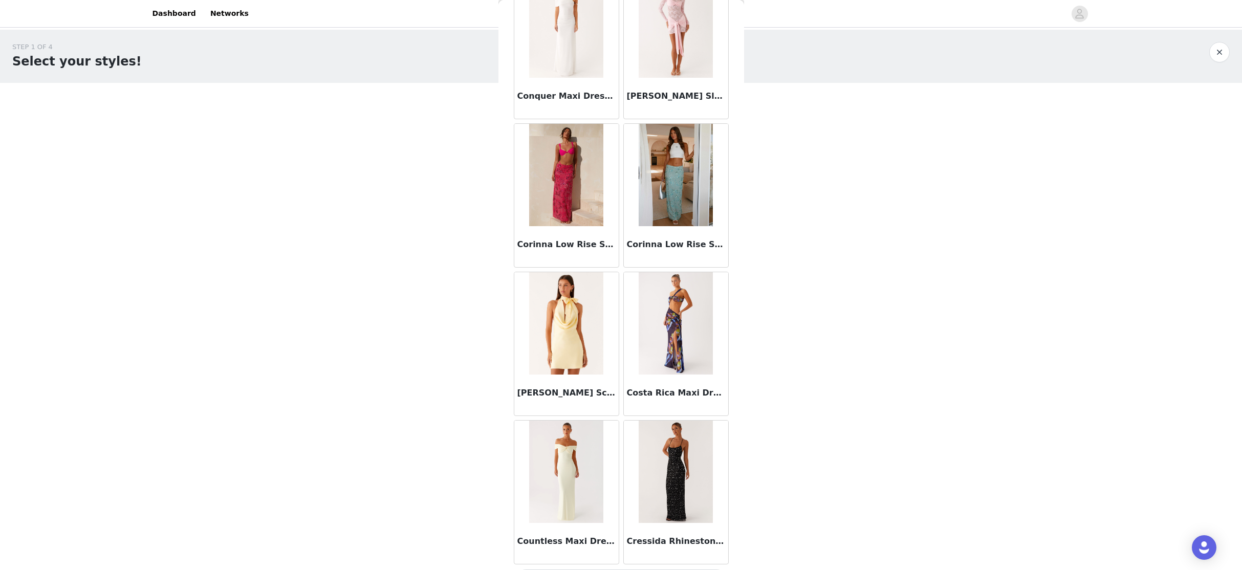
scroll to position [15831, 0]
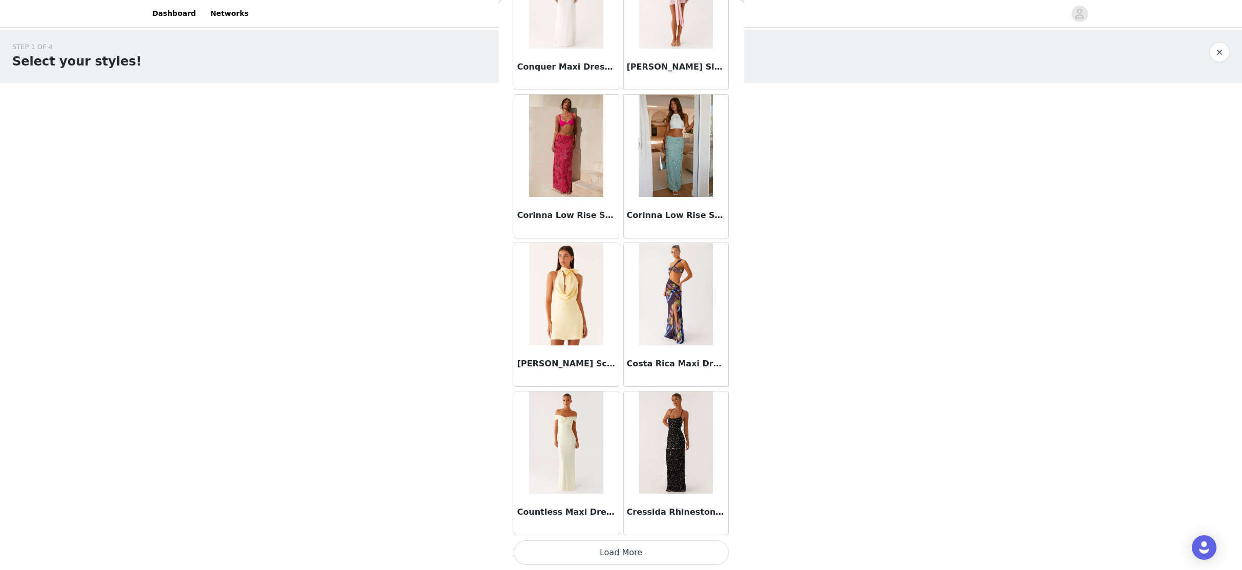
click at [617, 524] on button "Load More" at bounding box center [621, 552] width 215 height 25
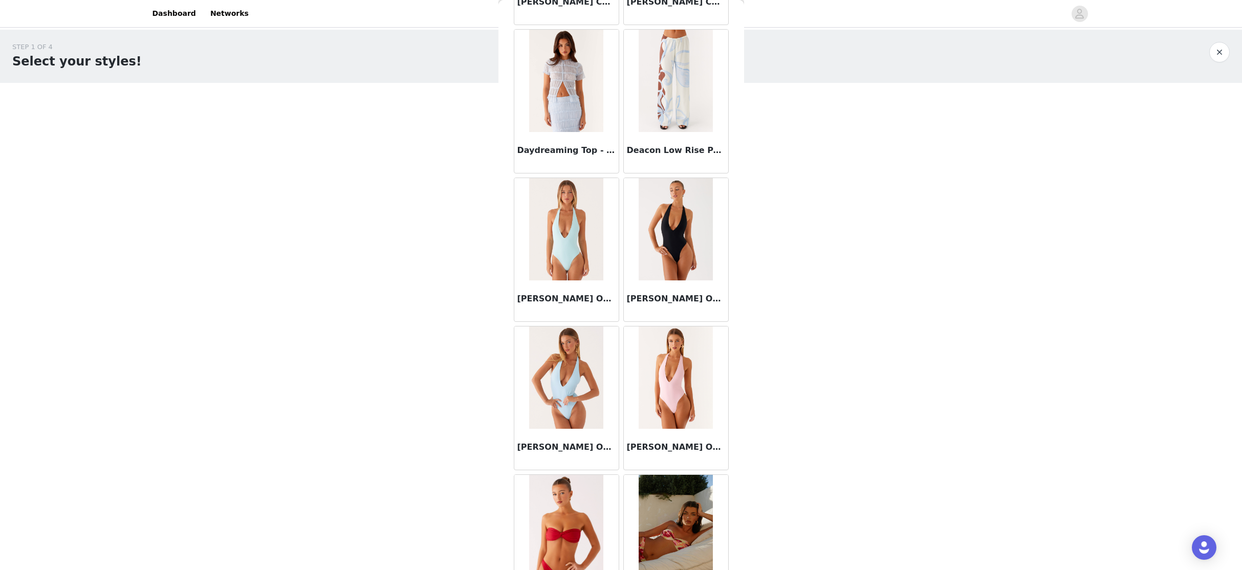
scroll to position [17315, 0]
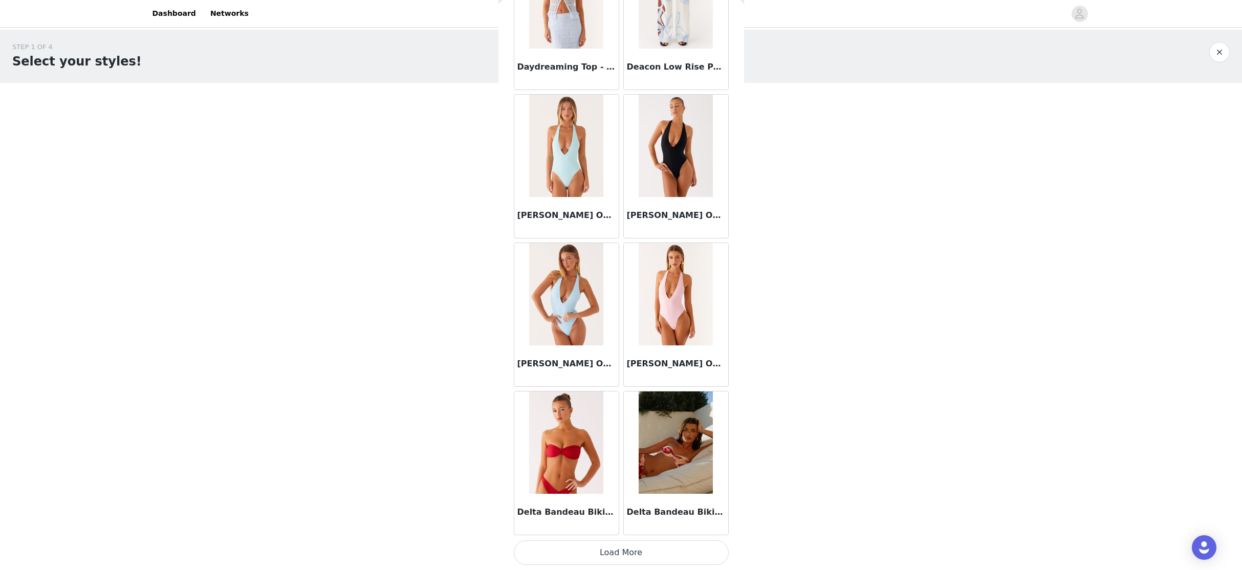
click at [617, 524] on button "Load More" at bounding box center [621, 552] width 215 height 25
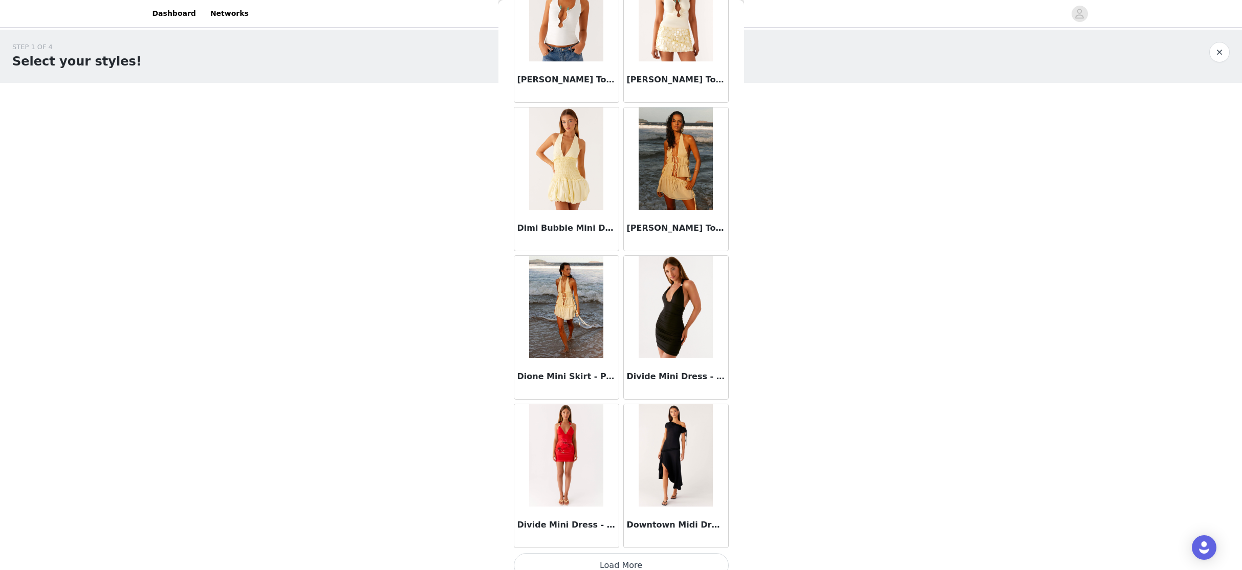
scroll to position [18798, 0]
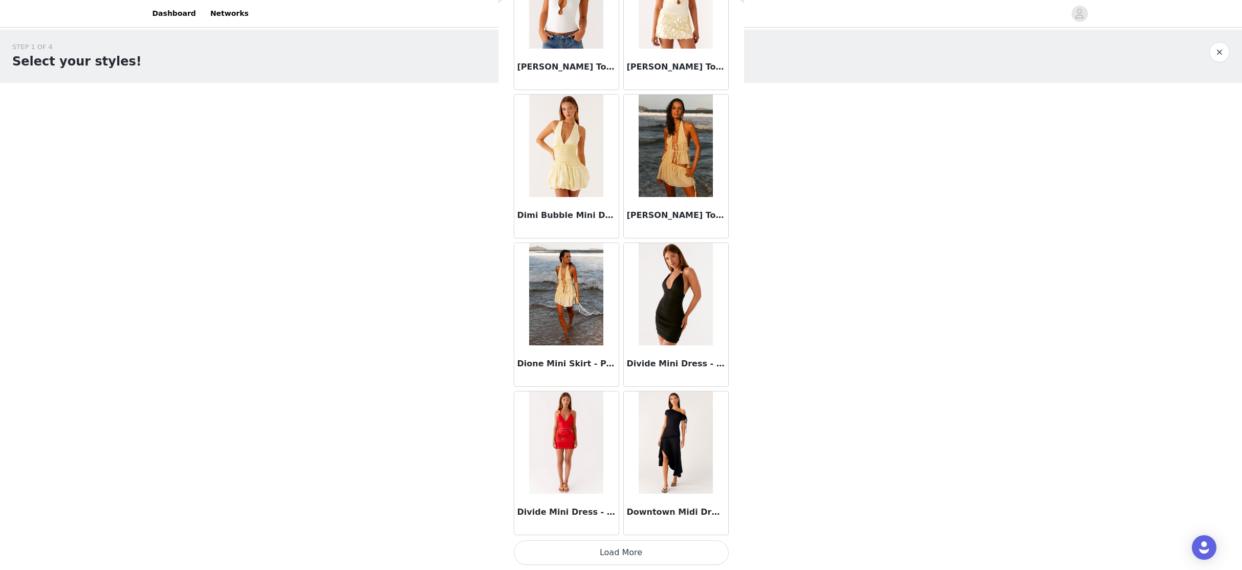
click at [616, 524] on button "Load More" at bounding box center [621, 552] width 215 height 25
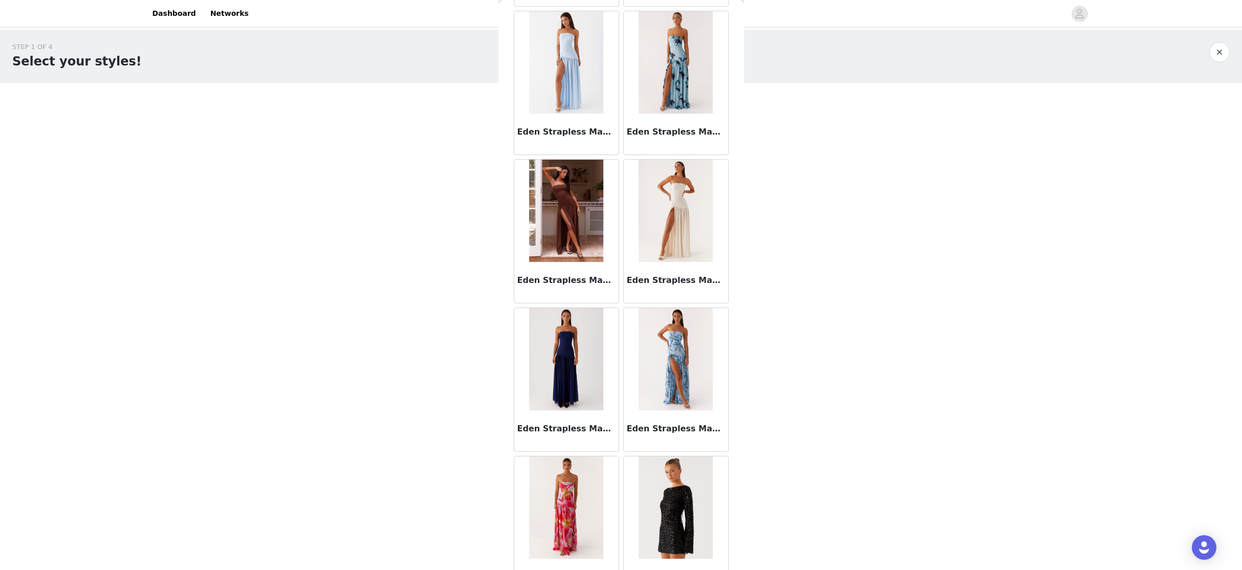
scroll to position [20282, 0]
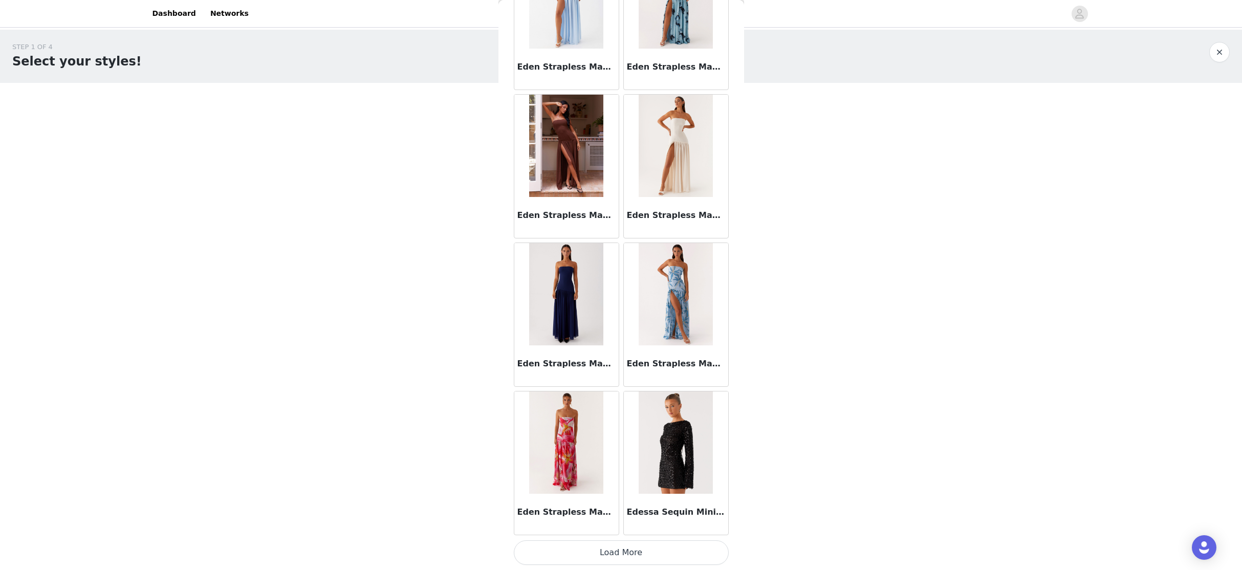
drag, startPoint x: 612, startPoint y: 550, endPoint x: 611, endPoint y: 510, distance: 39.9
click at [612, 524] on button "Load More" at bounding box center [621, 552] width 215 height 25
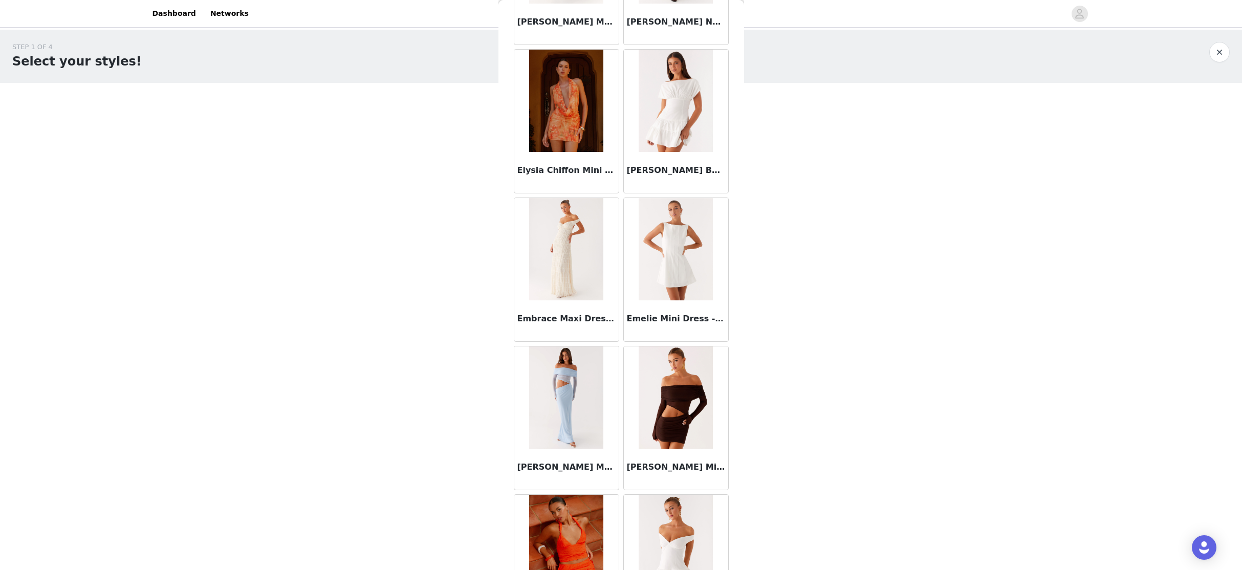
scroll to position [21766, 0]
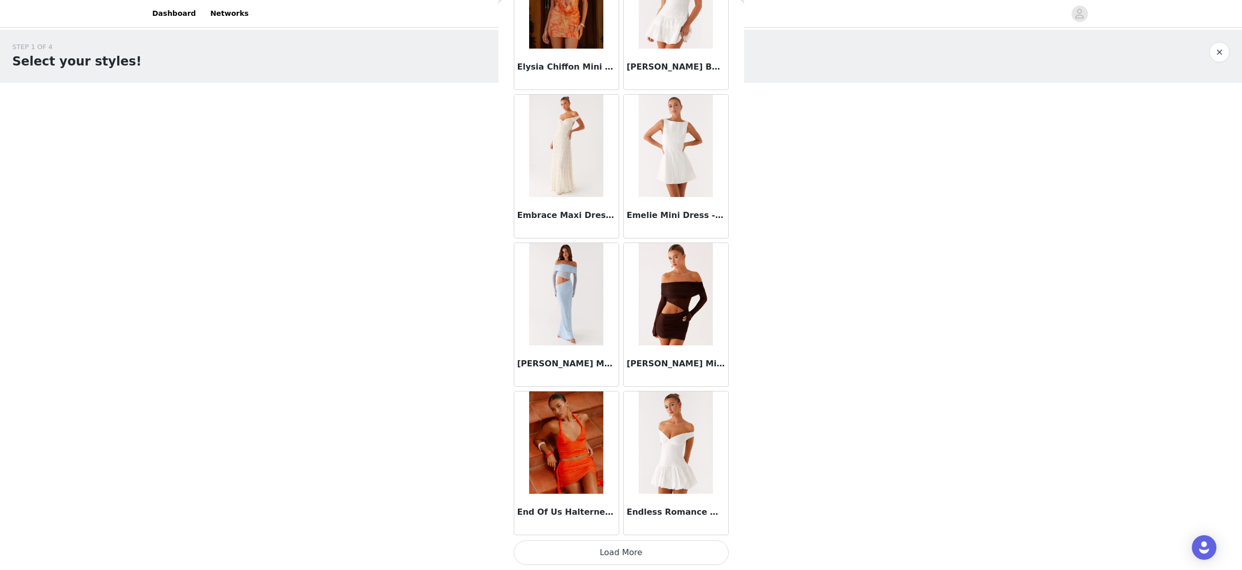
click at [617, 524] on button "Load More" at bounding box center [621, 552] width 215 height 25
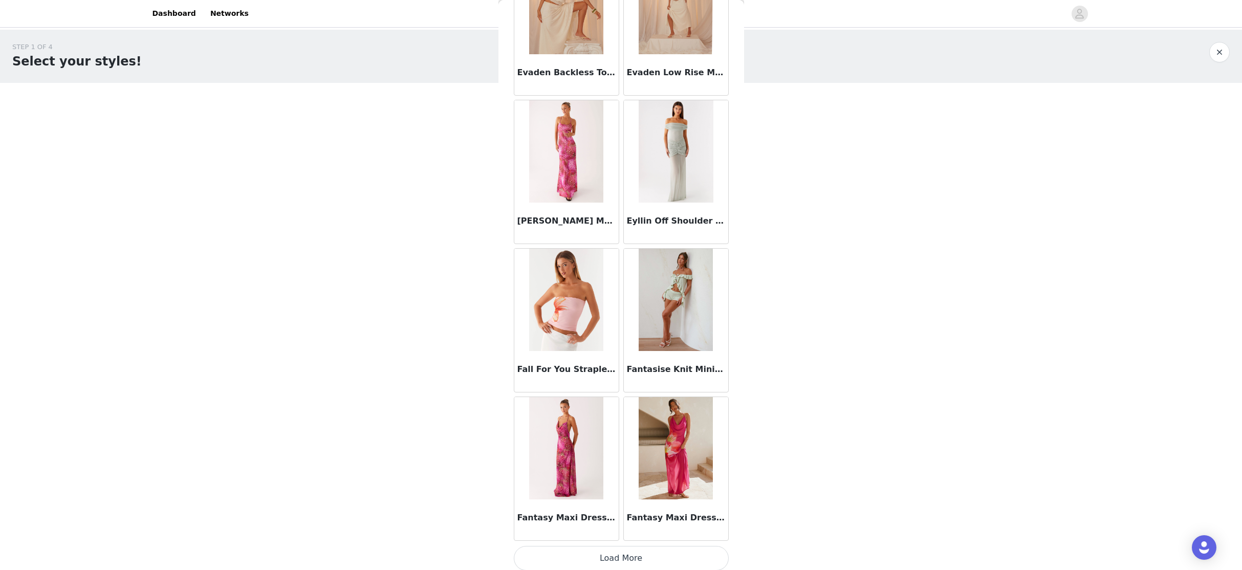
scroll to position [23249, 0]
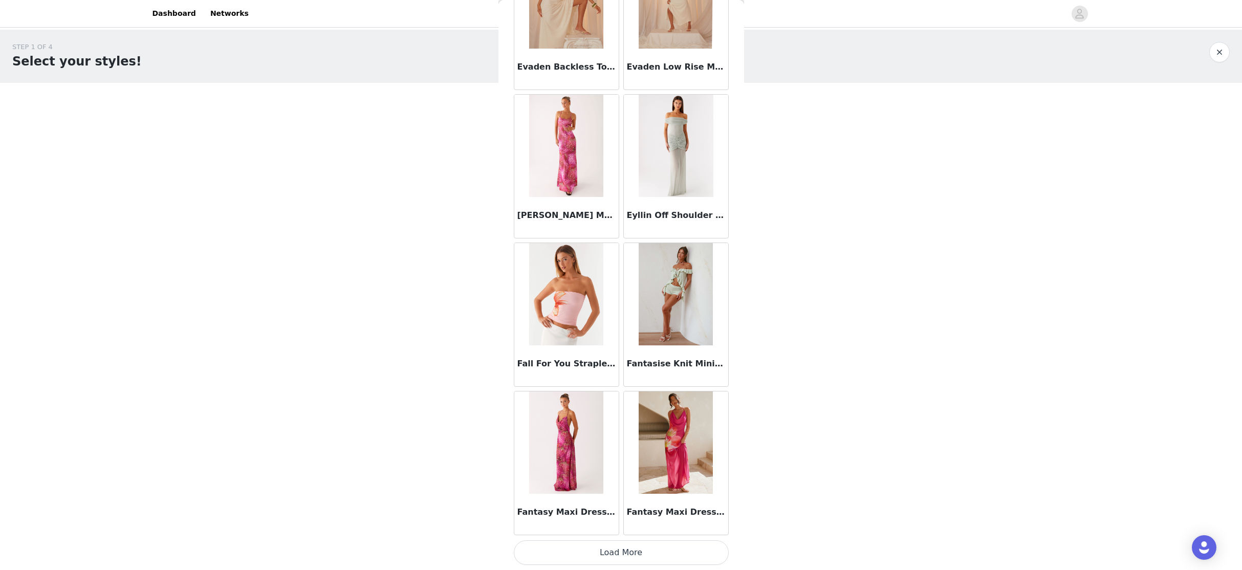
drag, startPoint x: 623, startPoint y: 547, endPoint x: 616, endPoint y: 533, distance: 15.6
click at [622, 524] on button "Load More" at bounding box center [621, 552] width 215 height 25
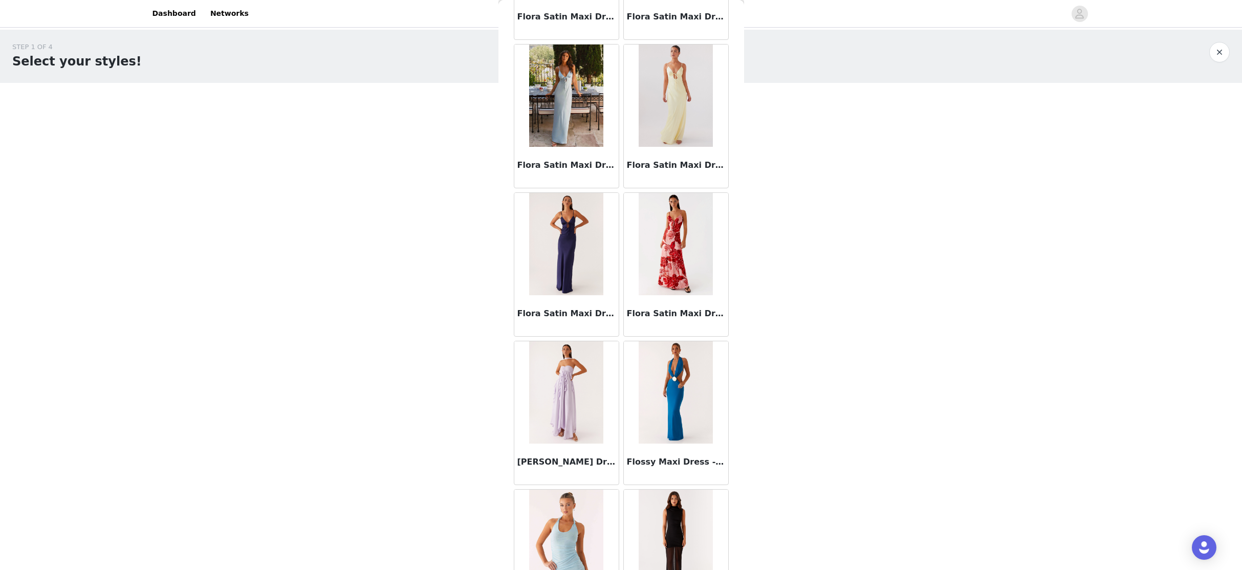
scroll to position [24733, 0]
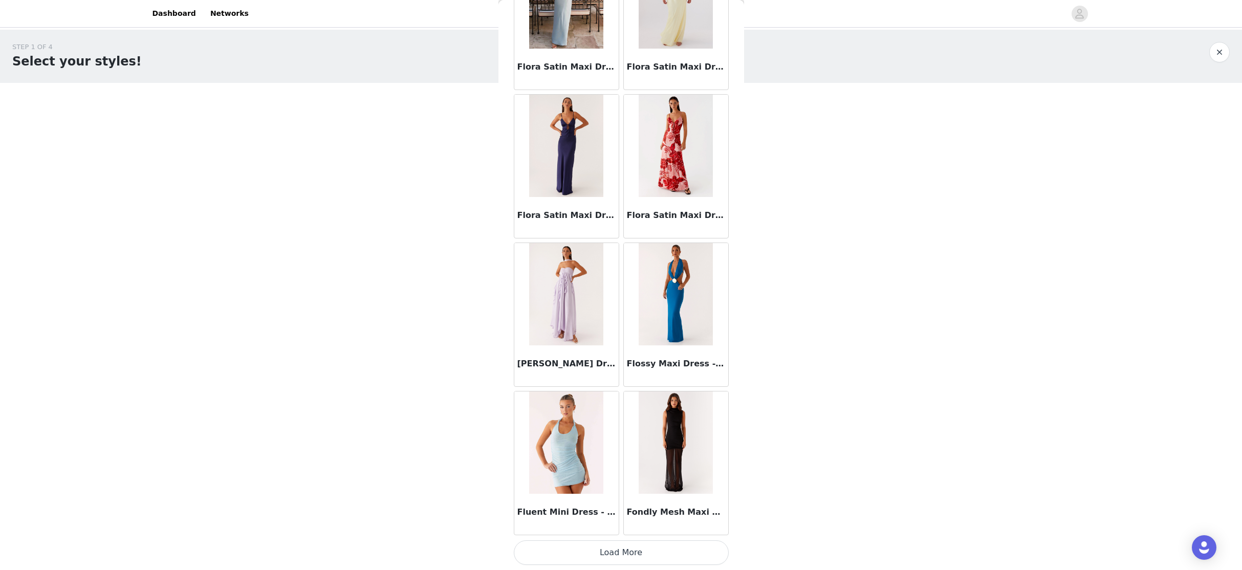
click at [612, 524] on button "Load More" at bounding box center [621, 552] width 215 height 25
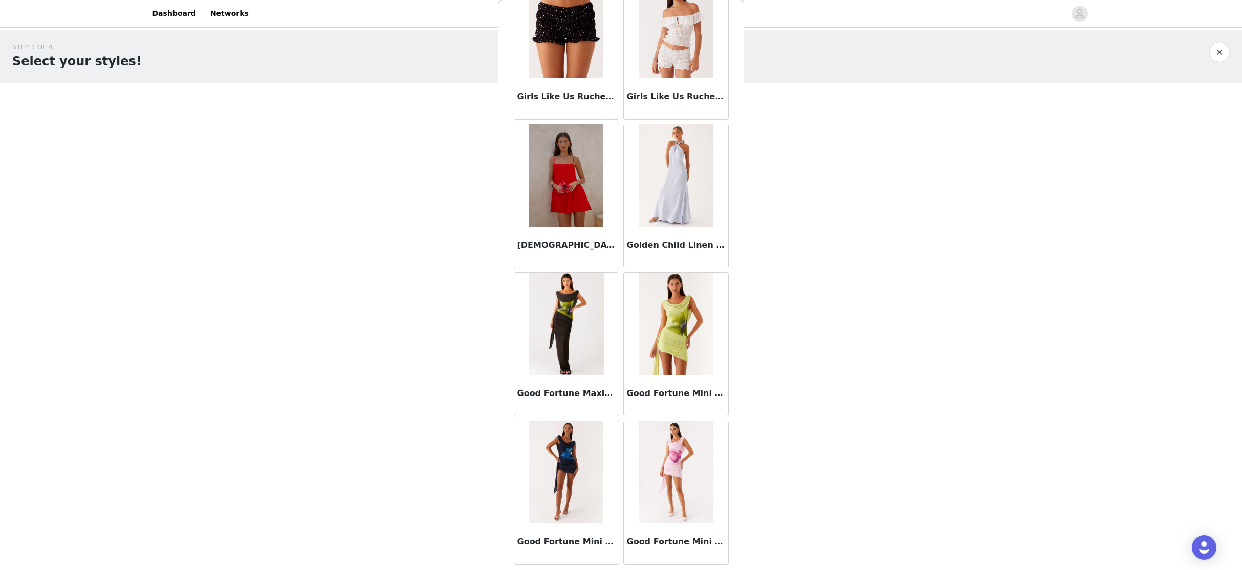
scroll to position [26216, 0]
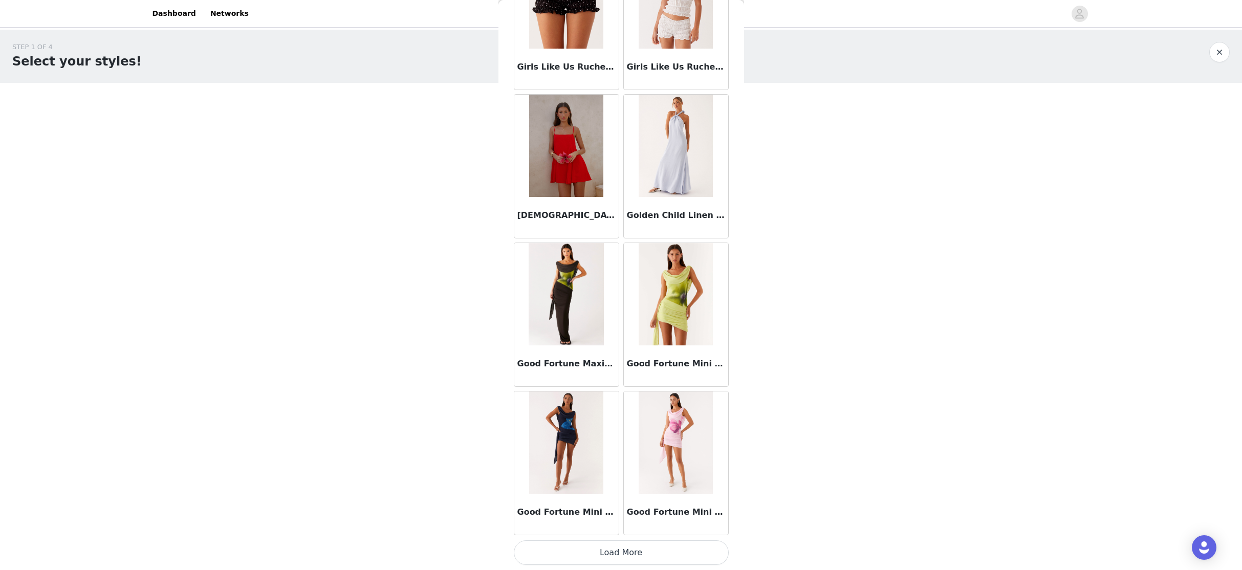
click at [614, 524] on button "Load More" at bounding box center [621, 552] width 215 height 25
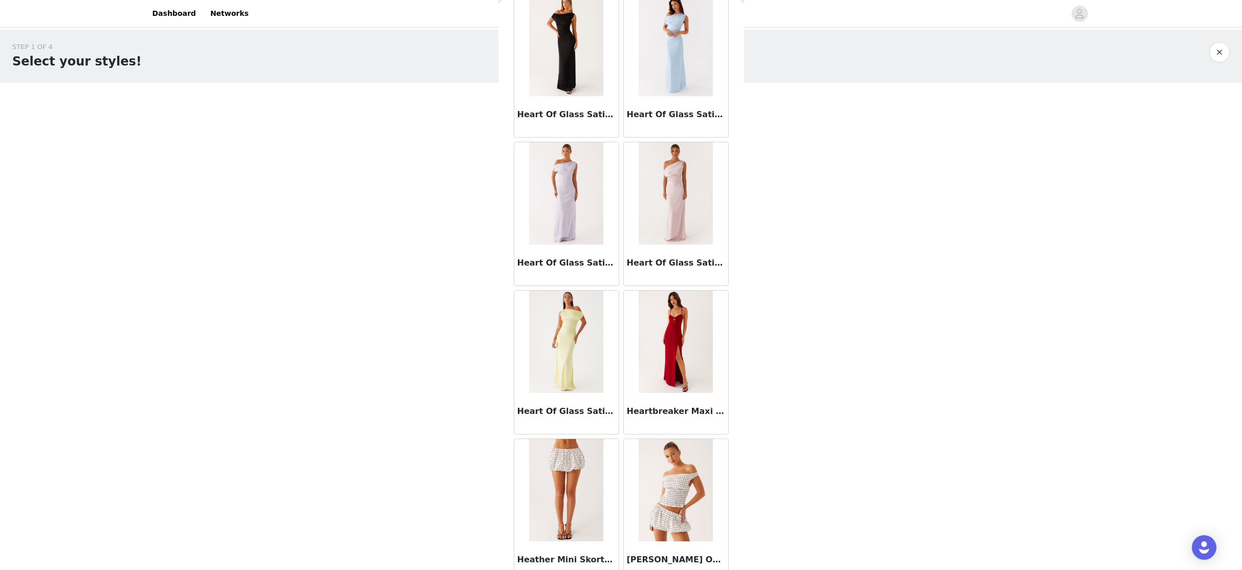
scroll to position [27700, 0]
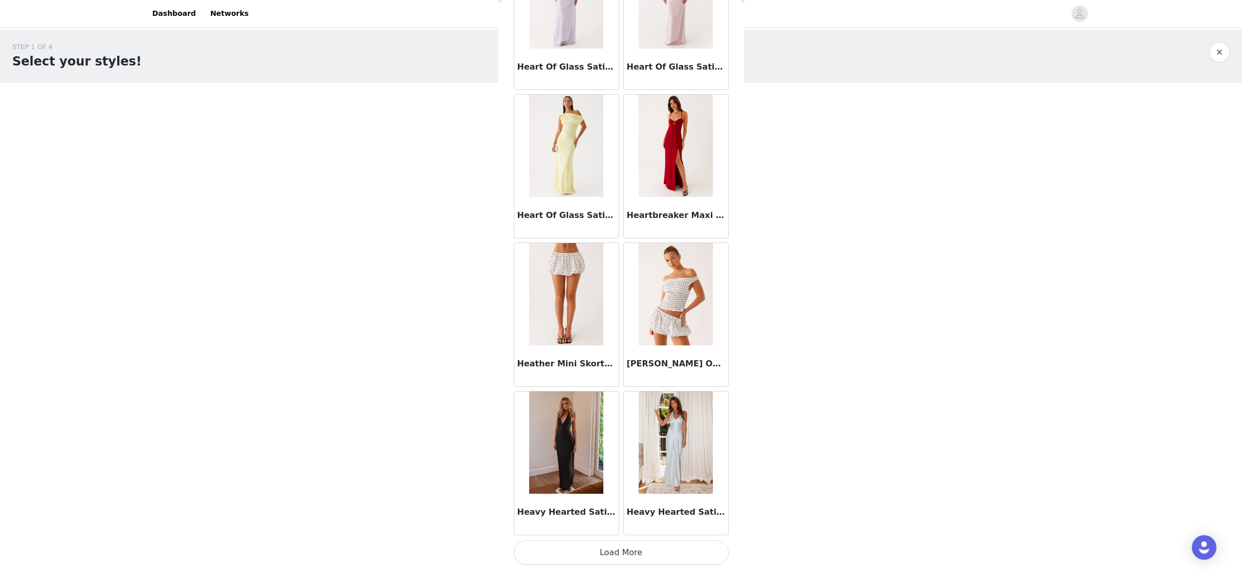
click at [621, 524] on button "Load More" at bounding box center [621, 552] width 215 height 25
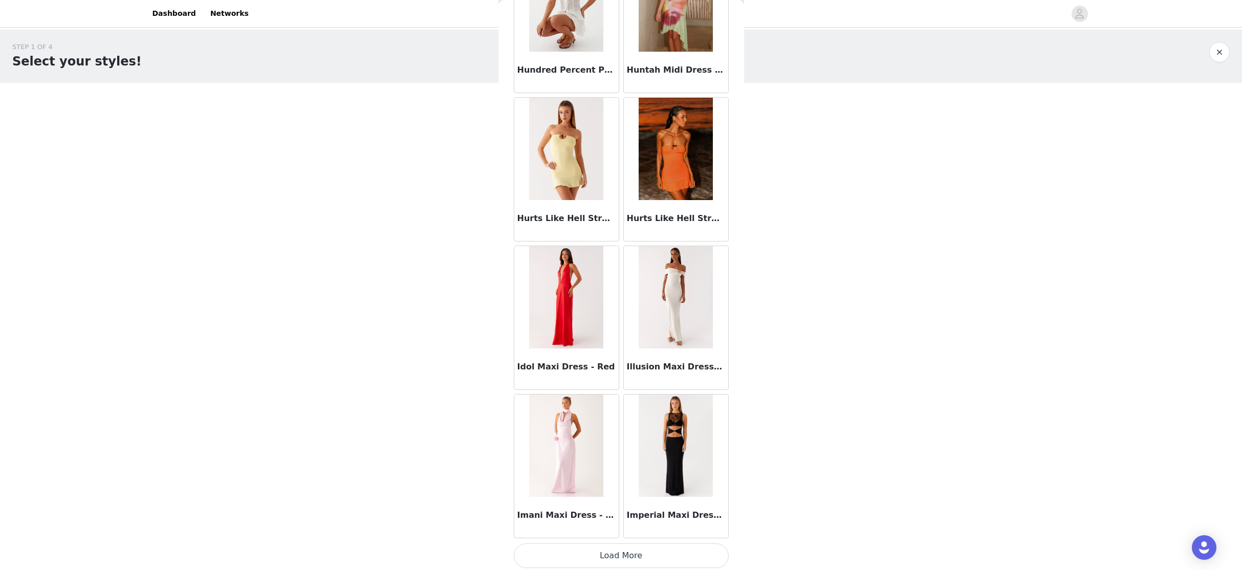
scroll to position [29183, 0]
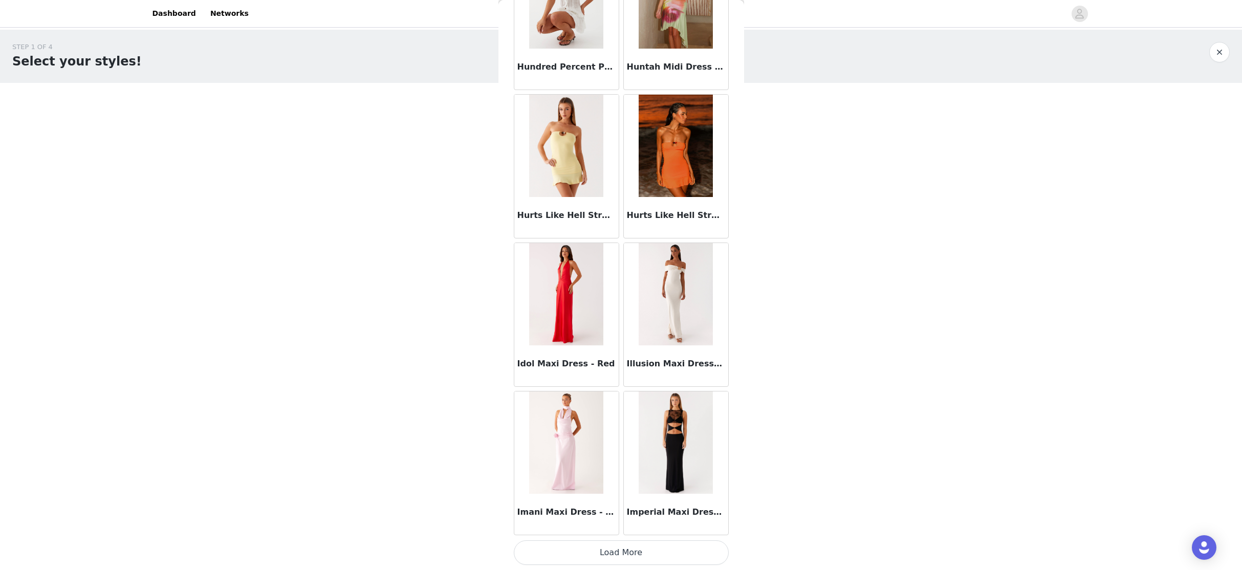
click at [618, 524] on button "Load More" at bounding box center [621, 552] width 215 height 25
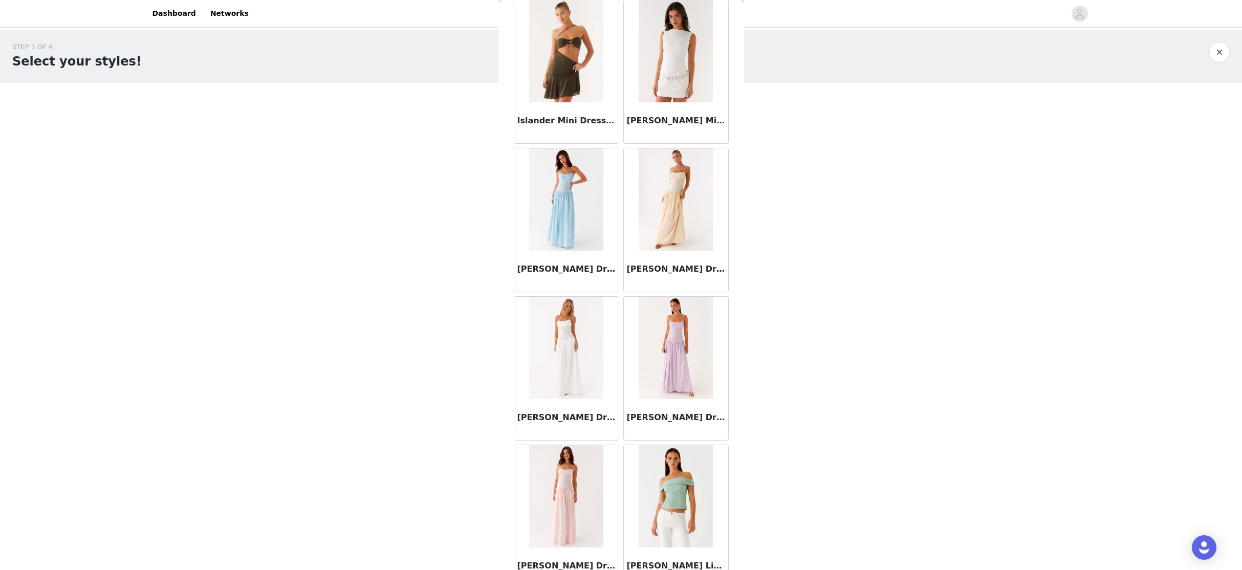
scroll to position [30667, 0]
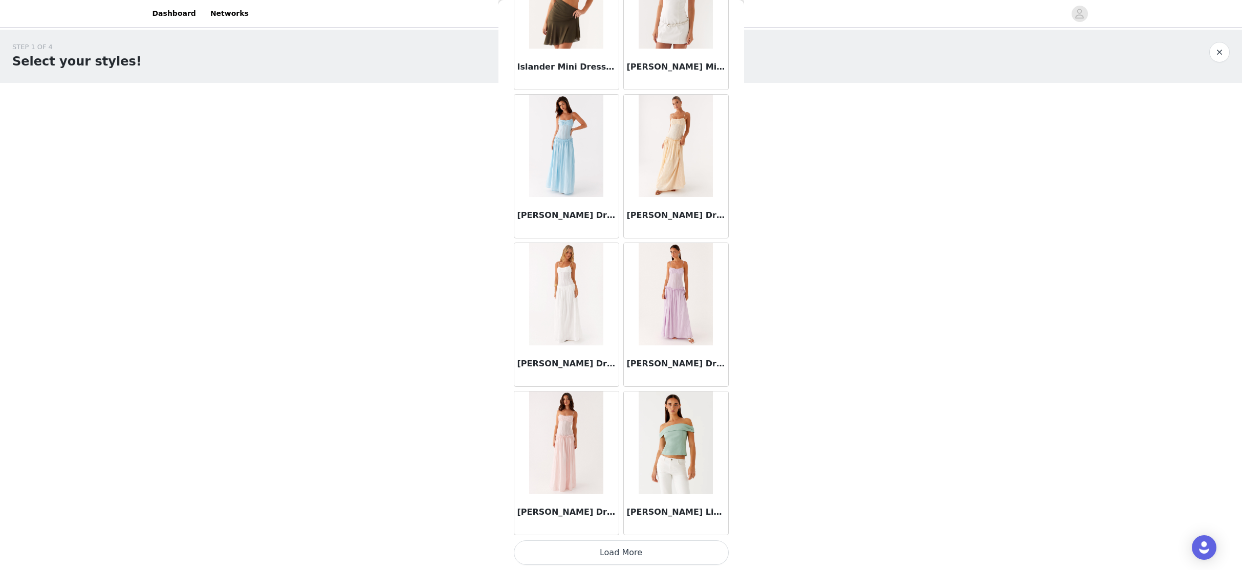
click at [618, 524] on button "Load More" at bounding box center [621, 552] width 215 height 25
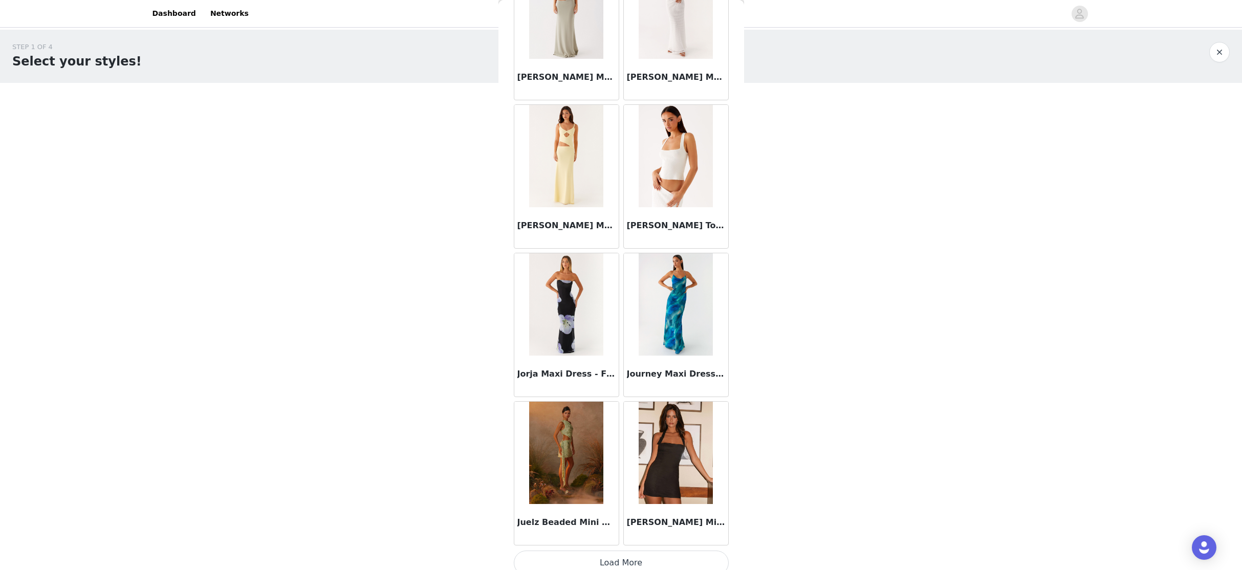
scroll to position [32151, 0]
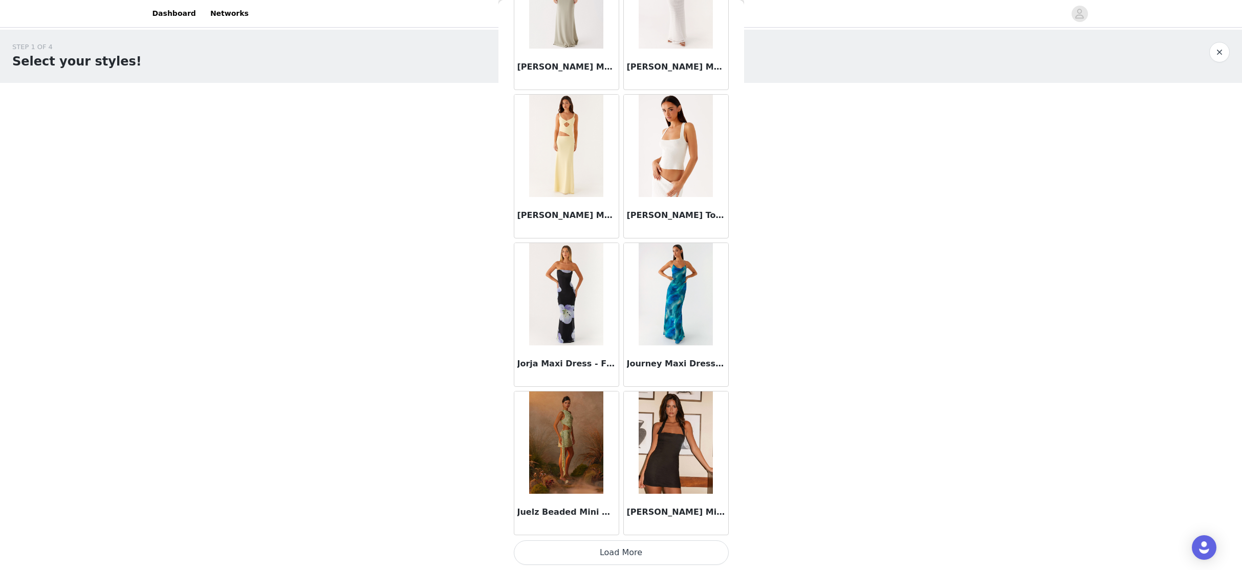
click at [612, 524] on button "Load More" at bounding box center [621, 552] width 215 height 25
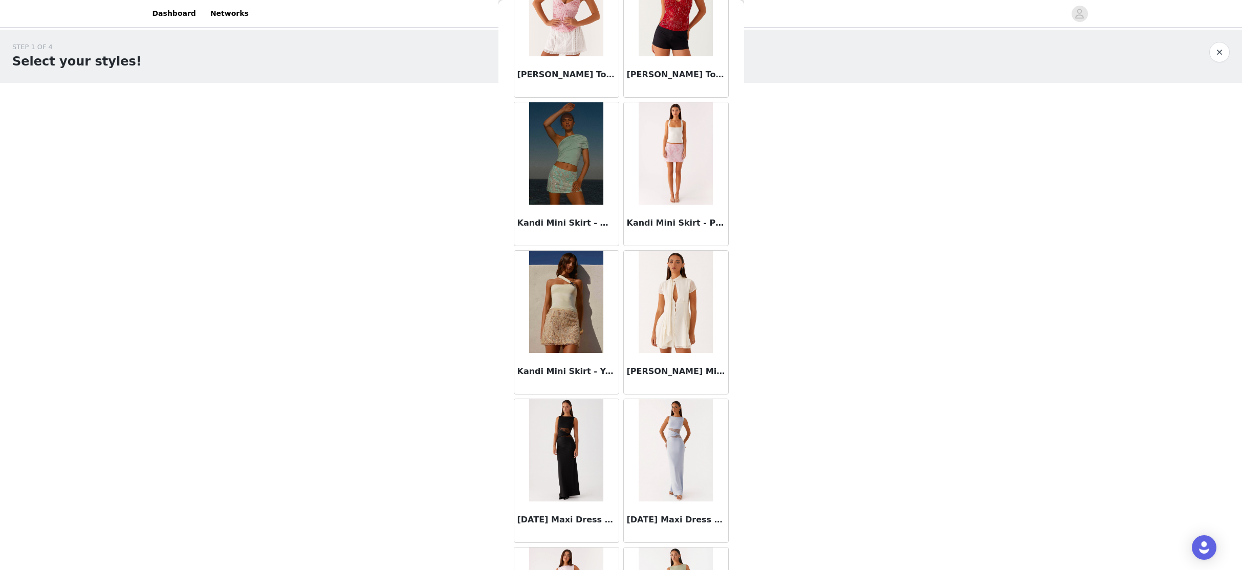
scroll to position [33634, 0]
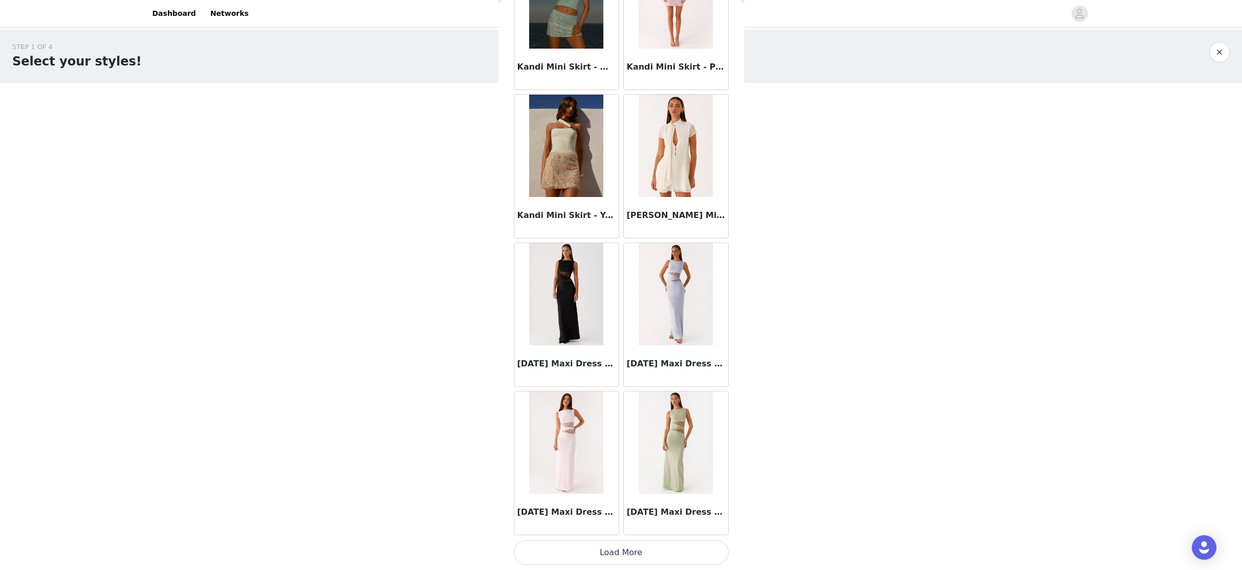
click at [612, 524] on button "Load More" at bounding box center [621, 552] width 215 height 25
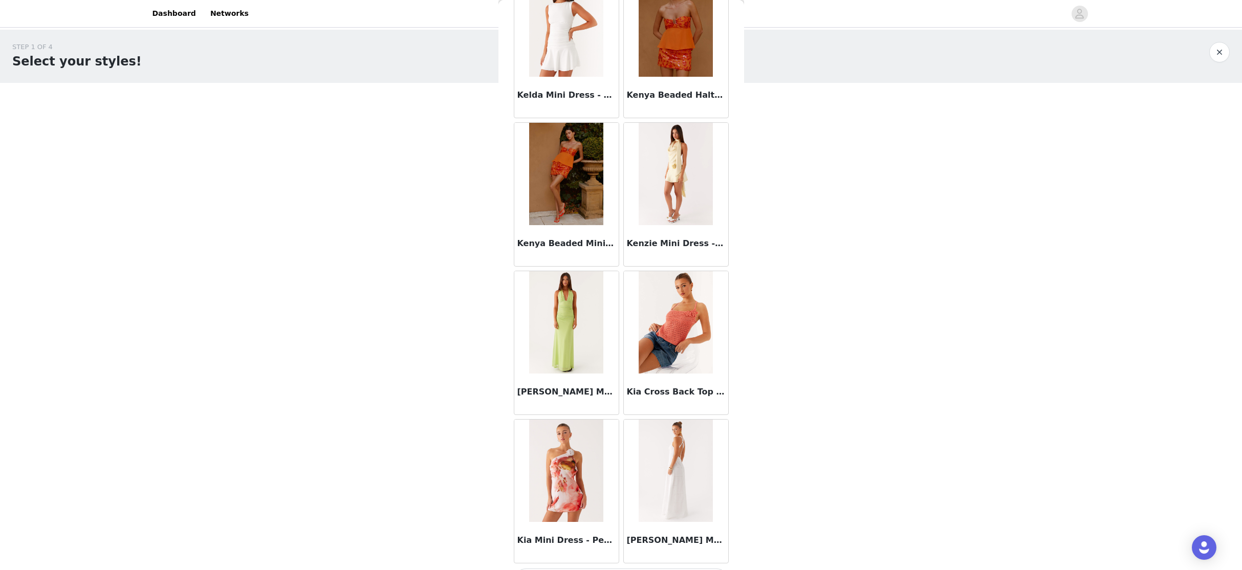
scroll to position [35118, 0]
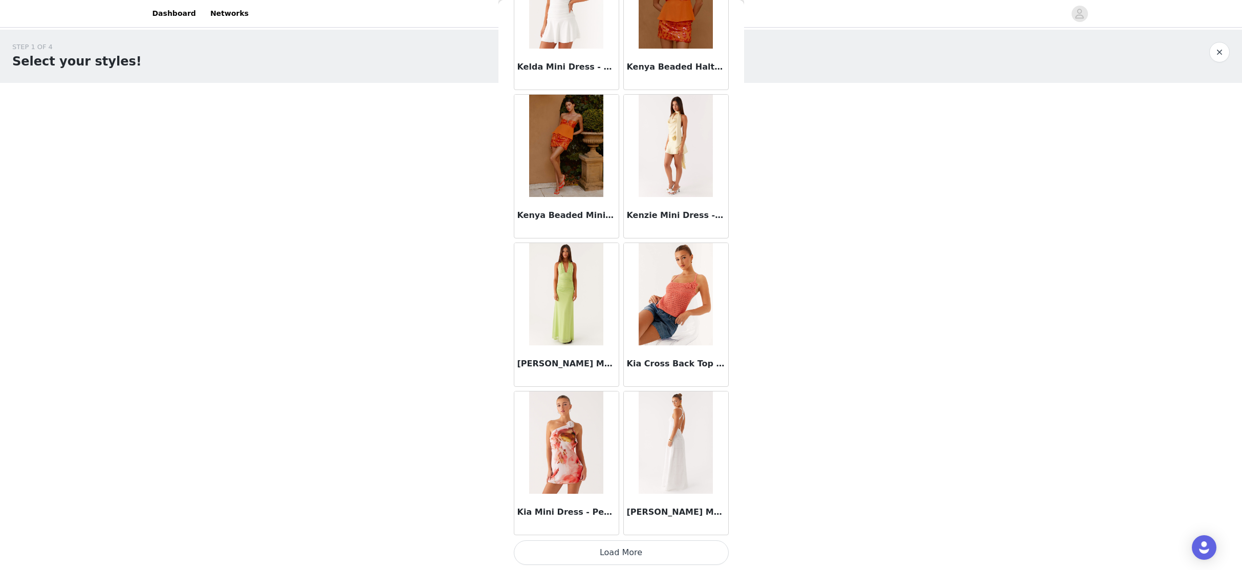
click at [612, 524] on button "Load More" at bounding box center [621, 552] width 215 height 25
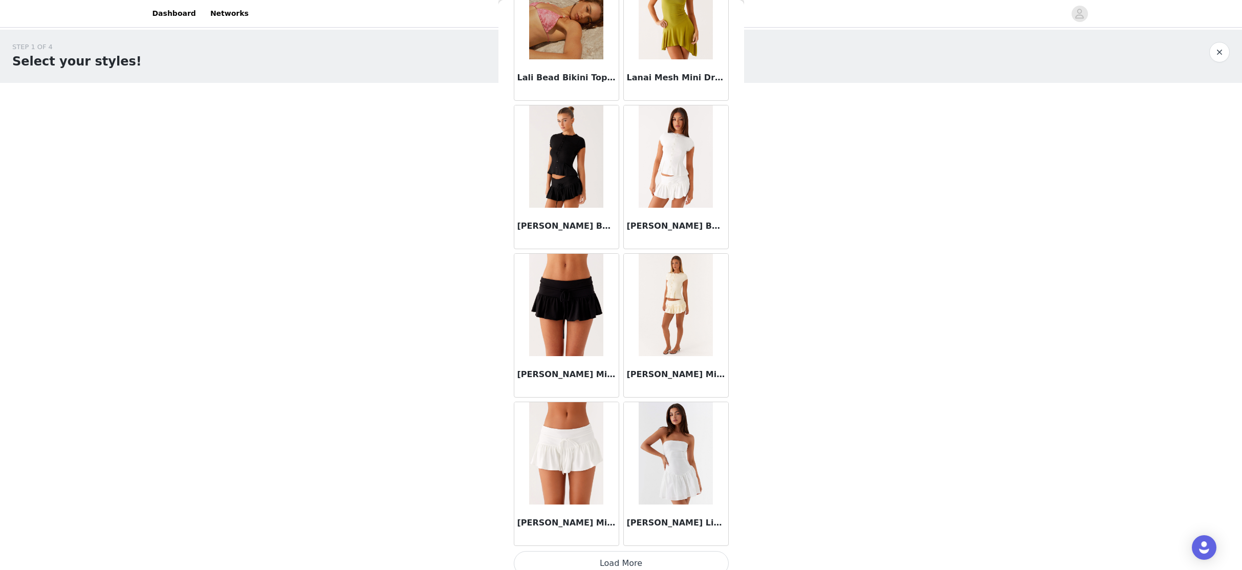
scroll to position [36601, 0]
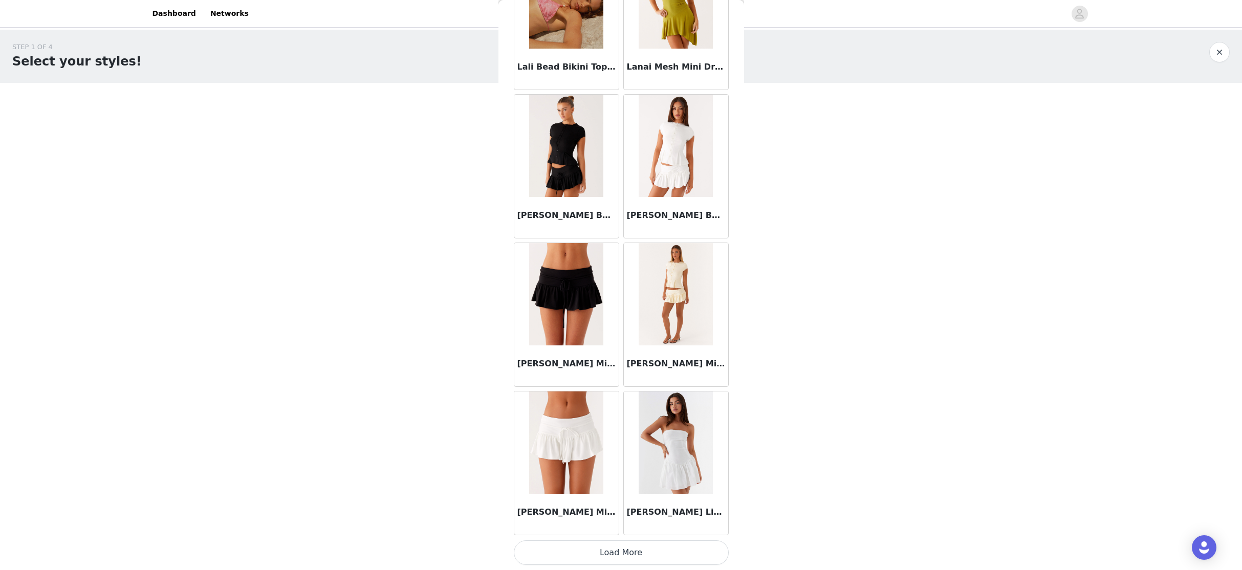
click at [611, 524] on button "Load More" at bounding box center [621, 552] width 215 height 25
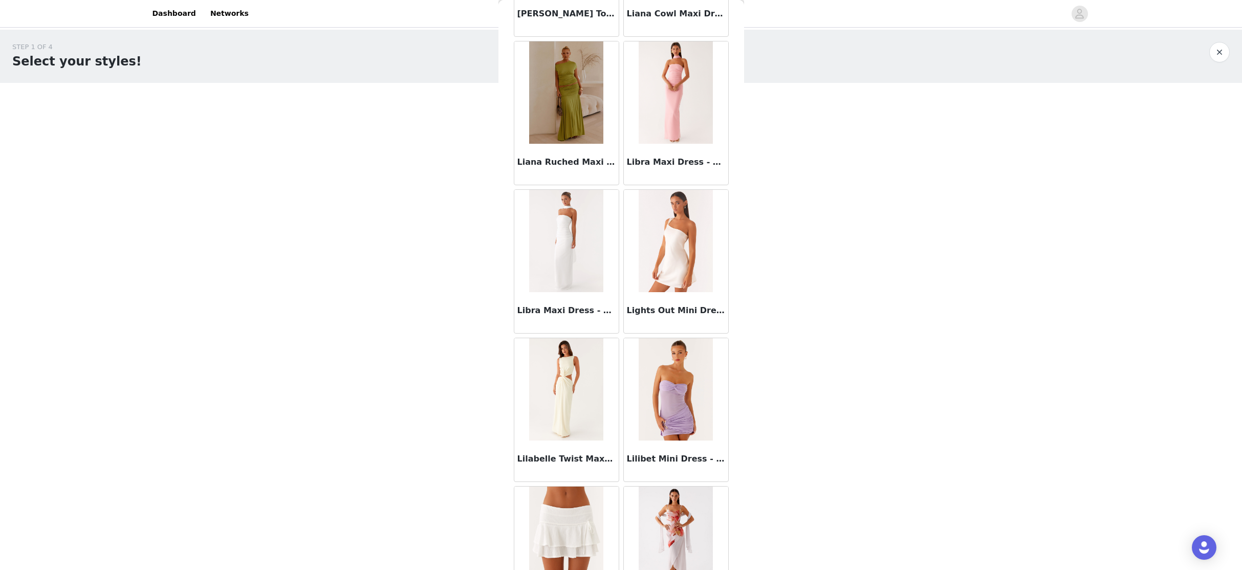
scroll to position [38085, 0]
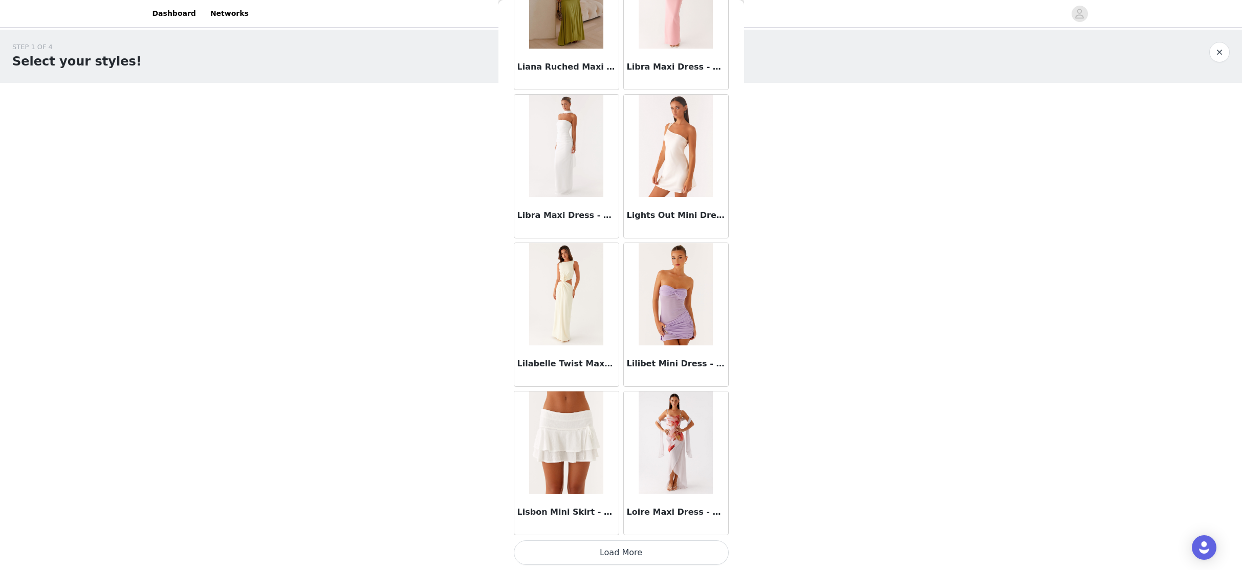
click at [612, 524] on button "Load More" at bounding box center [621, 552] width 215 height 25
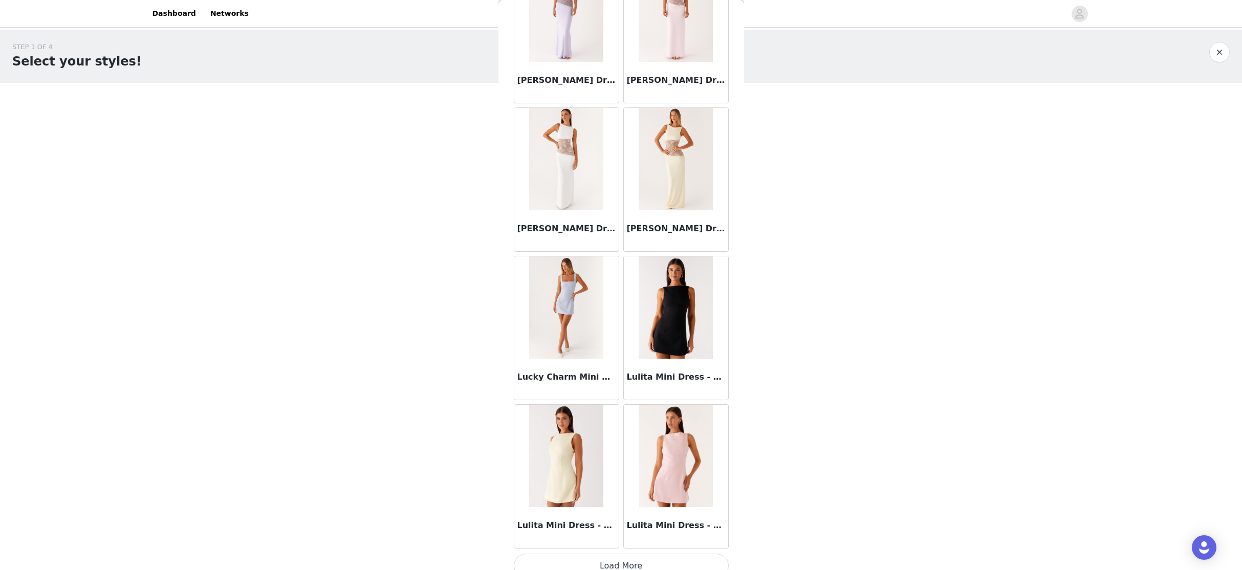
scroll to position [39568, 0]
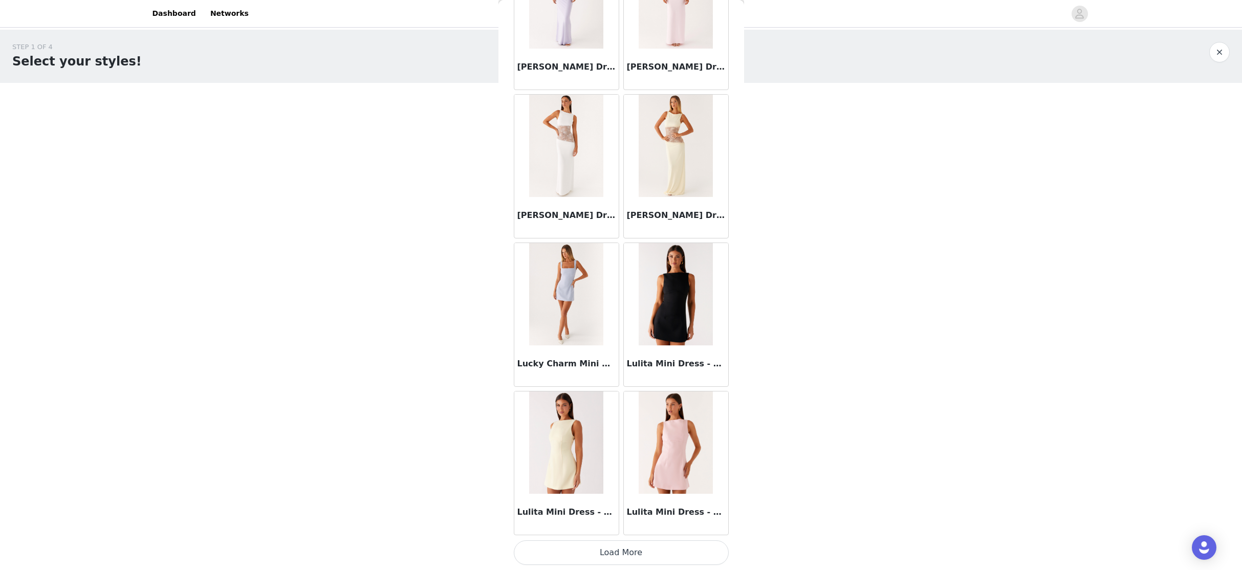
click at [612, 524] on button "Load More" at bounding box center [621, 552] width 215 height 25
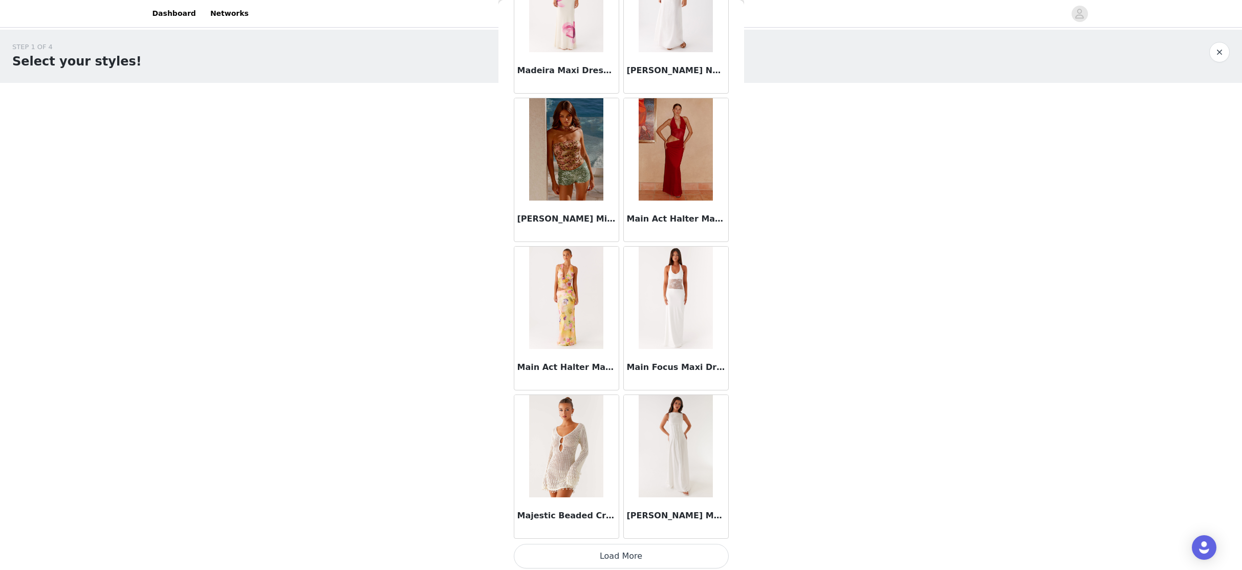
scroll to position [41052, 0]
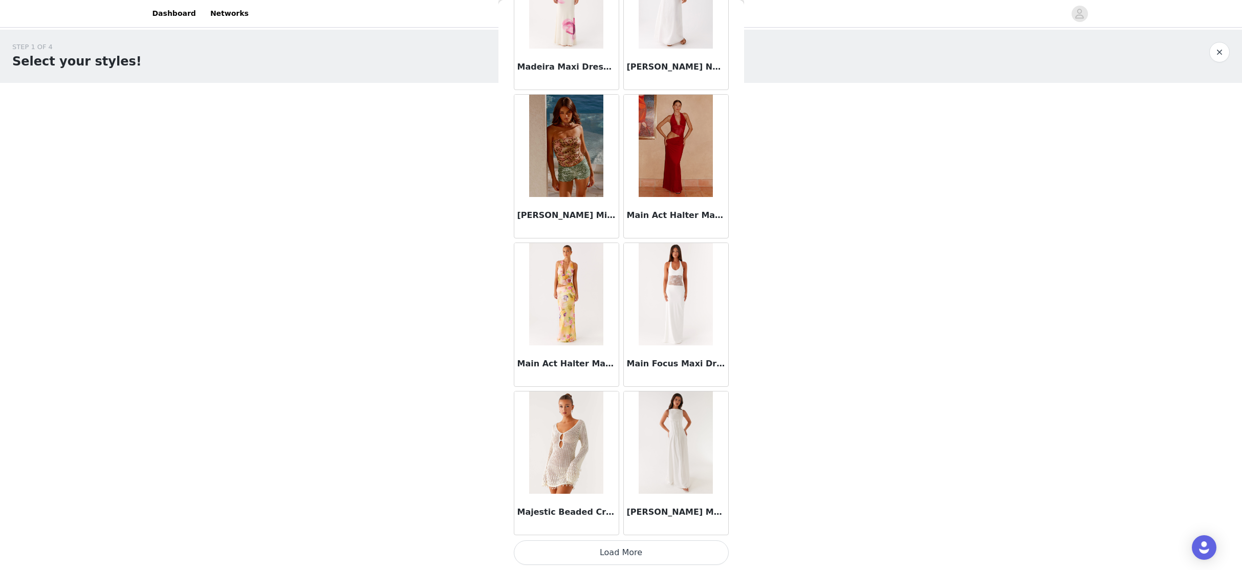
click at [621, 524] on button "Load More" at bounding box center [621, 552] width 215 height 25
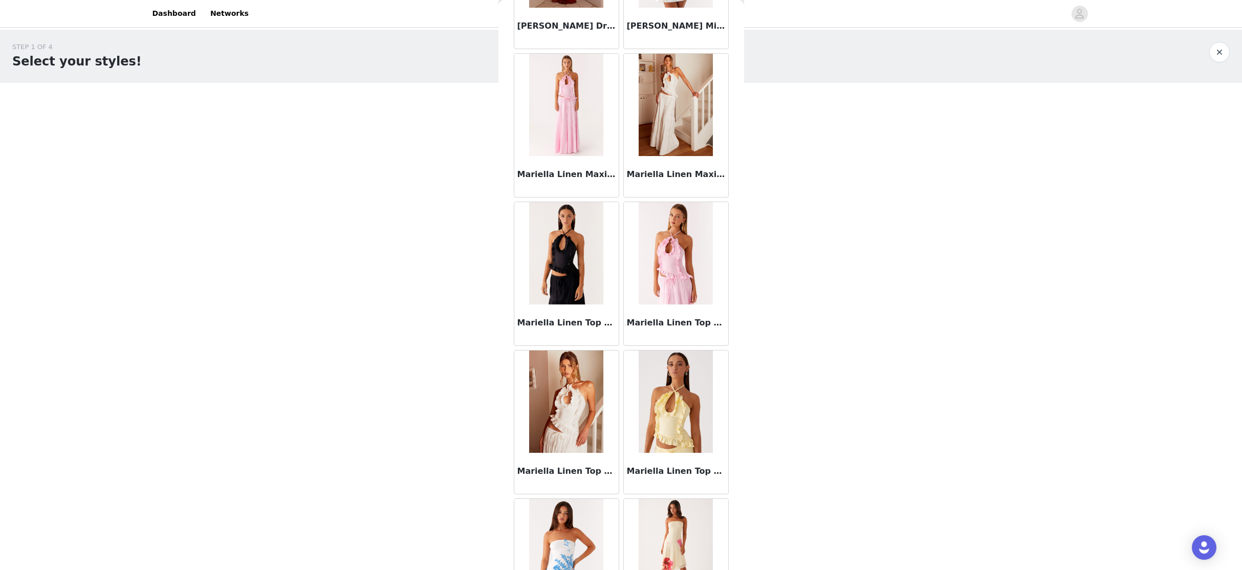
scroll to position [42536, 0]
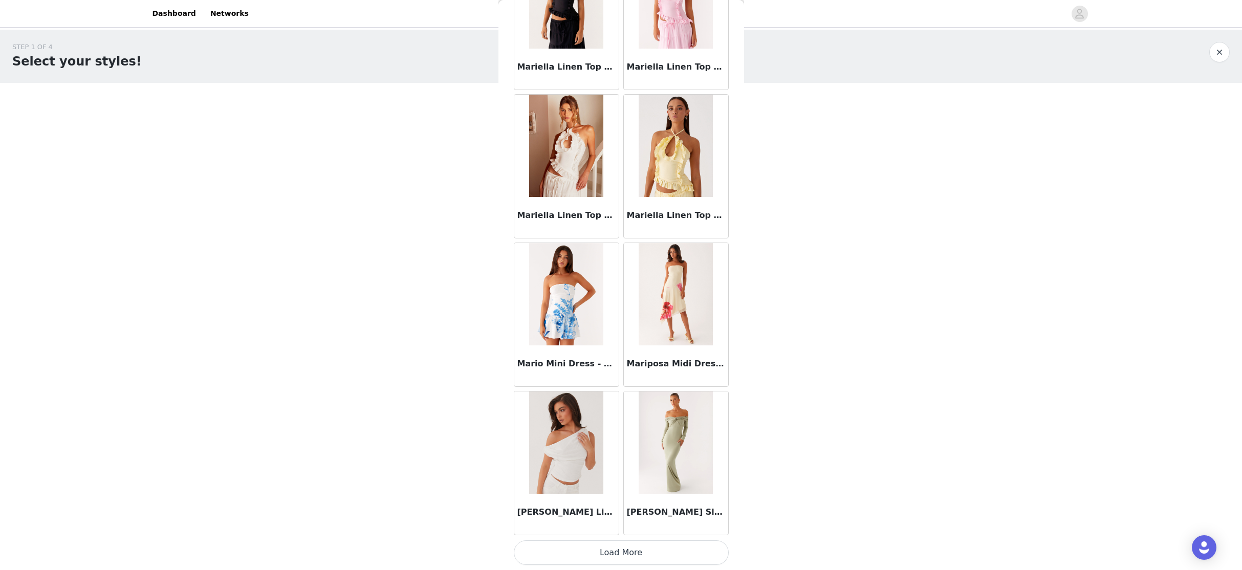
click at [616, 524] on button "Load More" at bounding box center [621, 552] width 215 height 25
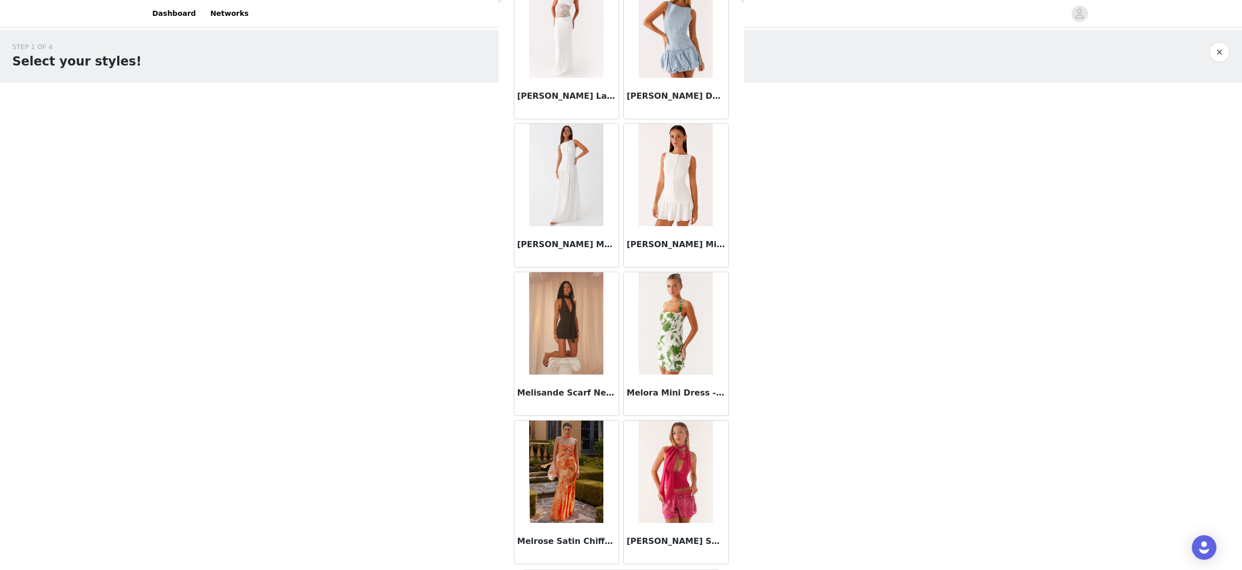
scroll to position [44019, 0]
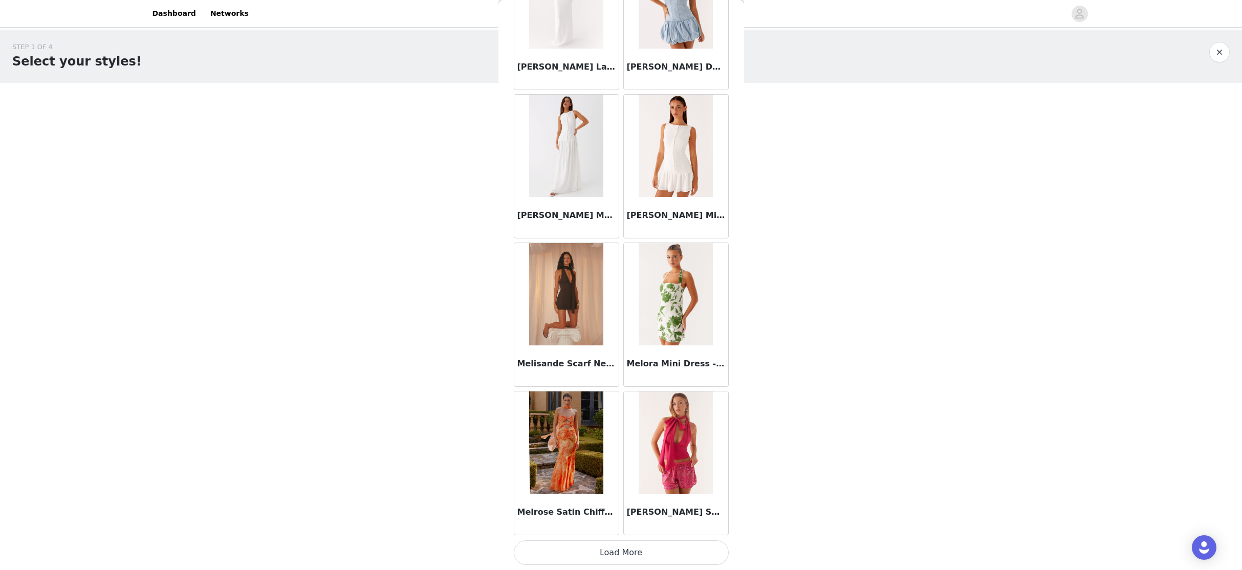
drag, startPoint x: 613, startPoint y: 544, endPoint x: 615, endPoint y: 492, distance: 52.7
click at [612, 524] on button "Load More" at bounding box center [621, 552] width 215 height 25
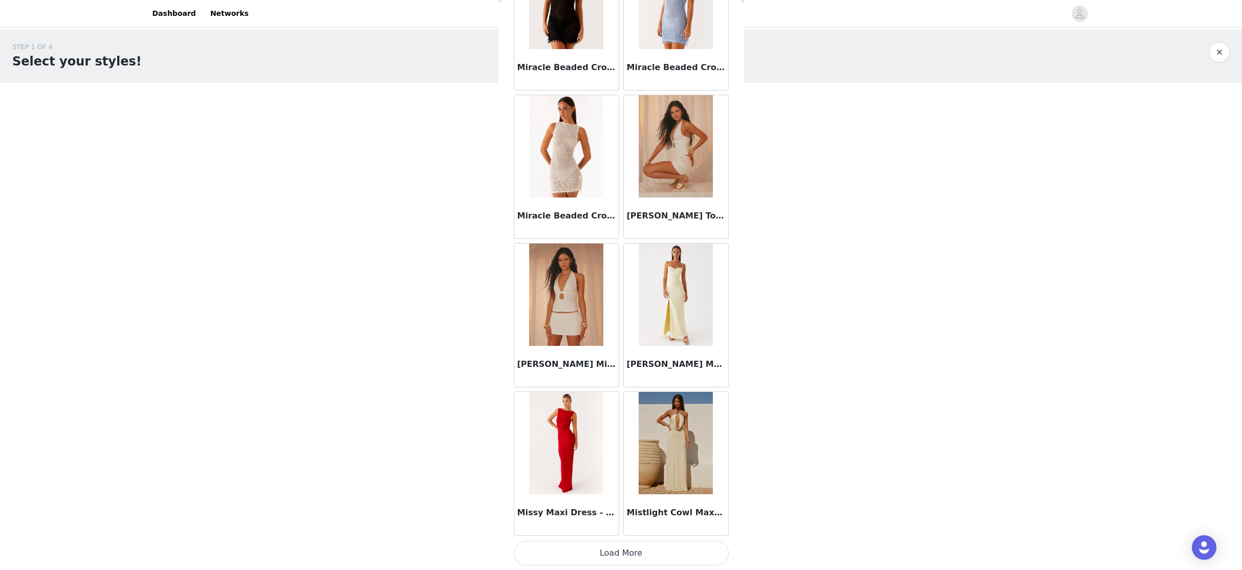
scroll to position [45503, 0]
click at [626, 524] on button "Load More" at bounding box center [621, 552] width 215 height 25
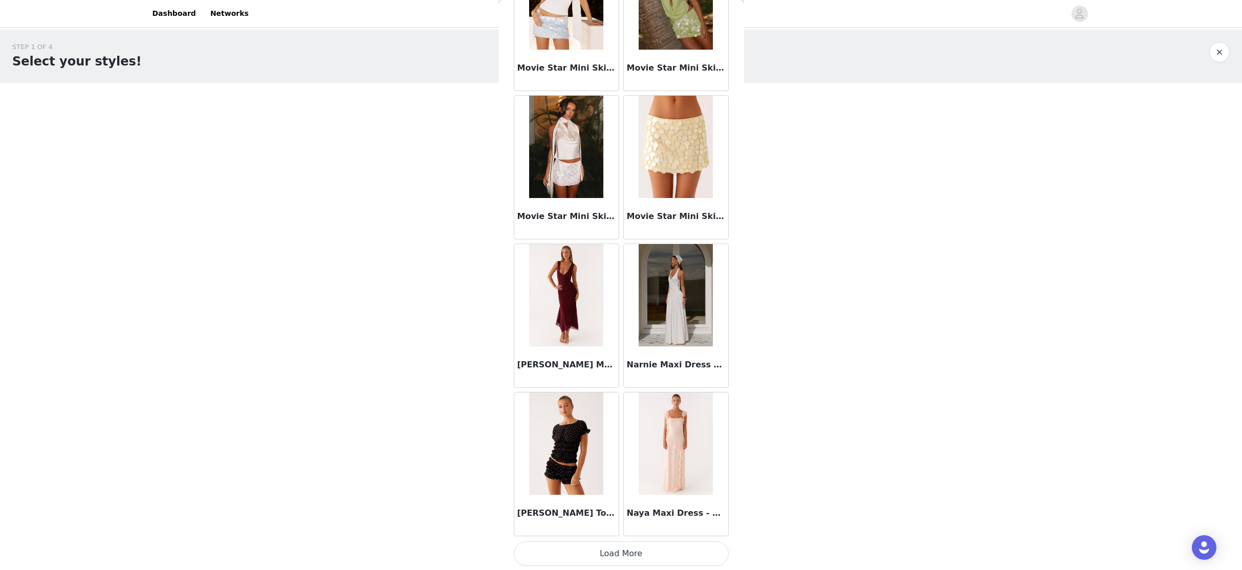
scroll to position [46986, 0]
drag, startPoint x: 617, startPoint y: 549, endPoint x: 617, endPoint y: 538, distance: 10.8
click at [617, 524] on button "Load More" at bounding box center [621, 552] width 215 height 25
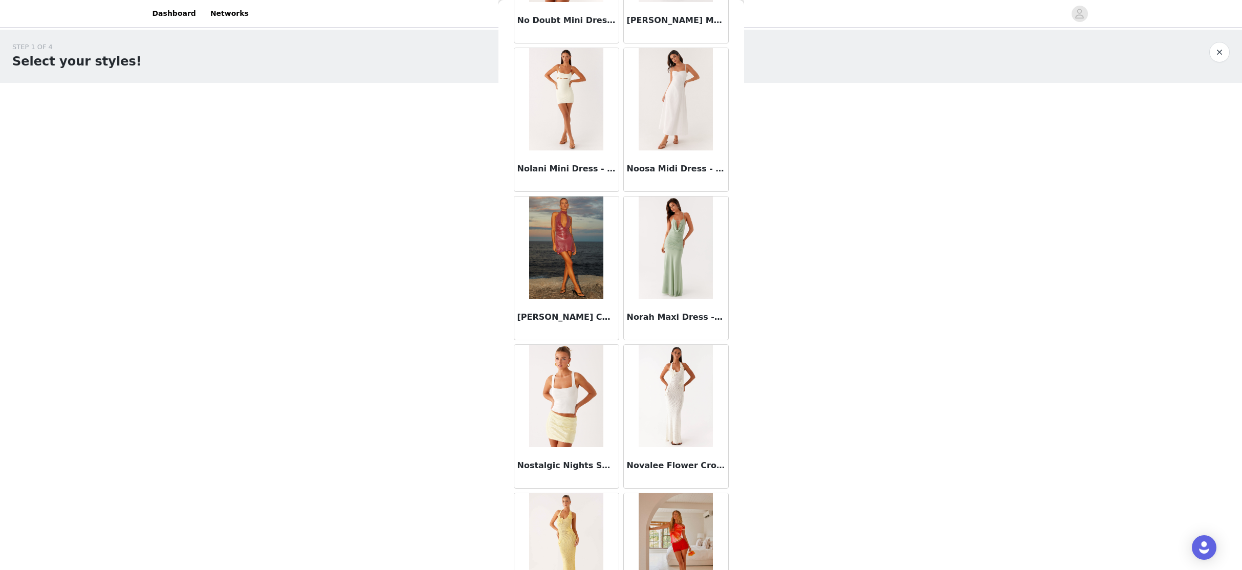
scroll to position [48470, 0]
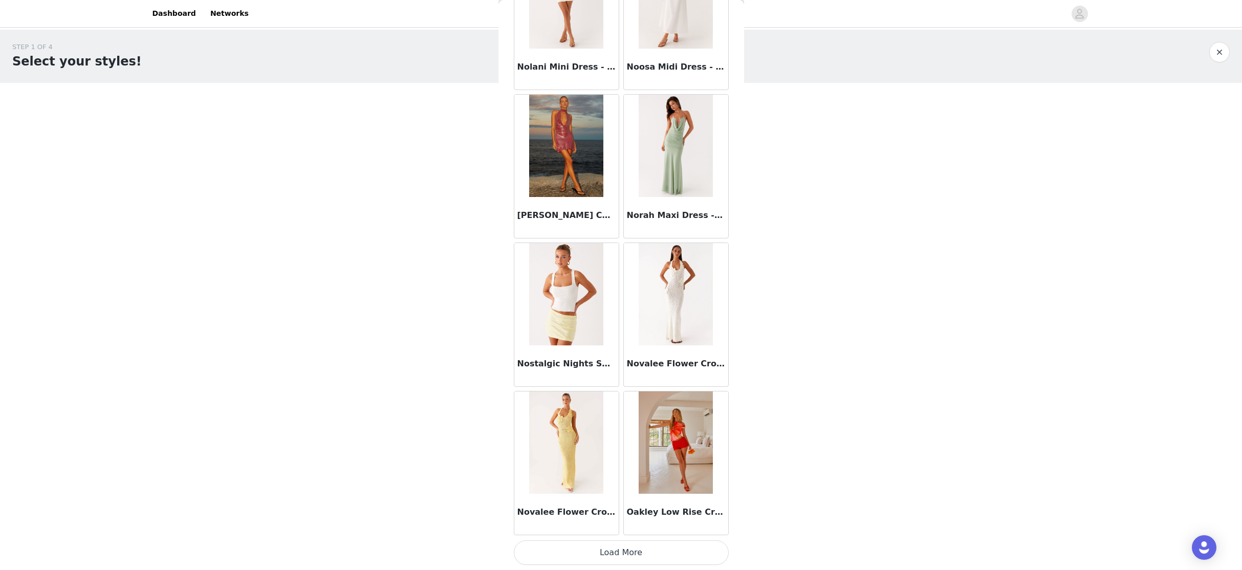
click at [614, 524] on button "Load More" at bounding box center [621, 552] width 215 height 25
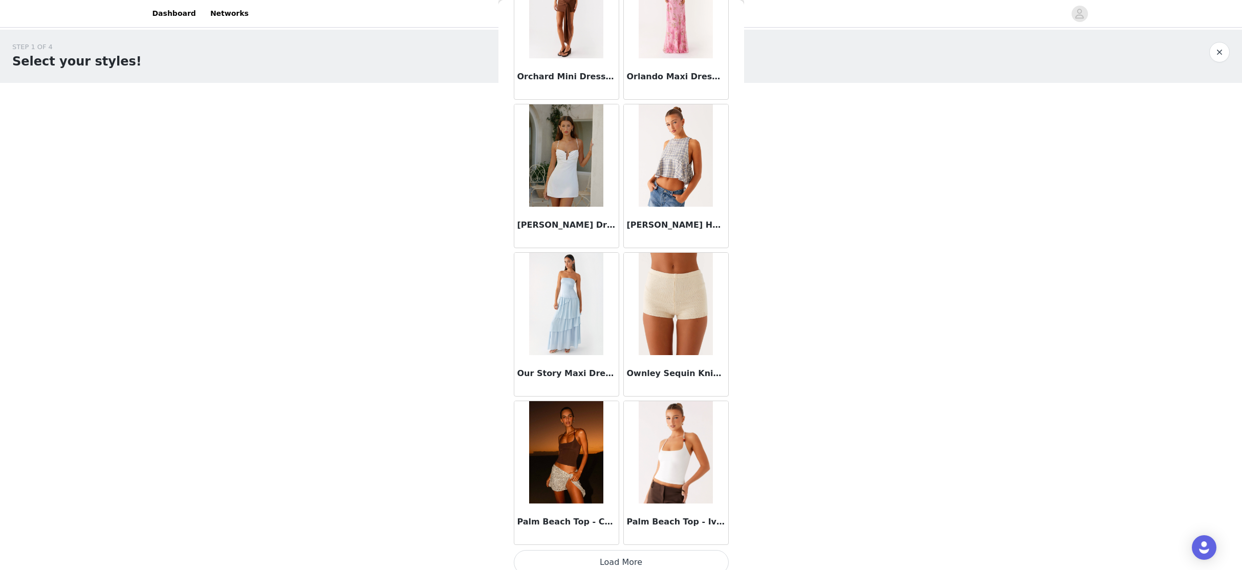
scroll to position [49953, 0]
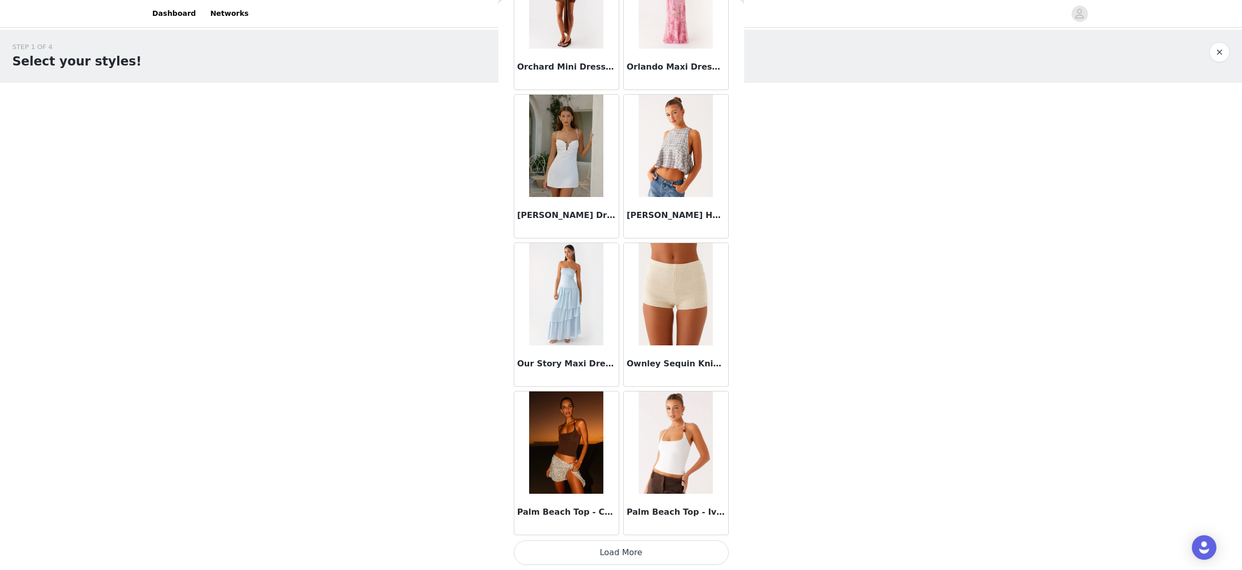
click at [617, 524] on button "Load More" at bounding box center [621, 552] width 215 height 25
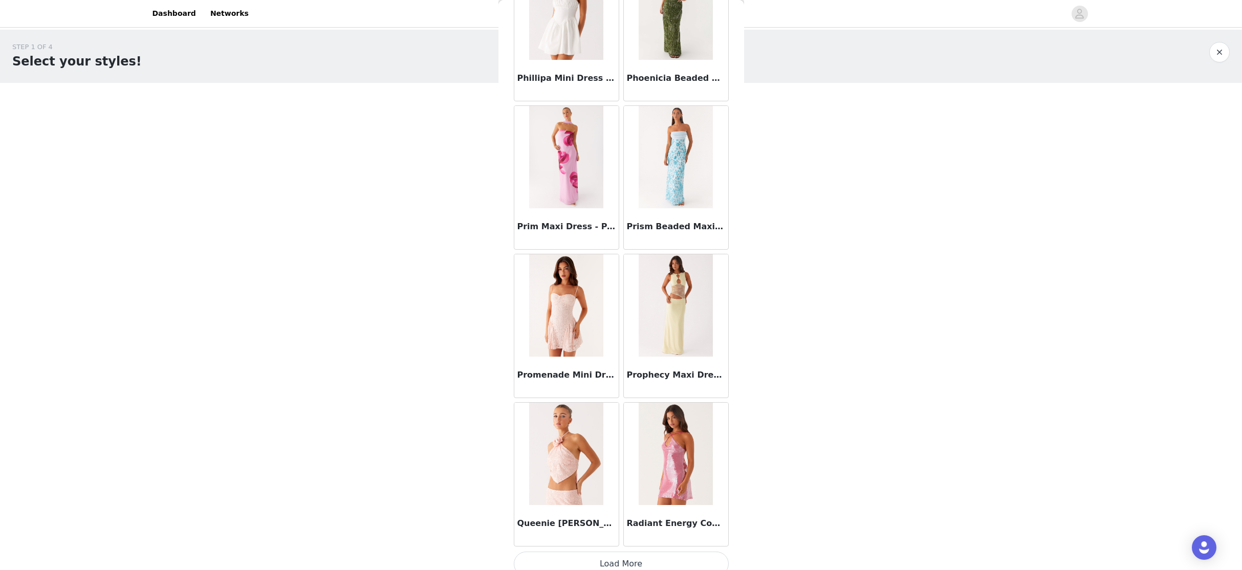
scroll to position [51437, 0]
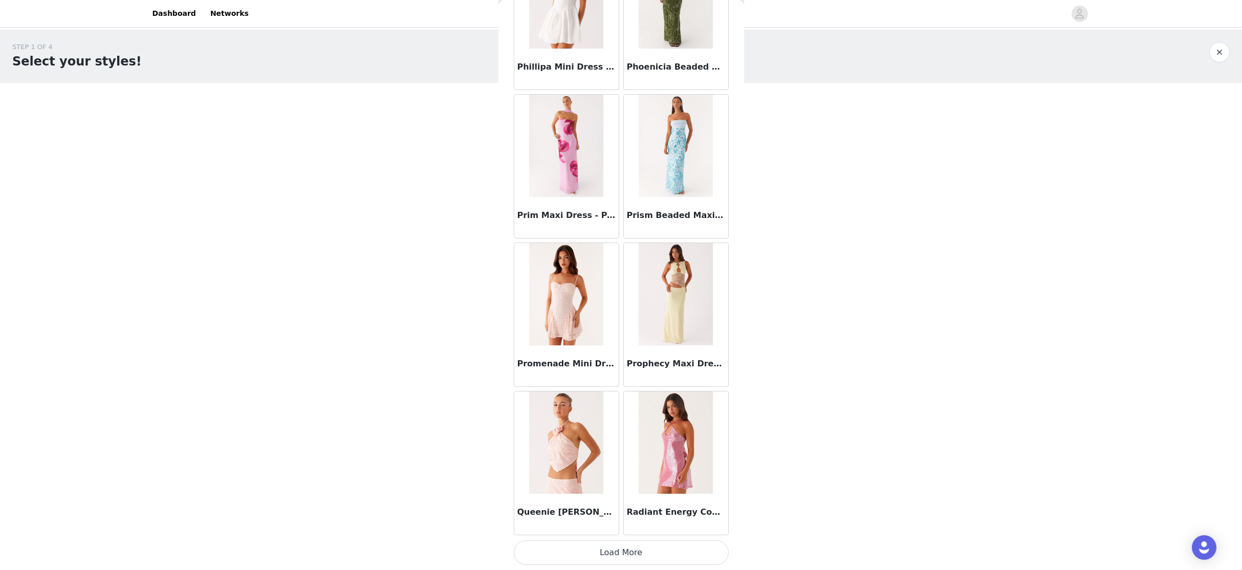
drag, startPoint x: 612, startPoint y: 556, endPoint x: 618, endPoint y: 538, distance: 18.6
click at [612, 524] on button "Load More" at bounding box center [621, 552] width 215 height 25
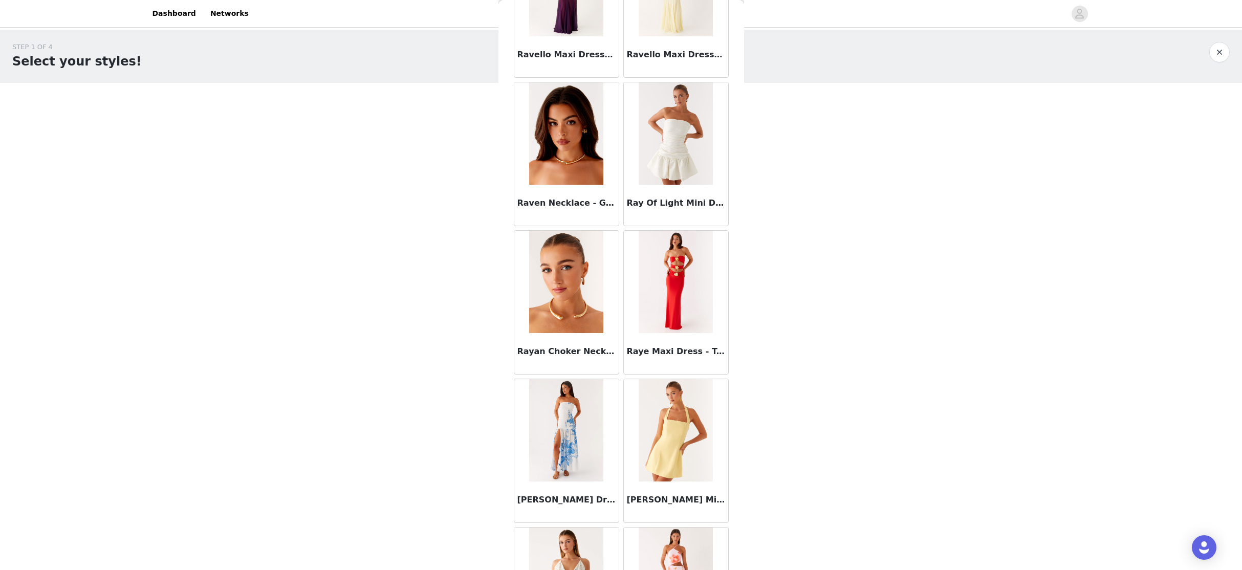
scroll to position [52921, 0]
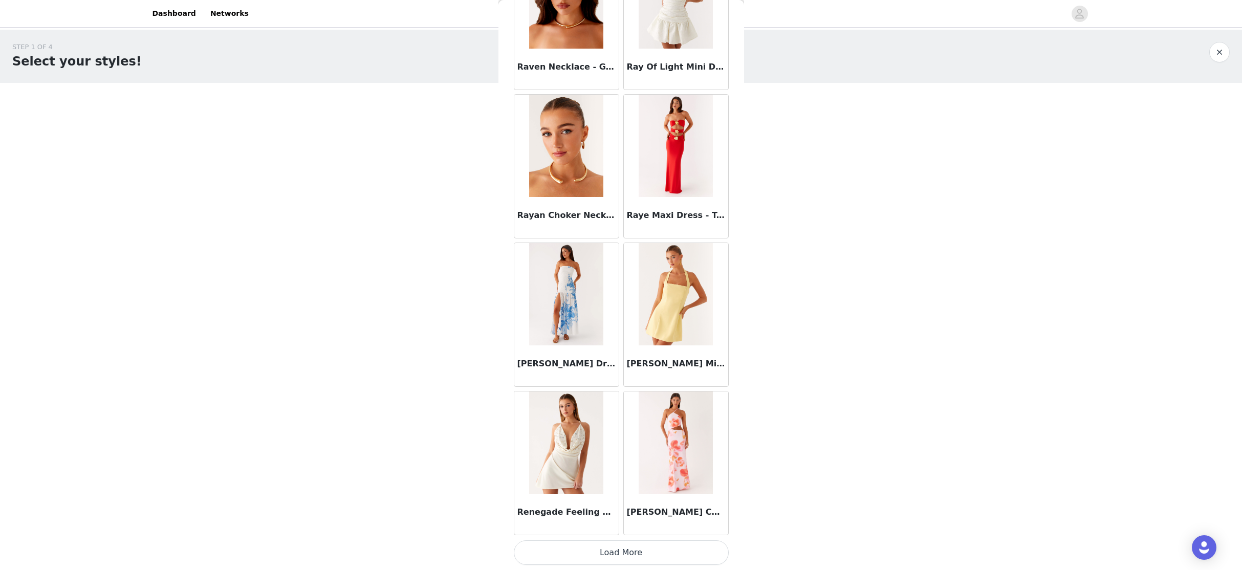
drag, startPoint x: 615, startPoint y: 553, endPoint x: 627, endPoint y: 474, distance: 79.7
click at [615, 524] on button "Load More" at bounding box center [621, 552] width 215 height 25
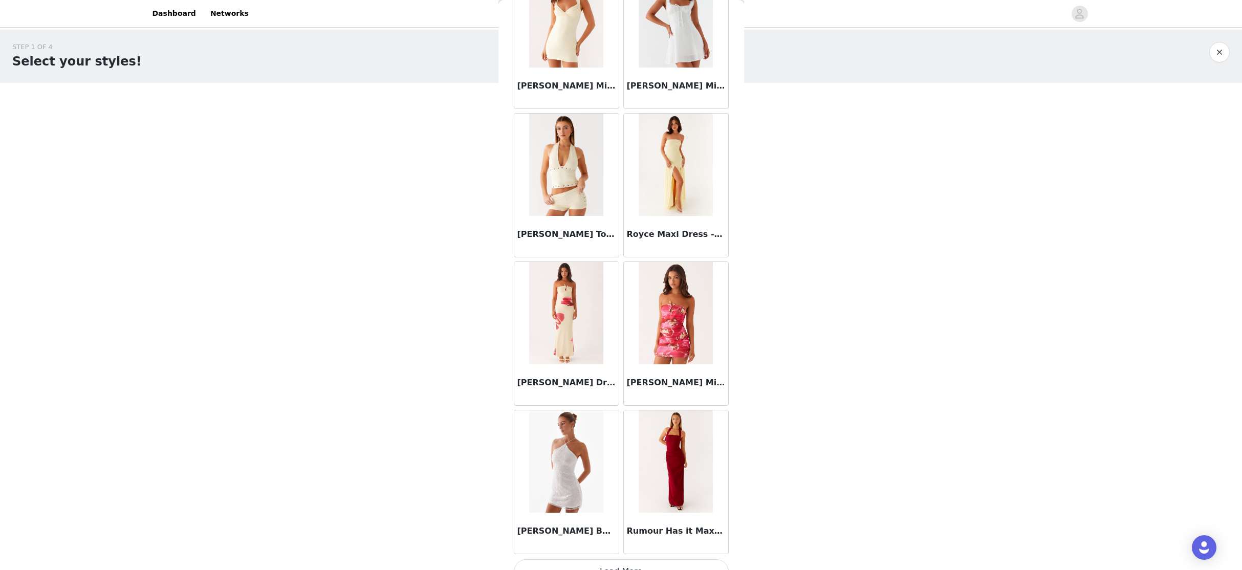
scroll to position [54404, 0]
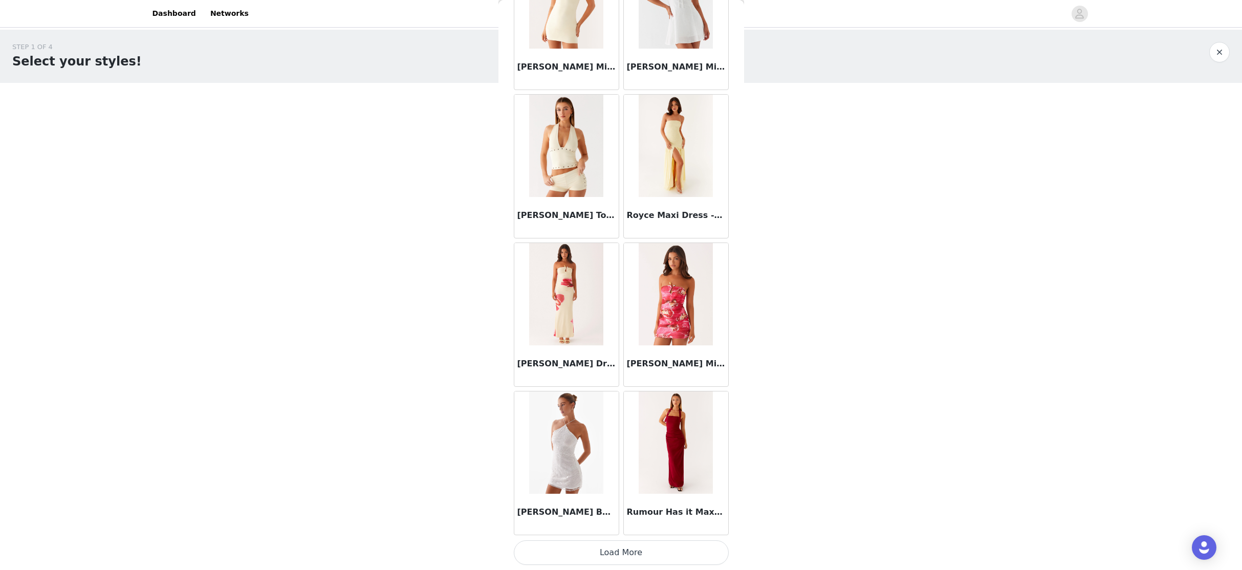
click at [614, 524] on button "Load More" at bounding box center [621, 552] width 215 height 25
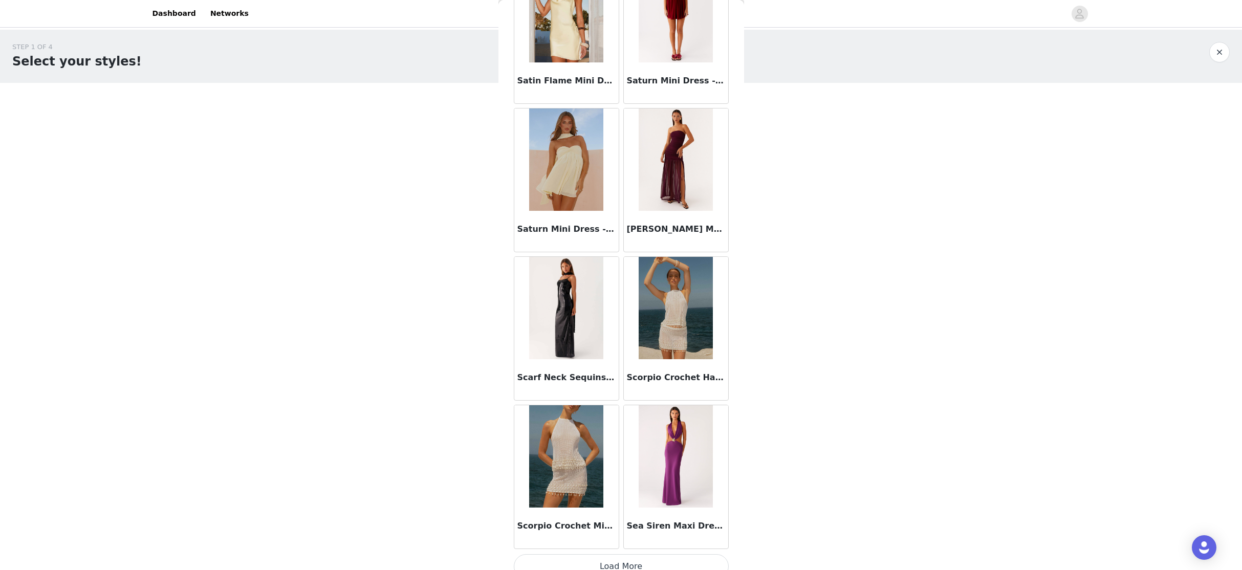
scroll to position [55888, 0]
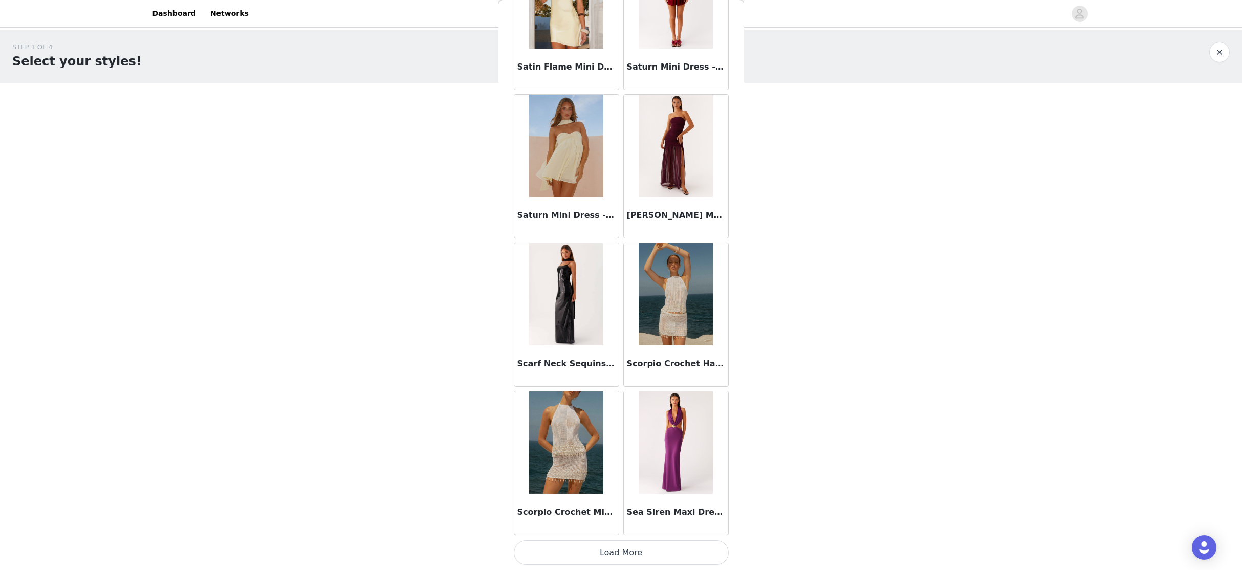
click at [622, 524] on button "Load More" at bounding box center [621, 552] width 215 height 25
